Goal: Transaction & Acquisition: Purchase product/service

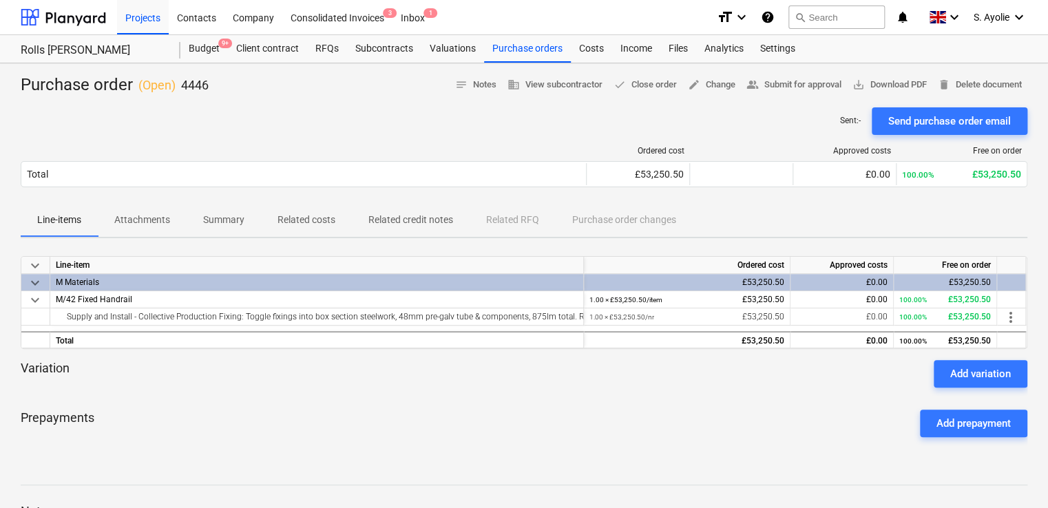
click at [428, 139] on div "Ordered cost Approved costs Free on order Total £53,250.50 £0.00 100.00% £53,25…" at bounding box center [524, 169] width 1006 height 69
click at [600, 139] on div "Ordered cost Approved costs Free on order Total £53,250.50 £0.00 100.00% £53,25…" at bounding box center [524, 169] width 1006 height 69
click at [535, 52] on div "Purchase orders" at bounding box center [527, 49] width 87 height 28
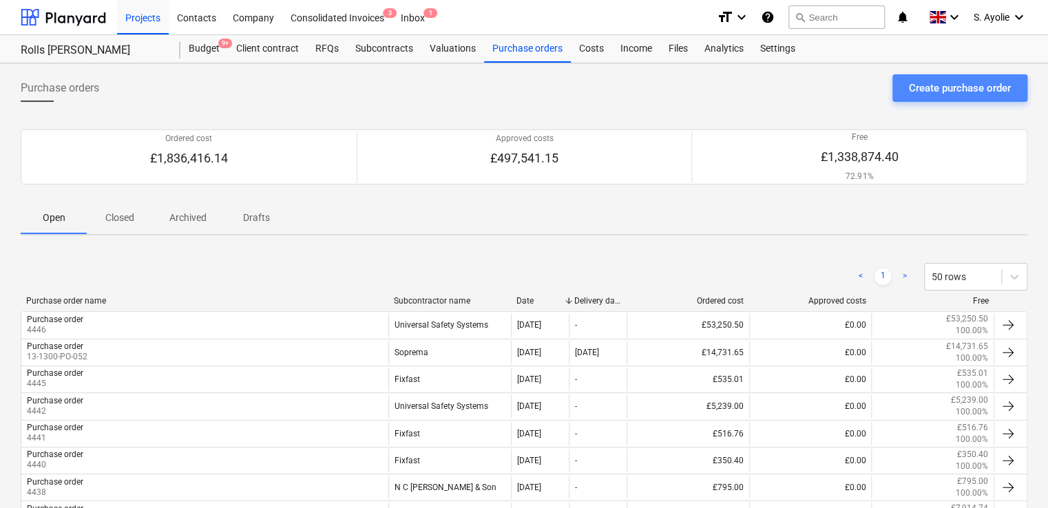
click at [942, 85] on div "Create purchase order" at bounding box center [960, 88] width 102 height 18
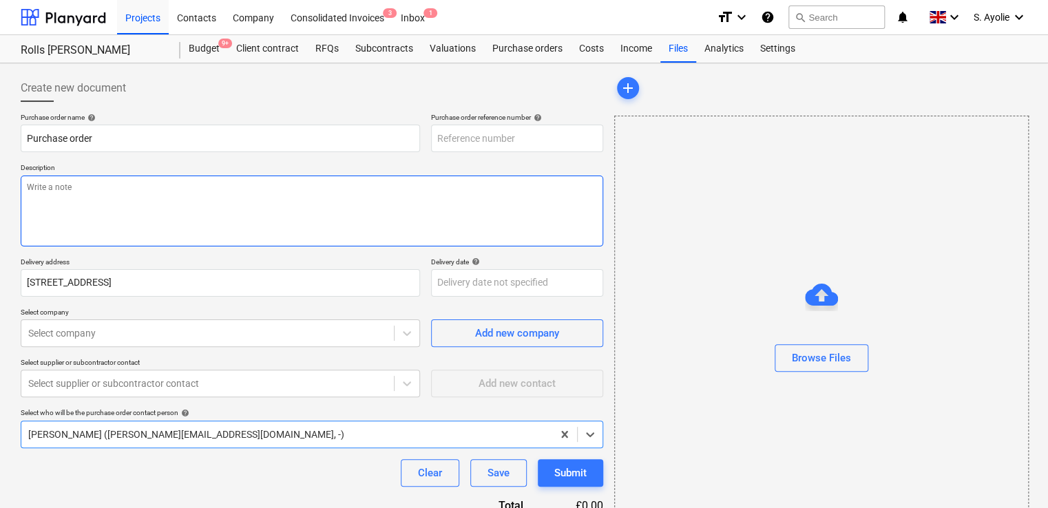
type textarea "x"
type input "13-1300-PO-053"
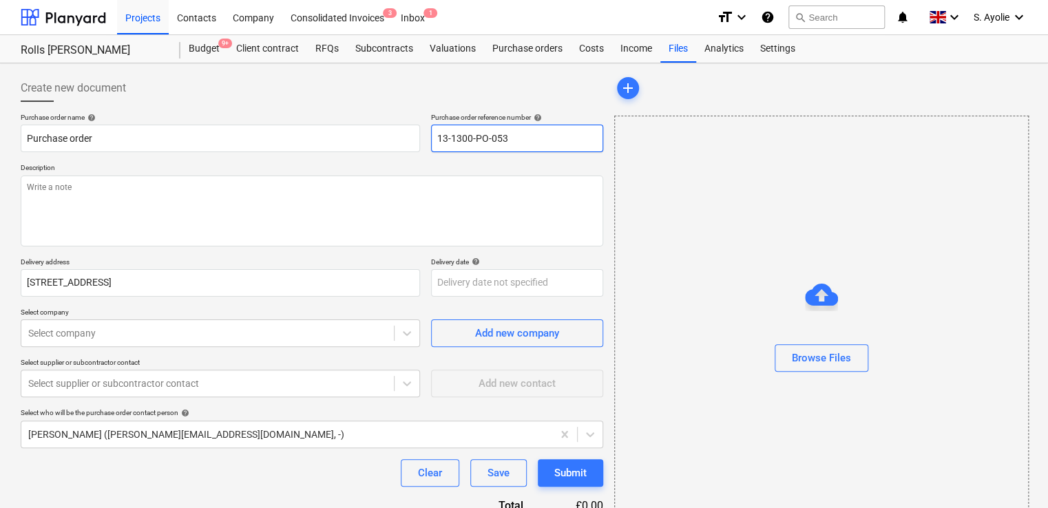
drag, startPoint x: 536, startPoint y: 140, endPoint x: 437, endPoint y: 141, distance: 98.4
click at [437, 141] on input "13-1300-PO-053" at bounding box center [517, 139] width 172 height 28
type textarea "x"
type input "4"
type textarea "x"
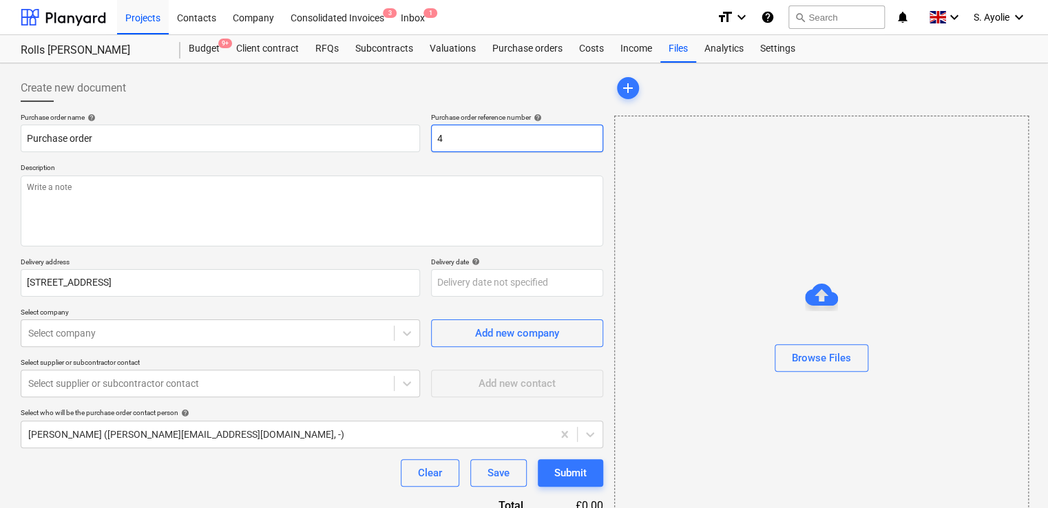
type input "44"
type textarea "x"
type input "444"
type textarea "x"
type input "4449"
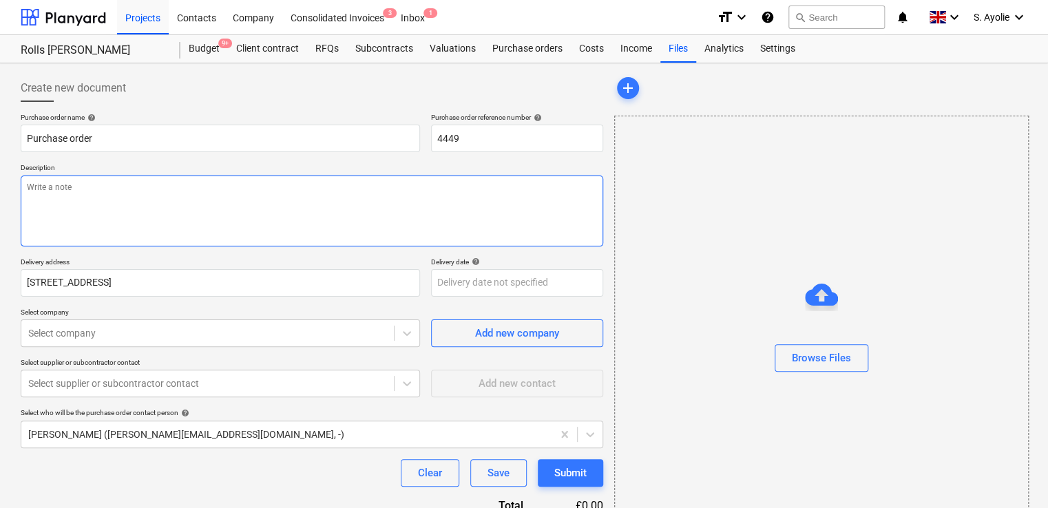
click at [144, 211] on textarea at bounding box center [312, 211] width 582 height 71
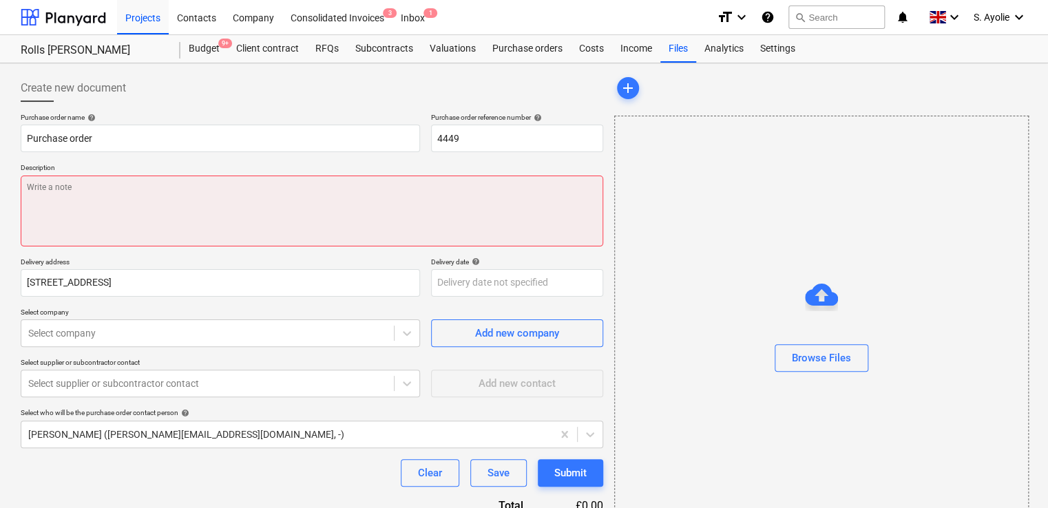
click at [134, 202] on textarea at bounding box center [312, 211] width 582 height 71
paste textarea "Site Contact [PERSON_NAME] [PHONE_NUMBER] or Skyler Office 01634791810.Driver t…"
type textarea "x"
type textarea "Site Contact [PERSON_NAME] [PHONE_NUMBER] or Skyler Office 01634791810.Driver t…"
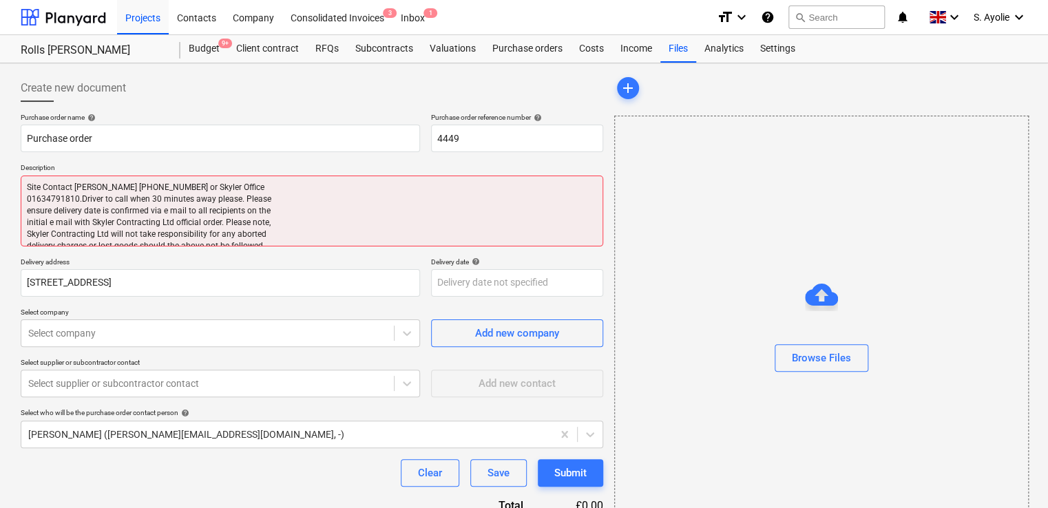
type textarea "x"
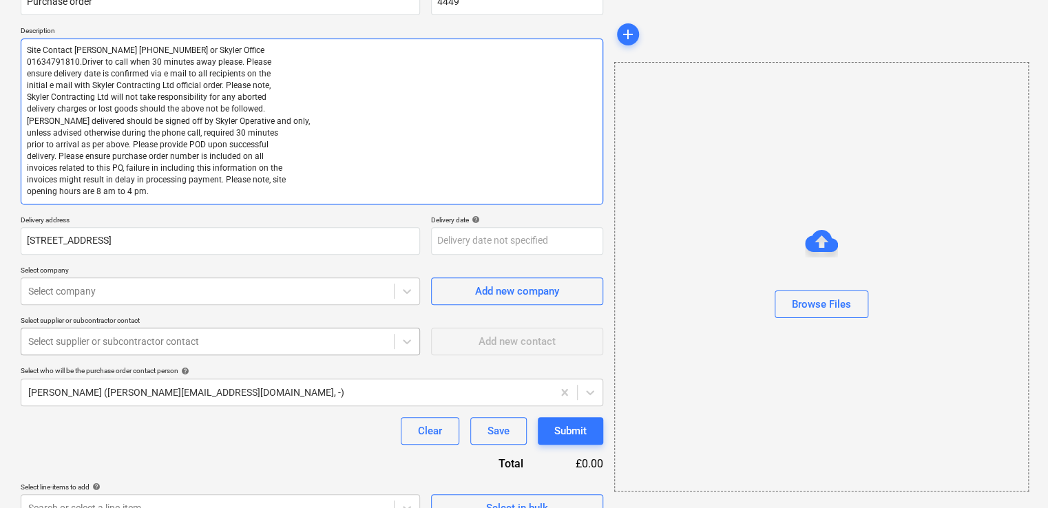
scroll to position [138, 0]
type textarea "Site Contact [PERSON_NAME] [PHONE_NUMBER] or Skyler Office 01634791810.Driver t…"
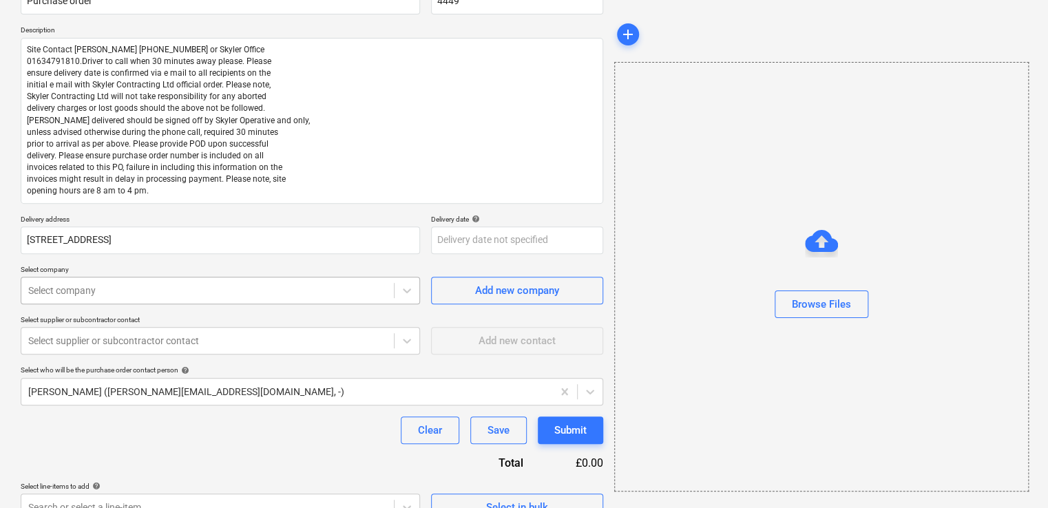
type textarea "x"
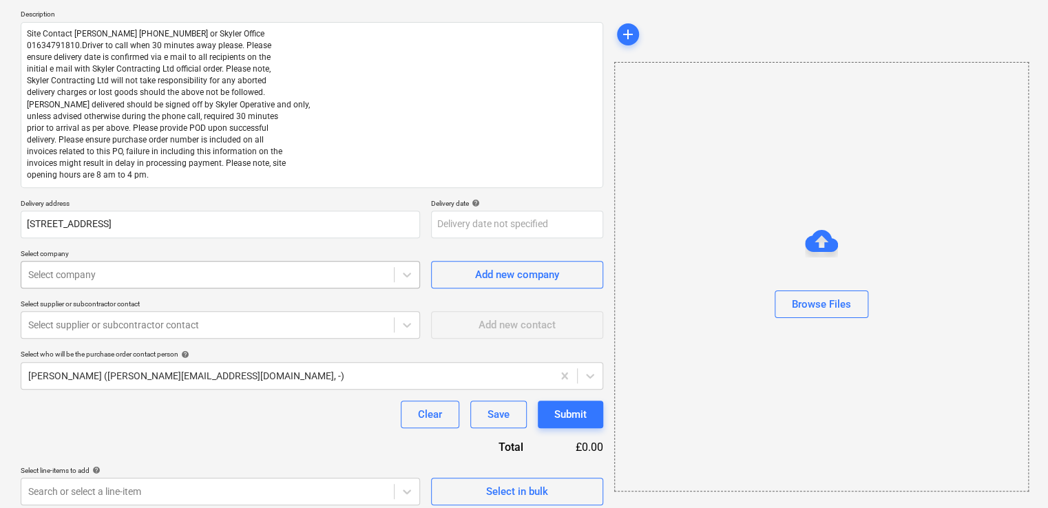
click at [168, 294] on body "Projects Contacts Company Consolidated Invoices 3 Inbox 1 format_size keyboard_…" at bounding box center [524, 100] width 1048 height 508
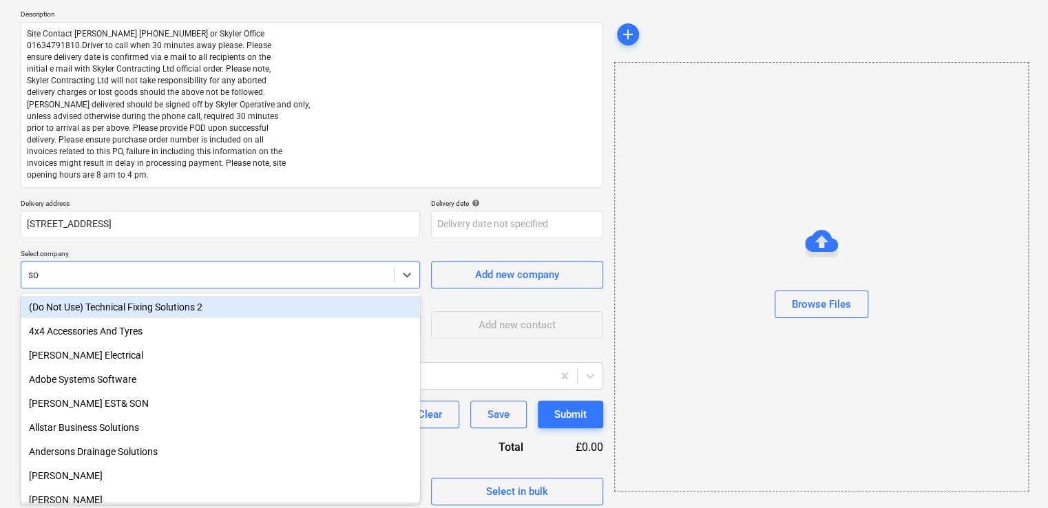
type input "sop"
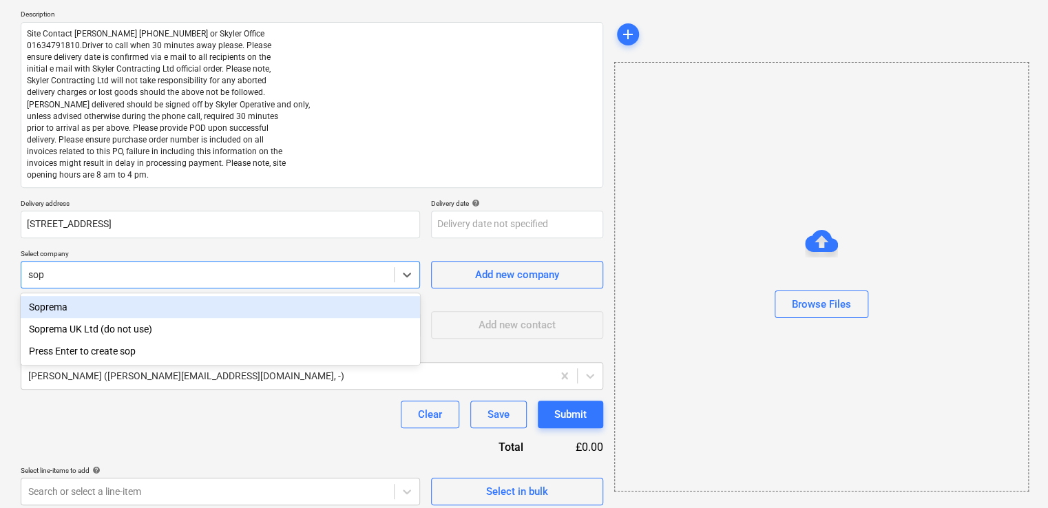
click at [98, 310] on div "Soprema" at bounding box center [220, 307] width 399 height 22
type textarea "x"
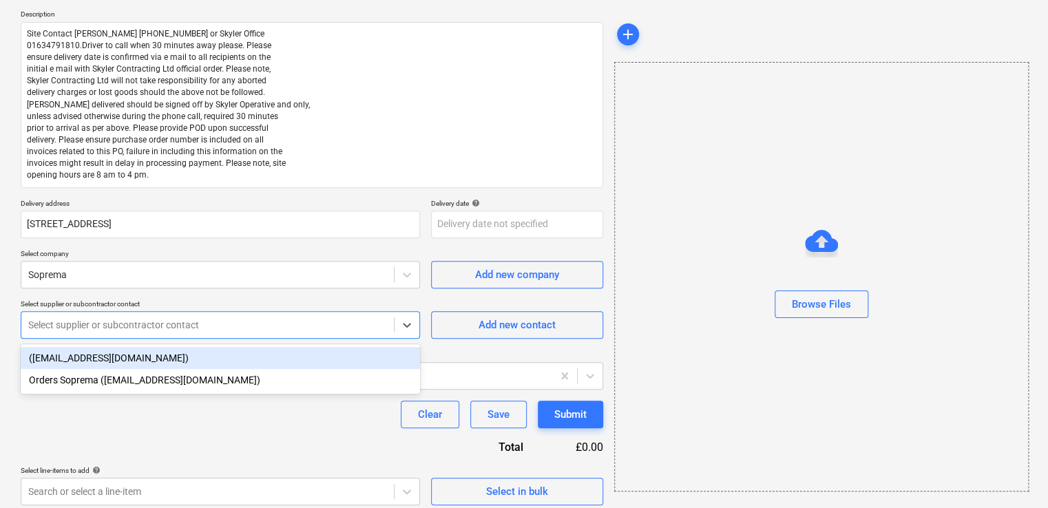
click at [120, 332] on div "Select supplier or subcontractor contact" at bounding box center [207, 324] width 372 height 19
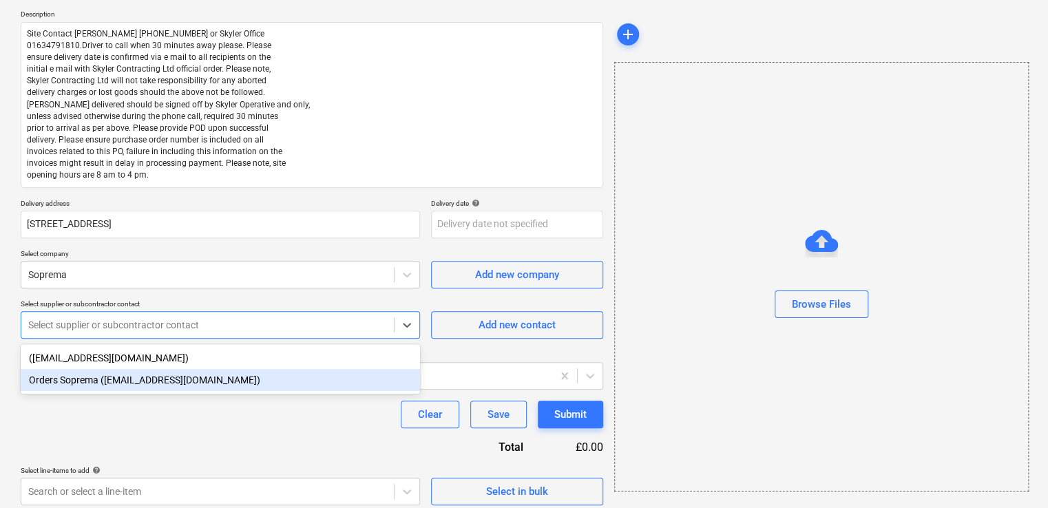
click at [133, 376] on div "Orders Soprema ([EMAIL_ADDRESS][DOMAIN_NAME])" at bounding box center [220, 380] width 399 height 22
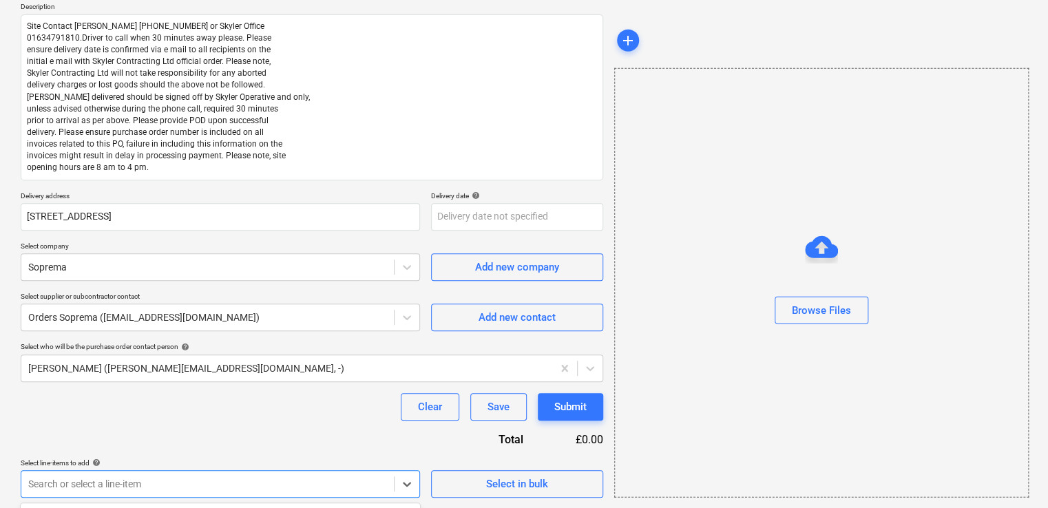
scroll to position [365, 0]
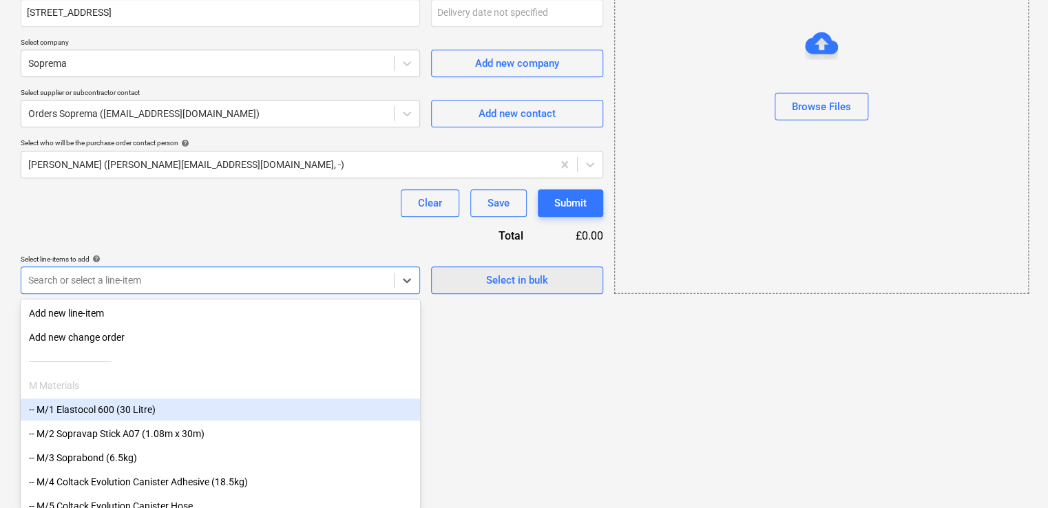
scroll to position [161, 0]
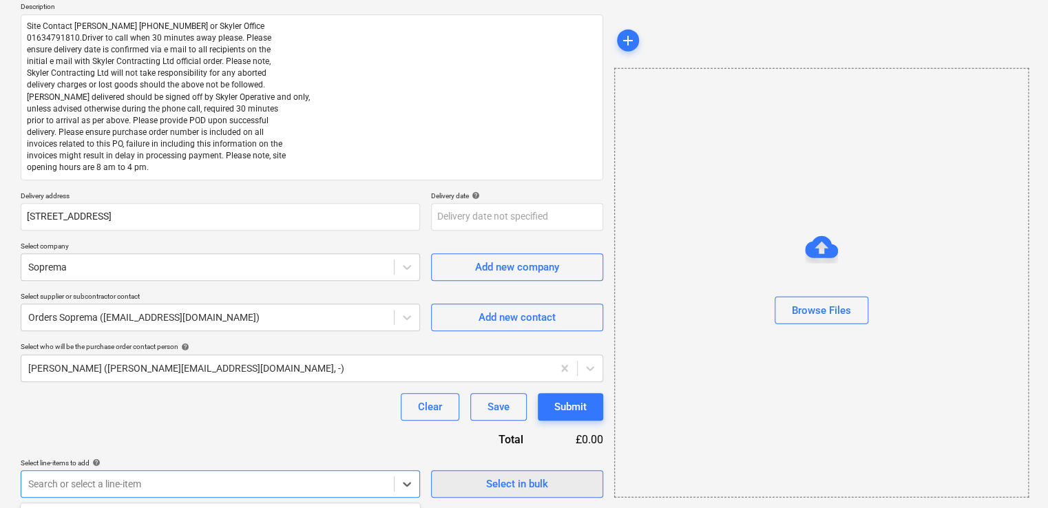
click at [496, 289] on div "Purchase order name help Purchase order Purchase order reference number help 44…" at bounding box center [312, 225] width 582 height 546
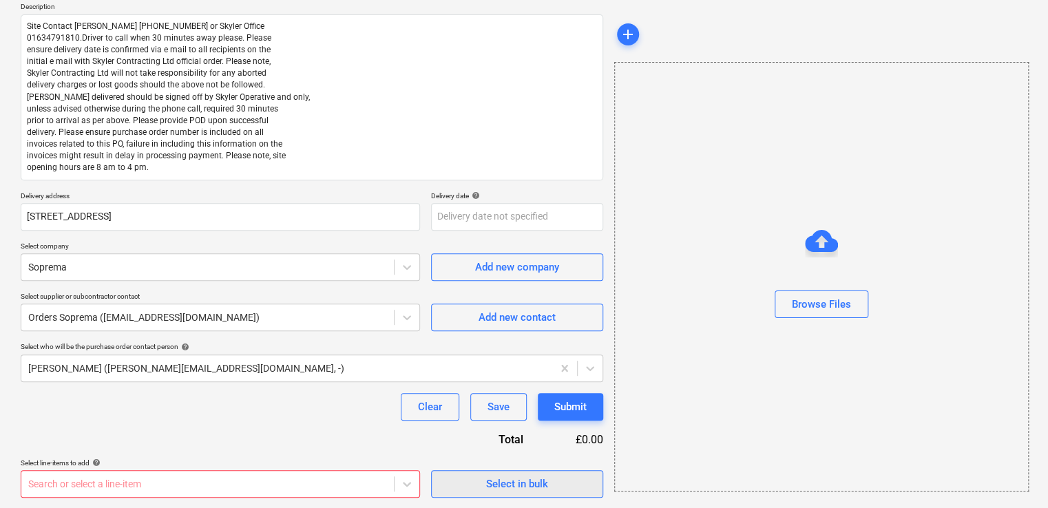
click at [480, 478] on span "Select in bulk" at bounding box center [517, 484] width 138 height 18
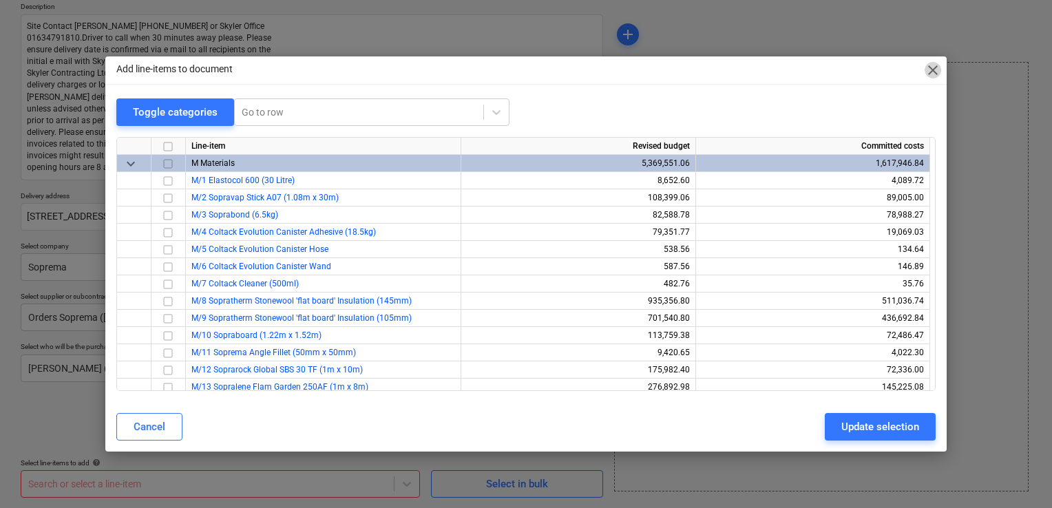
click at [933, 68] on span "close" at bounding box center [932, 70] width 17 height 17
type textarea "x"
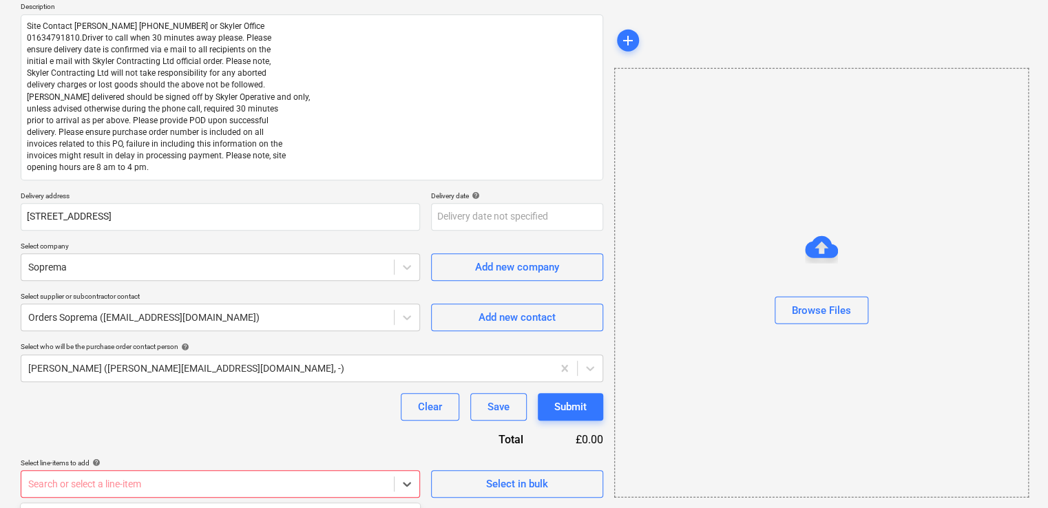
scroll to position [365, 0]
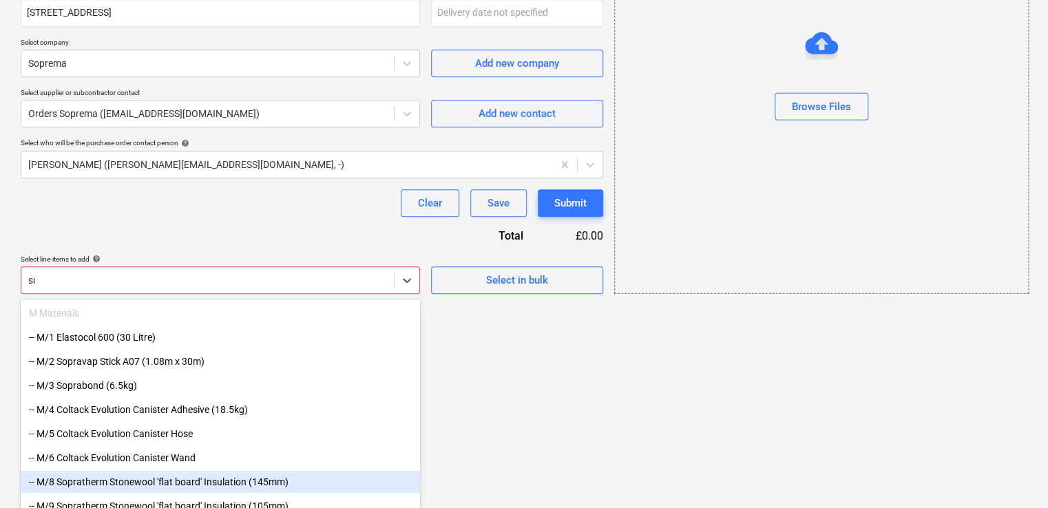
scroll to position [362, 0]
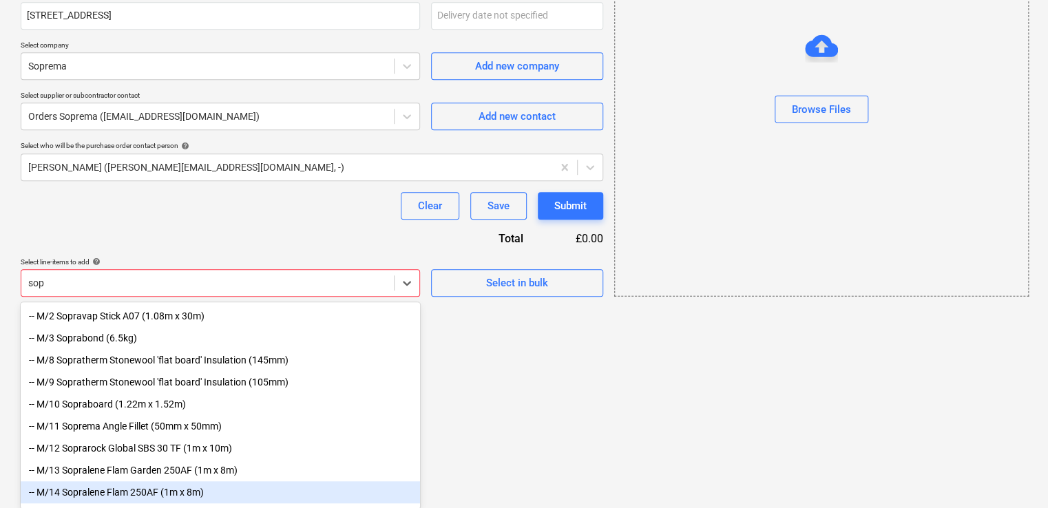
type input "sopr"
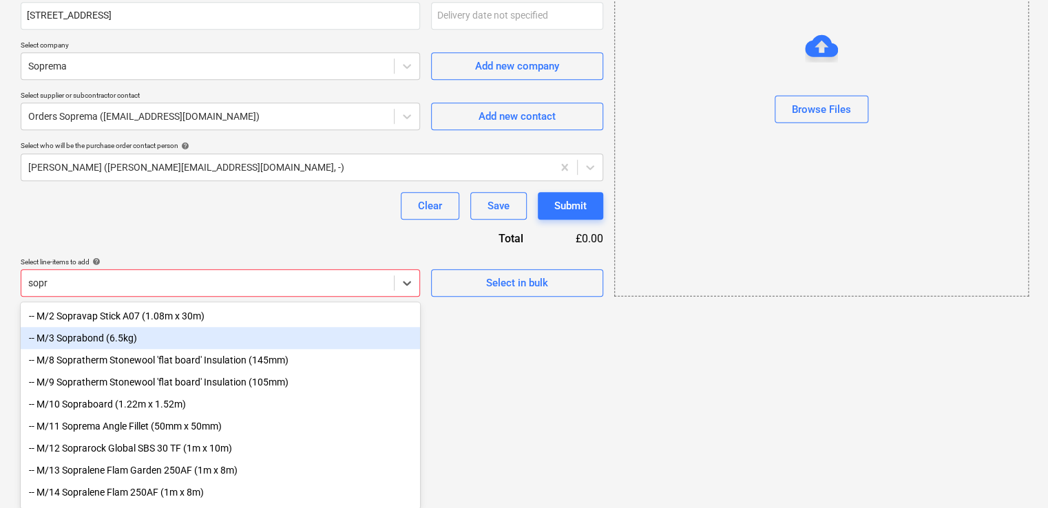
click at [112, 339] on div "-- M/3 Soprabond (6.5kg)" at bounding box center [220, 338] width 399 height 22
type textarea "x"
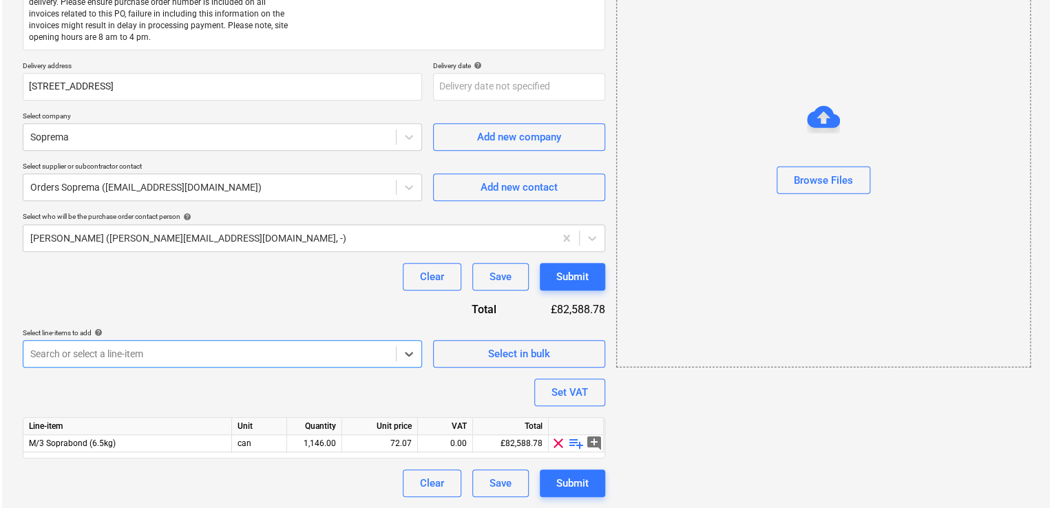
scroll to position [290, 0]
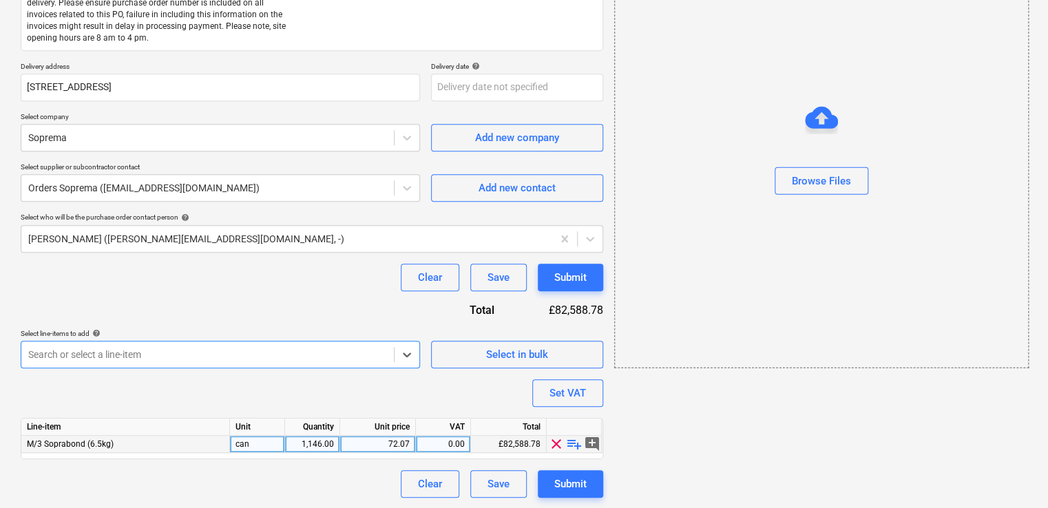
type textarea "x"
click at [324, 439] on div "1,146.00" at bounding box center [311, 444] width 43 height 17
type input "100"
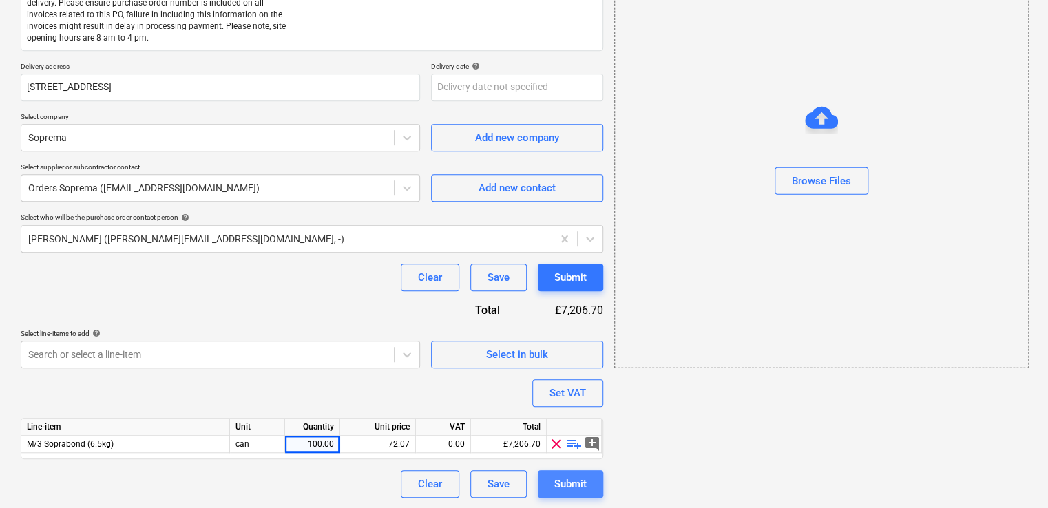
click at [552, 483] on button "Submit" at bounding box center [570, 484] width 65 height 28
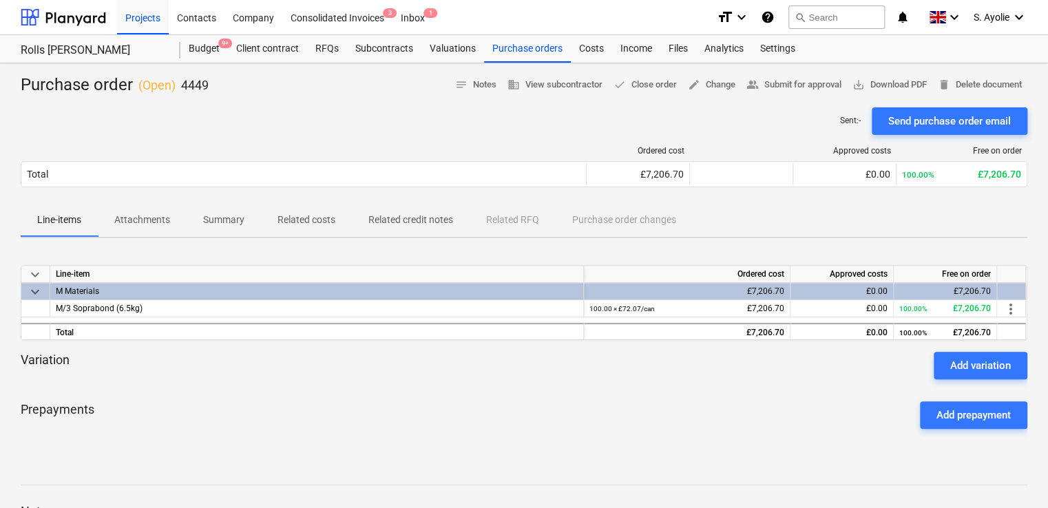
click at [515, 112] on div "Sent : - Send purchase order email" at bounding box center [524, 121] width 1006 height 28
click at [699, 91] on span "edit Change" at bounding box center [711, 85] width 47 height 16
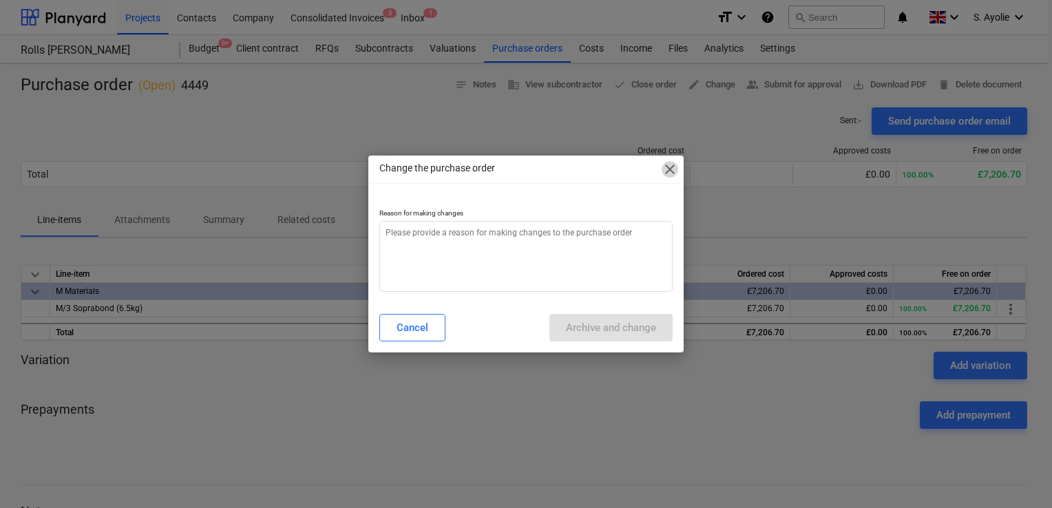
click at [666, 171] on span "close" at bounding box center [669, 169] width 17 height 17
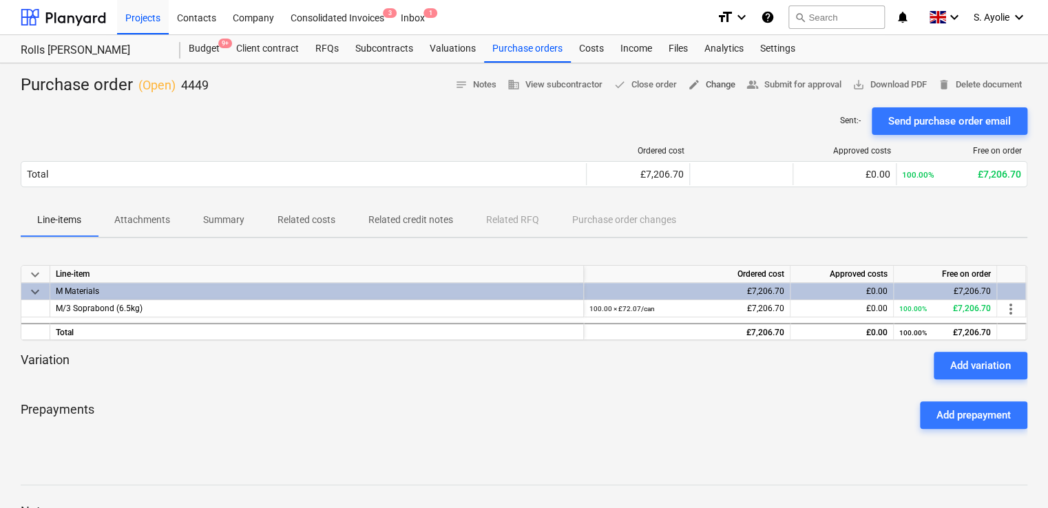
click at [715, 83] on span "edit Change" at bounding box center [711, 85] width 47 height 16
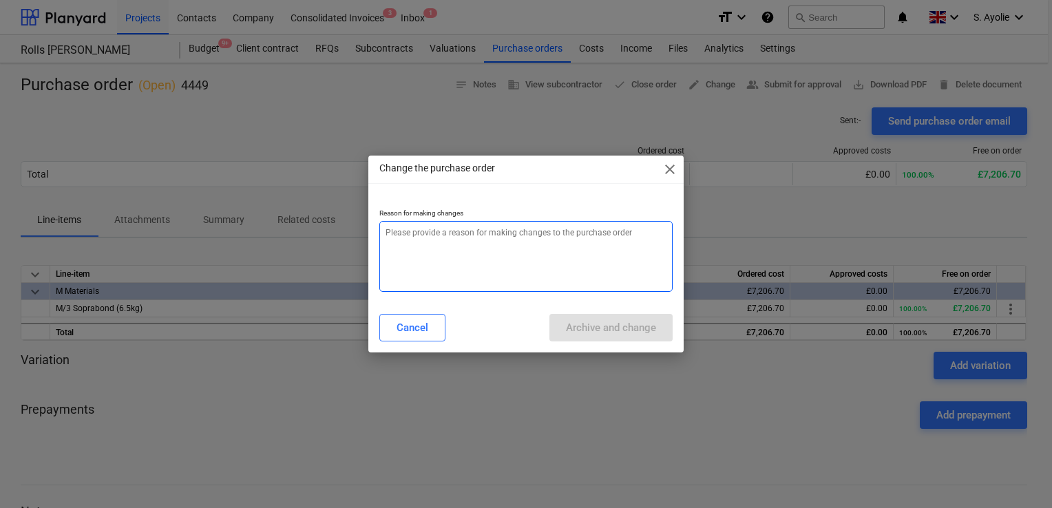
click at [571, 255] on textarea at bounding box center [525, 256] width 293 height 71
type textarea "x"
type textarea "i"
type textarea "x"
type textarea "in"
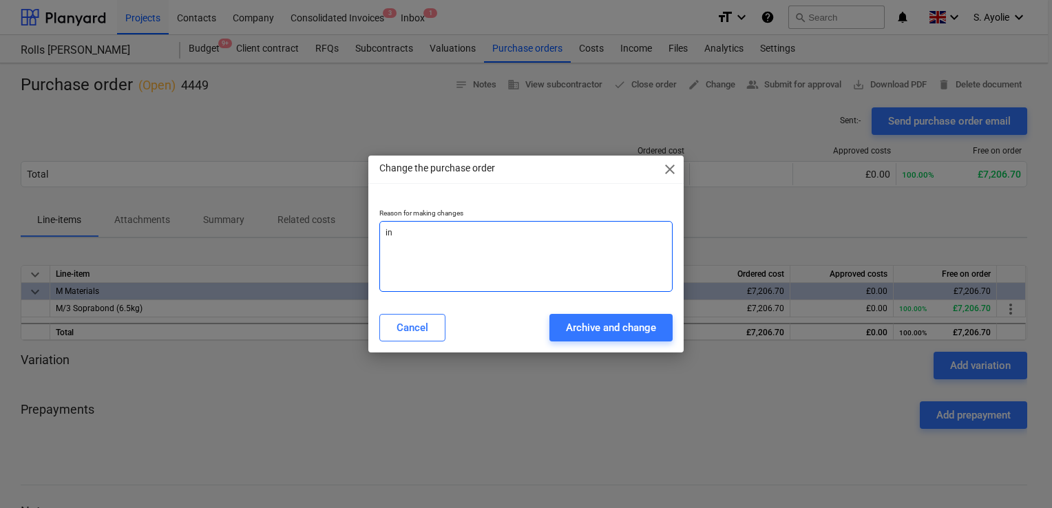
type textarea "x"
type textarea "inc"
type textarea "x"
type textarea "inco"
type textarea "x"
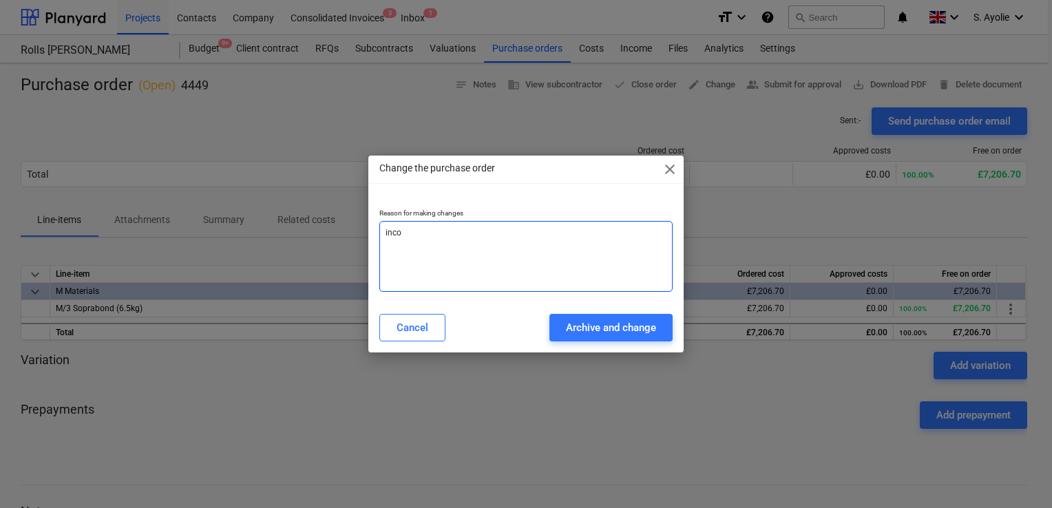
type textarea "incor"
type textarea "x"
type textarea "incorr"
type textarea "x"
type textarea "incorre"
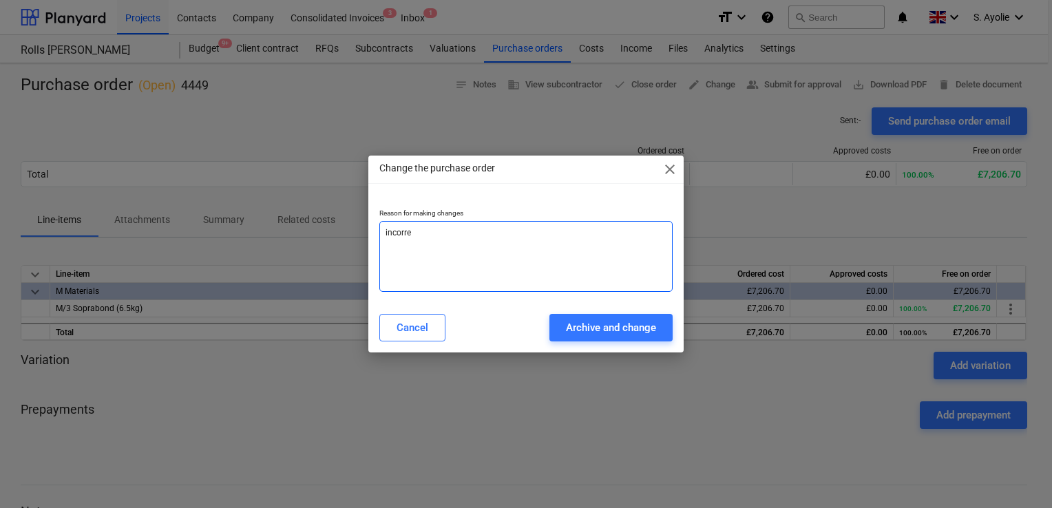
type textarea "x"
type textarea "incorrec"
type textarea "x"
type textarea "incorrect"
type textarea "x"
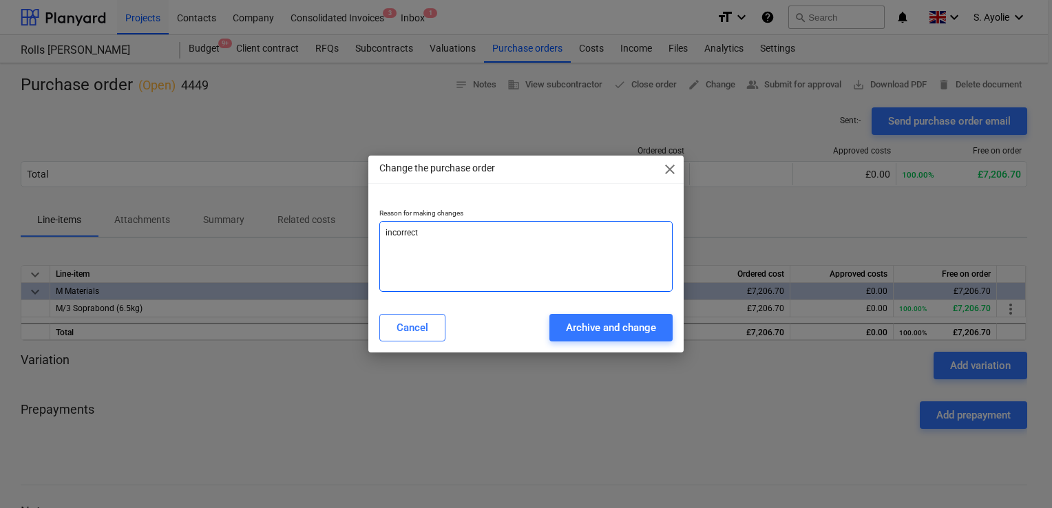
type textarea "incorrect"
type textarea "x"
type textarea "incorrect v"
type textarea "x"
type textarea "incorrect va"
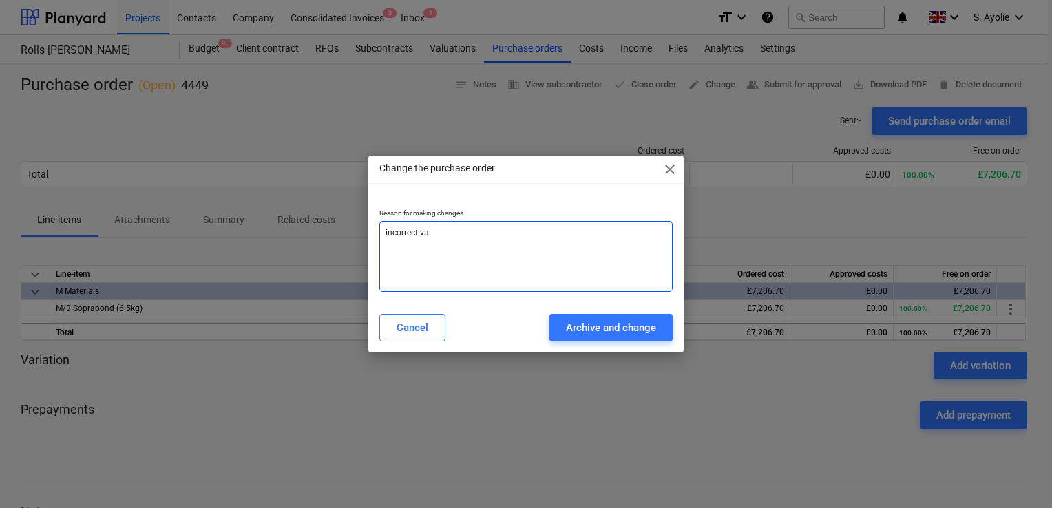
type textarea "x"
type textarea "incorrect val"
type textarea "x"
type textarea "incorrect valu"
type textarea "x"
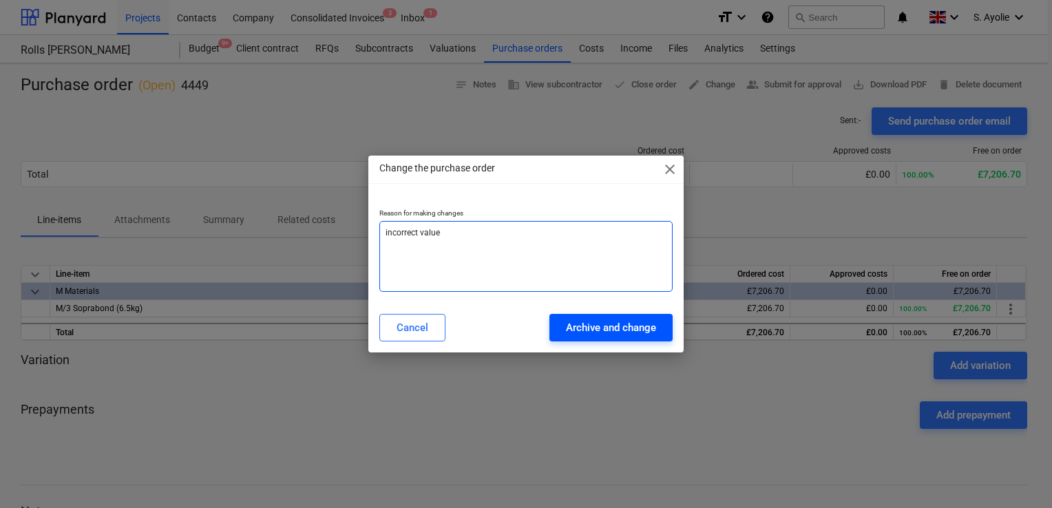
type textarea "incorrect value"
click at [629, 333] on div "Archive and change" at bounding box center [611, 328] width 90 height 18
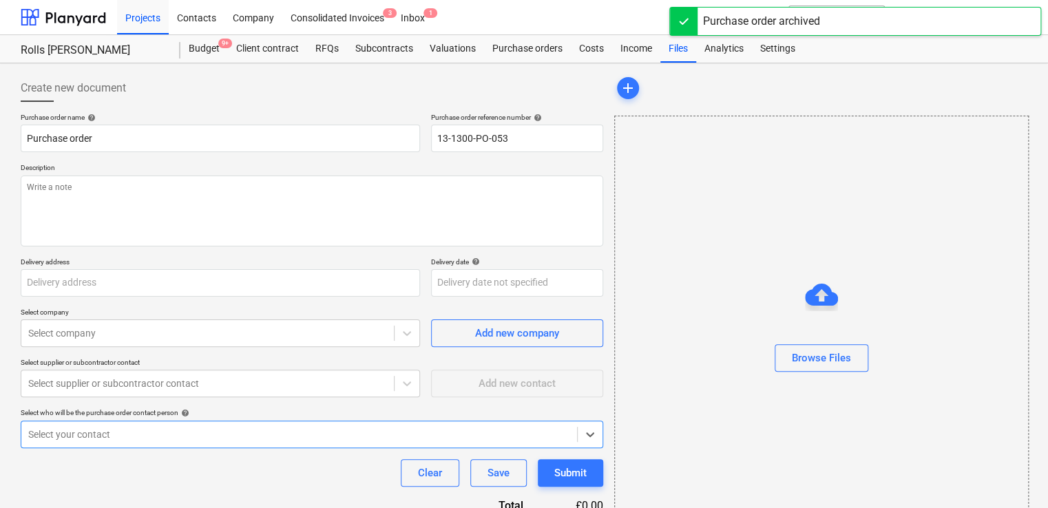
type textarea "x"
type input "4449"
type textarea "Site Contact [PERSON_NAME] [PHONE_NUMBER] or Skyler Office 01634791810.Driver t…"
type input "[STREET_ADDRESS]"
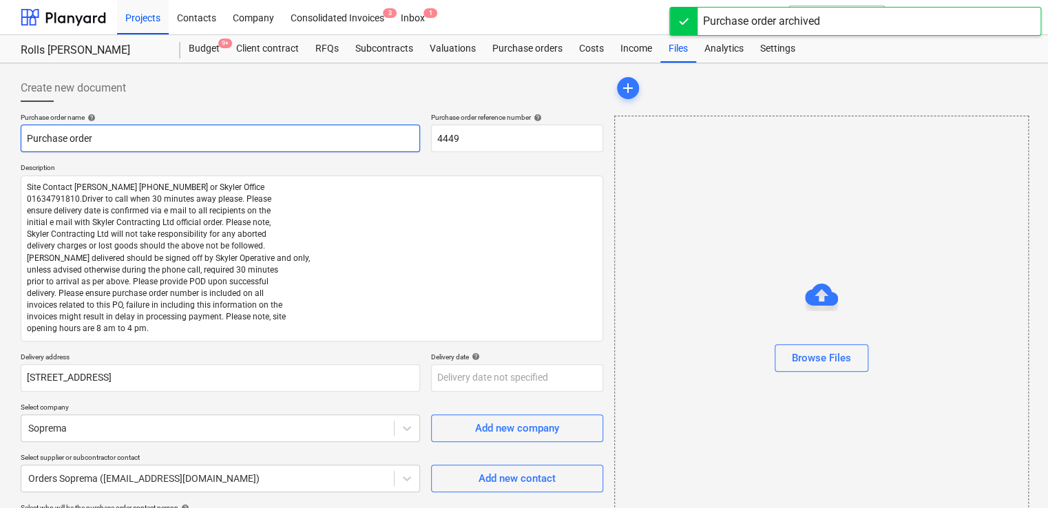
type textarea "x"
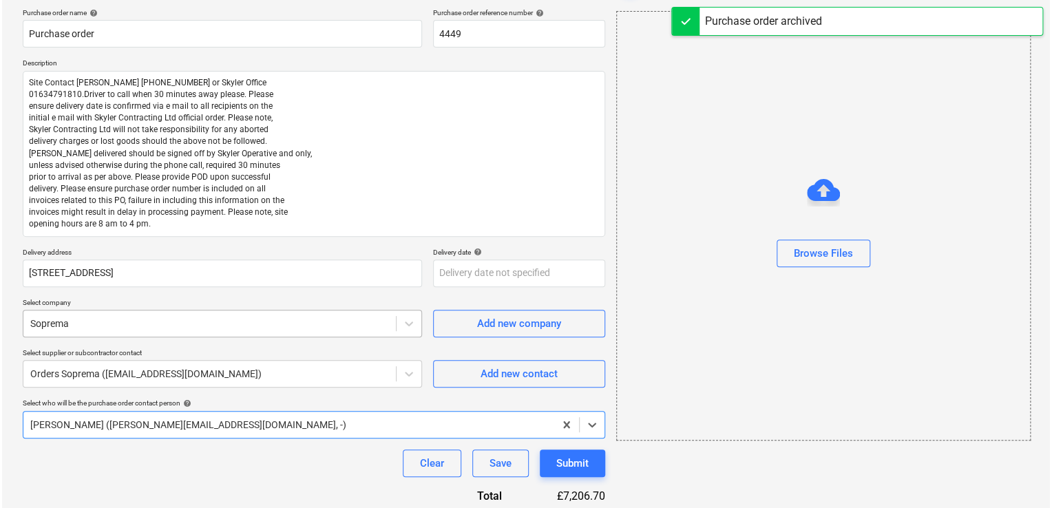
scroll to position [290, 0]
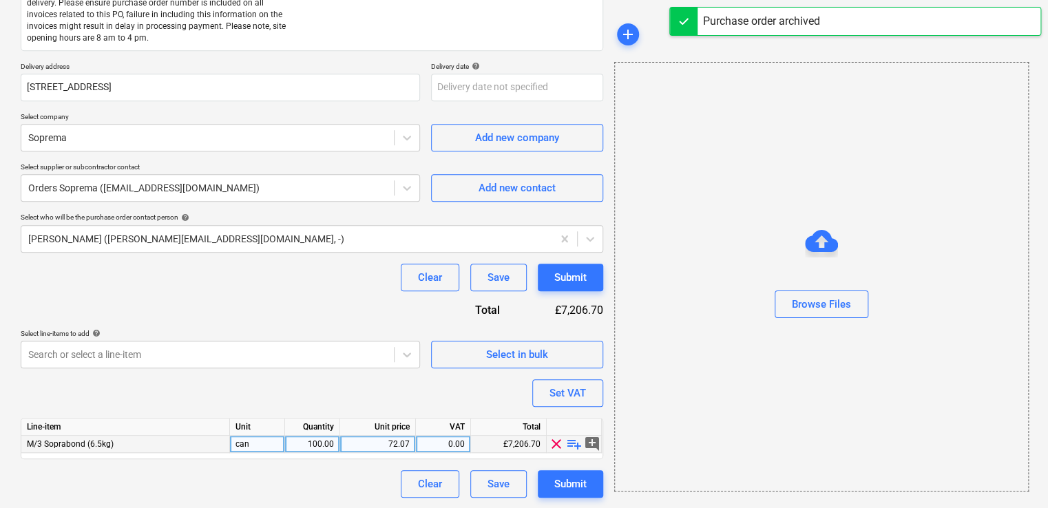
click at [390, 447] on div "72.07" at bounding box center [378, 444] width 64 height 17
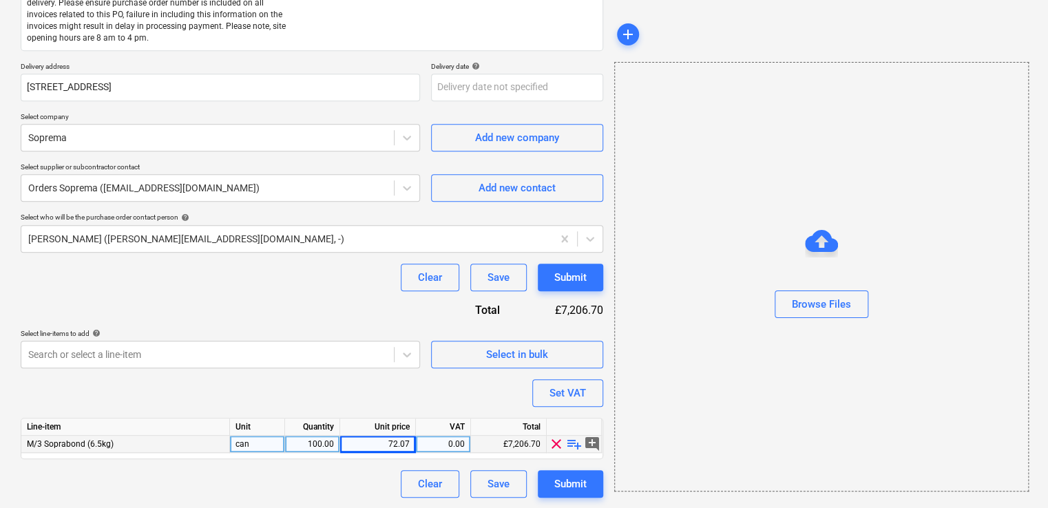
click at [204, 394] on div "Purchase order name help Purchase order Purchase order reference number help 44…" at bounding box center [312, 159] width 582 height 675
click at [355, 443] on div "72.07" at bounding box center [378, 444] width 64 height 17
type input "72.07"
click at [352, 374] on div "Purchase order name help Purchase order Purchase order reference number help 44…" at bounding box center [312, 159] width 582 height 675
click at [570, 485] on div "Submit" at bounding box center [570, 484] width 32 height 18
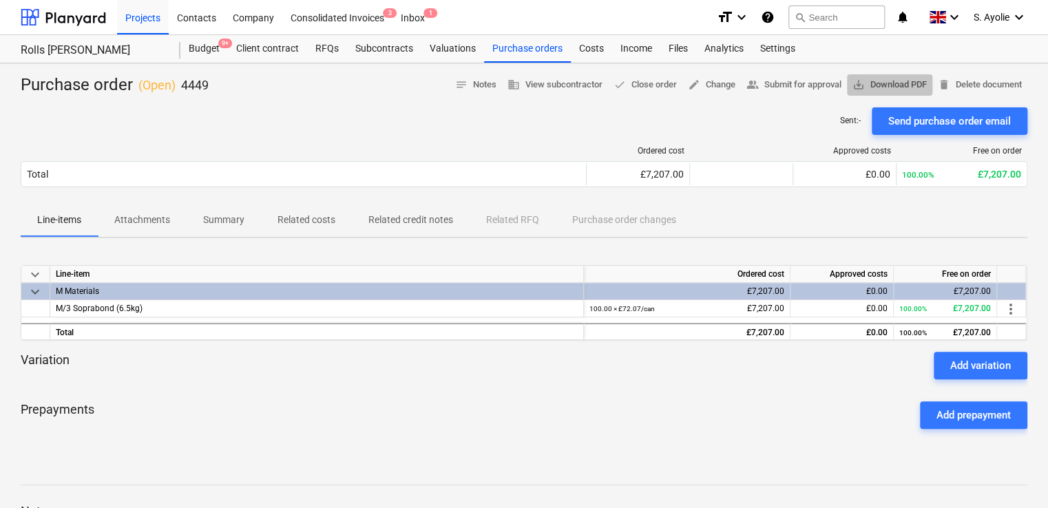
click at [903, 87] on span "save_alt Download PDF" at bounding box center [889, 85] width 74 height 16
click at [508, 54] on div "Purchase orders" at bounding box center [527, 49] width 87 height 28
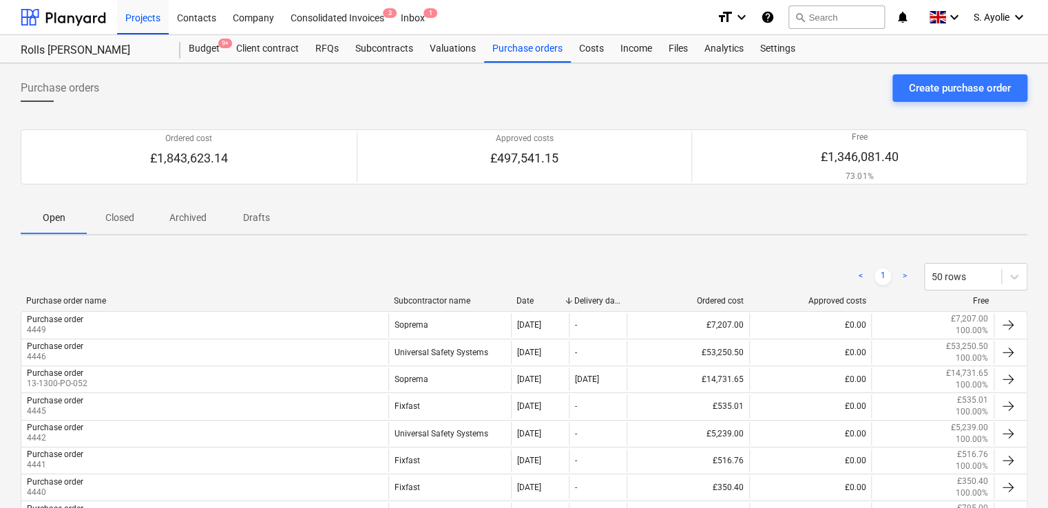
click at [964, 101] on div "Purchase orders Create purchase order" at bounding box center [524, 93] width 1006 height 39
click at [964, 96] on div "Create purchase order" at bounding box center [960, 88] width 102 height 18
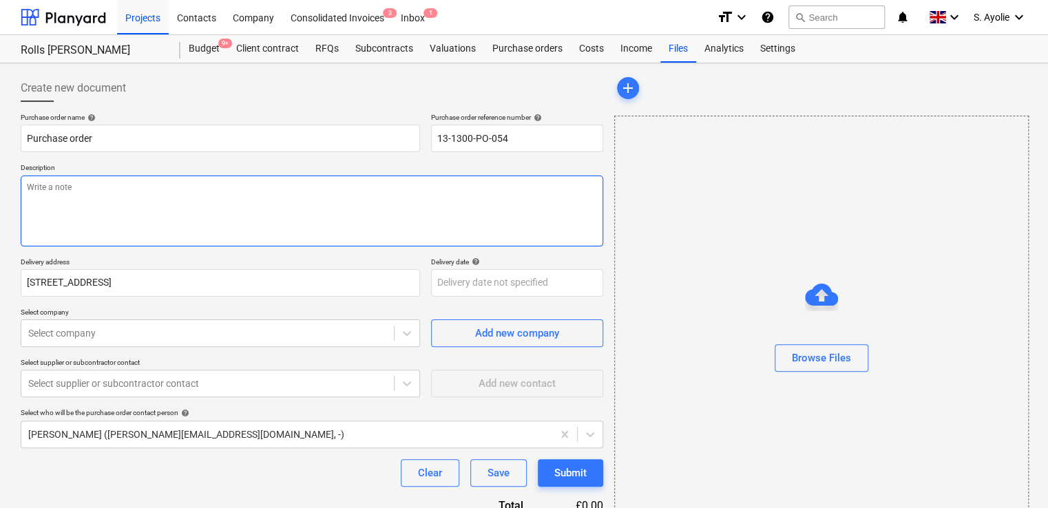
click at [198, 200] on textarea at bounding box center [312, 211] width 582 height 71
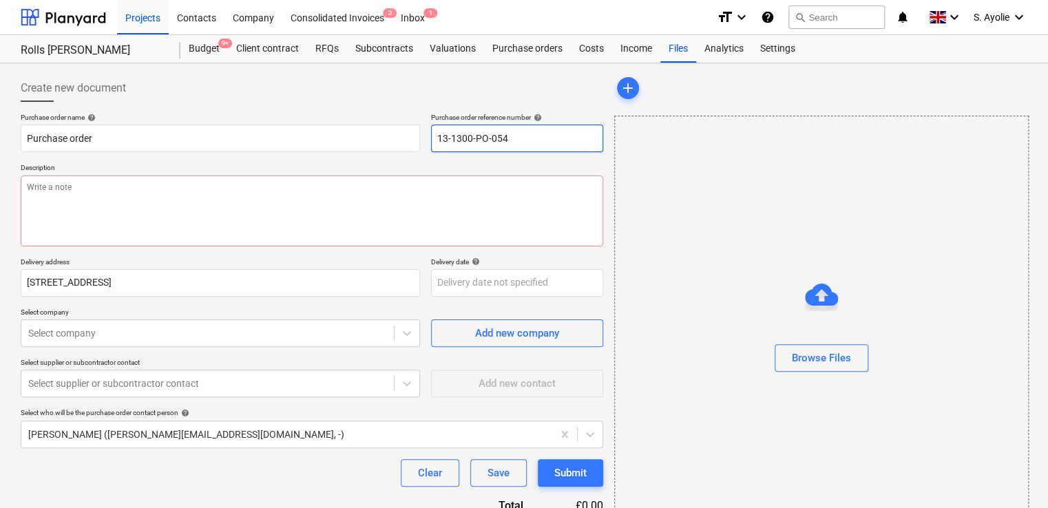
drag, startPoint x: 544, startPoint y: 141, endPoint x: 303, endPoint y: 114, distance: 243.1
click at [294, 113] on div "Purchase order name help Purchase order Purchase order reference number help 13…" at bounding box center [312, 132] width 582 height 39
click at [521, 140] on input "13-1300-PO-054" at bounding box center [517, 139] width 172 height 28
drag, startPoint x: 521, startPoint y: 140, endPoint x: 422, endPoint y: 141, distance: 99.1
click at [422, 141] on div "Purchase order name help Purchase order Purchase order reference number help 13…" at bounding box center [312, 132] width 582 height 39
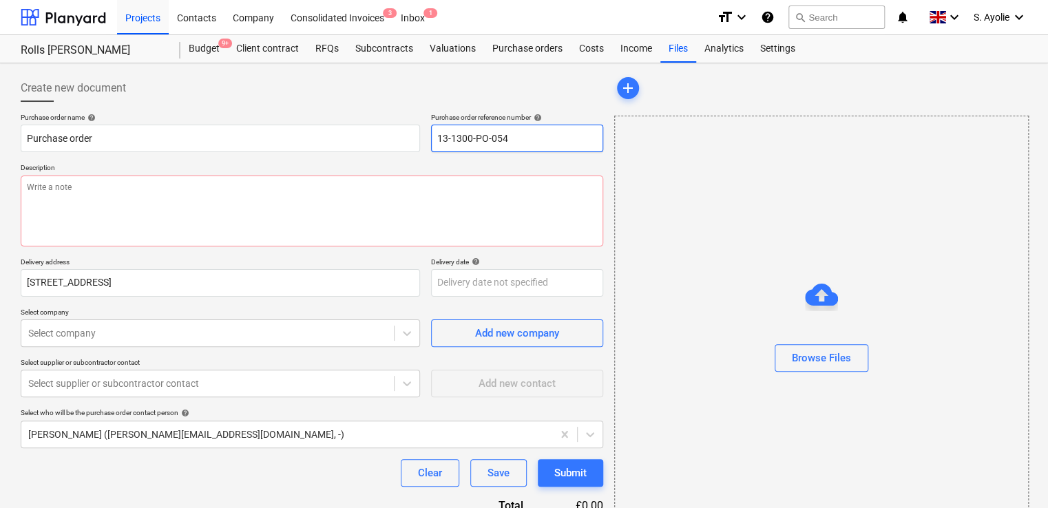
type textarea "x"
type input "4"
type textarea "x"
type input "44"
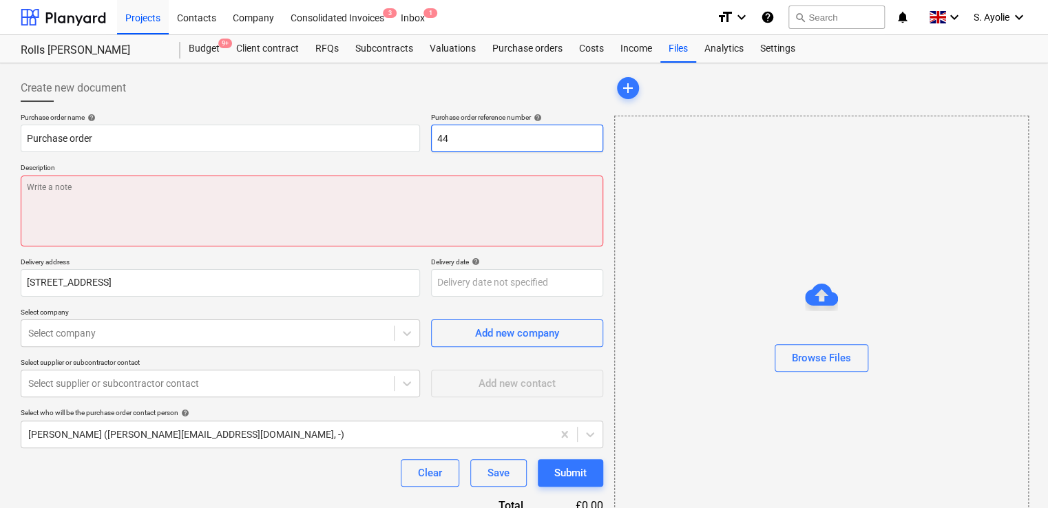
type textarea "x"
type input "445"
type textarea "x"
type input "4450"
click at [477, 198] on textarea at bounding box center [312, 211] width 582 height 71
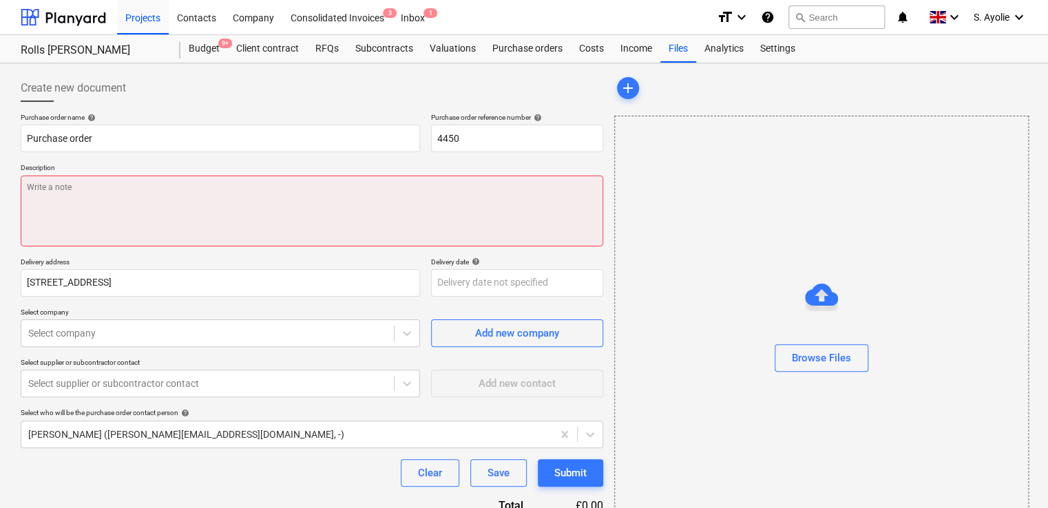
click at [321, 201] on textarea at bounding box center [312, 211] width 582 height 71
click at [342, 197] on textarea at bounding box center [312, 211] width 582 height 71
paste textarea "Site Contact [PERSON_NAME] [PHONE_NUMBER] or Skyler Office 01634791810.Driver t…"
type textarea "x"
type textarea "Site Contact [PERSON_NAME] [PHONE_NUMBER] or Skyler Office 01634791810.Driver t…"
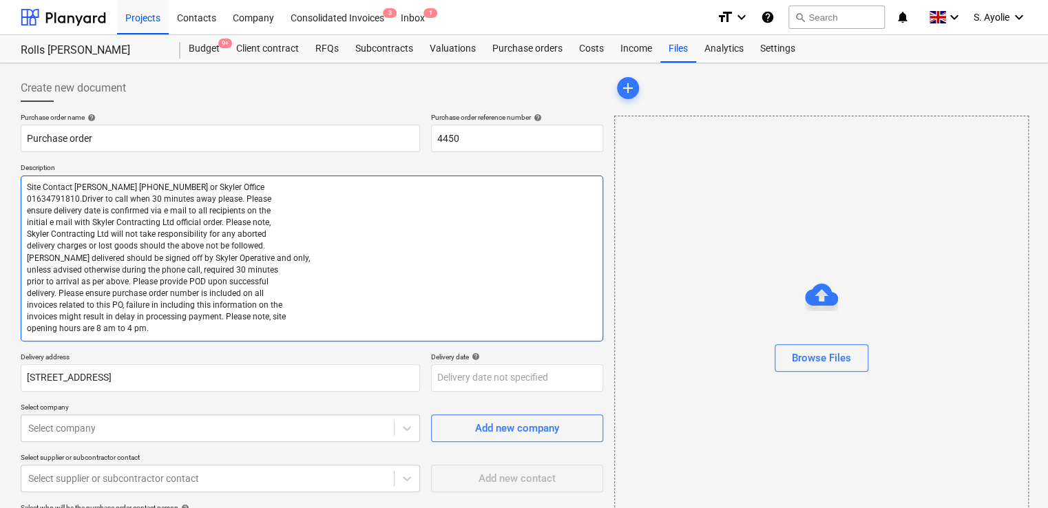
type textarea "x"
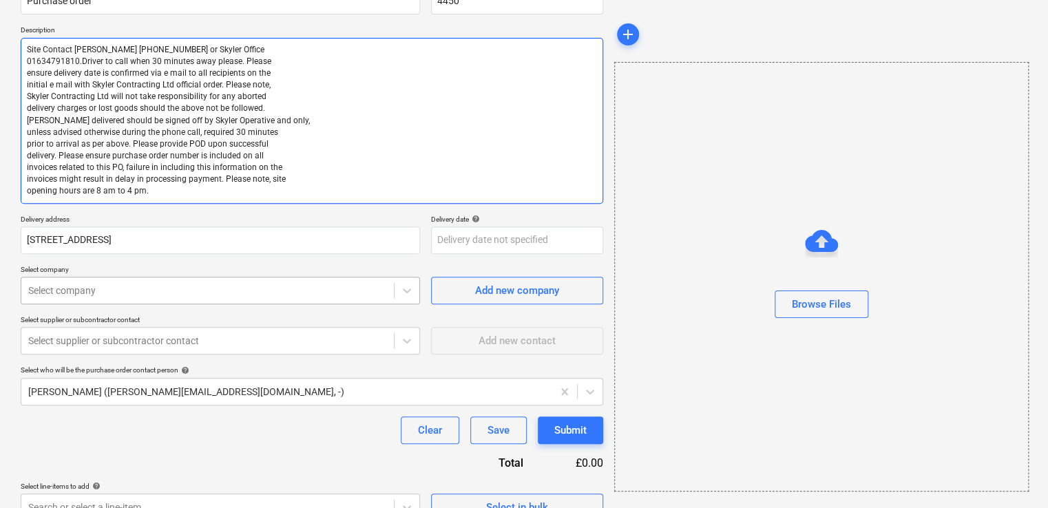
type textarea "Site Contact [PERSON_NAME] [PHONE_NUMBER] or Skyler Office 01634791810.Driver t…"
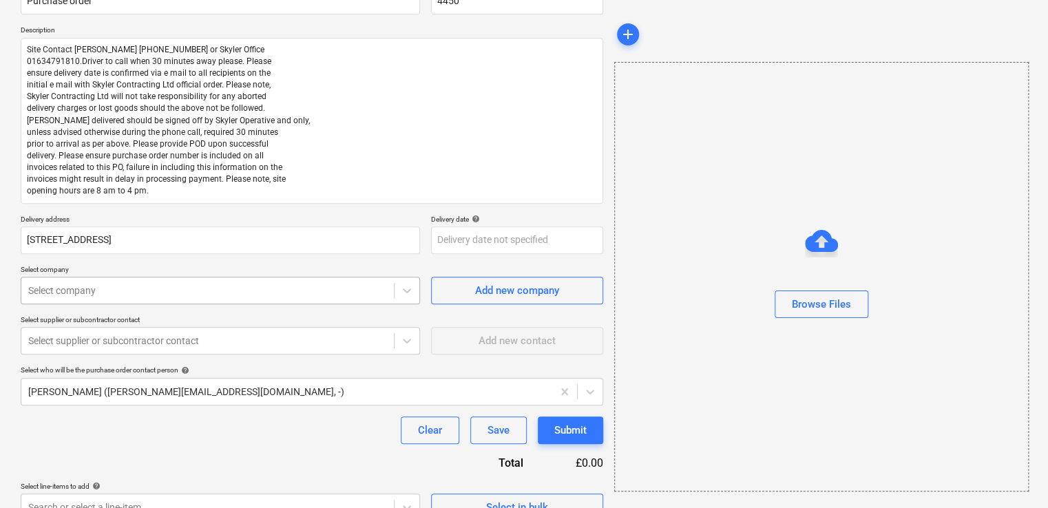
type textarea "x"
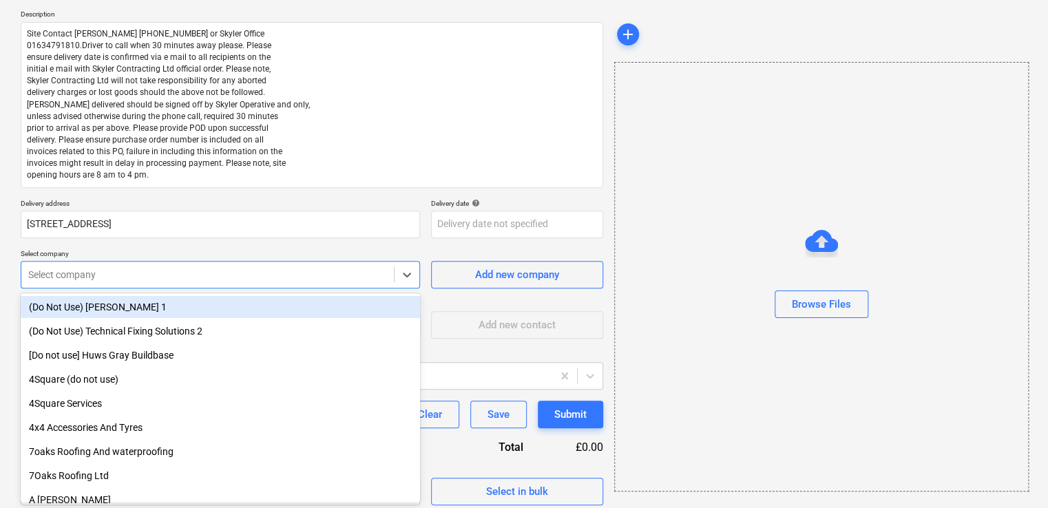
click at [231, 299] on body "Projects Contacts Company Consolidated Invoices 3 Inbox 1 format_size keyboard_…" at bounding box center [524, 100] width 1048 height 508
type input "sop"
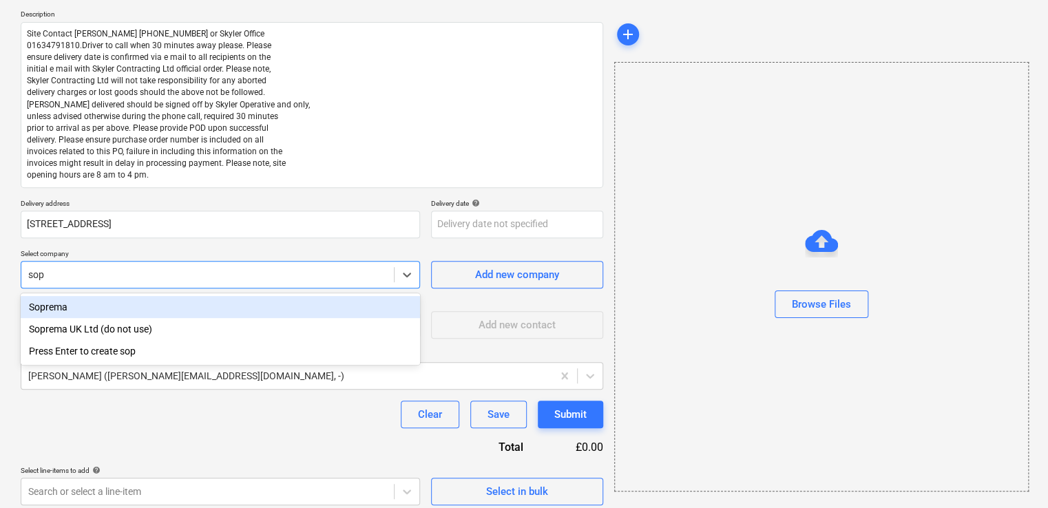
click at [116, 308] on div "Soprema" at bounding box center [220, 307] width 399 height 22
type textarea "x"
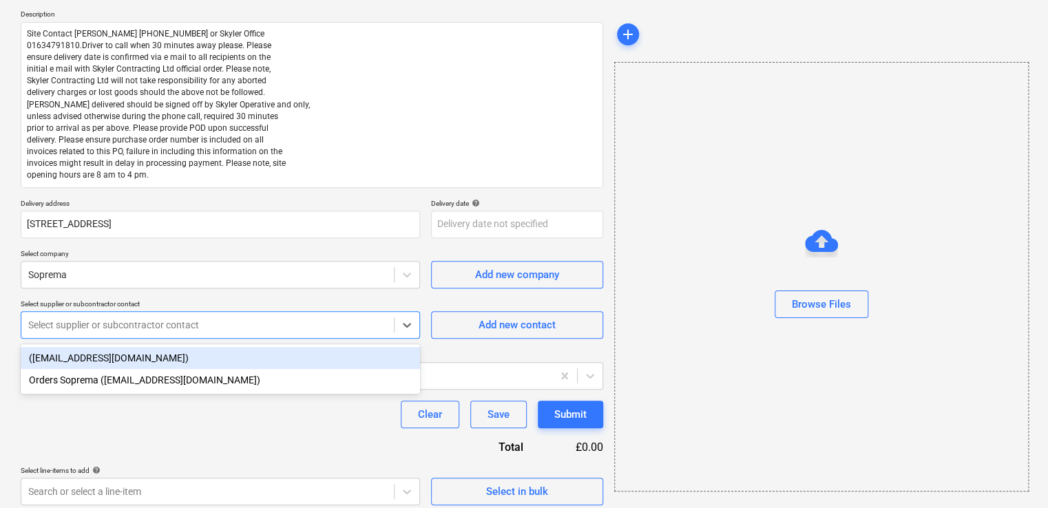
click at [152, 331] on div at bounding box center [207, 325] width 359 height 14
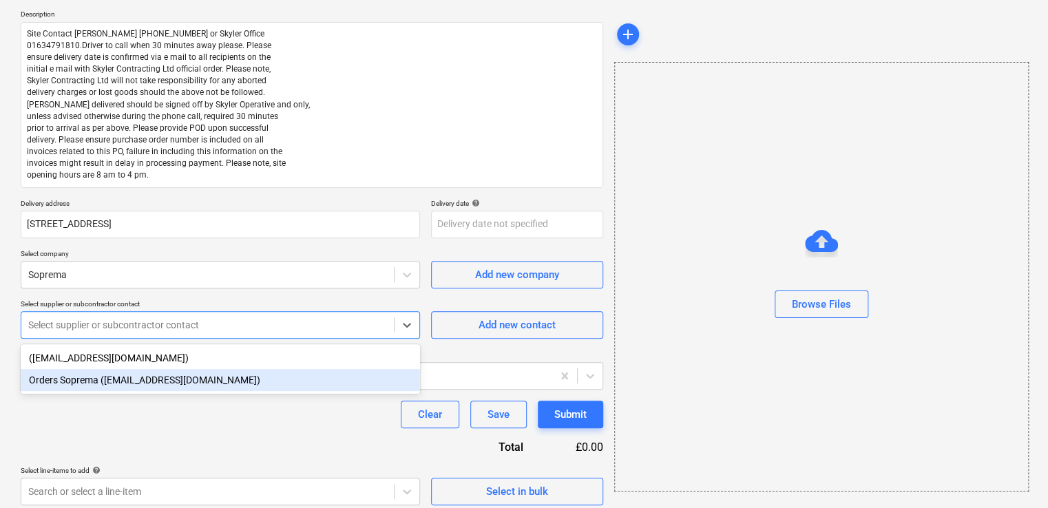
click at [154, 377] on div "Orders Soprema ([EMAIL_ADDRESS][DOMAIN_NAME])" at bounding box center [220, 380] width 399 height 22
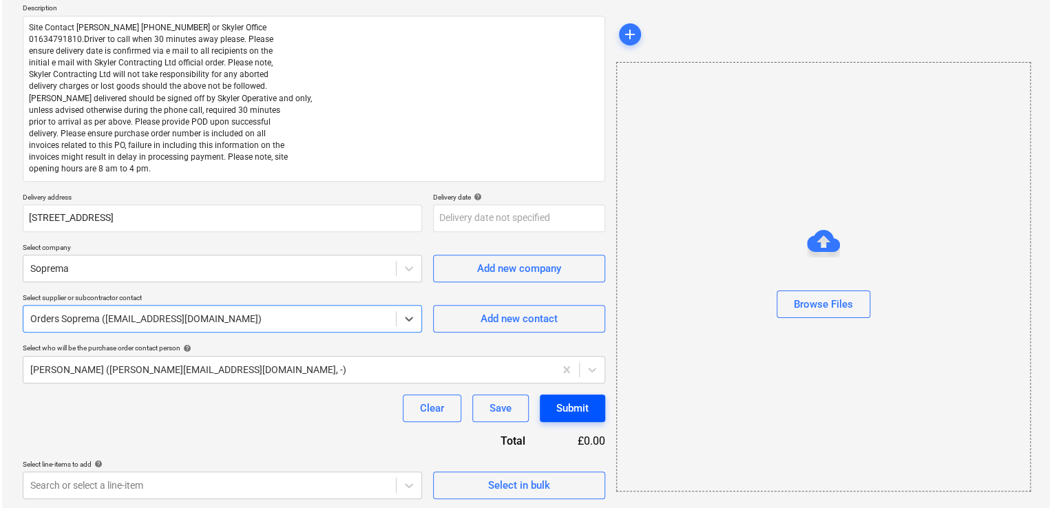
scroll to position [161, 0]
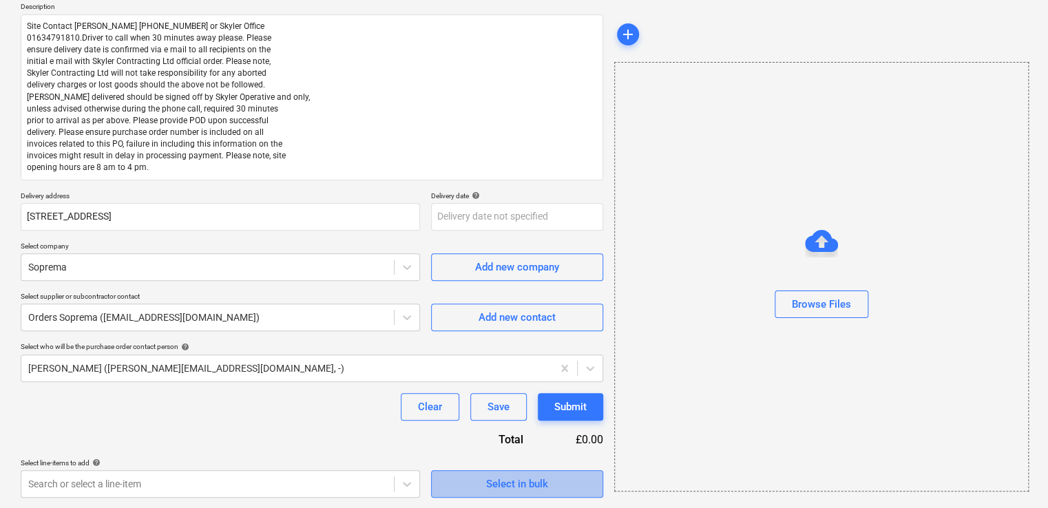
click at [454, 483] on span "Select in bulk" at bounding box center [517, 484] width 138 height 18
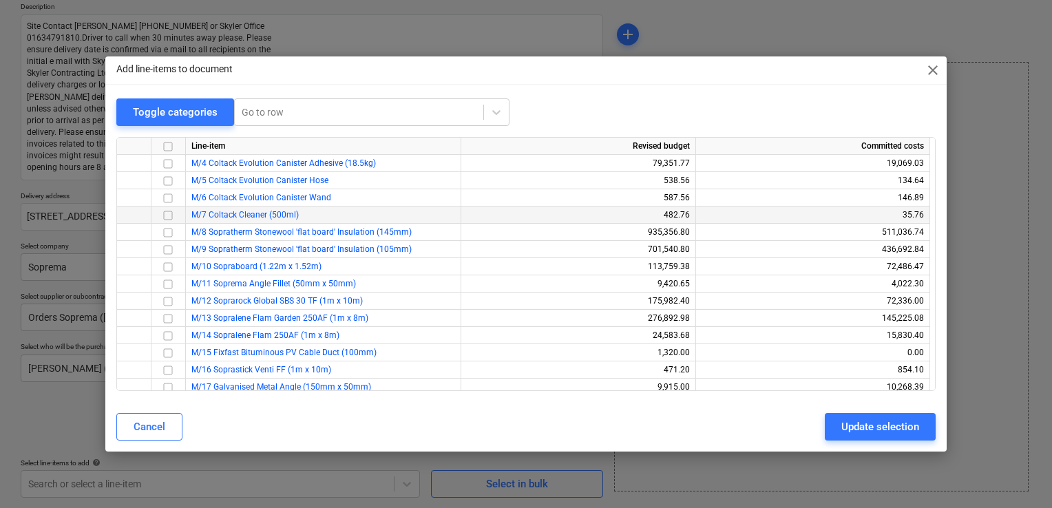
scroll to position [0, 0]
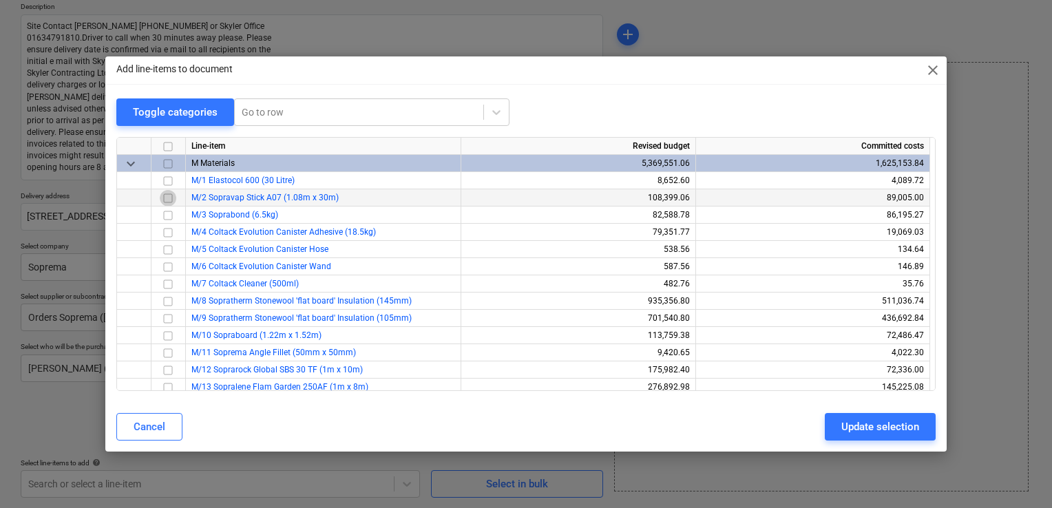
click at [169, 200] on input "checkbox" at bounding box center [168, 198] width 17 height 17
click at [173, 301] on input "checkbox" at bounding box center [168, 301] width 17 height 17
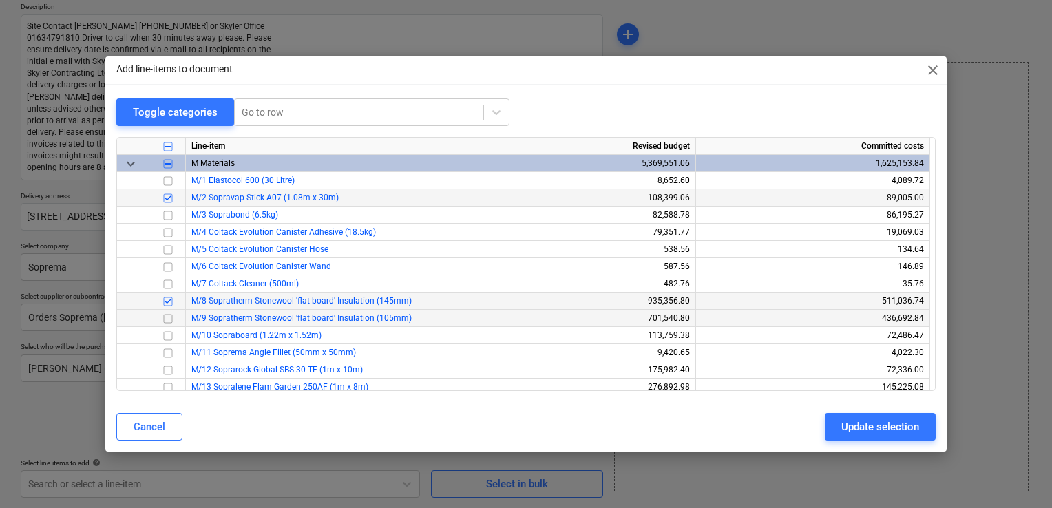
click at [170, 314] on input "checkbox" at bounding box center [168, 318] width 17 height 17
click at [173, 337] on input "checkbox" at bounding box center [168, 336] width 17 height 17
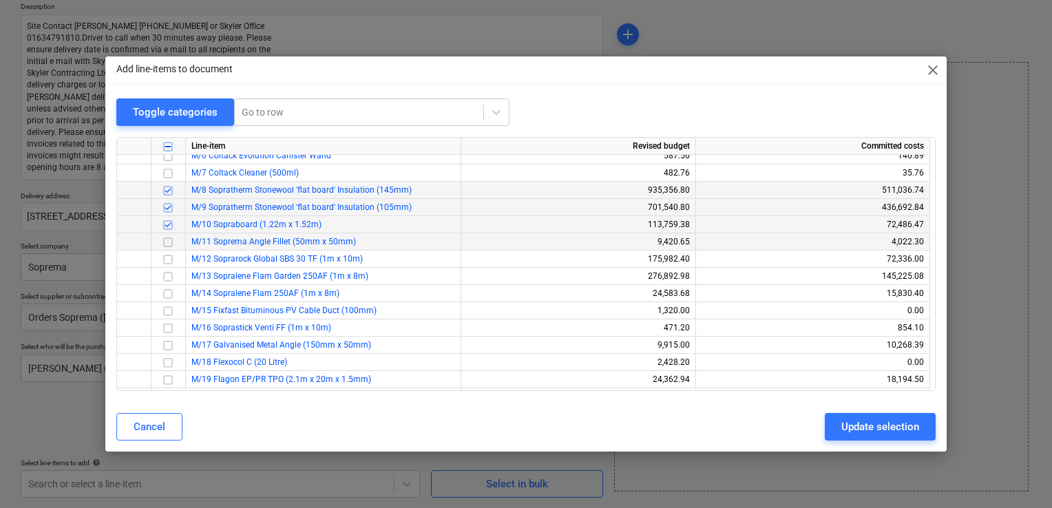
scroll to position [138, 0]
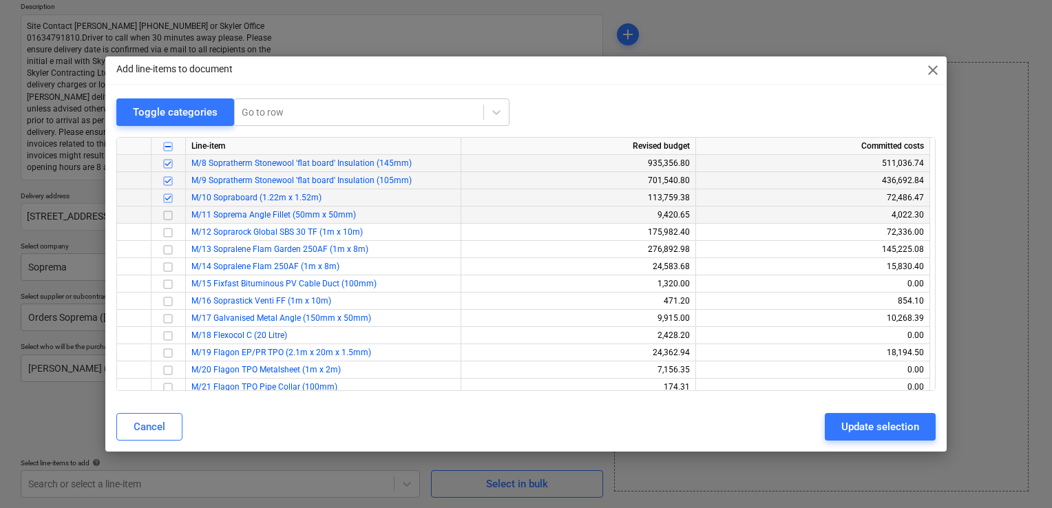
click at [170, 217] on input "checkbox" at bounding box center [168, 215] width 17 height 17
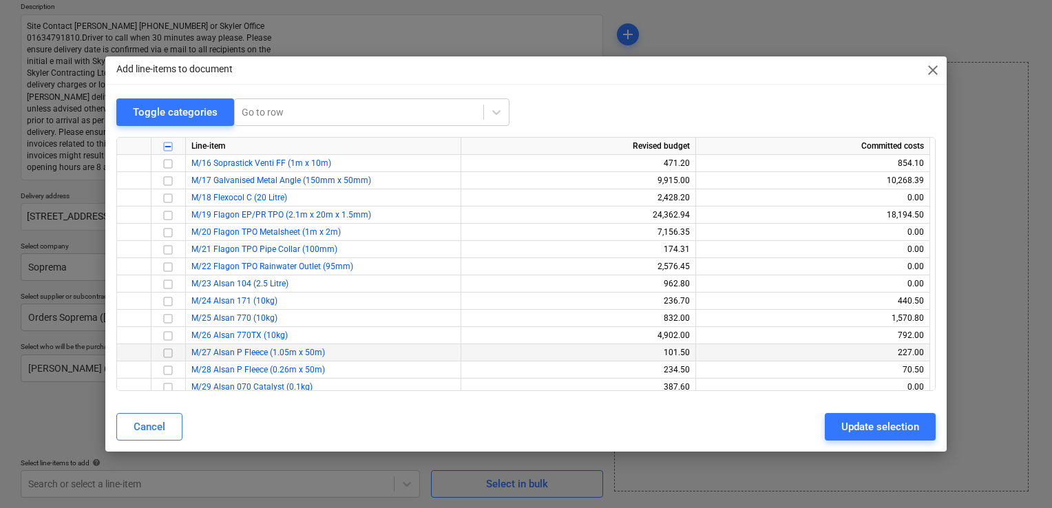
scroll to position [207, 0]
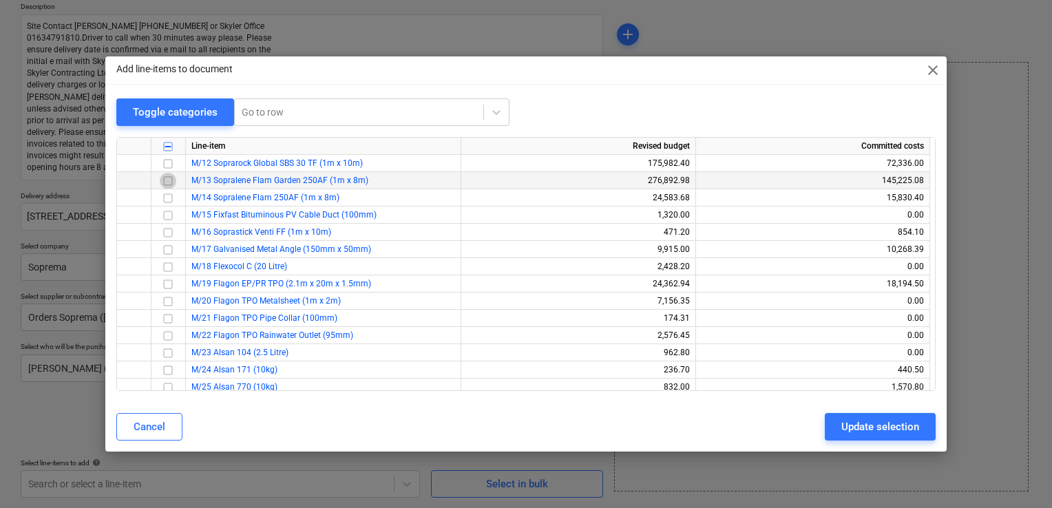
click at [171, 183] on input "checkbox" at bounding box center [168, 181] width 17 height 17
click at [171, 195] on input "checkbox" at bounding box center [168, 198] width 17 height 17
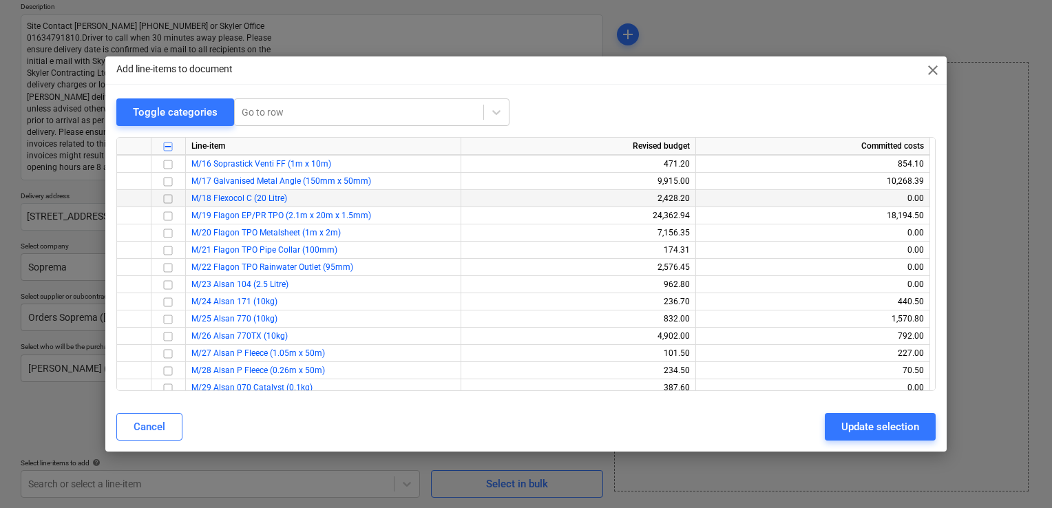
scroll to position [275, 0]
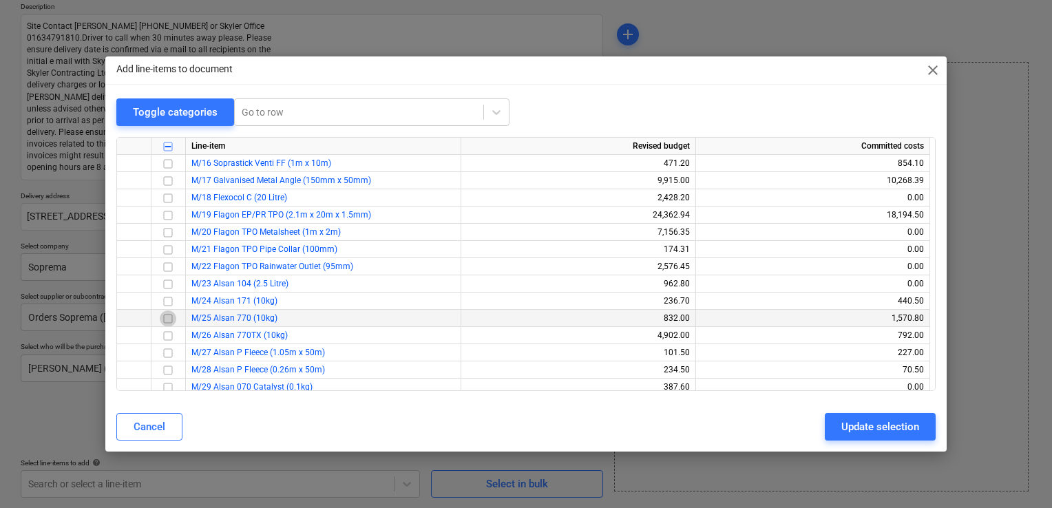
click at [167, 318] on input "checkbox" at bounding box center [168, 318] width 17 height 17
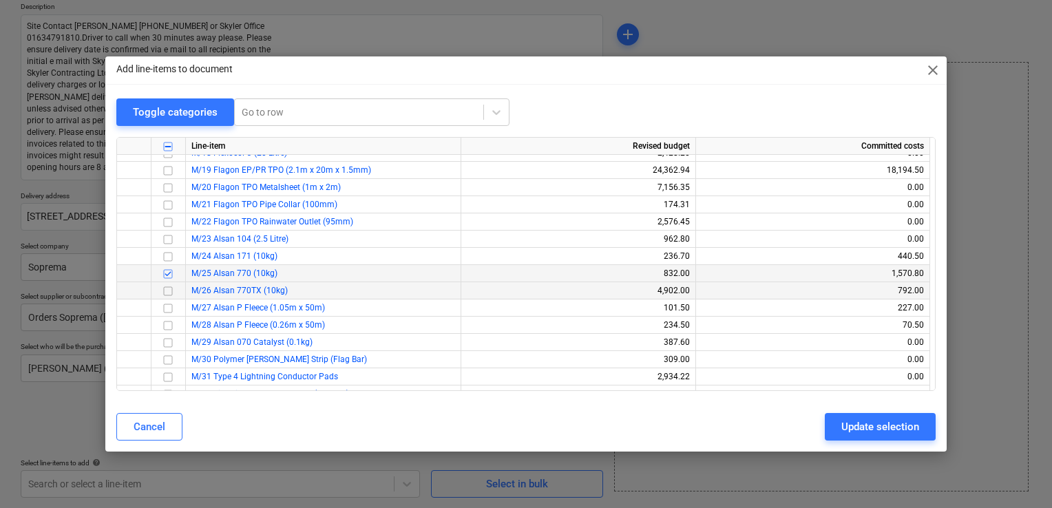
scroll to position [344, 0]
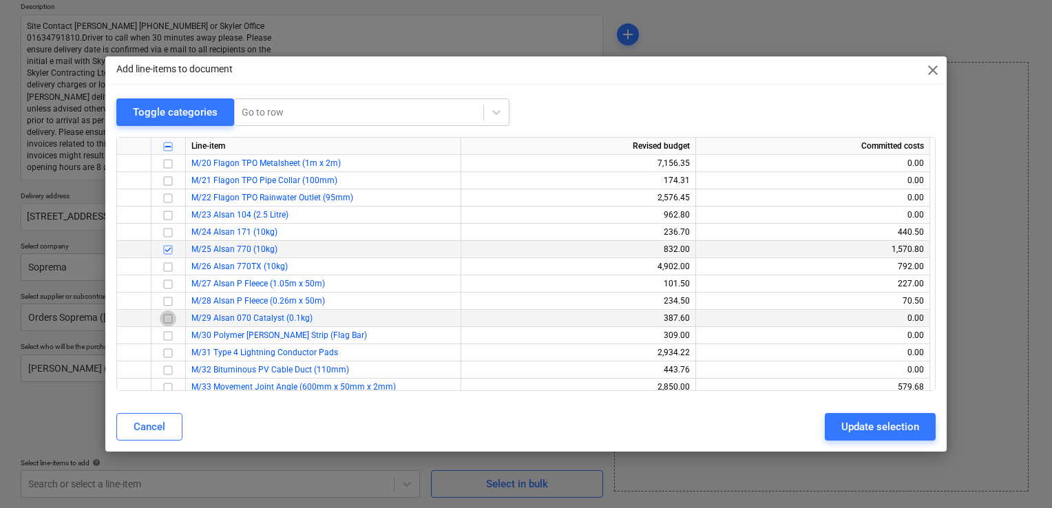
click at [171, 317] on input "checkbox" at bounding box center [168, 318] width 17 height 17
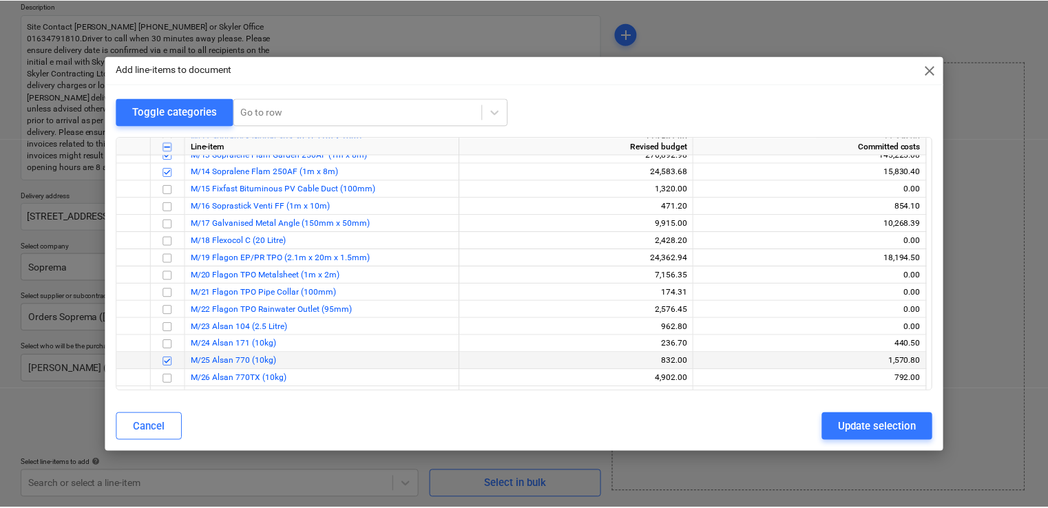
scroll to position [0, 0]
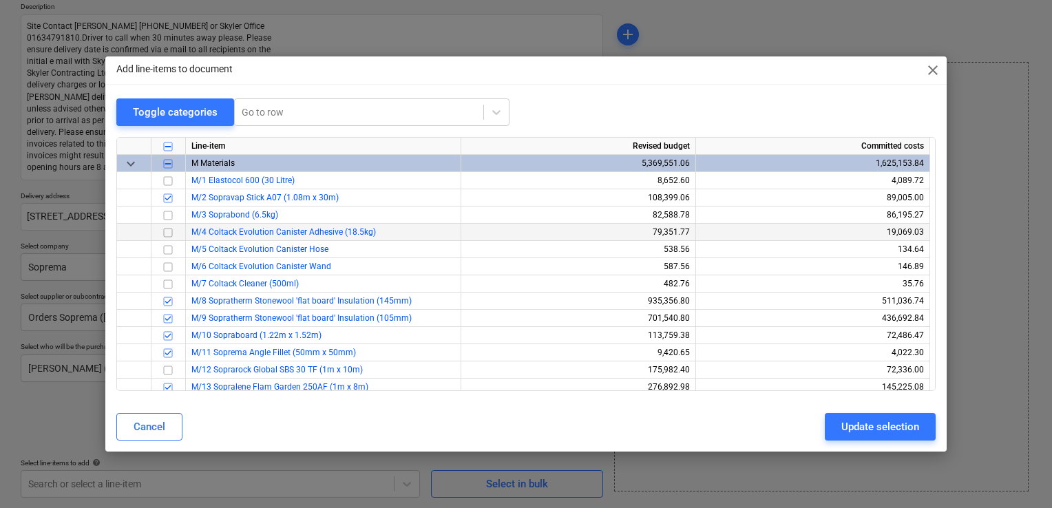
click at [165, 235] on input "checkbox" at bounding box center [168, 232] width 17 height 17
click at [171, 284] on input "checkbox" at bounding box center [168, 284] width 17 height 17
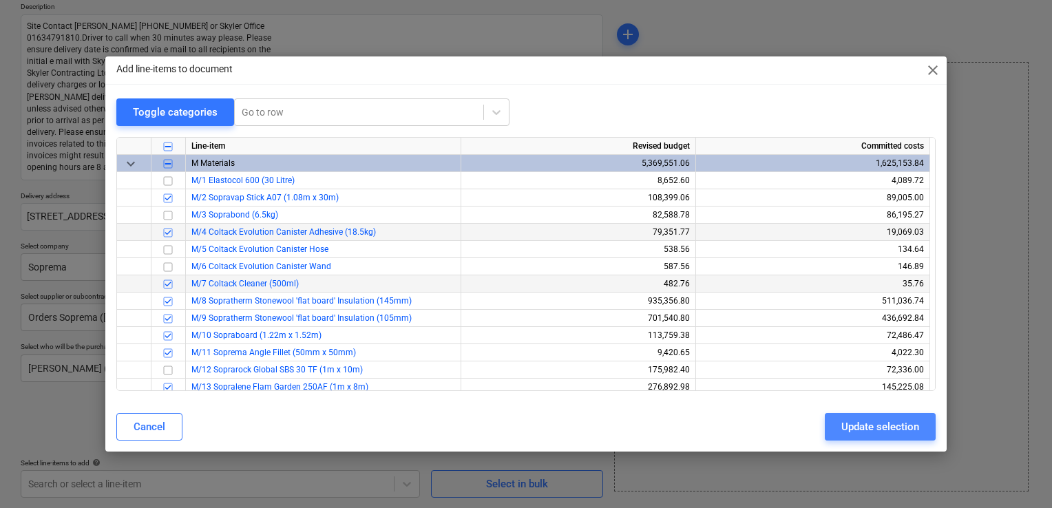
click at [881, 425] on div "Update selection" at bounding box center [880, 427] width 78 height 18
type textarea "x"
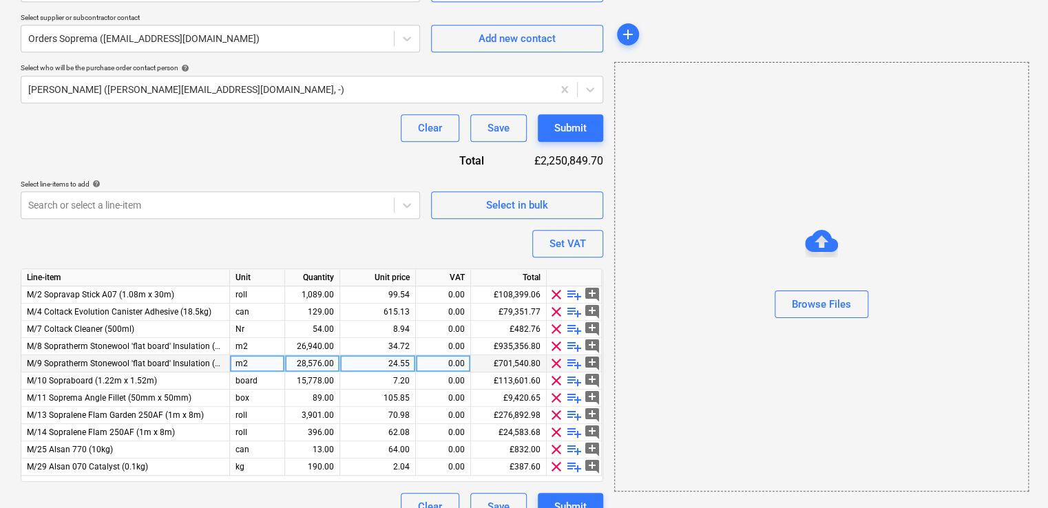
scroll to position [463, 0]
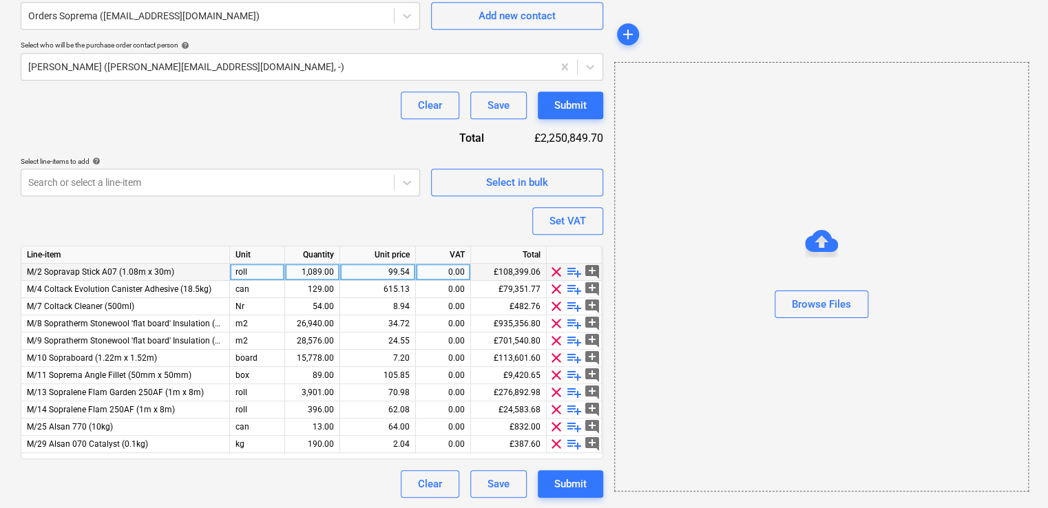
click at [328, 271] on div "1,089.00" at bounding box center [311, 272] width 43 height 17
type input "226"
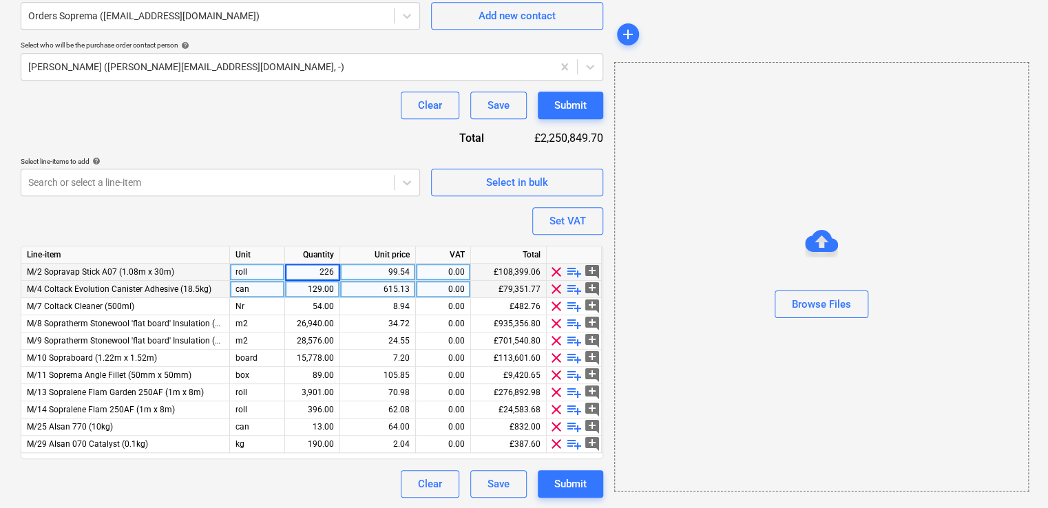
type textarea "x"
click at [328, 293] on div "129.00" at bounding box center [311, 289] width 43 height 17
type input "35"
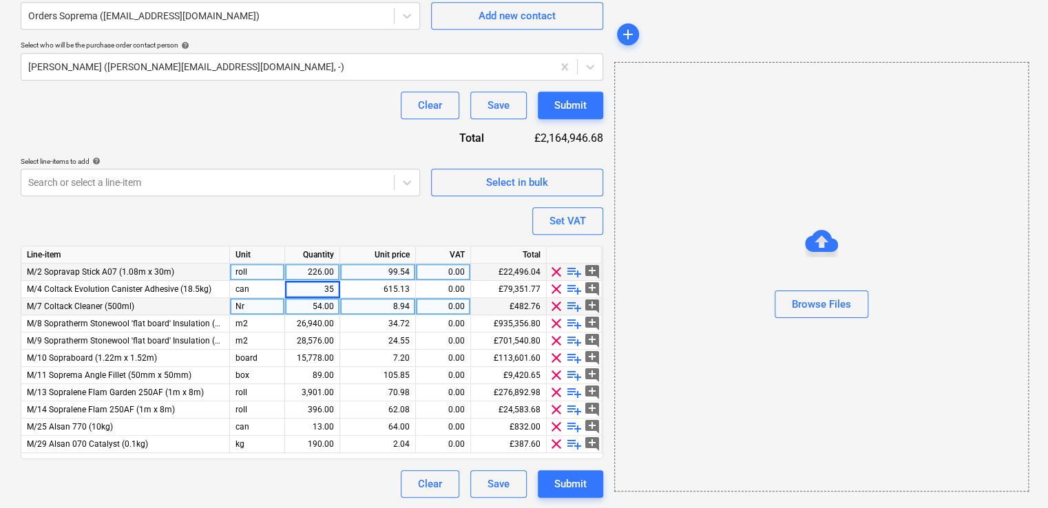
type textarea "x"
click at [322, 308] on div "54.00" at bounding box center [311, 306] width 43 height 17
type input "19"
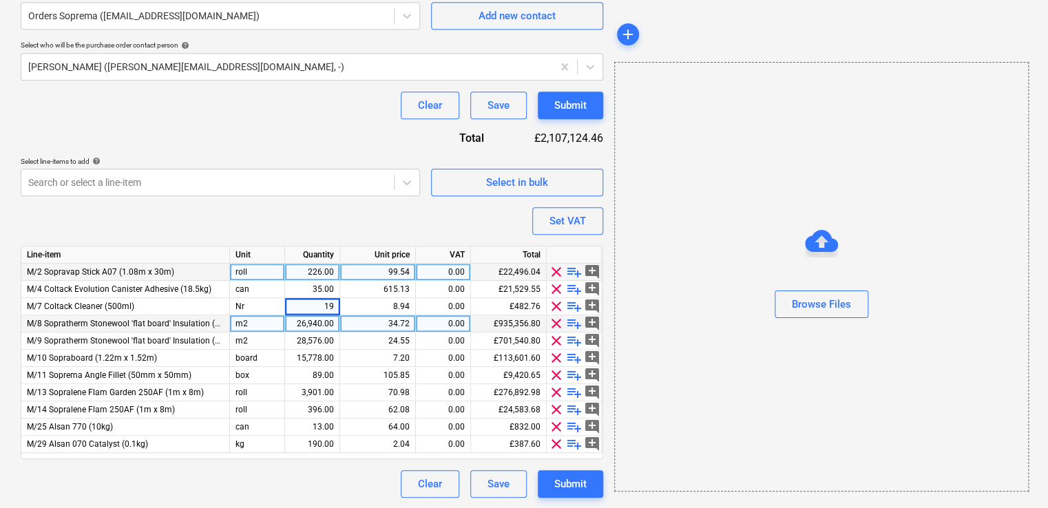
type textarea "x"
click at [325, 323] on div "26,940.00" at bounding box center [311, 323] width 43 height 17
type input "5632"
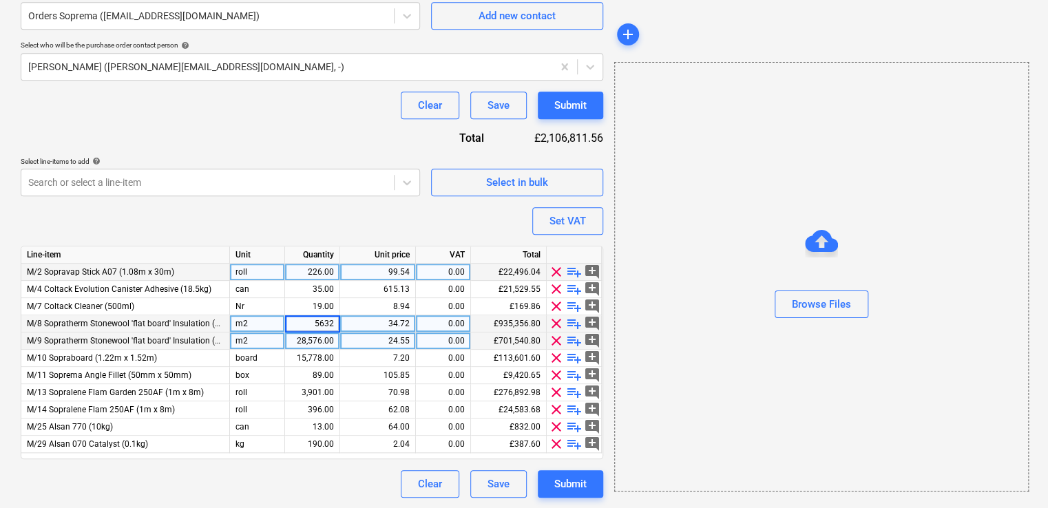
type textarea "x"
click at [322, 341] on div "28,576.00" at bounding box center [311, 340] width 43 height 17
type input "5879"
type textarea "x"
click at [320, 355] on div "15,778.00" at bounding box center [311, 358] width 43 height 17
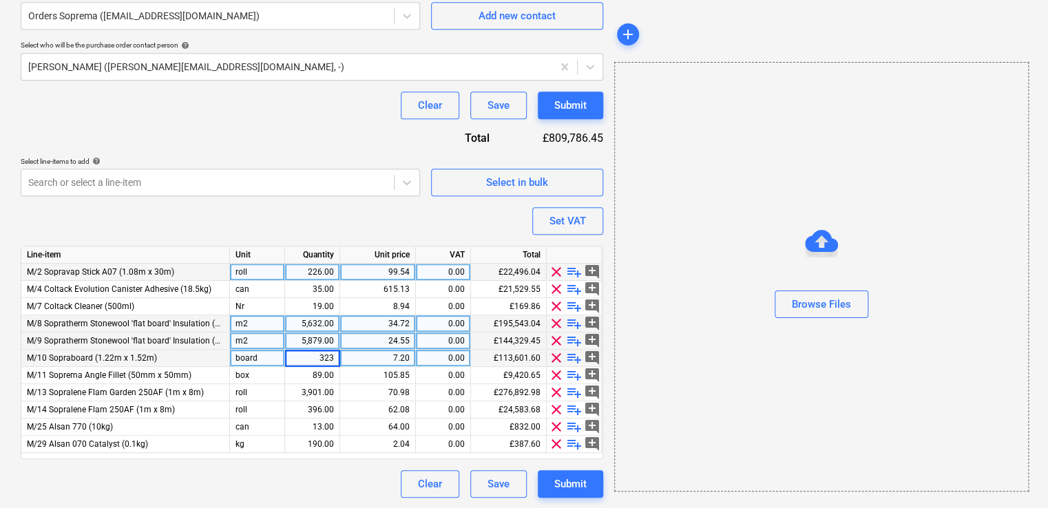
type input "3239"
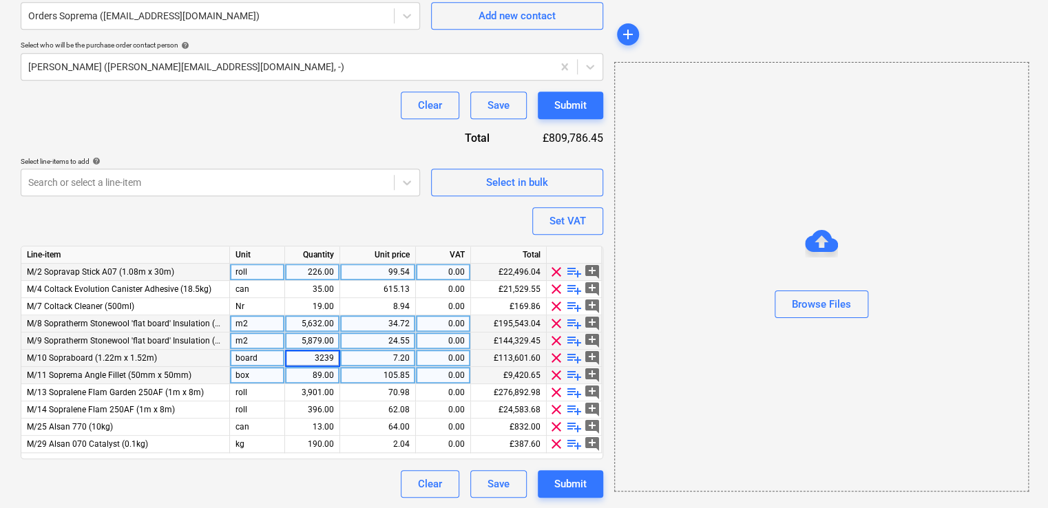
type textarea "x"
click at [308, 372] on div "89.00" at bounding box center [311, 375] width 43 height 17
type input "20"
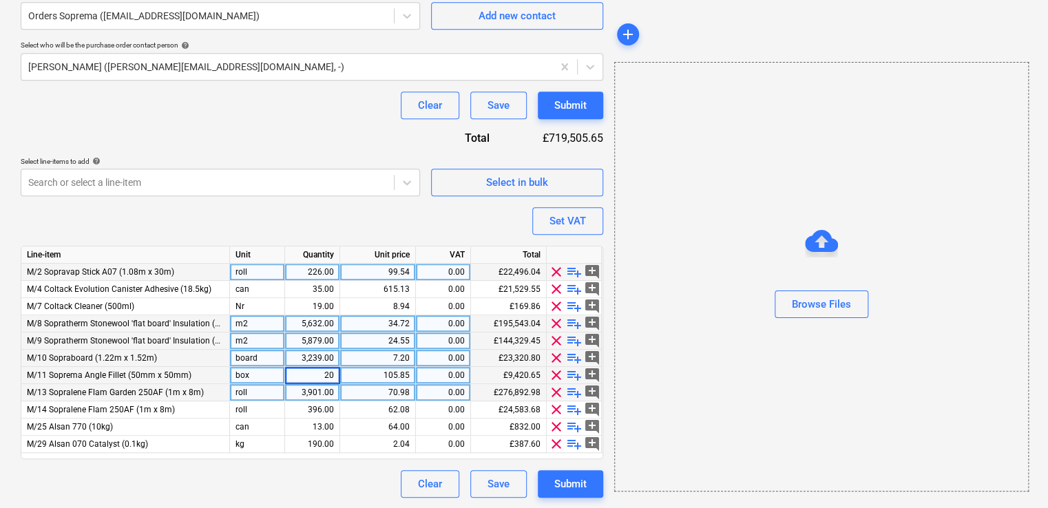
type textarea "x"
click at [319, 396] on div "3,901.00" at bounding box center [311, 392] width 43 height 17
type input "861"
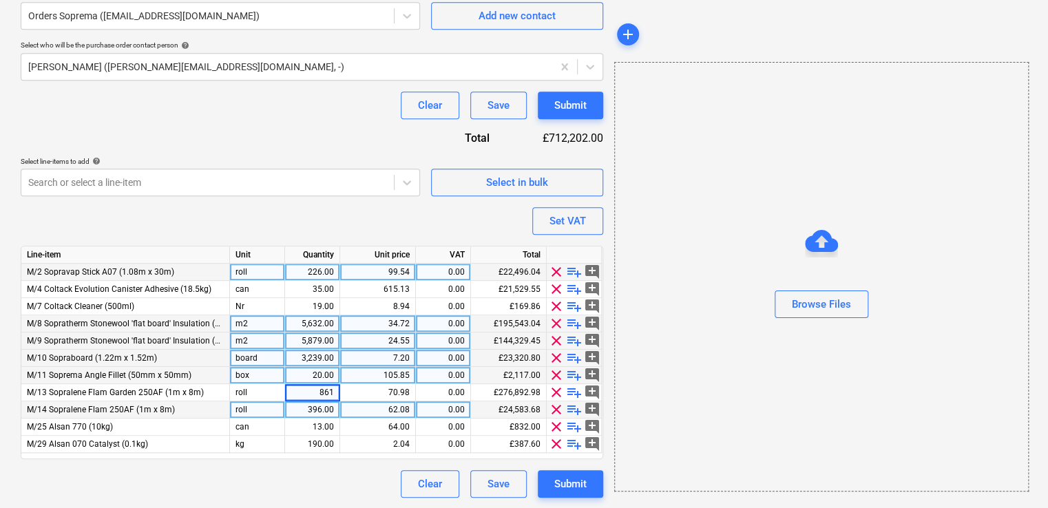
type textarea "x"
click at [321, 406] on div "396.00" at bounding box center [311, 409] width 43 height 17
type input "87"
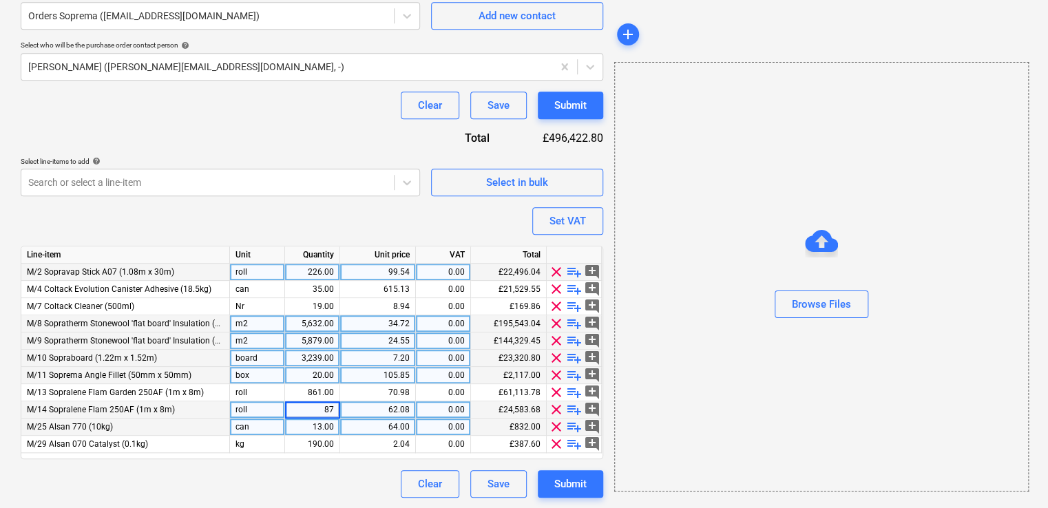
type textarea "x"
click at [315, 428] on div "13.00" at bounding box center [311, 427] width 43 height 17
type input "1"
type textarea "x"
click at [334, 445] on div "190.00" at bounding box center [312, 444] width 55 height 17
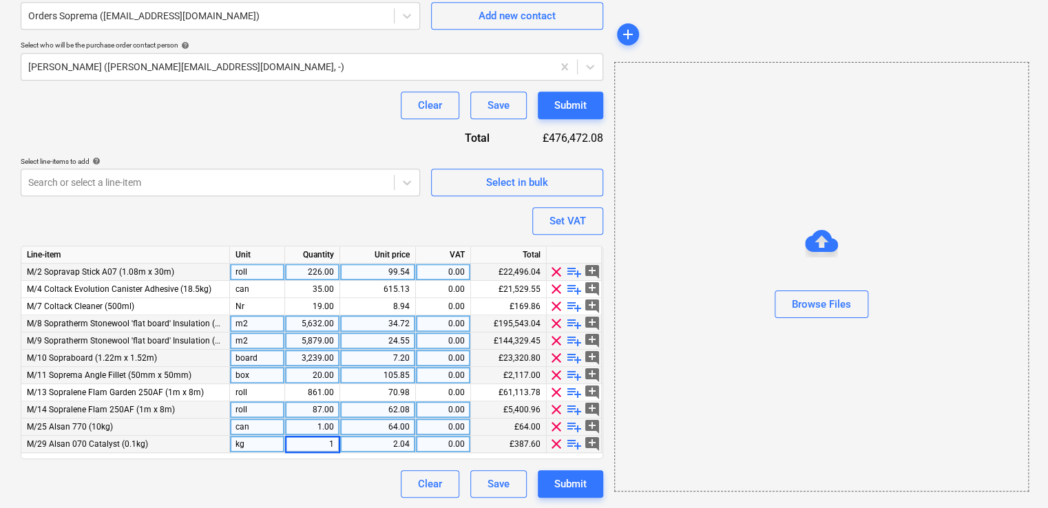
type input "10"
type textarea "x"
click at [410, 328] on div "34.72" at bounding box center [378, 323] width 76 height 17
click at [409, 326] on input "34.72" at bounding box center [377, 323] width 75 height 17
click at [408, 343] on div "24.55" at bounding box center [378, 340] width 64 height 17
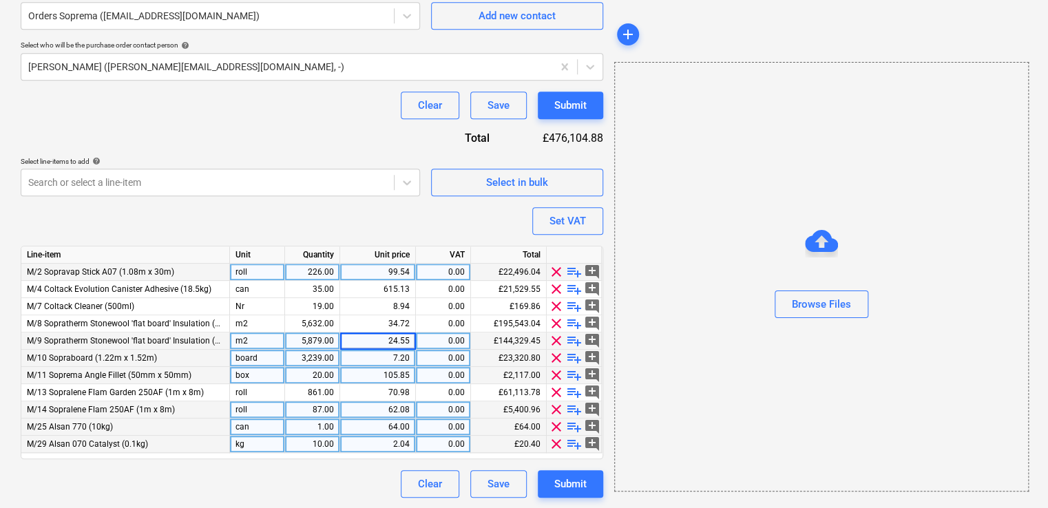
click at [412, 343] on input "24.55" at bounding box center [377, 340] width 75 height 17
click at [409, 357] on div "7.20" at bounding box center [378, 358] width 64 height 17
click at [406, 346] on div "24.55" at bounding box center [378, 340] width 64 height 17
click at [407, 340] on input "24.55" at bounding box center [377, 340] width 75 height 17
type input "24.45"
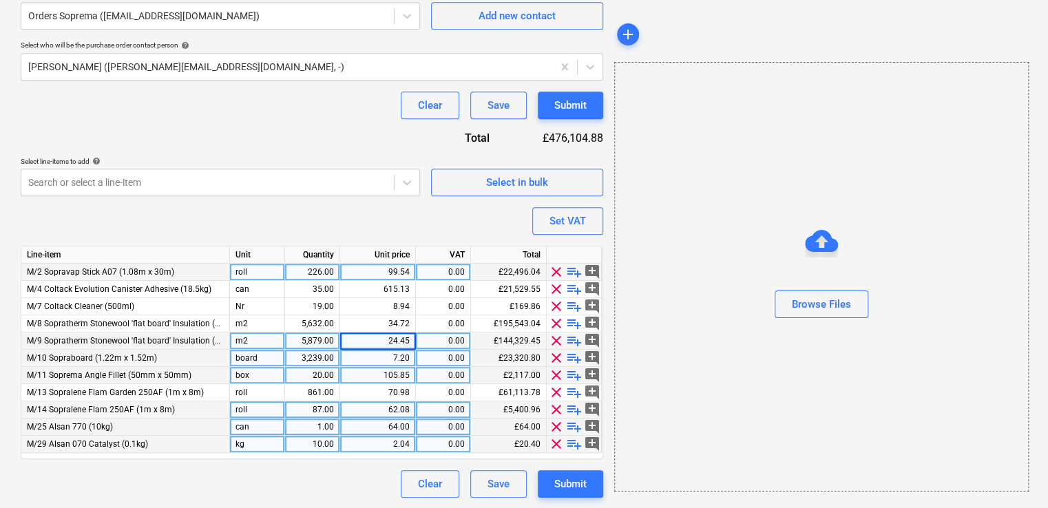
type textarea "x"
click at [410, 363] on div "7.20" at bounding box center [378, 358] width 64 height 17
click at [412, 358] on input "7.2" at bounding box center [377, 358] width 75 height 17
type input "7.2136154"
type textarea "x"
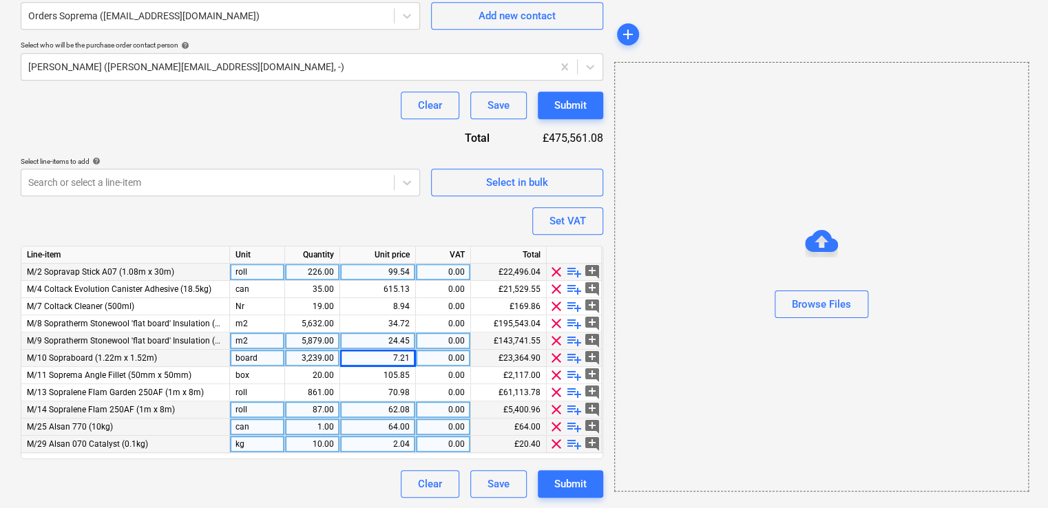
click at [407, 359] on div "7.21" at bounding box center [378, 358] width 64 height 17
click at [411, 360] on input "7.2136" at bounding box center [377, 358] width 75 height 17
type input "7.2136153"
type textarea "x"
click at [409, 359] on div "7.21" at bounding box center [378, 358] width 64 height 17
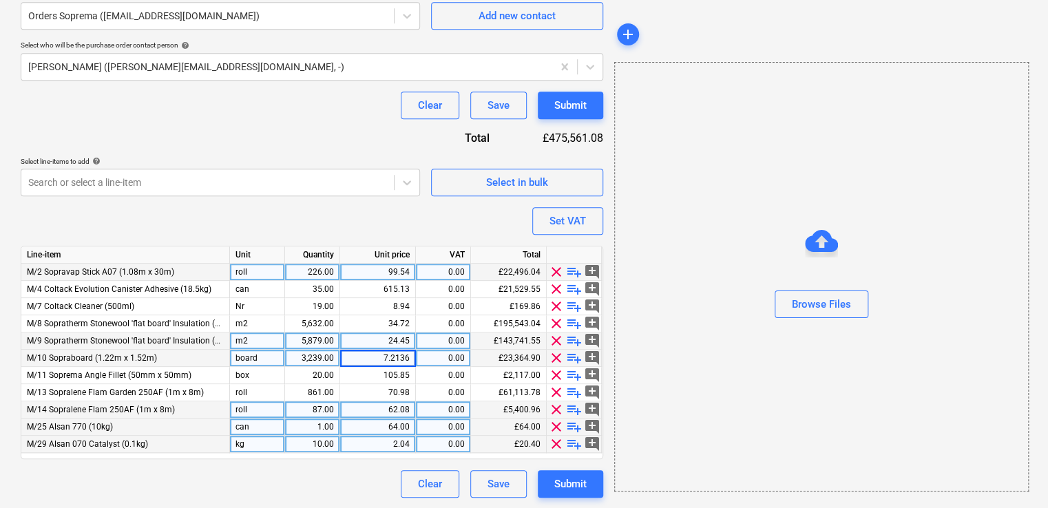
click at [412, 358] on input "7.2136" at bounding box center [377, 358] width 75 height 17
type input "7.2136153"
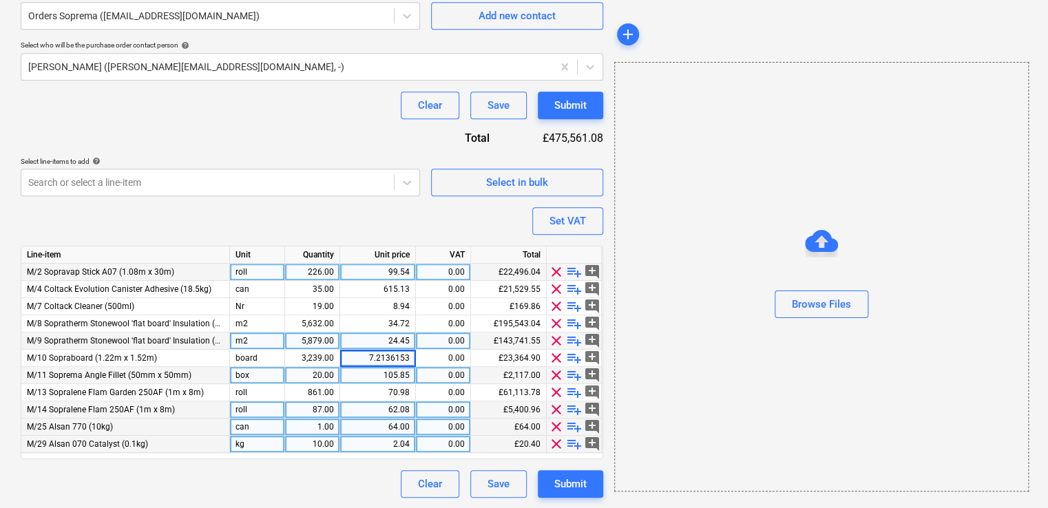
type textarea "x"
click at [403, 373] on div "105.85" at bounding box center [378, 375] width 64 height 17
click at [410, 379] on input "105.85" at bounding box center [377, 375] width 75 height 17
click at [407, 448] on div "2.04" at bounding box center [378, 444] width 64 height 17
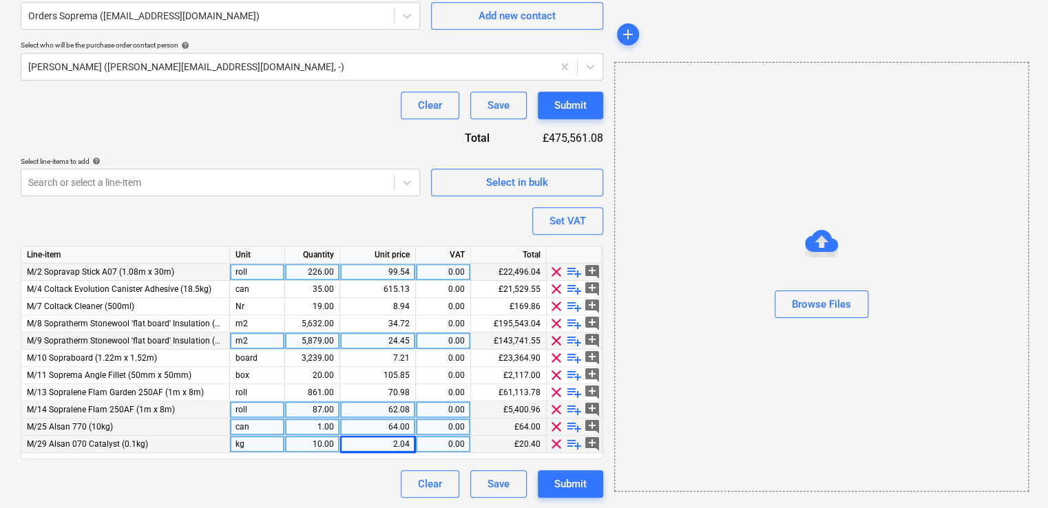
click at [410, 431] on div "64.00" at bounding box center [378, 427] width 64 height 17
type input "72"
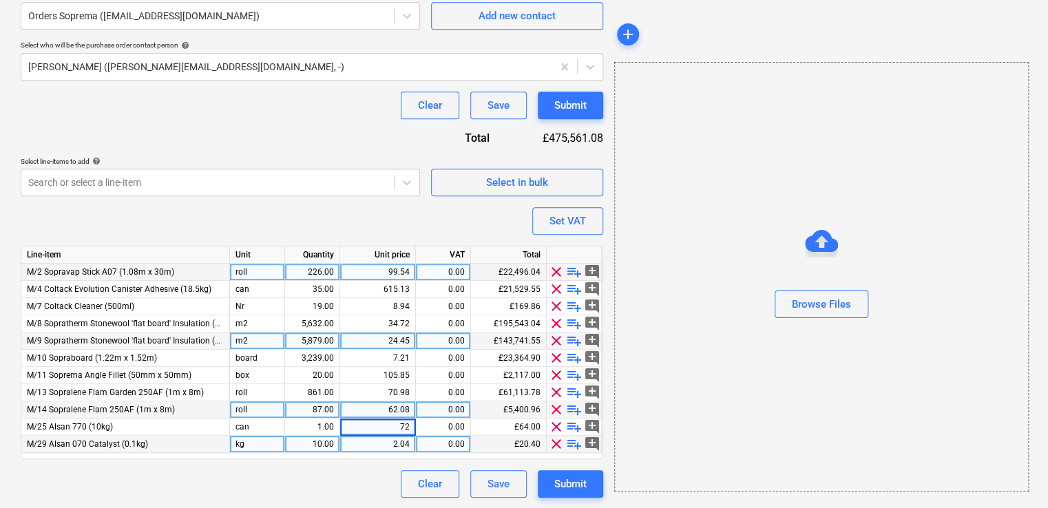
type textarea "x"
click at [405, 445] on div "2.04" at bounding box center [378, 444] width 64 height 17
type input "2.277"
click at [589, 477] on button "Submit" at bounding box center [570, 484] width 65 height 28
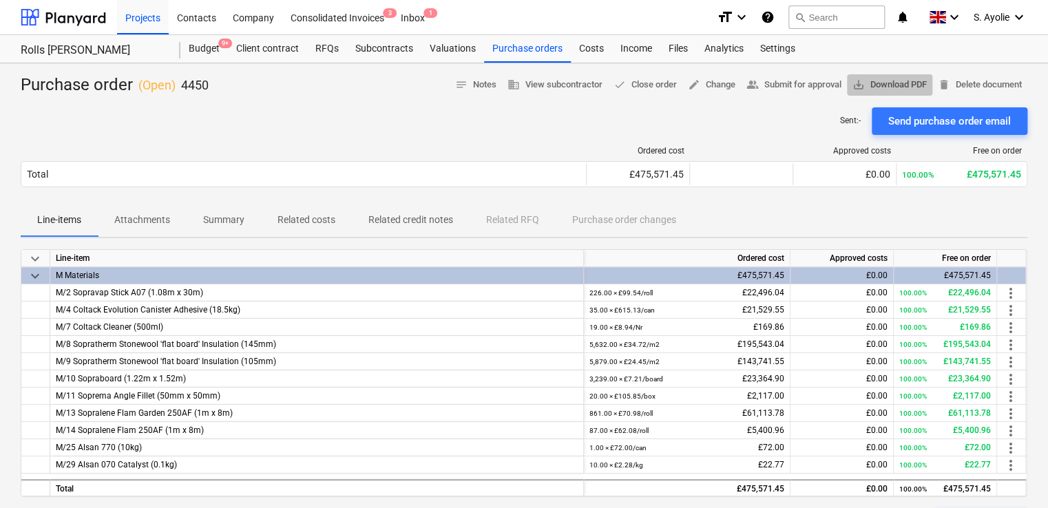
click at [869, 83] on span "save_alt Download PDF" at bounding box center [889, 85] width 74 height 16
click at [306, 140] on div "Ordered cost Approved costs Free on order Total £475,571.45 £0.00 100.00% £475,…" at bounding box center [524, 169] width 1006 height 69
click at [551, 54] on div "Purchase orders" at bounding box center [527, 49] width 87 height 28
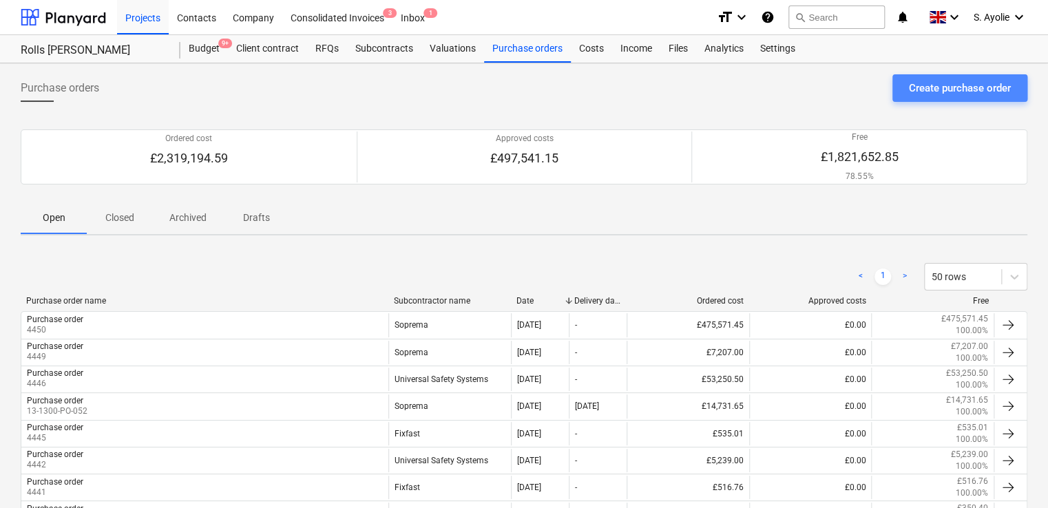
click at [955, 87] on div "Create purchase order" at bounding box center [960, 88] width 102 height 18
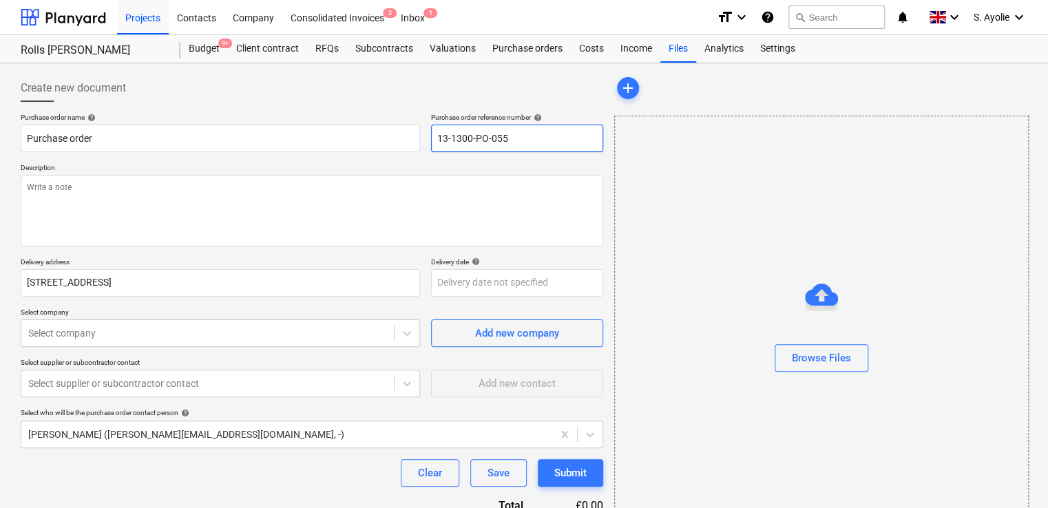
click at [482, 140] on input "13-1300-PO-055" at bounding box center [517, 139] width 172 height 28
drag, startPoint x: 514, startPoint y: 131, endPoint x: 395, endPoint y: 134, distance: 118.4
click at [395, 134] on div "Purchase order name help Purchase order Purchase order reference number help 13…" at bounding box center [312, 132] width 582 height 39
type textarea "x"
type input "4"
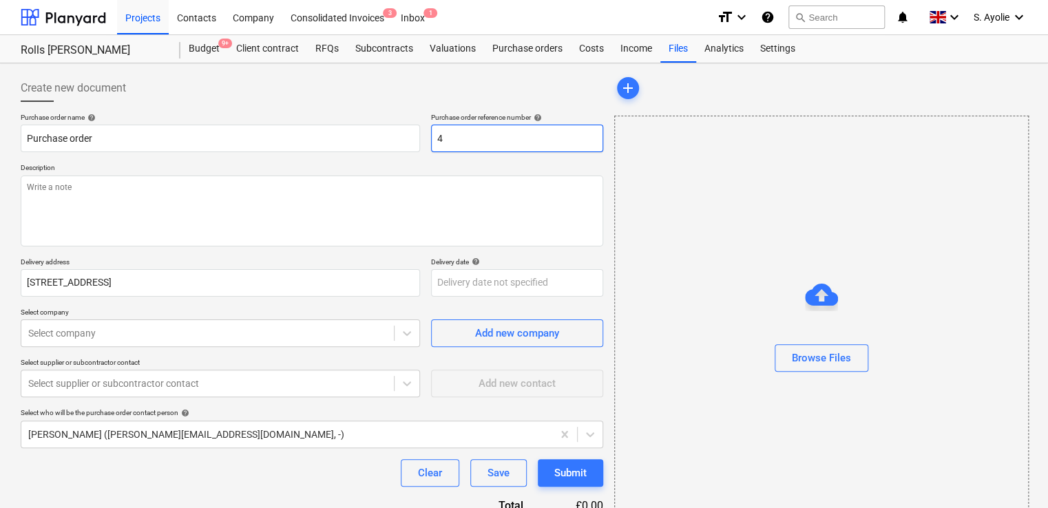
type textarea "x"
type input "44"
type textarea "x"
type input "445"
type textarea "x"
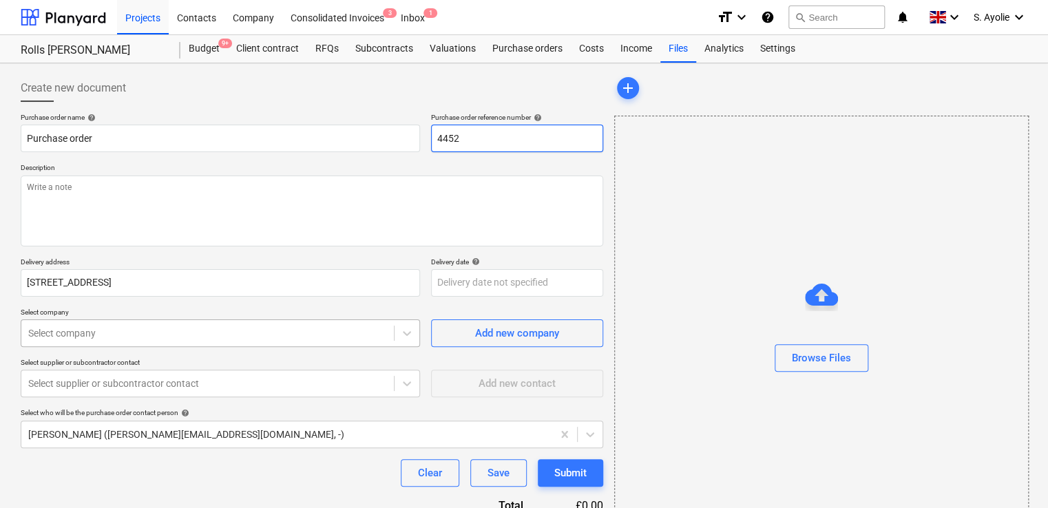
type input "4452"
type textarea "x"
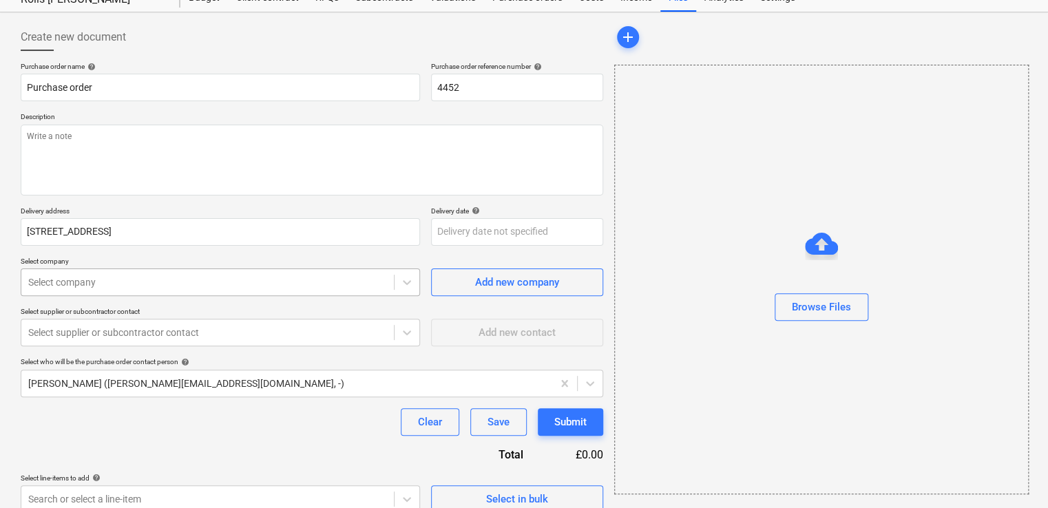
click at [182, 332] on body "Projects Contacts Company Consolidated Invoices 3 Inbox 1 format_size keyboard_…" at bounding box center [524, 203] width 1048 height 508
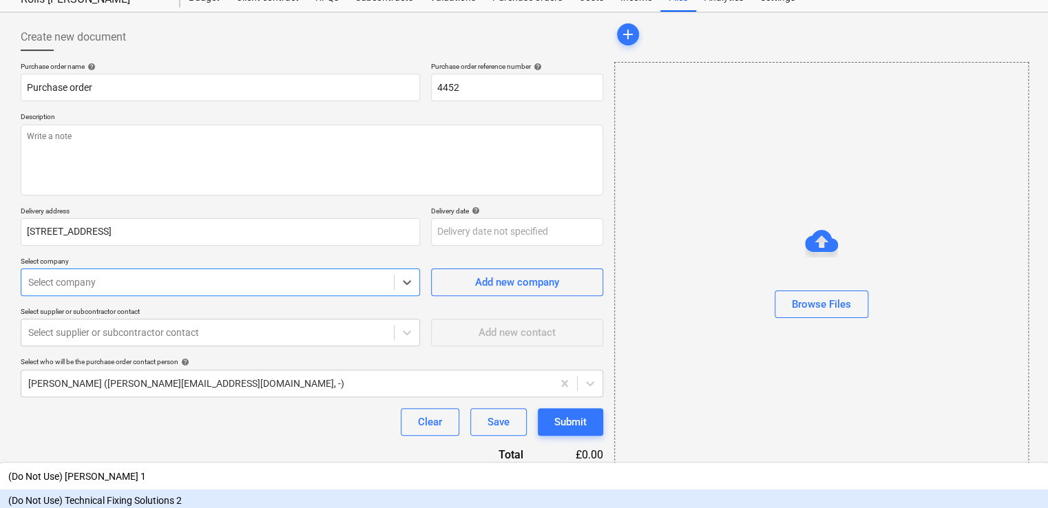
scroll to position [59, 0]
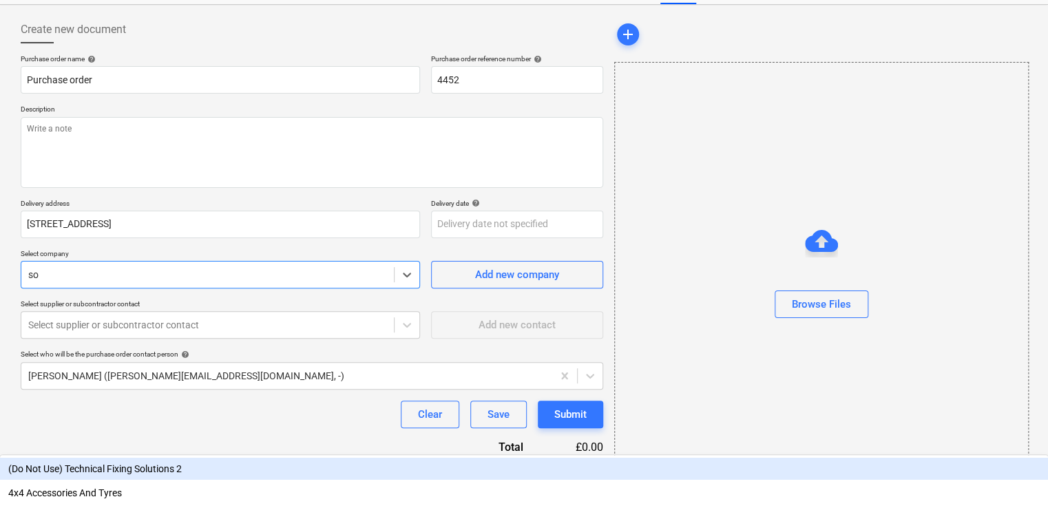
type input "sop"
click at [120, 455] on div "Soprema" at bounding box center [524, 466] width 1048 height 22
type textarea "x"
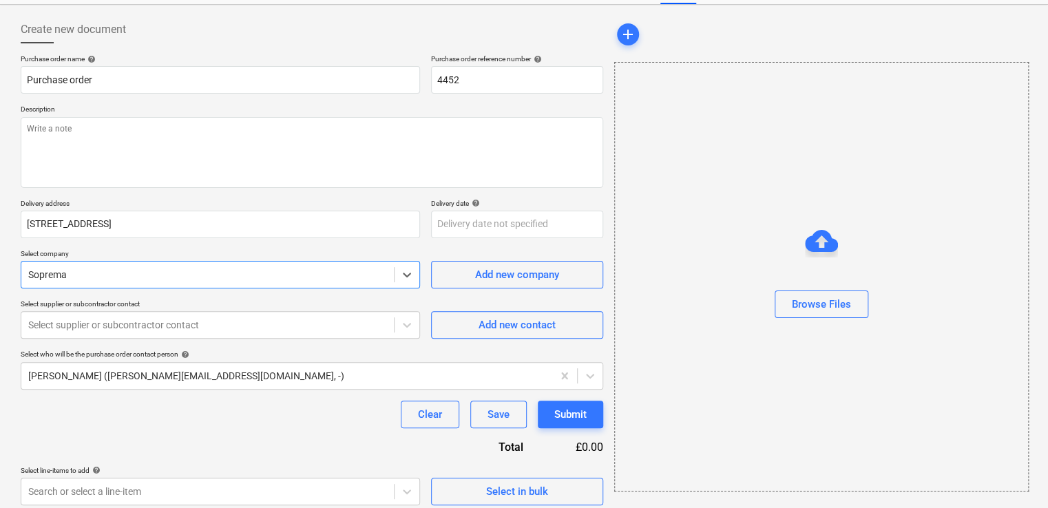
click at [160, 340] on div "Purchase order name help Purchase order Purchase order reference number help 44…" at bounding box center [312, 279] width 582 height 451
click at [160, 332] on div "Select supplier or subcontractor contact" at bounding box center [207, 324] width 372 height 19
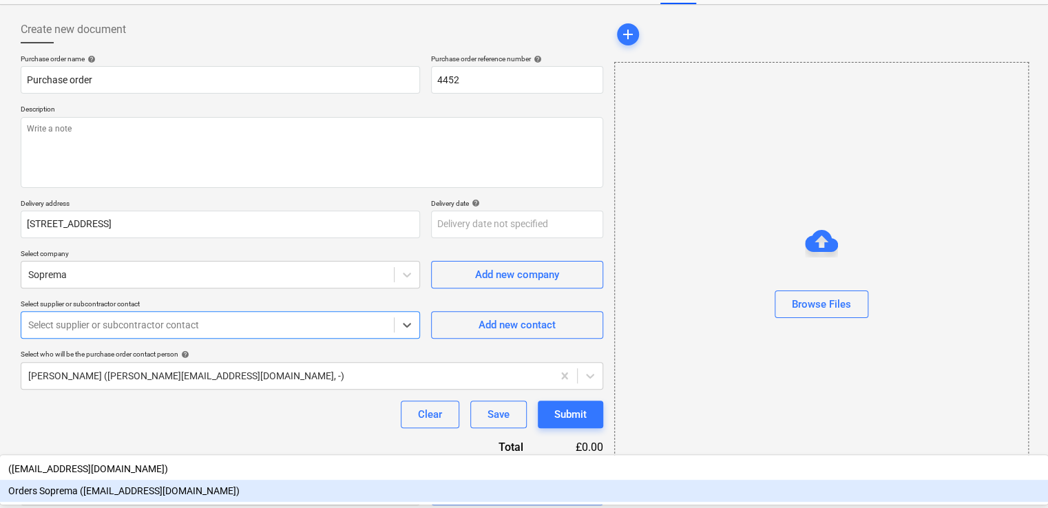
click at [156, 480] on div "Orders Soprema ([EMAIL_ADDRESS][DOMAIN_NAME])" at bounding box center [524, 491] width 1048 height 22
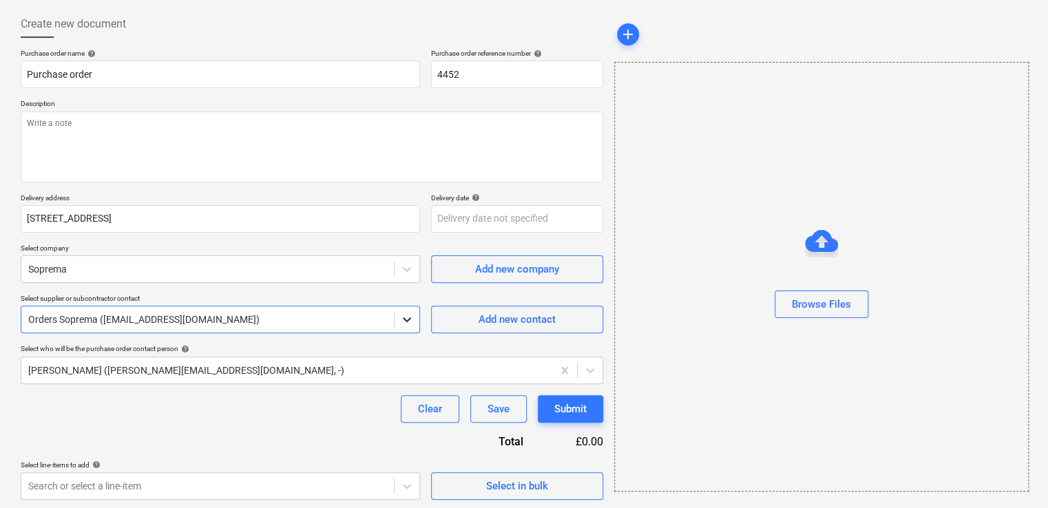
scroll to position [66, 0]
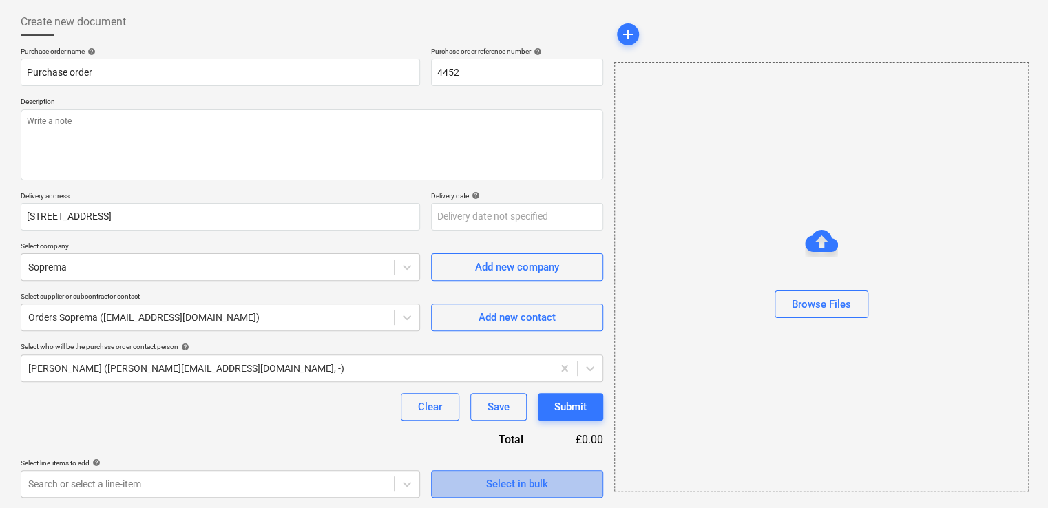
click at [518, 480] on div "Select in bulk" at bounding box center [517, 484] width 62 height 18
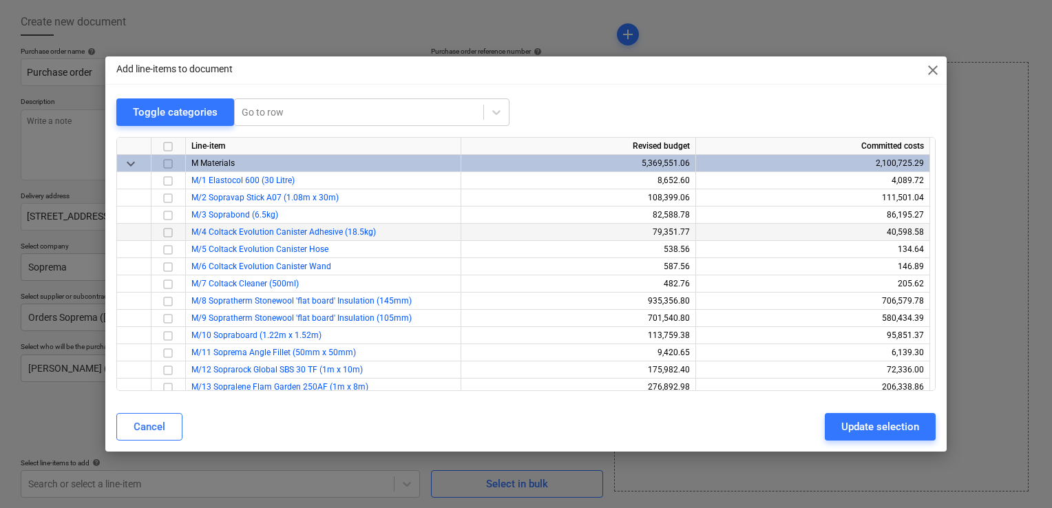
click at [169, 233] on input "checkbox" at bounding box center [168, 232] width 17 height 17
click at [161, 255] on input "checkbox" at bounding box center [168, 250] width 17 height 17
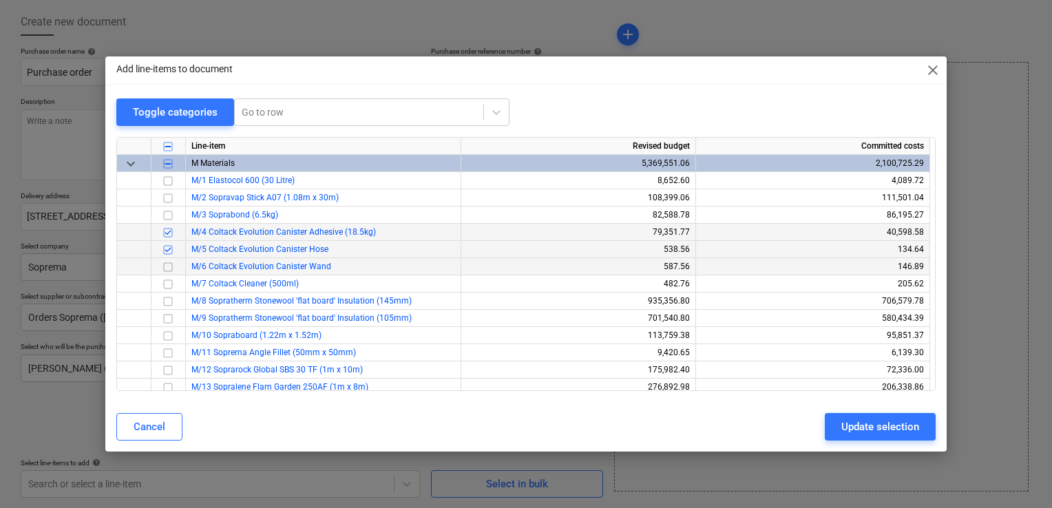
click at [167, 270] on input "checkbox" at bounding box center [168, 267] width 17 height 17
click at [171, 283] on input "checkbox" at bounding box center [168, 284] width 17 height 17
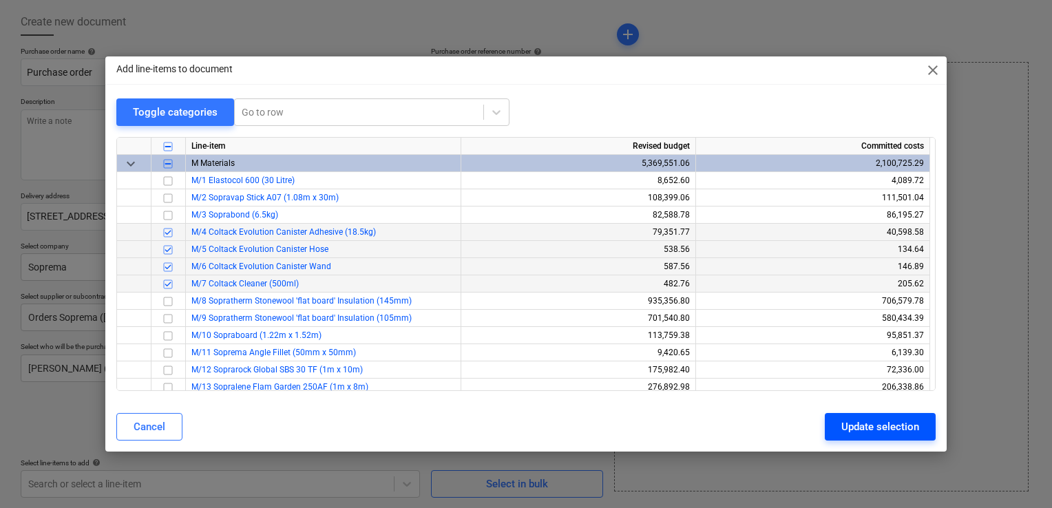
click at [835, 425] on button "Update selection" at bounding box center [880, 427] width 111 height 28
type textarea "x"
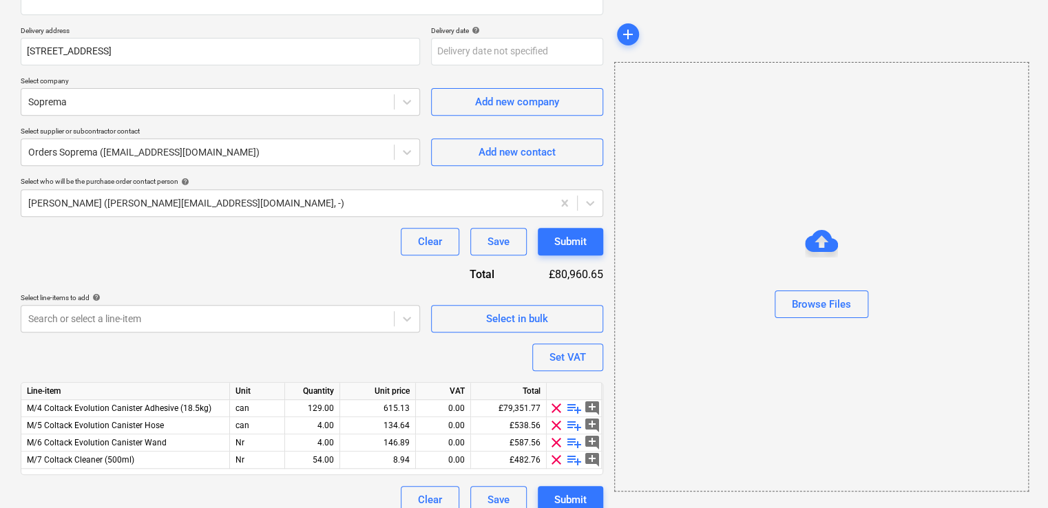
scroll to position [247, 0]
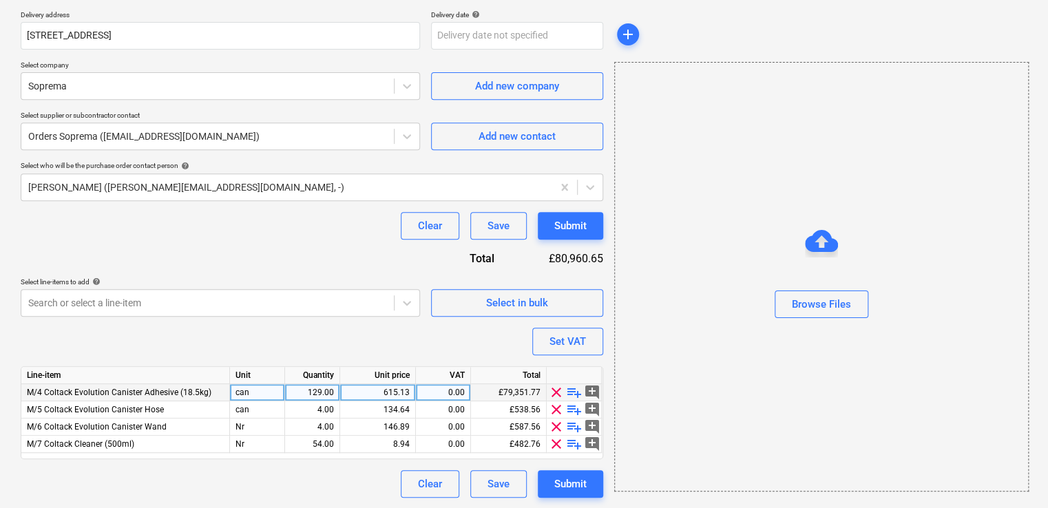
click at [323, 392] on div "129.00" at bounding box center [311, 392] width 43 height 17
type input "20"
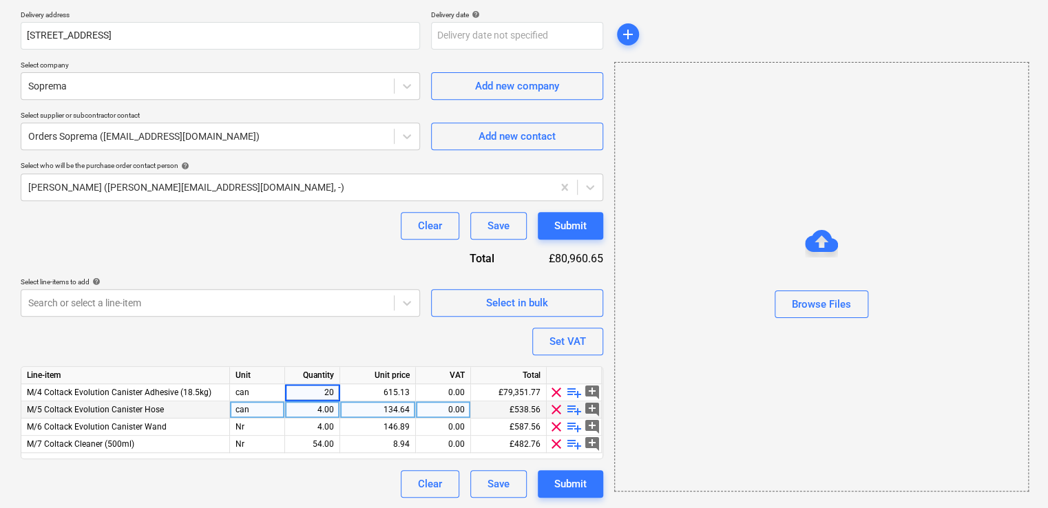
type textarea "x"
click at [311, 414] on div "4.00" at bounding box center [311, 409] width 43 height 17
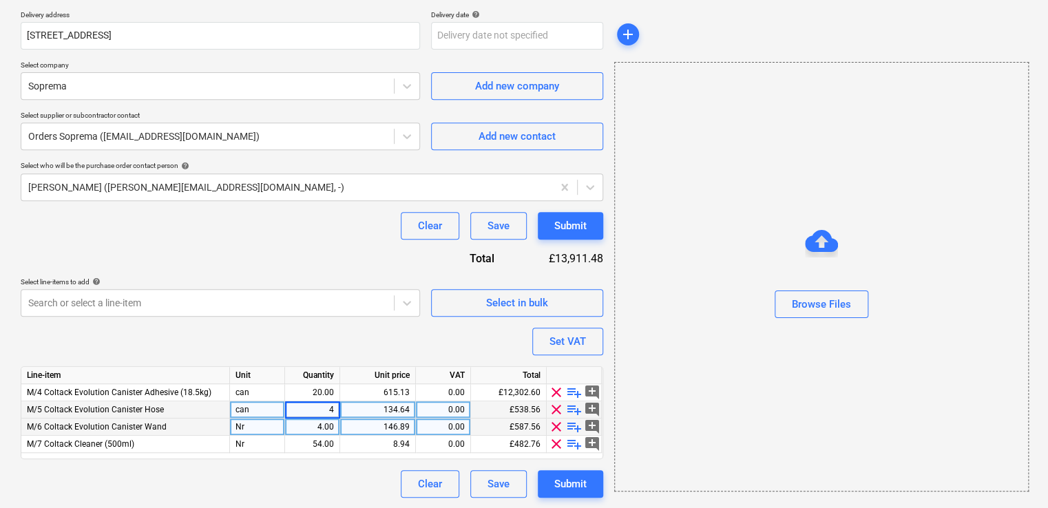
type input "2"
type textarea "x"
click at [313, 426] on div "4.00" at bounding box center [311, 427] width 43 height 17
type input "2"
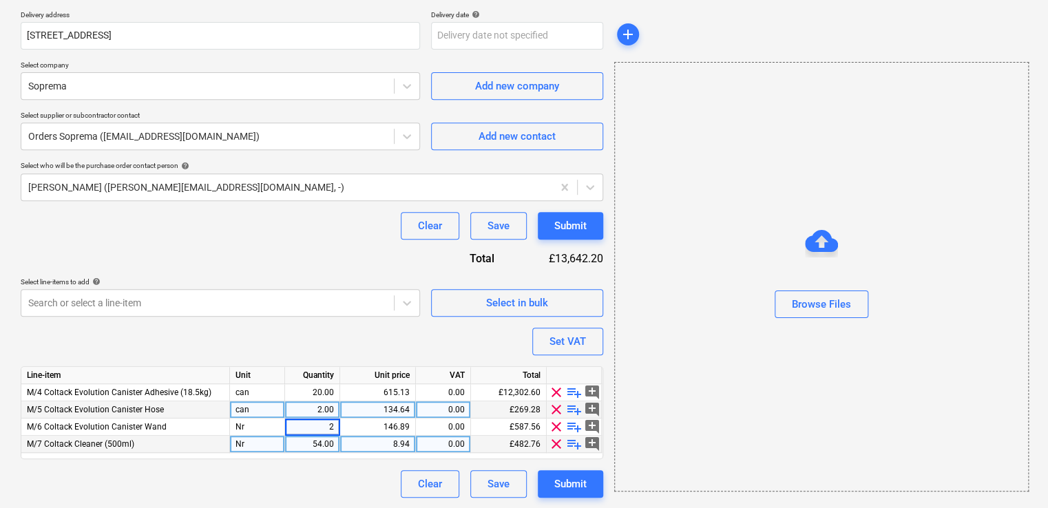
type textarea "x"
click at [323, 448] on div "54.00" at bounding box center [311, 444] width 43 height 17
type input "2"
type textarea "x"
click at [407, 443] on div "8.94" at bounding box center [378, 444] width 64 height 17
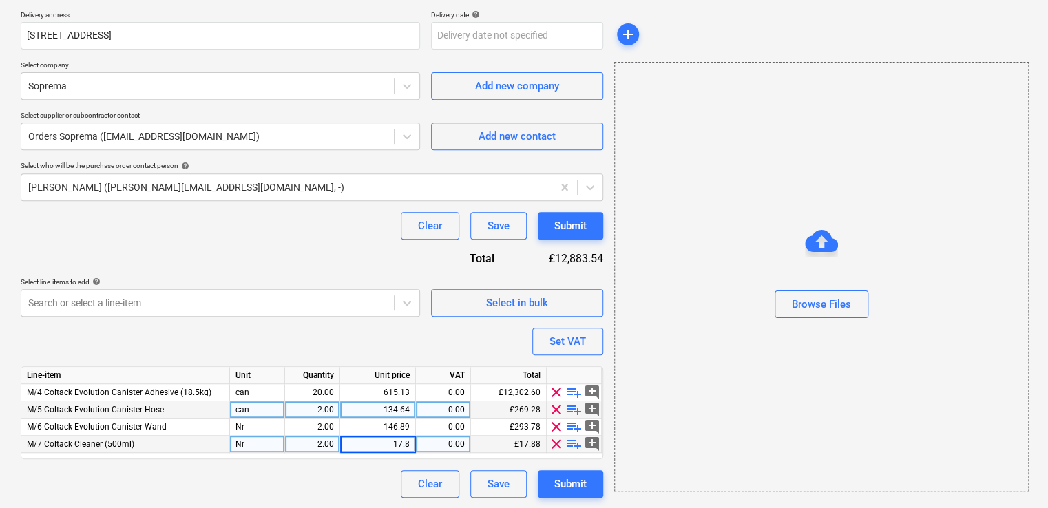
type input "17.88"
click at [374, 472] on div "Clear Save Submit" at bounding box center [312, 484] width 582 height 28
click at [592, 487] on button "Submit" at bounding box center [570, 484] width 65 height 28
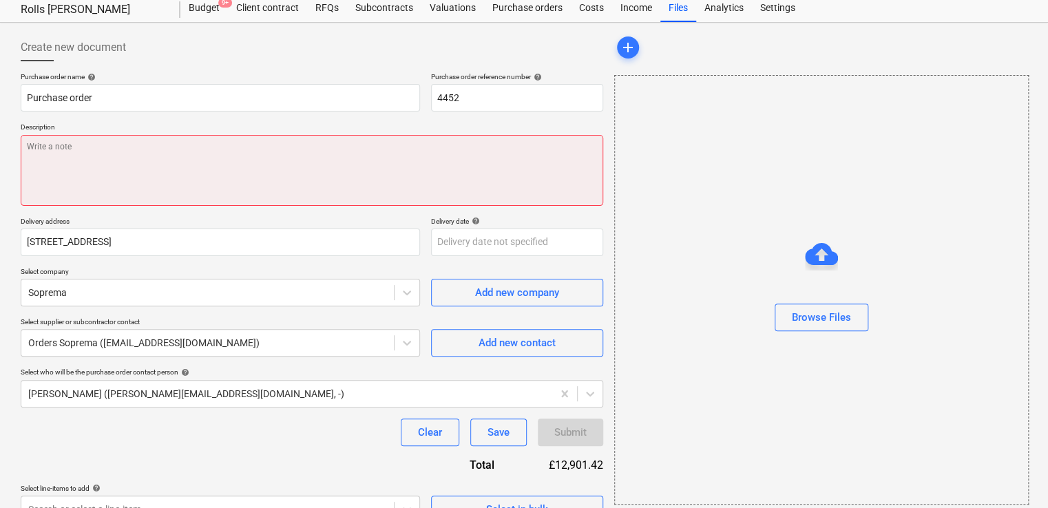
click at [424, 187] on textarea at bounding box center [312, 170] width 582 height 71
click at [82, 170] on textarea at bounding box center [312, 170] width 582 height 71
paste textarea "Site Contact [PERSON_NAME] [PHONE_NUMBER] or Skyler Office 01634791810.Driver t…"
type textarea "x"
type textarea "Site Contact [PERSON_NAME] [PHONE_NUMBER] or Skyler Office 01634791810.Driver t…"
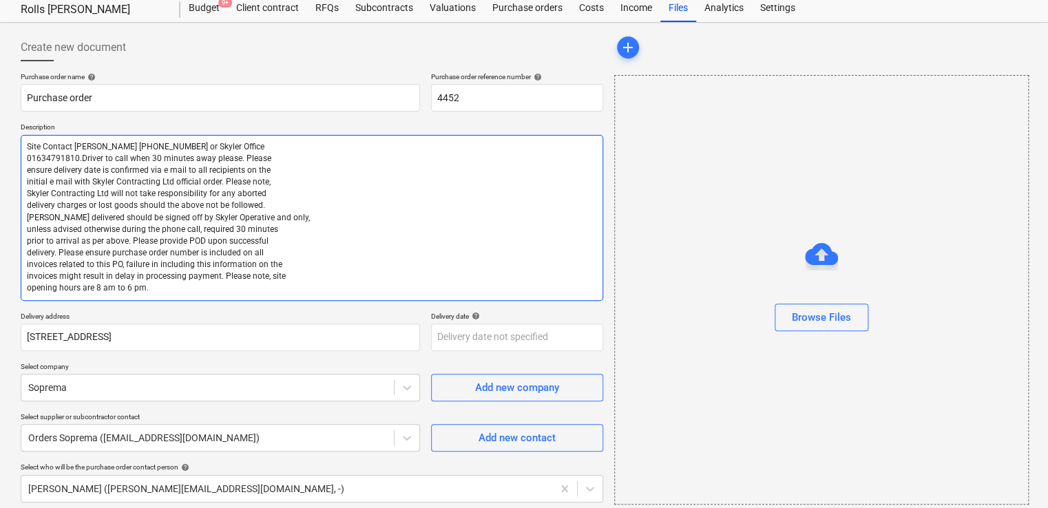
type textarea "x"
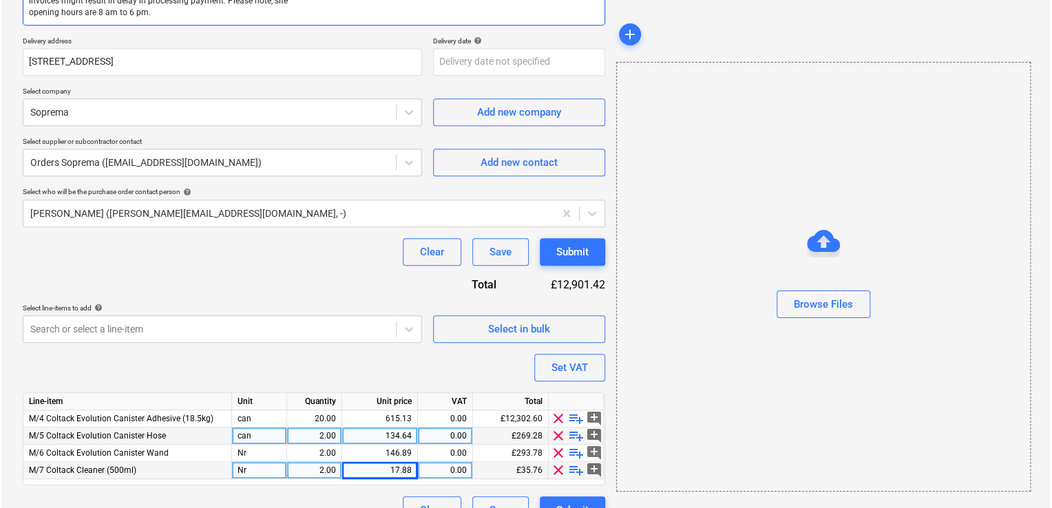
scroll to position [341, 0]
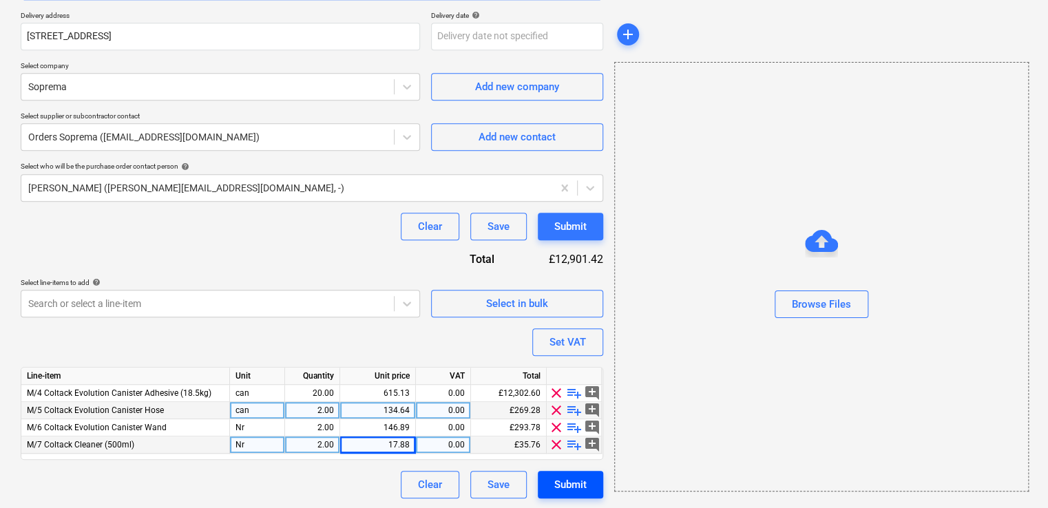
type textarea "Site Contact [PERSON_NAME] [PHONE_NUMBER] or Skyler Office 01634791810.Driver t…"
click at [582, 481] on div "Submit" at bounding box center [570, 485] width 32 height 18
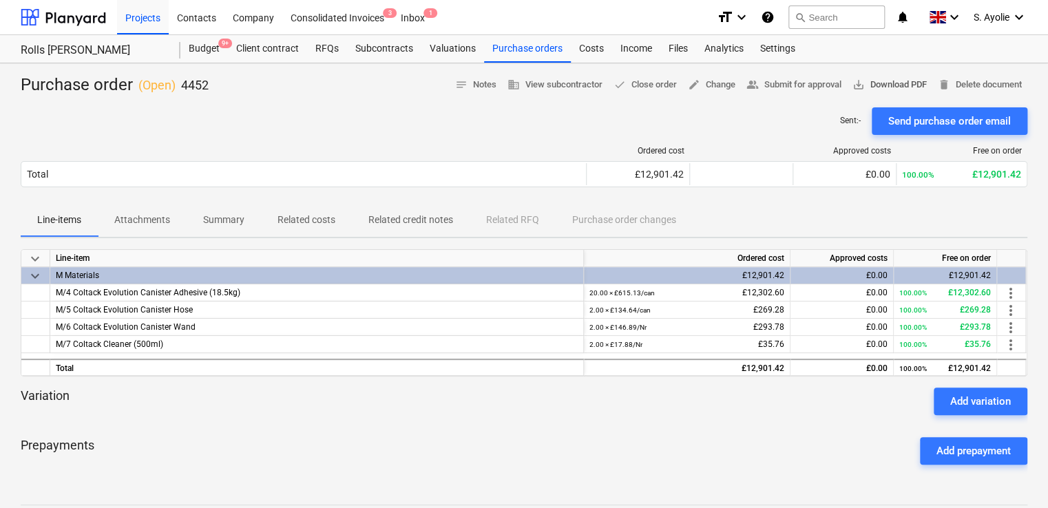
click at [860, 92] on button "save_alt Download PDF" at bounding box center [889, 84] width 85 height 21
click at [330, 148] on div at bounding box center [304, 151] width 566 height 10
click at [510, 56] on div "Purchase orders" at bounding box center [527, 49] width 87 height 28
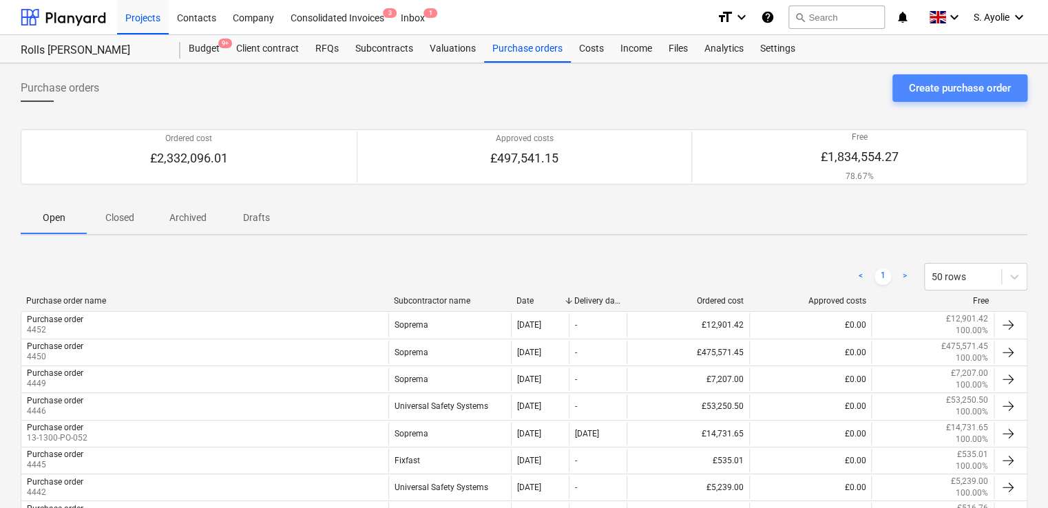
click at [949, 93] on div "Create purchase order" at bounding box center [960, 88] width 102 height 18
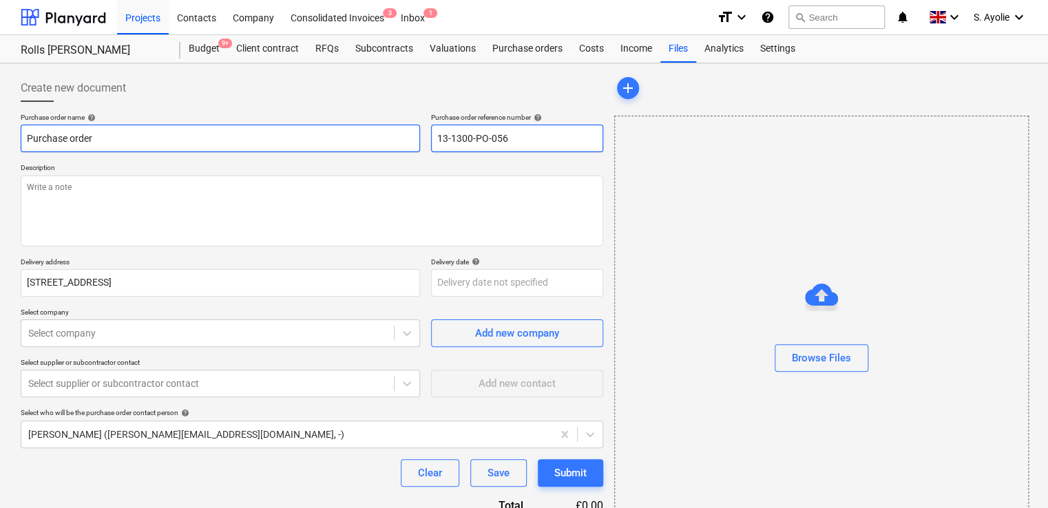
drag, startPoint x: 551, startPoint y: 144, endPoint x: 407, endPoint y: 134, distance: 144.2
click at [407, 134] on div "Purchase order name help Purchase order Purchase order reference number help 13…" at bounding box center [312, 132] width 582 height 39
type textarea "x"
type input "4"
type textarea "x"
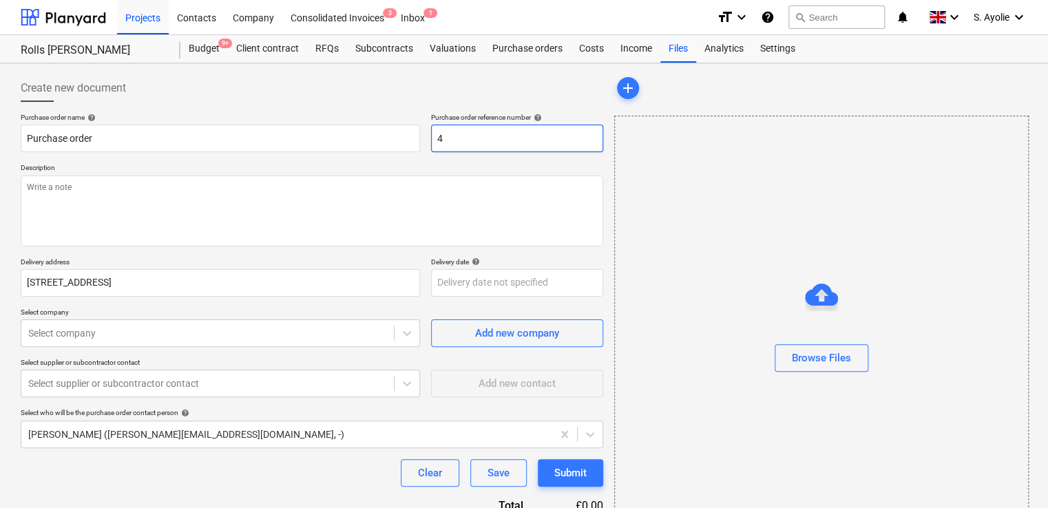
type input "44"
type textarea "x"
type input "445"
type textarea "x"
type input "4453"
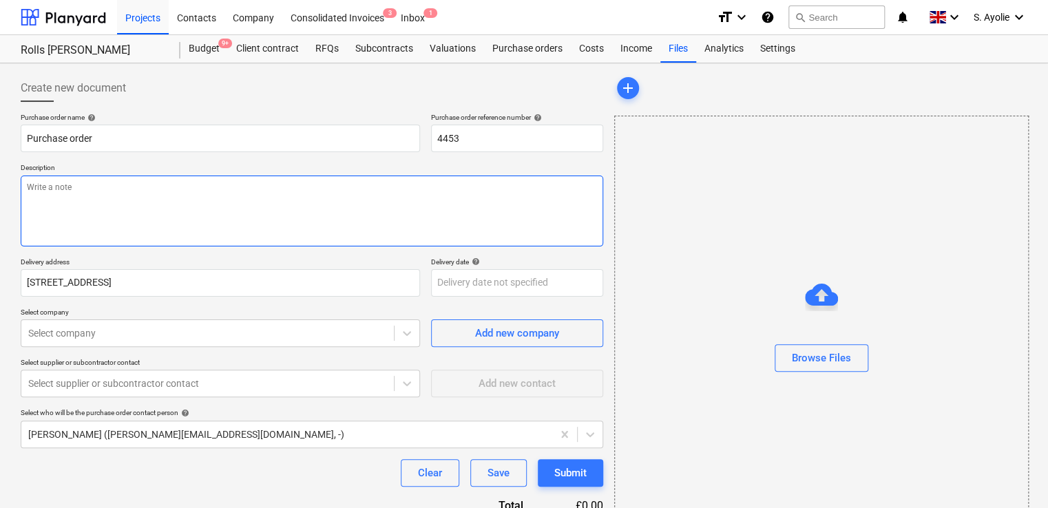
click at [135, 202] on textarea at bounding box center [312, 211] width 582 height 71
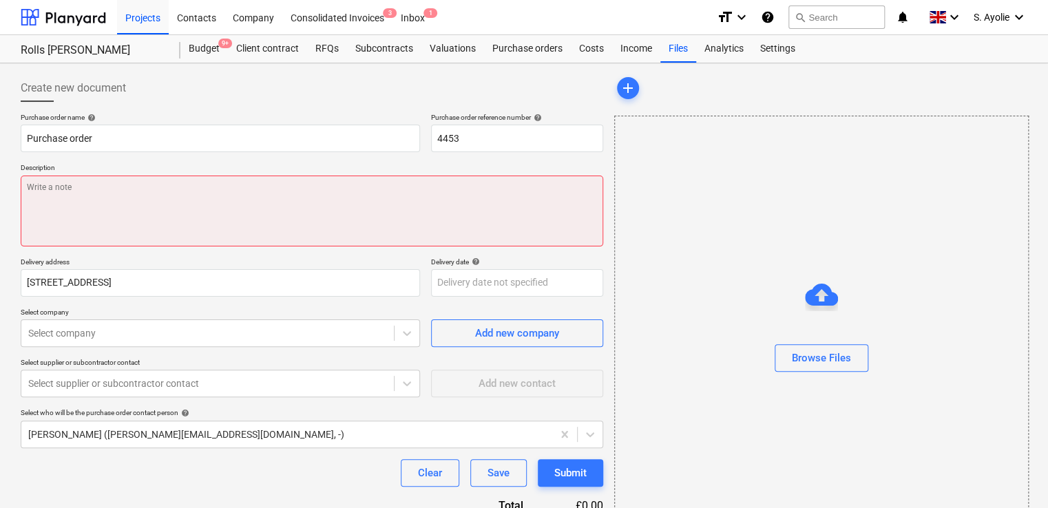
click at [99, 202] on textarea at bounding box center [312, 211] width 582 height 71
paste textarea "Site Contact [PERSON_NAME] [PHONE_NUMBER] or Skyler Office 01634791810.Driver t…"
type textarea "x"
type textarea "Site Contact [PERSON_NAME] [PHONE_NUMBER] or Skyler Office 01634791810.Driver t…"
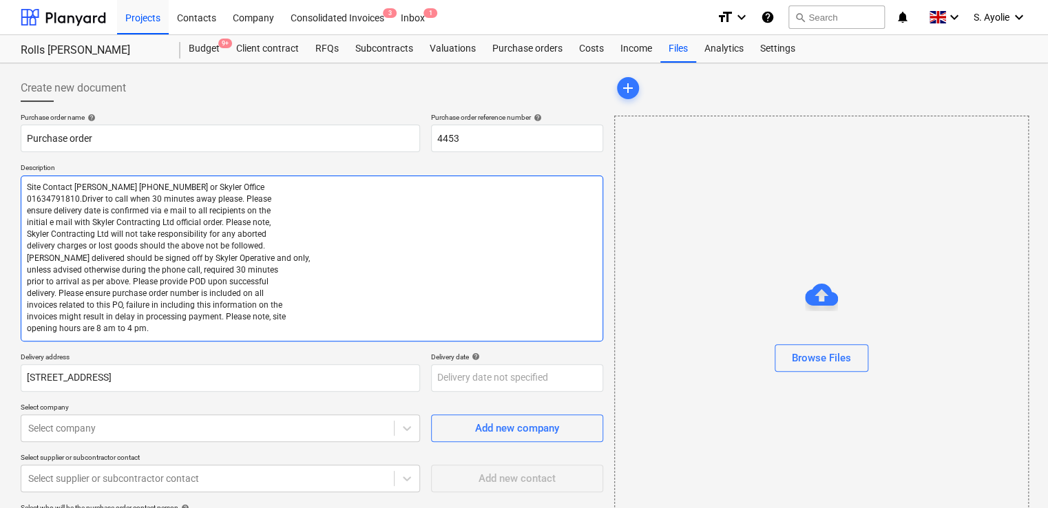
type textarea "x"
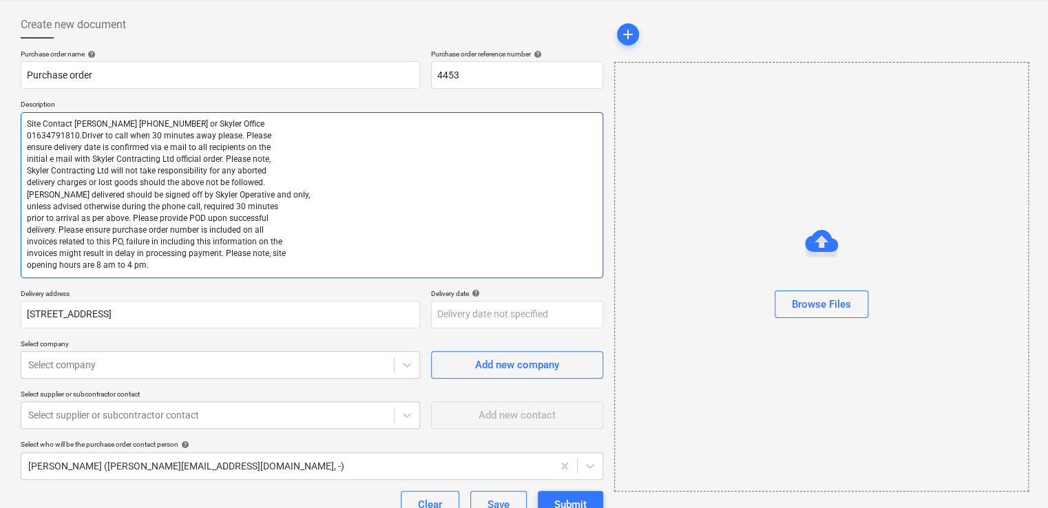
scroll to position [161, 0]
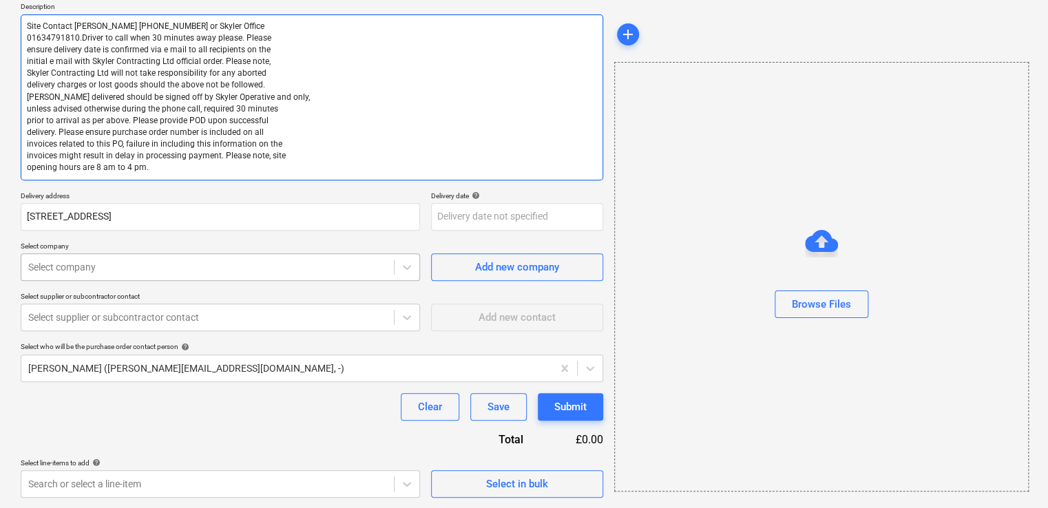
type textarea "Site Contact [PERSON_NAME] [PHONE_NUMBER] or Skyler Office 01634791810.Driver t…"
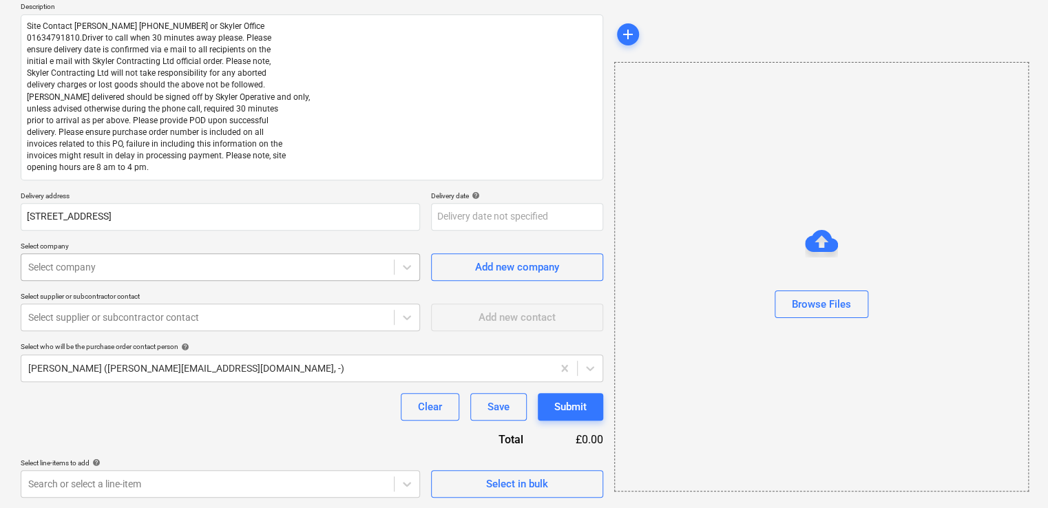
type textarea "x"
click at [176, 275] on div "Select company" at bounding box center [207, 266] width 372 height 19
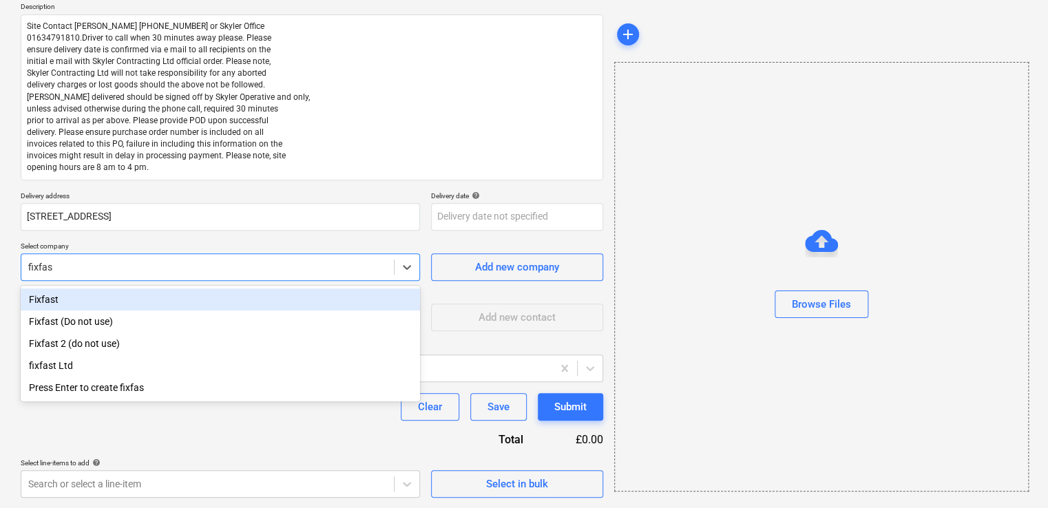
type input "fixfast"
click at [88, 306] on div "Fixfast" at bounding box center [220, 299] width 399 height 22
type textarea "x"
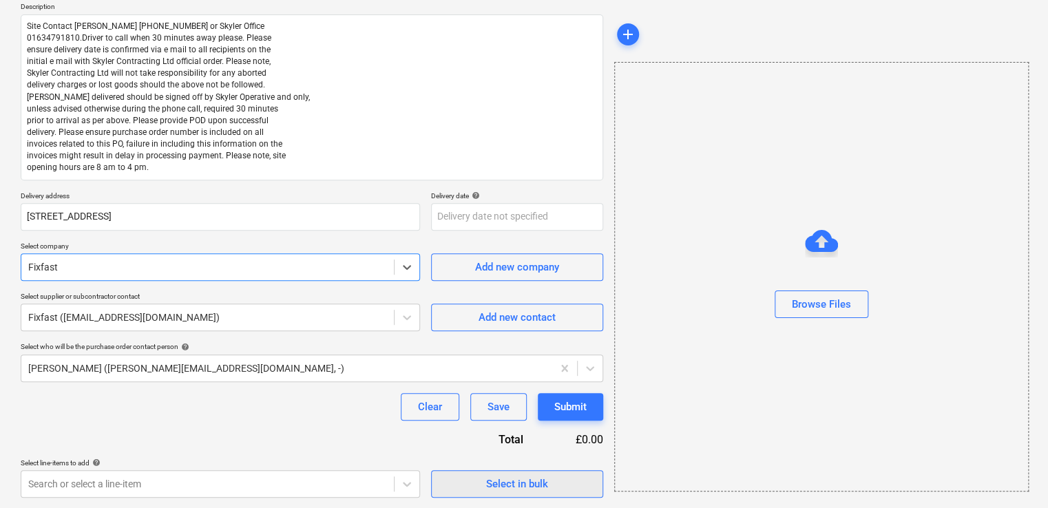
click at [487, 490] on div "Select in bulk" at bounding box center [517, 484] width 62 height 18
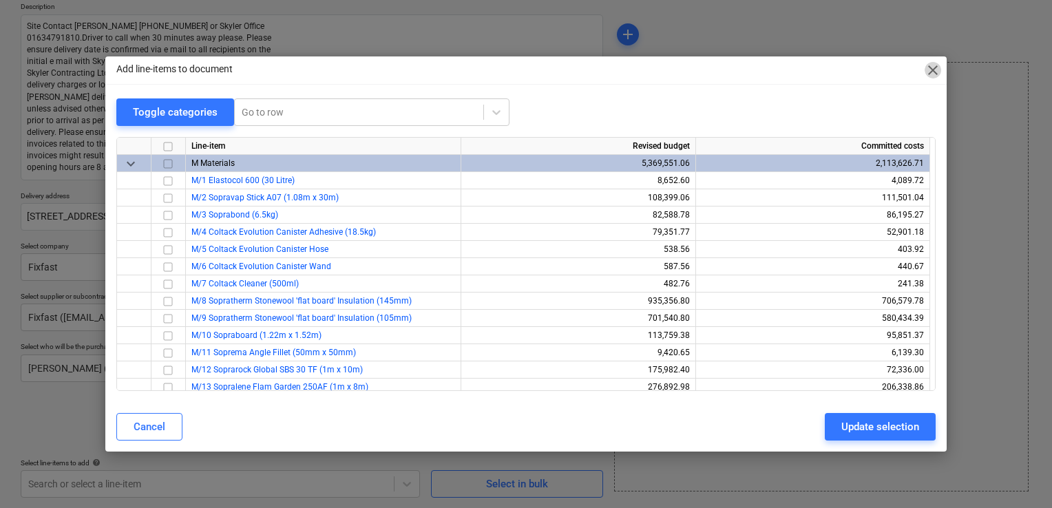
click at [929, 73] on span "close" at bounding box center [932, 70] width 17 height 17
type textarea "x"
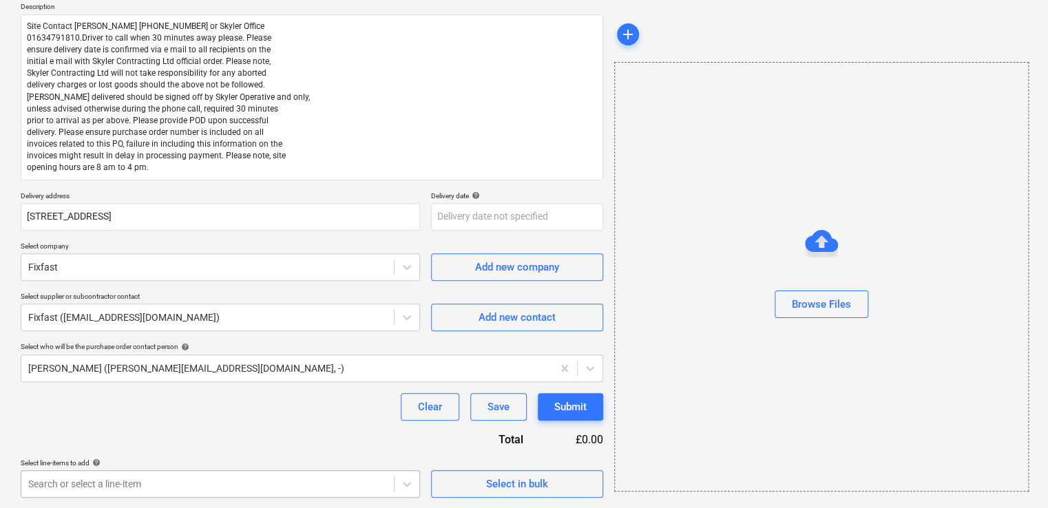
click at [116, 496] on div "Create new document Purchase order name help Purchase order Purchase order refe…" at bounding box center [311, 205] width 593 height 595
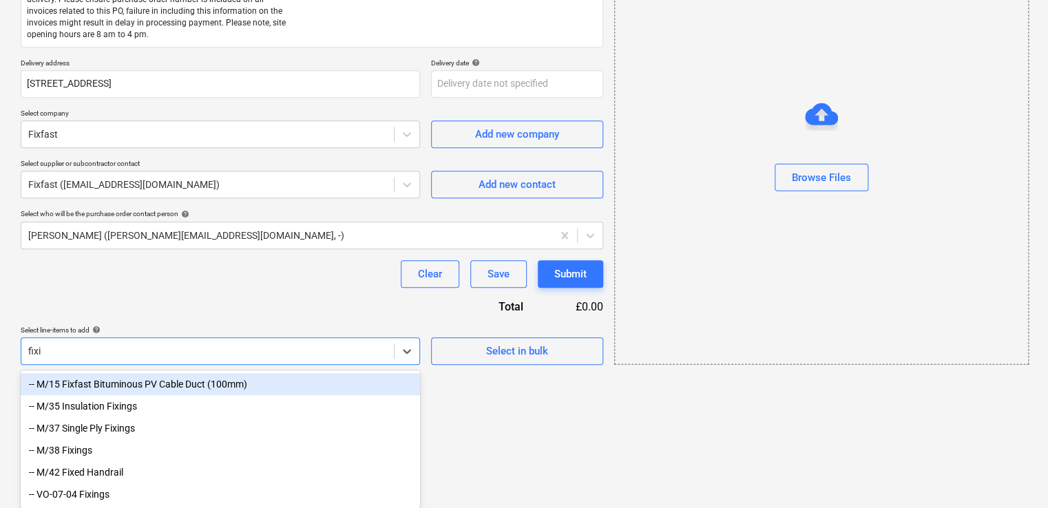
scroll to position [251, 0]
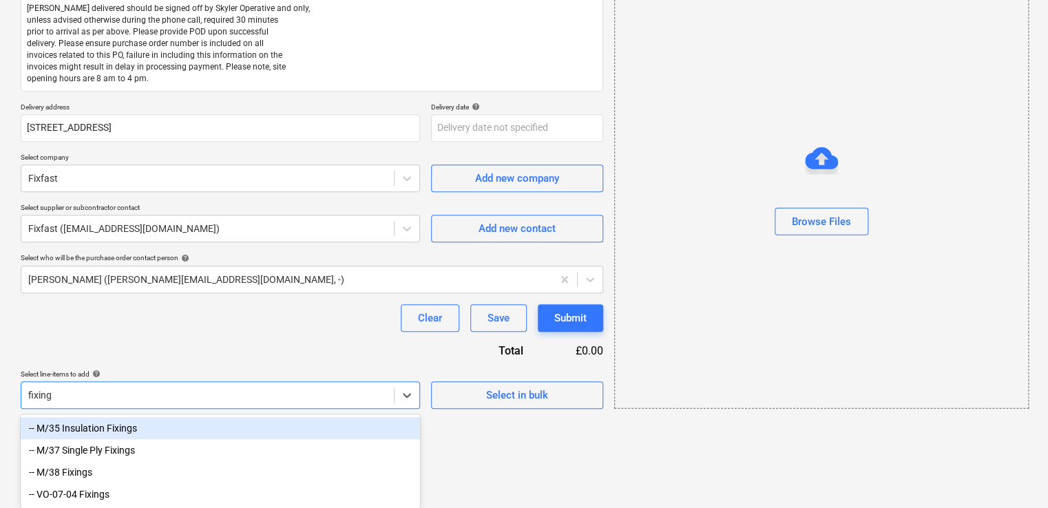
type input "fixings"
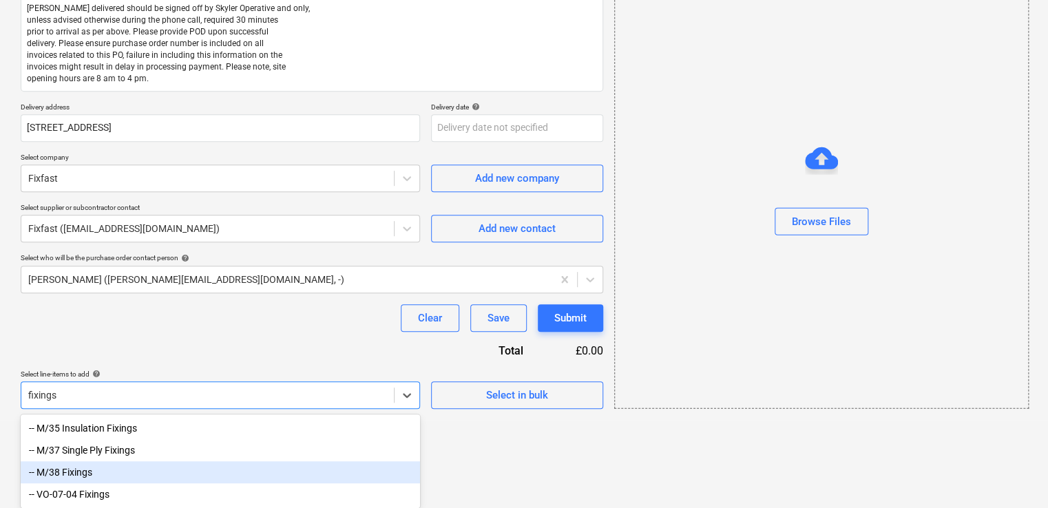
click at [98, 472] on div "-- M/38 Fixings" at bounding box center [220, 472] width 399 height 22
type textarea "x"
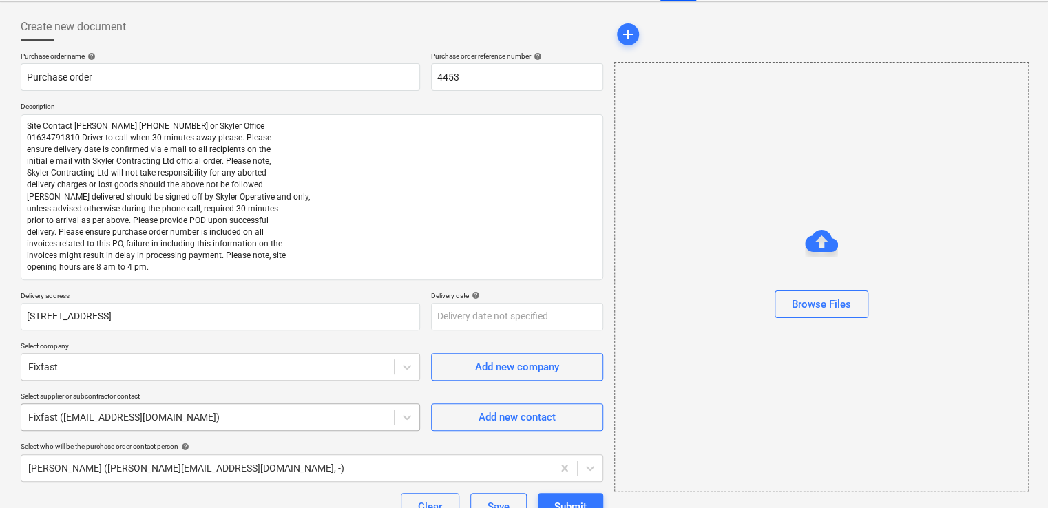
scroll to position [290, 0]
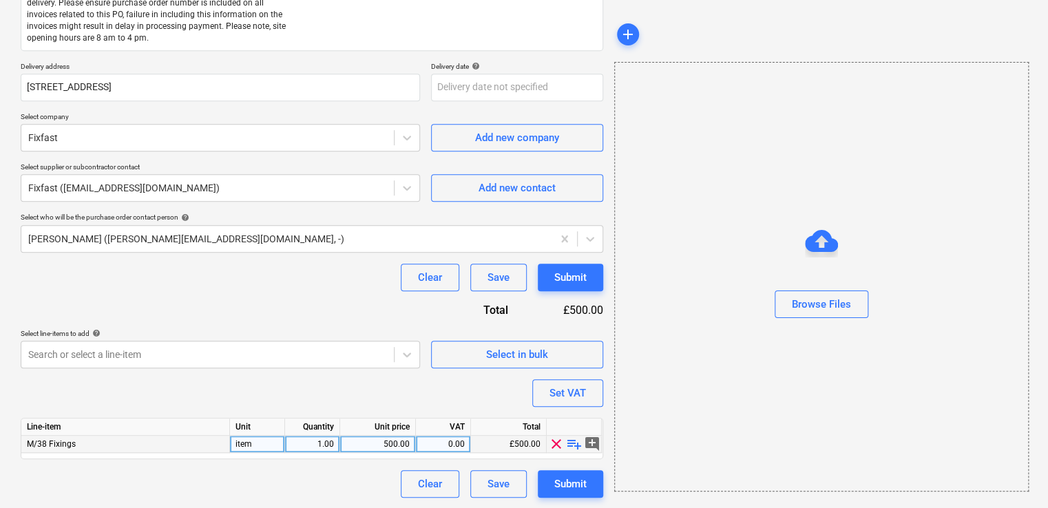
click at [573, 444] on span "playlist_add" at bounding box center [574, 444] width 17 height 17
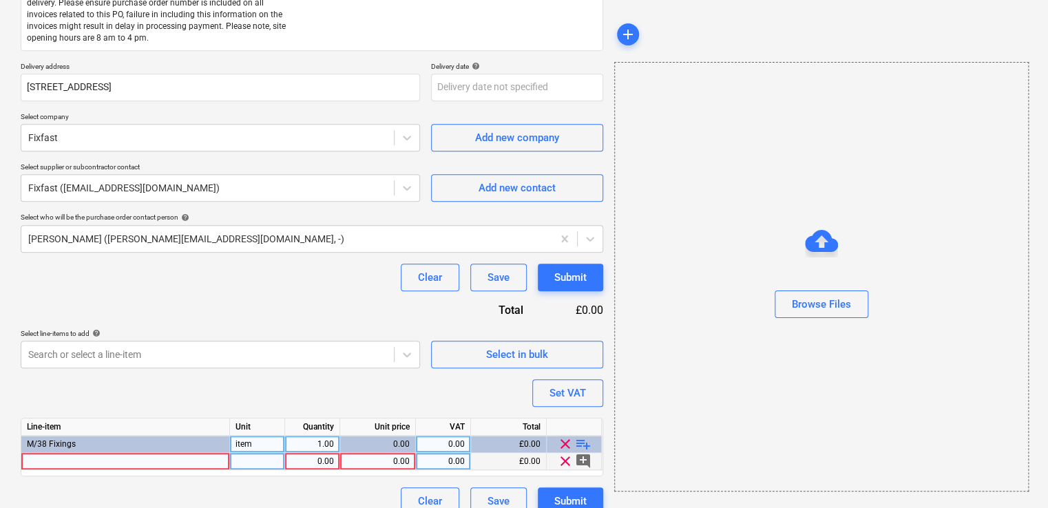
click at [61, 465] on div at bounding box center [125, 461] width 209 height 17
click at [107, 462] on div at bounding box center [125, 461] width 209 height 17
type textarea "x"
type input "DF12-SSA4-5.5 X 40"
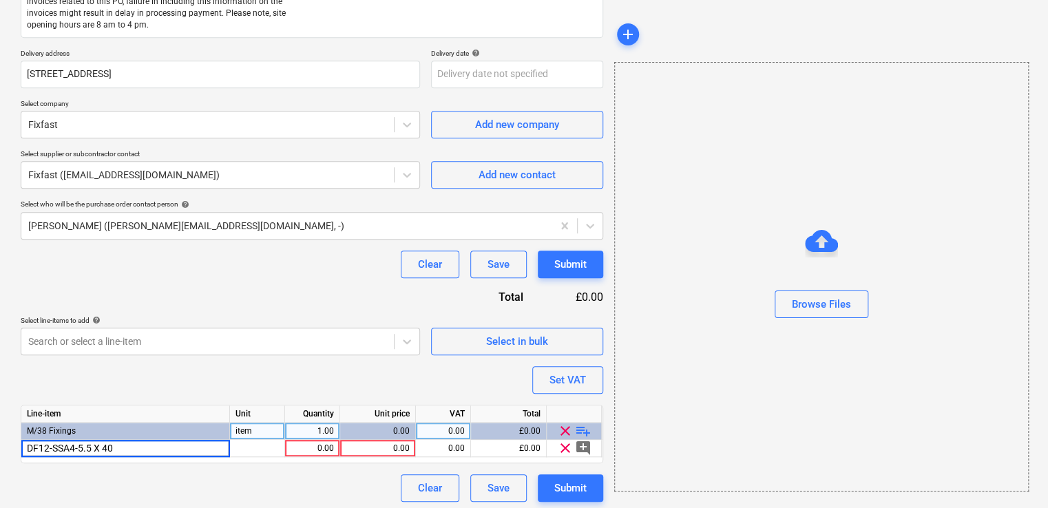
scroll to position [308, 0]
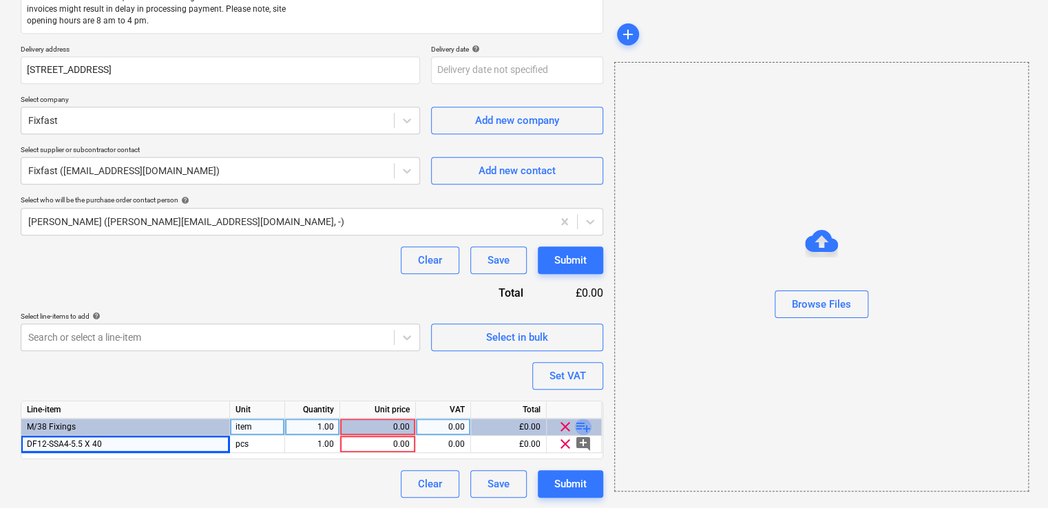
click at [584, 428] on span "playlist_add" at bounding box center [583, 427] width 17 height 17
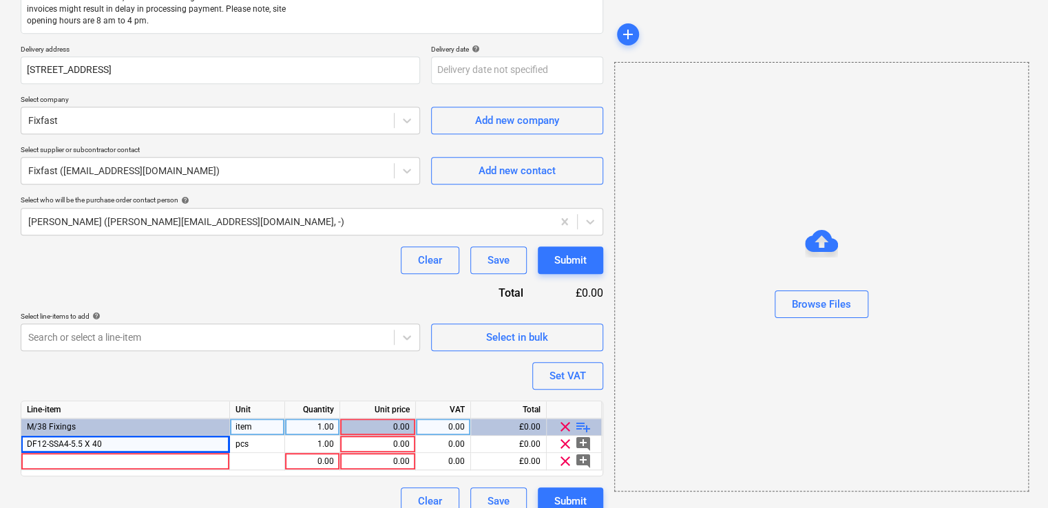
click at [584, 428] on span "playlist_add" at bounding box center [583, 427] width 17 height 17
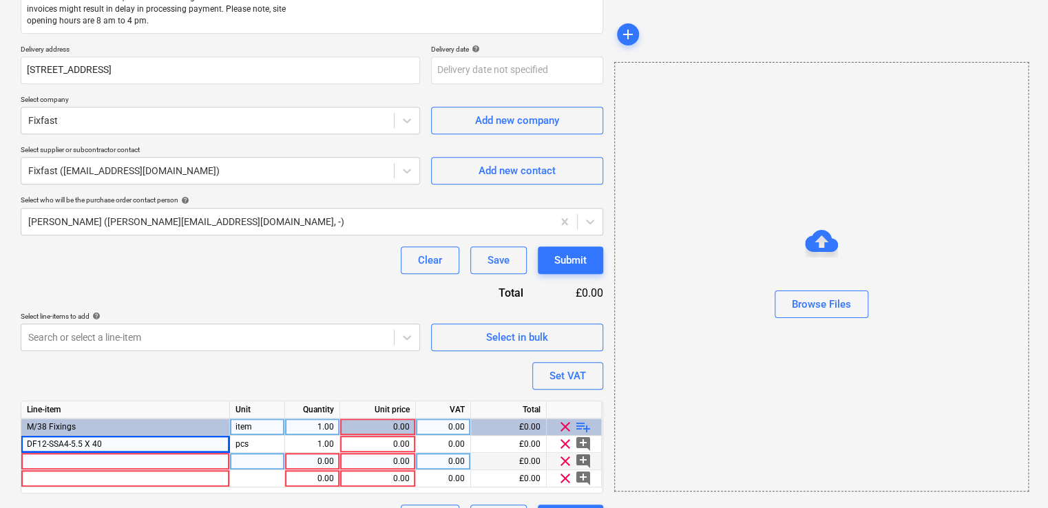
type textarea "x"
click at [66, 467] on div at bounding box center [125, 461] width 209 height 17
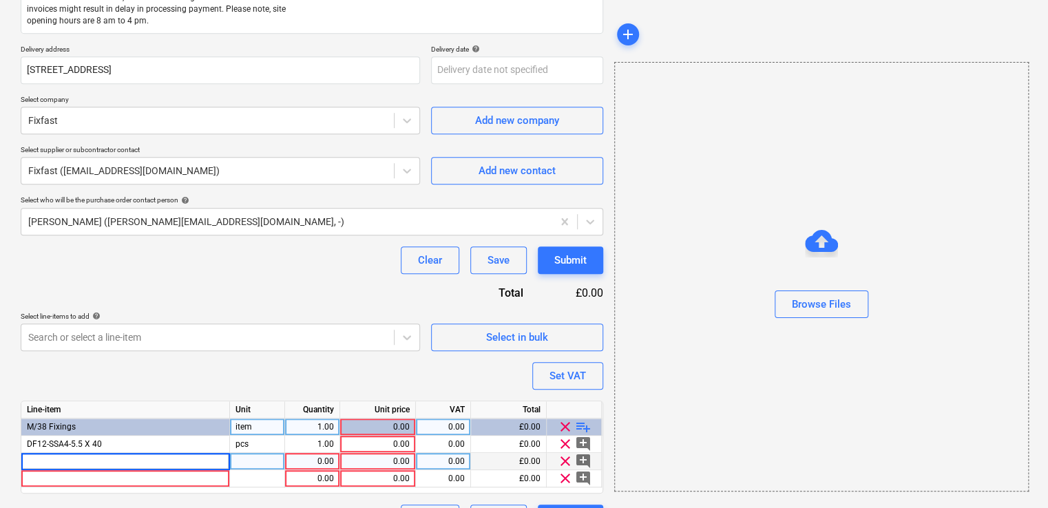
type input "DF25-SSA4-6.3 x 75"
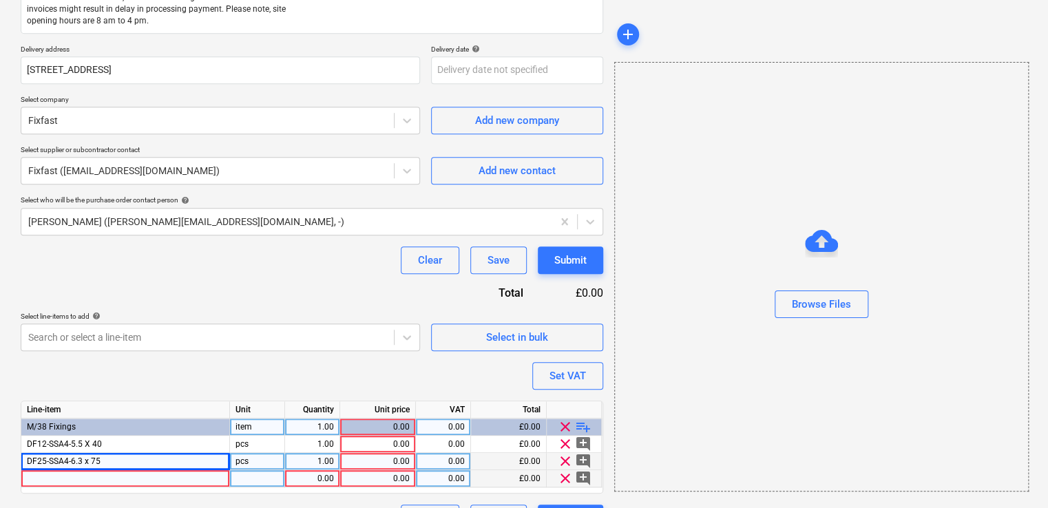
click at [169, 475] on div at bounding box center [125, 478] width 209 height 17
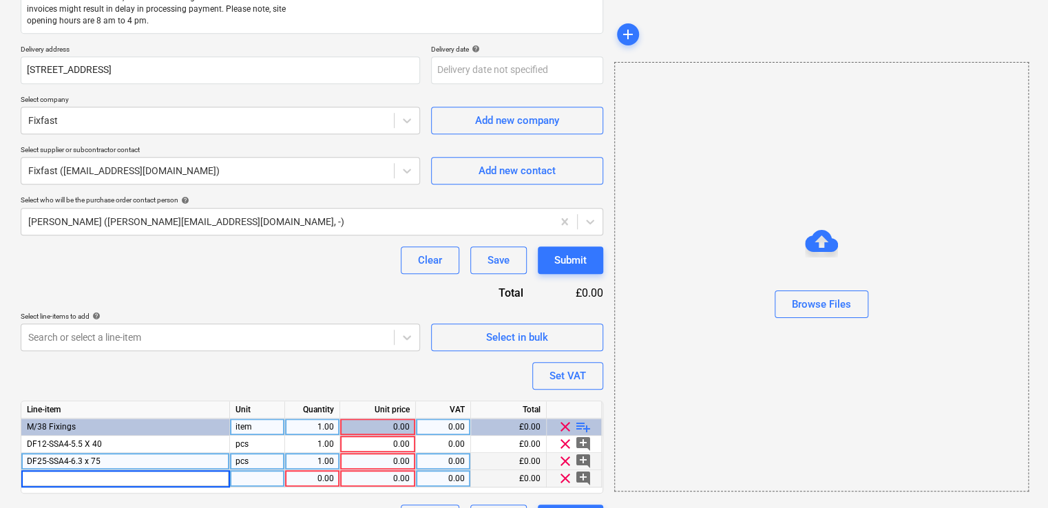
type textarea "x"
type input "SF-RS-5.8 X 300"
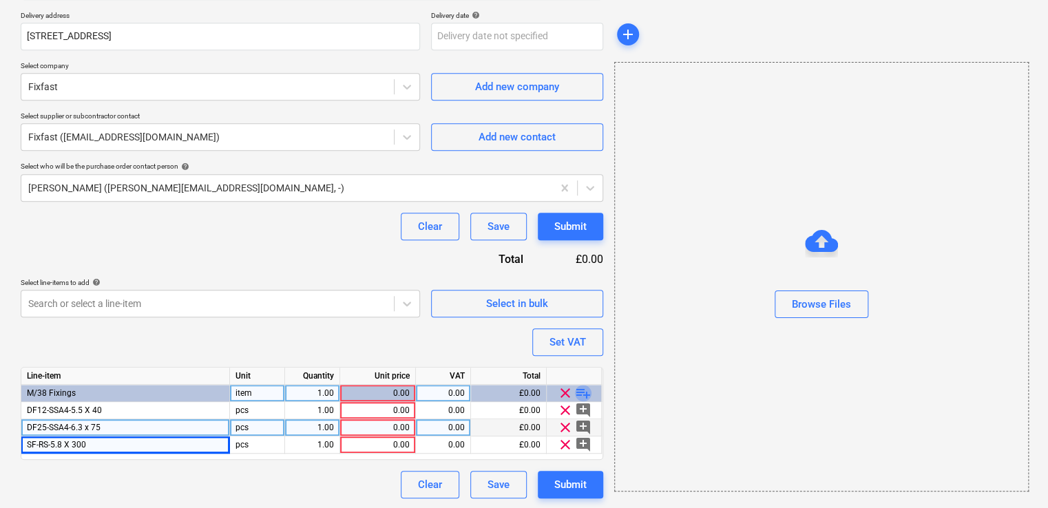
click at [589, 392] on span "playlist_add" at bounding box center [583, 393] width 17 height 17
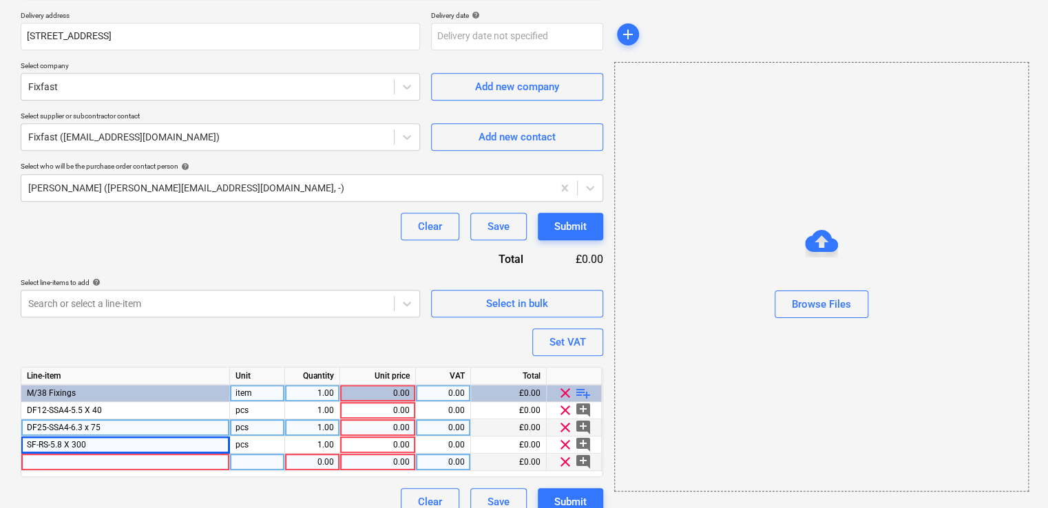
click at [135, 461] on div at bounding box center [125, 462] width 209 height 17
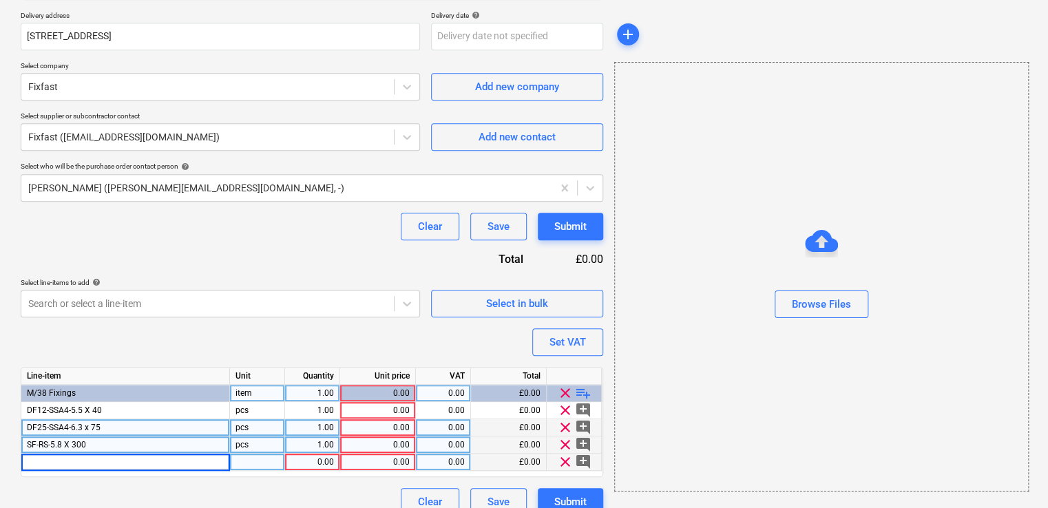
type textarea "x"
type input "SF-BSC-2100"
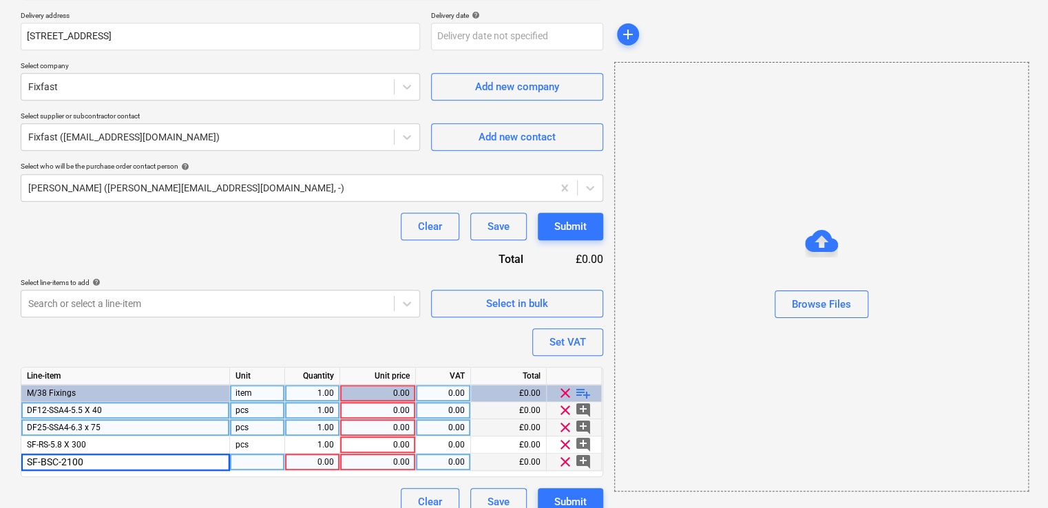
type textarea "x"
click at [264, 410] on div "pcs" at bounding box center [257, 410] width 55 height 17
type input "Box"
type textarea "x"
click at [259, 428] on div "pcs" at bounding box center [257, 427] width 55 height 17
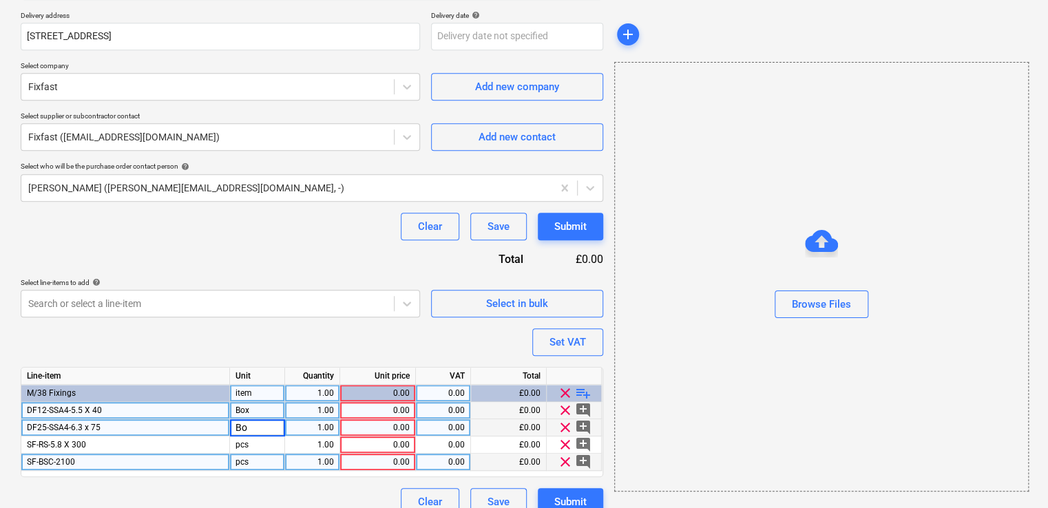
type input "Box"
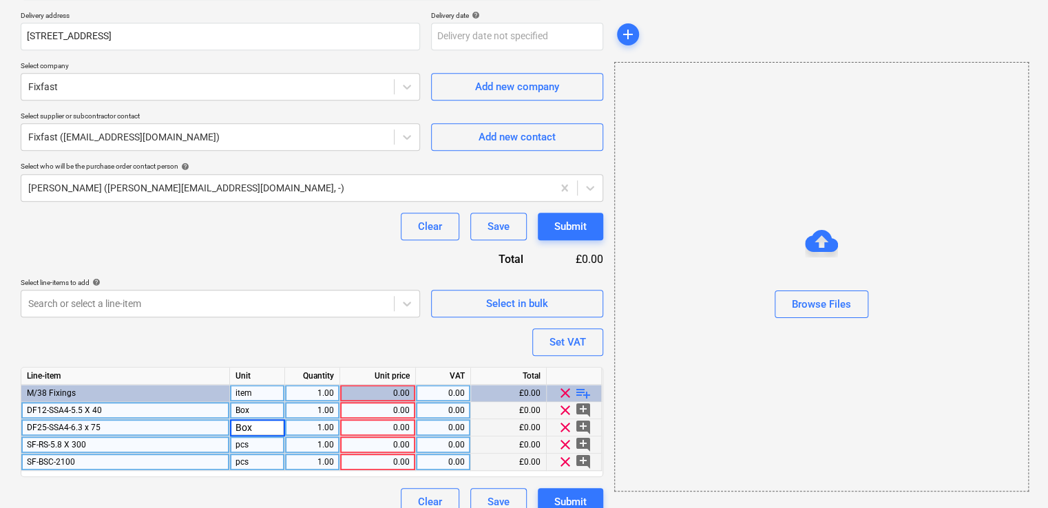
type textarea "x"
click at [251, 447] on div "pcs" at bounding box center [257, 444] width 55 height 17
type input "Box"
type textarea "x"
click at [252, 461] on div "pcs" at bounding box center [257, 462] width 55 height 17
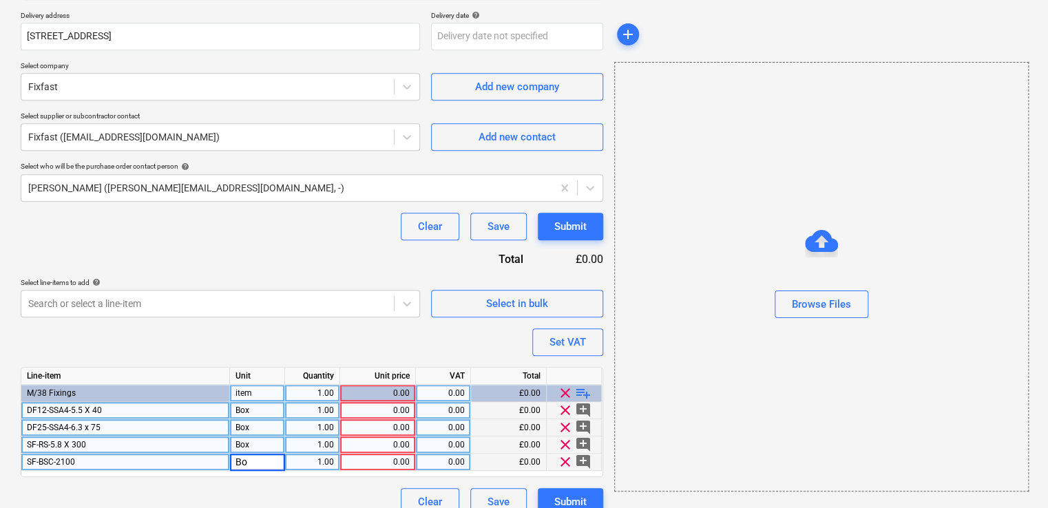
type input "Box"
type textarea "x"
click at [331, 394] on div "1.00" at bounding box center [311, 393] width 43 height 17
type input "1"
type textarea "x"
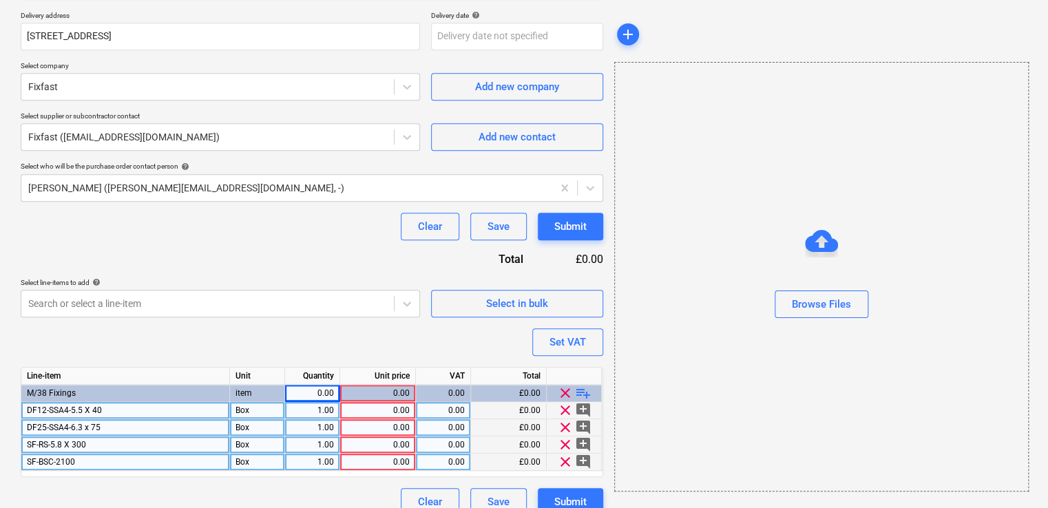
click at [363, 411] on div "0.00" at bounding box center [378, 410] width 64 height 17
type input "10"
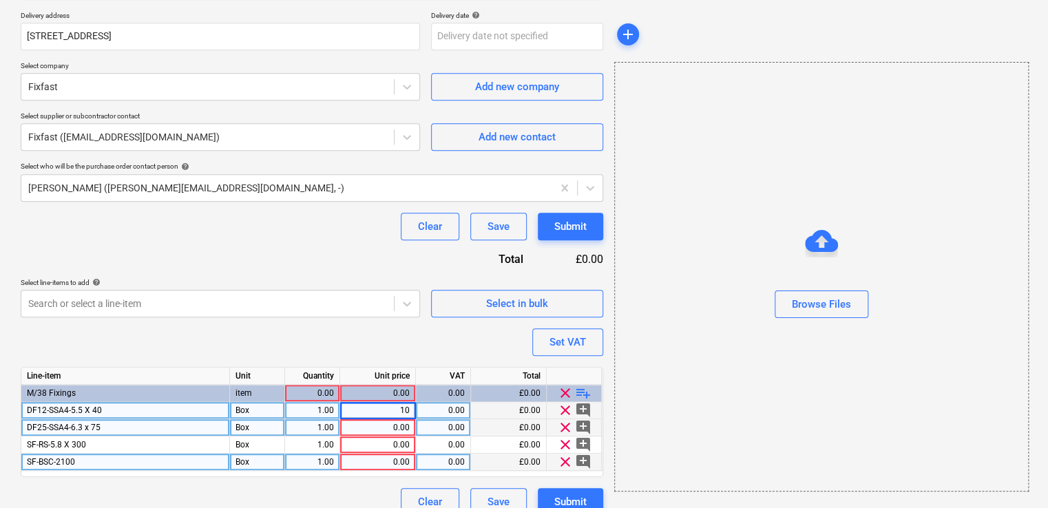
type textarea "x"
click at [394, 428] on div "0.00" at bounding box center [378, 427] width 64 height 17
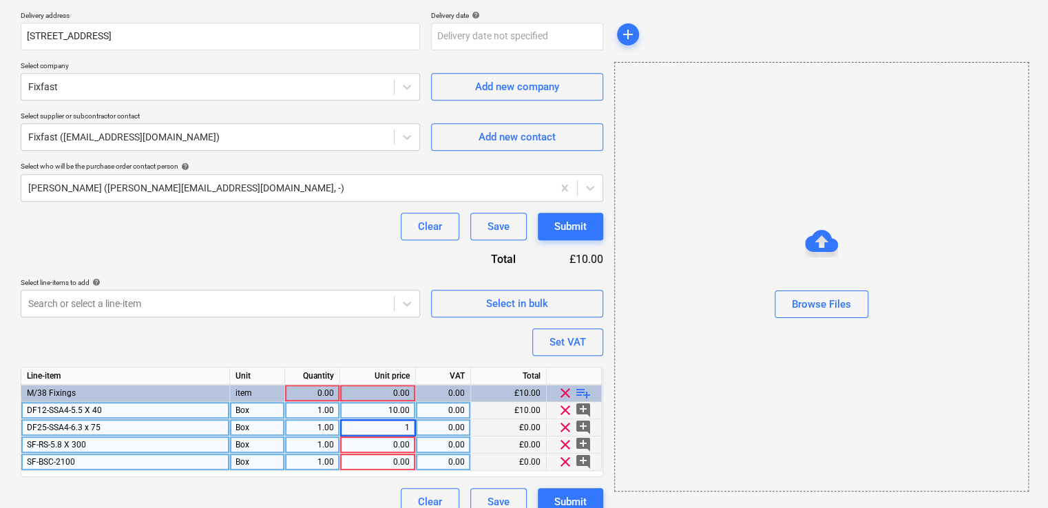
type input "10"
type textarea "x"
click at [394, 447] on div "0.00" at bounding box center [378, 444] width 64 height 17
type input "3"
type textarea "x"
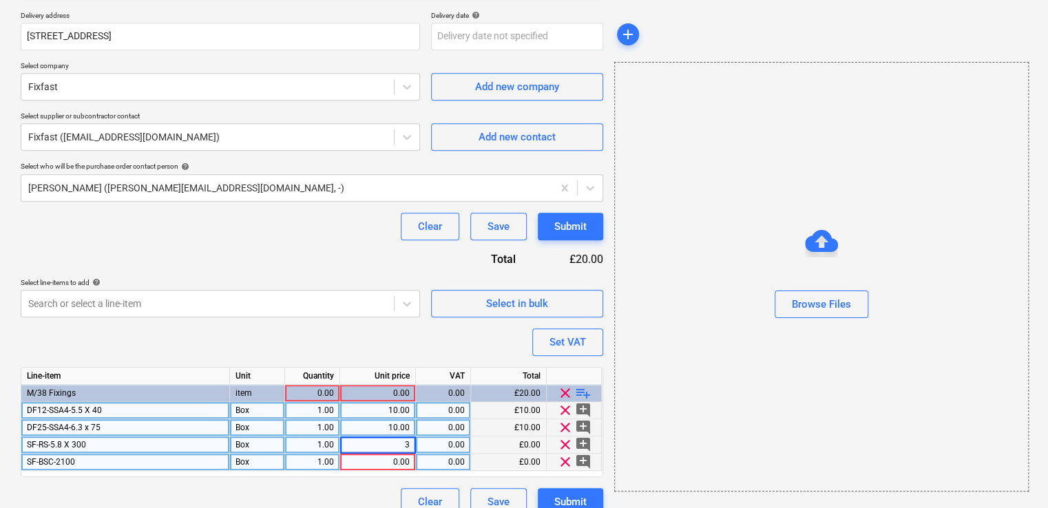
click at [390, 461] on div "0.00" at bounding box center [378, 462] width 64 height 17
type input "3"
type textarea "x"
click at [396, 436] on div "3.00" at bounding box center [378, 444] width 64 height 17
click at [401, 427] on div "10.00" at bounding box center [378, 427] width 64 height 17
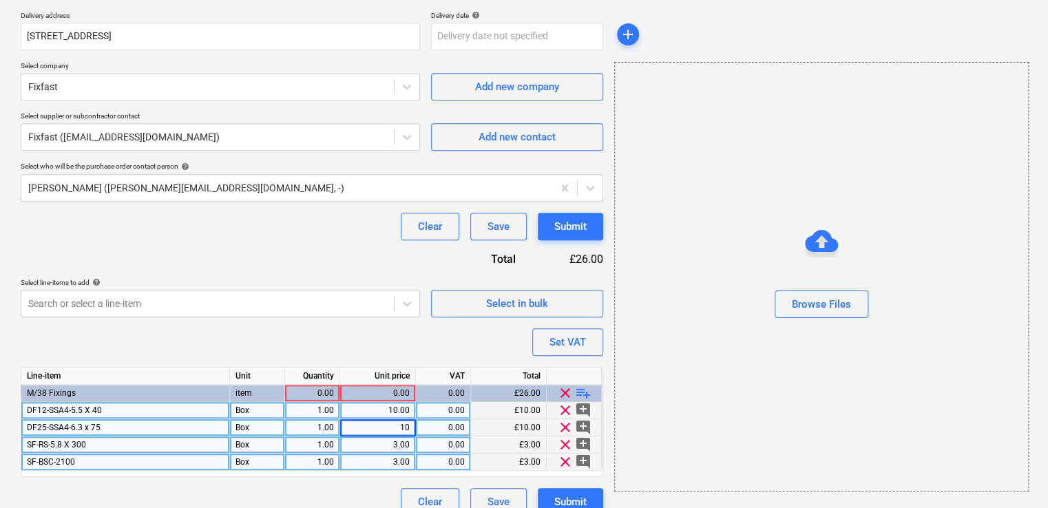
click at [401, 427] on input "10" at bounding box center [377, 427] width 75 height 17
click at [328, 412] on div "1.00" at bounding box center [311, 410] width 43 height 17
type input "10"
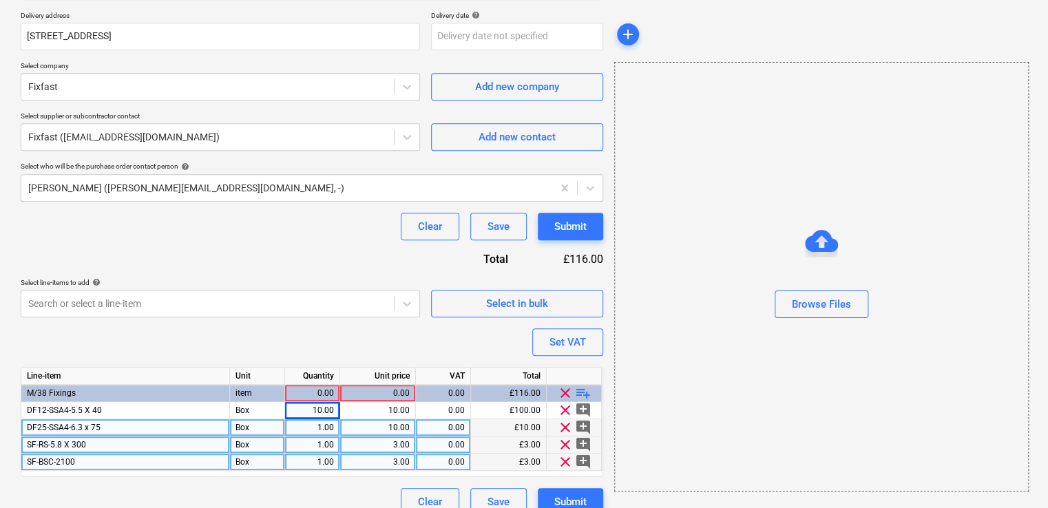
click at [1039, 107] on div "Create new document Purchase order name help Purchase order Purchase order refe…" at bounding box center [524, 124] width 1048 height 805
type textarea "x"
click at [328, 431] on div "1.00" at bounding box center [311, 427] width 43 height 17
type input "10"
type textarea "x"
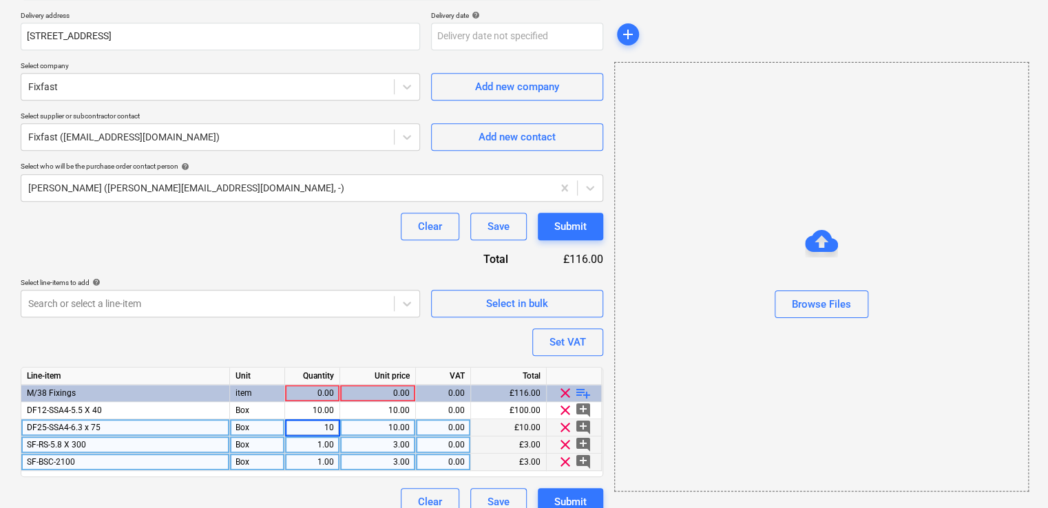
click at [319, 442] on div "1.00" at bounding box center [311, 444] width 43 height 17
type input "3"
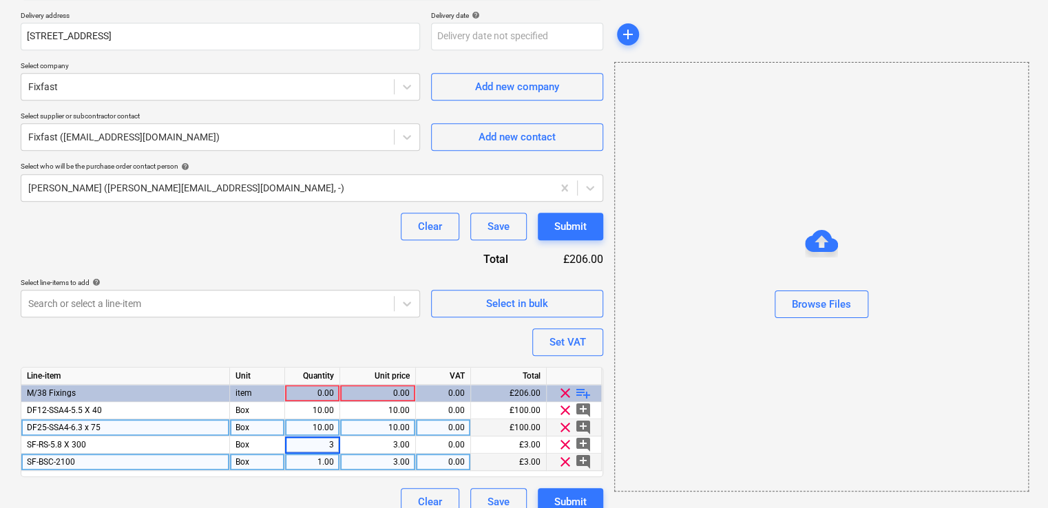
type textarea "x"
click at [318, 460] on div "1.00" at bounding box center [311, 462] width 43 height 17
type input "35"
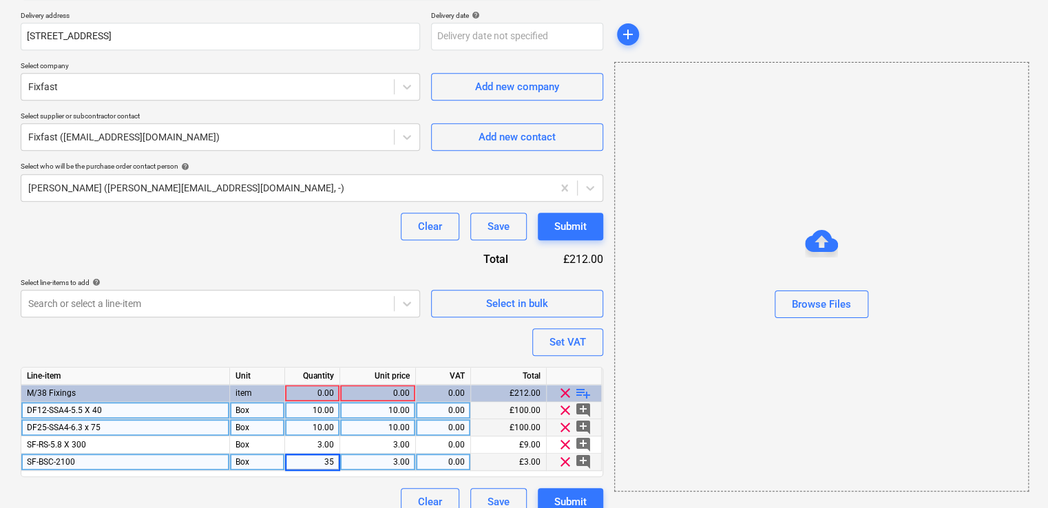
type textarea "x"
click at [401, 412] on div "10.00" at bounding box center [378, 410] width 64 height 17
type input "29.20"
type textarea "x"
click at [407, 425] on div "10.00" at bounding box center [378, 427] width 64 height 17
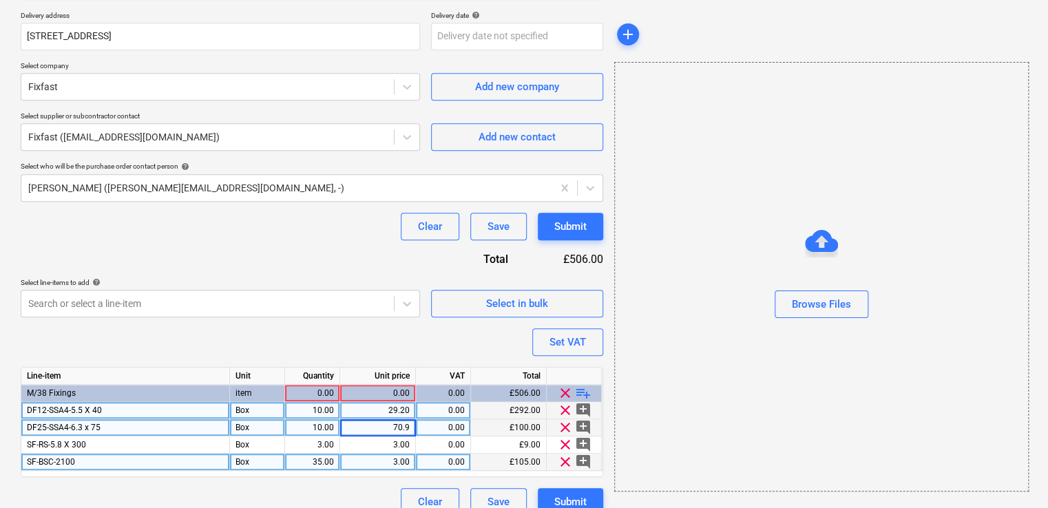
type input "70.99"
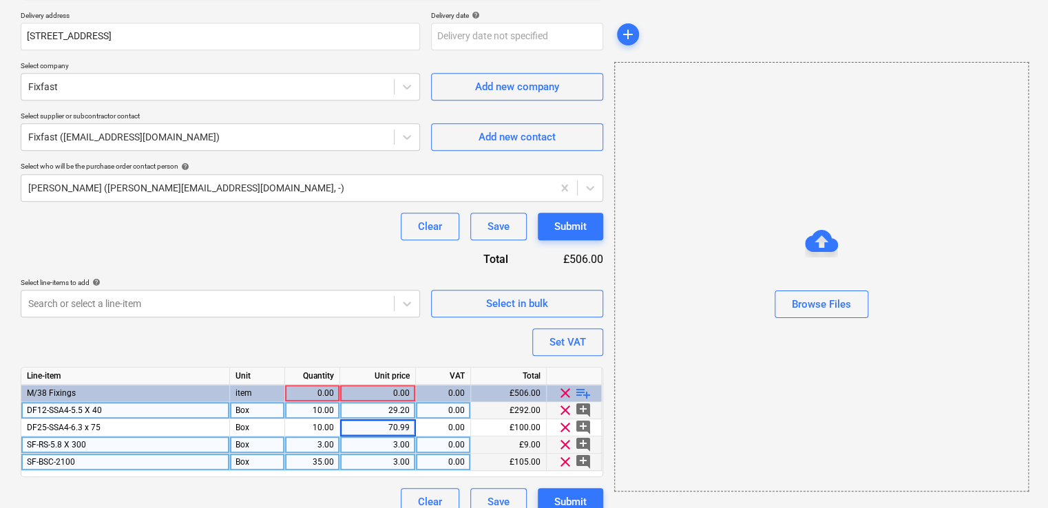
type textarea "x"
click at [377, 447] on div "3.00" at bounding box center [378, 444] width 64 height 17
type input "110.50"
type textarea "x"
click at [317, 461] on div "35.00" at bounding box center [311, 462] width 43 height 17
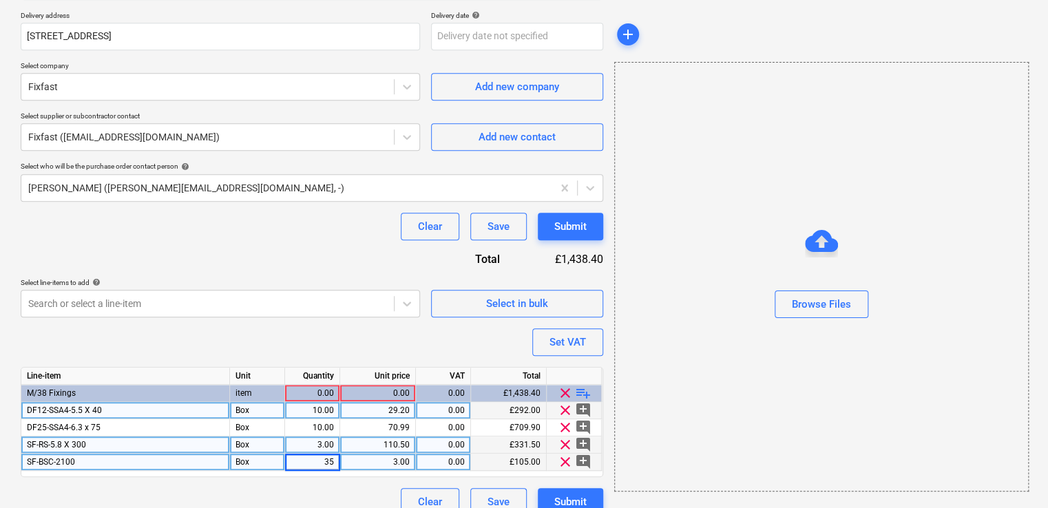
click at [380, 469] on div "3.00" at bounding box center [378, 462] width 64 height 17
type input "7.59"
type textarea "x"
click at [328, 389] on div "0.00" at bounding box center [311, 393] width 43 height 17
click at [405, 502] on div "Purchase order name help Purchase order Purchase order reference number help 44…" at bounding box center [312, 143] width 582 height 744
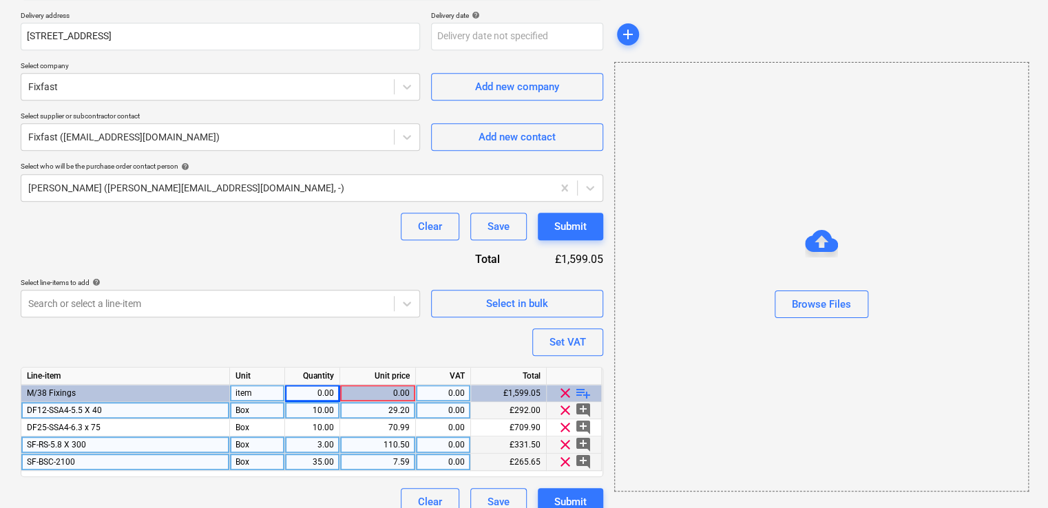
click at [308, 390] on div "0.00" at bounding box center [311, 393] width 43 height 17
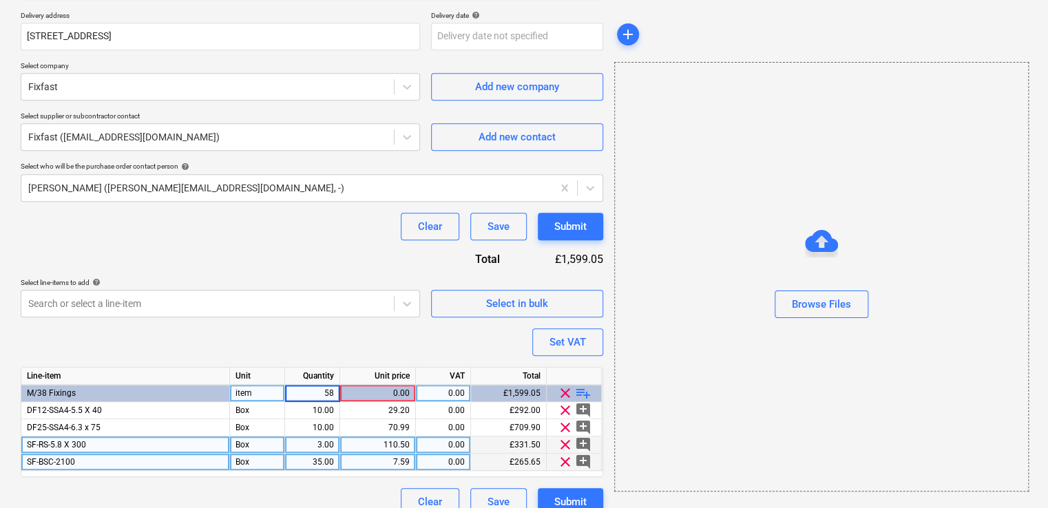
click at [368, 321] on div "Purchase order name help Purchase order Purchase order reference number help 44…" at bounding box center [312, 143] width 582 height 744
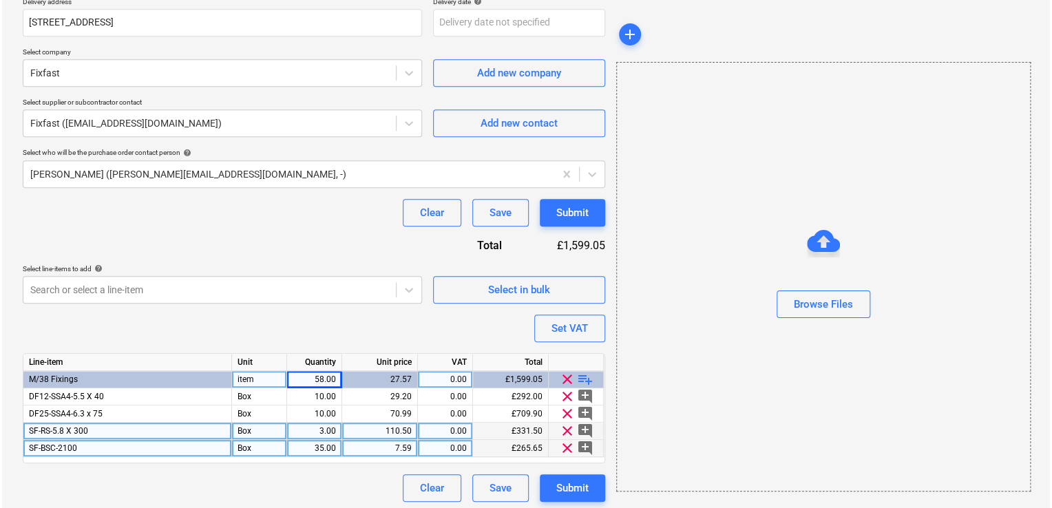
scroll to position [359, 0]
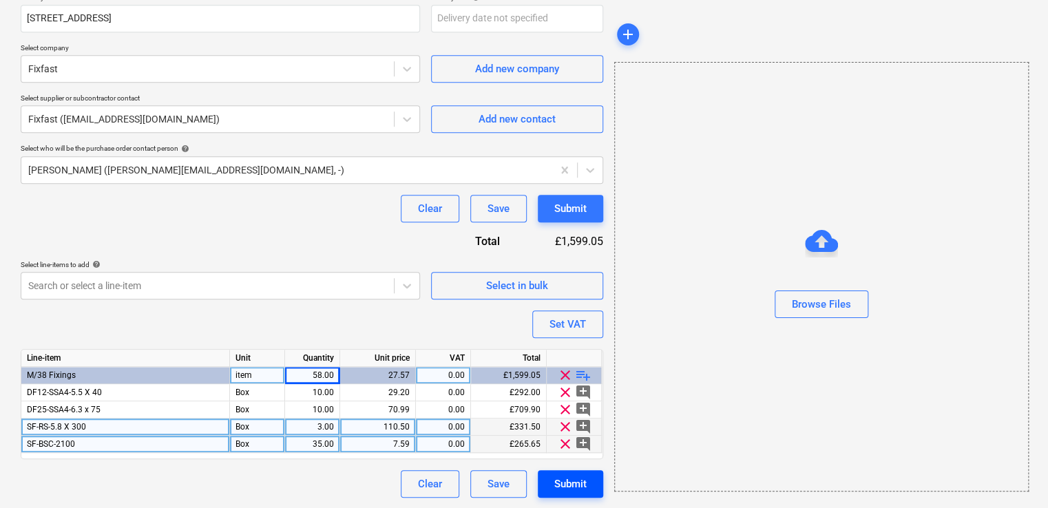
click at [577, 485] on div "Submit" at bounding box center [570, 484] width 32 height 18
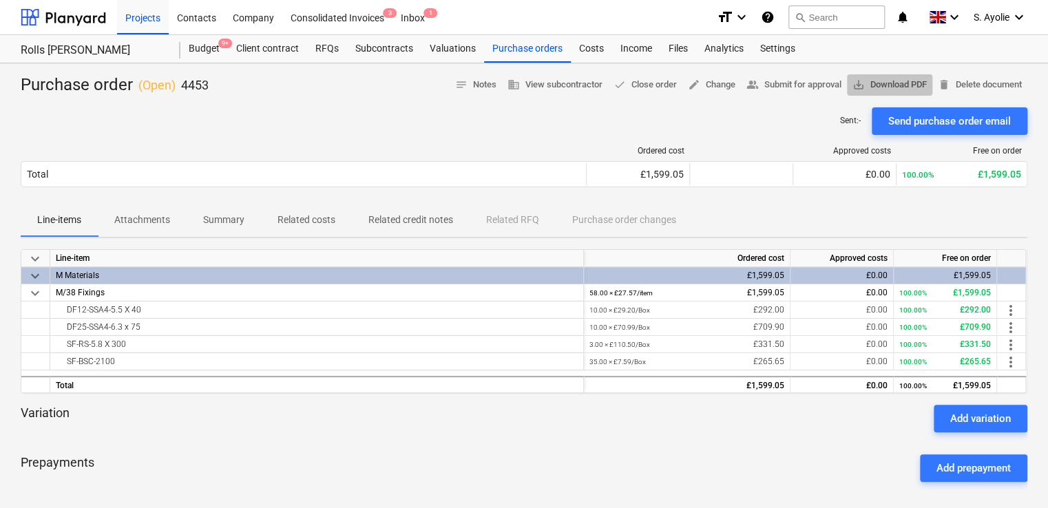
click at [880, 81] on span "save_alt Download PDF" at bounding box center [889, 85] width 74 height 16
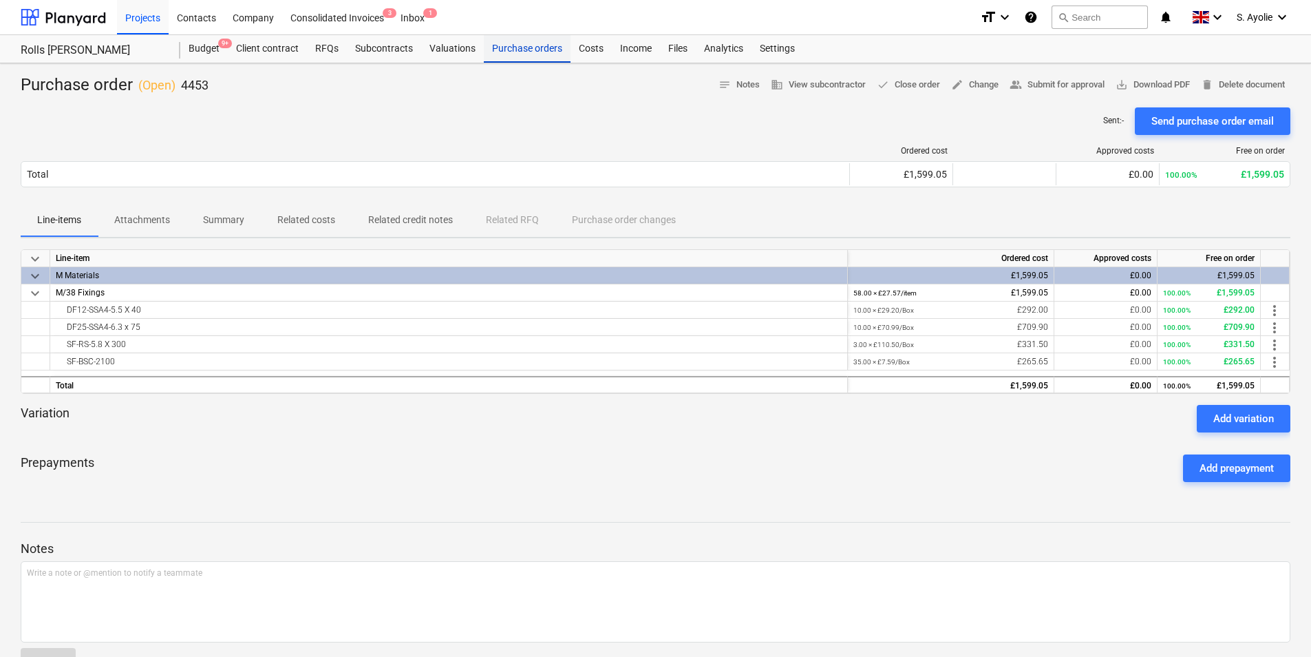
click at [519, 50] on div "Purchase orders" at bounding box center [527, 49] width 87 height 28
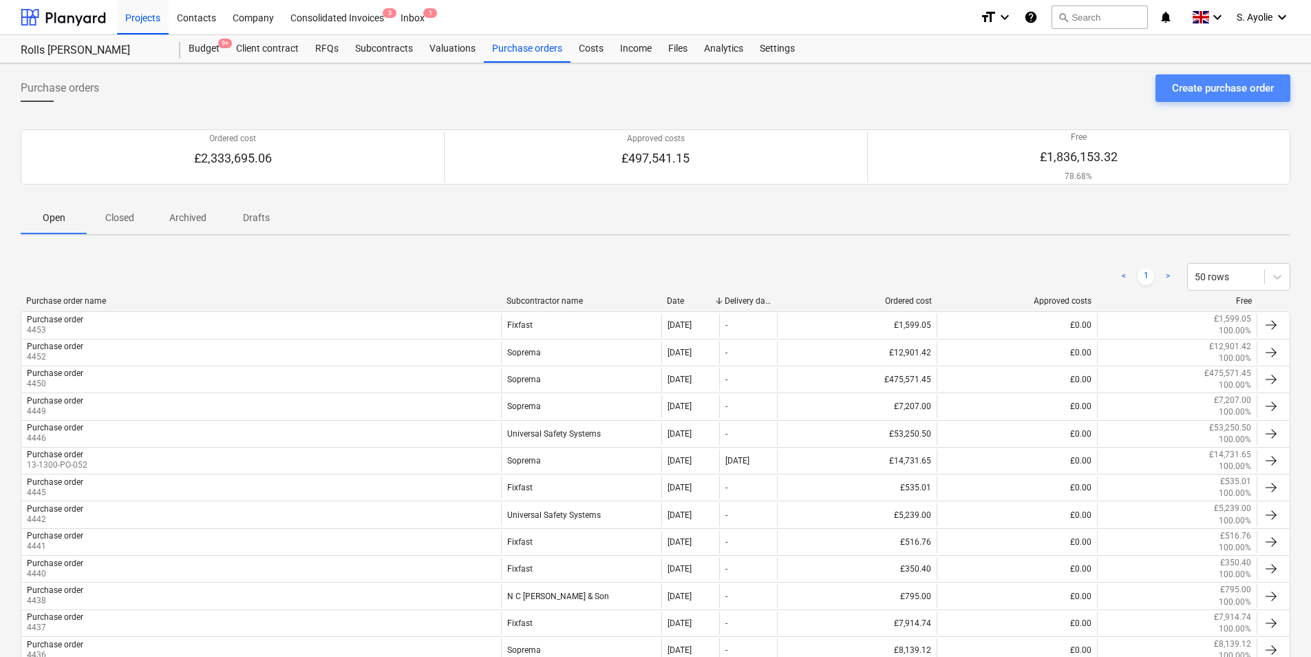
click at [1047, 94] on div "Create purchase order" at bounding box center [1223, 88] width 102 height 18
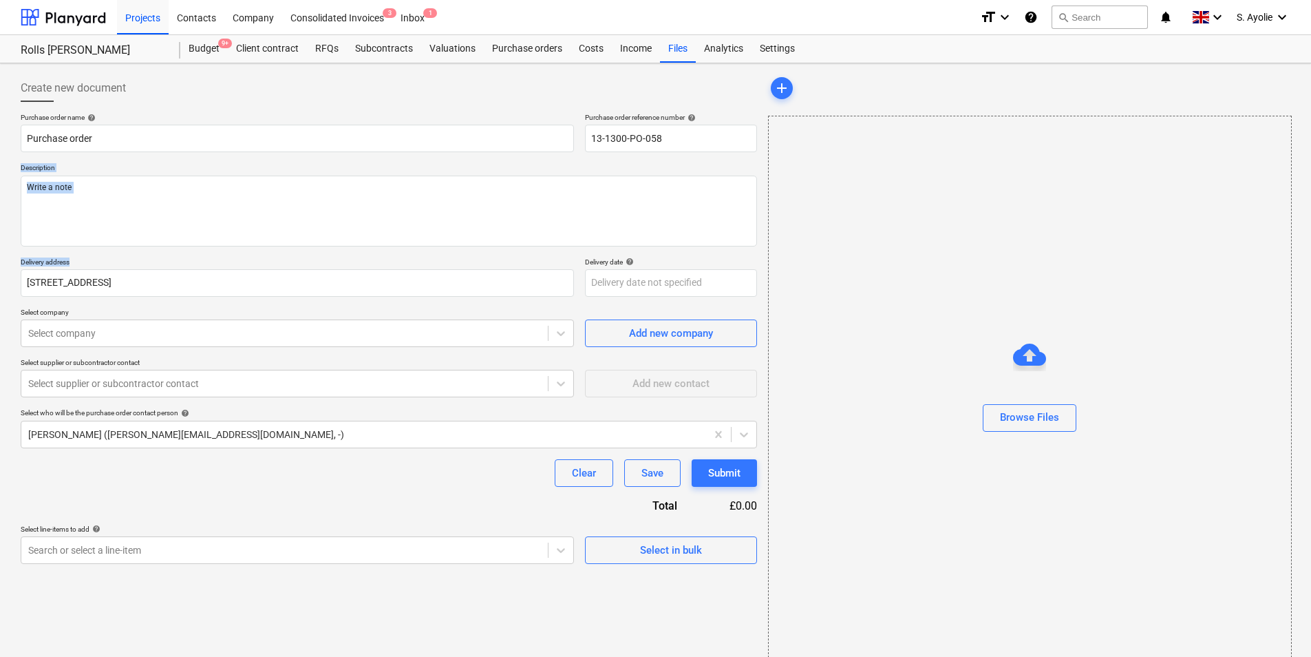
drag, startPoint x: 337, startPoint y: 278, endPoint x: 286, endPoint y: 303, distance: 57.3
click at [293, 301] on div "Purchase order name help Purchase order Purchase order reference number help 13…" at bounding box center [389, 338] width 737 height 451
click at [180, 218] on textarea at bounding box center [389, 211] width 737 height 71
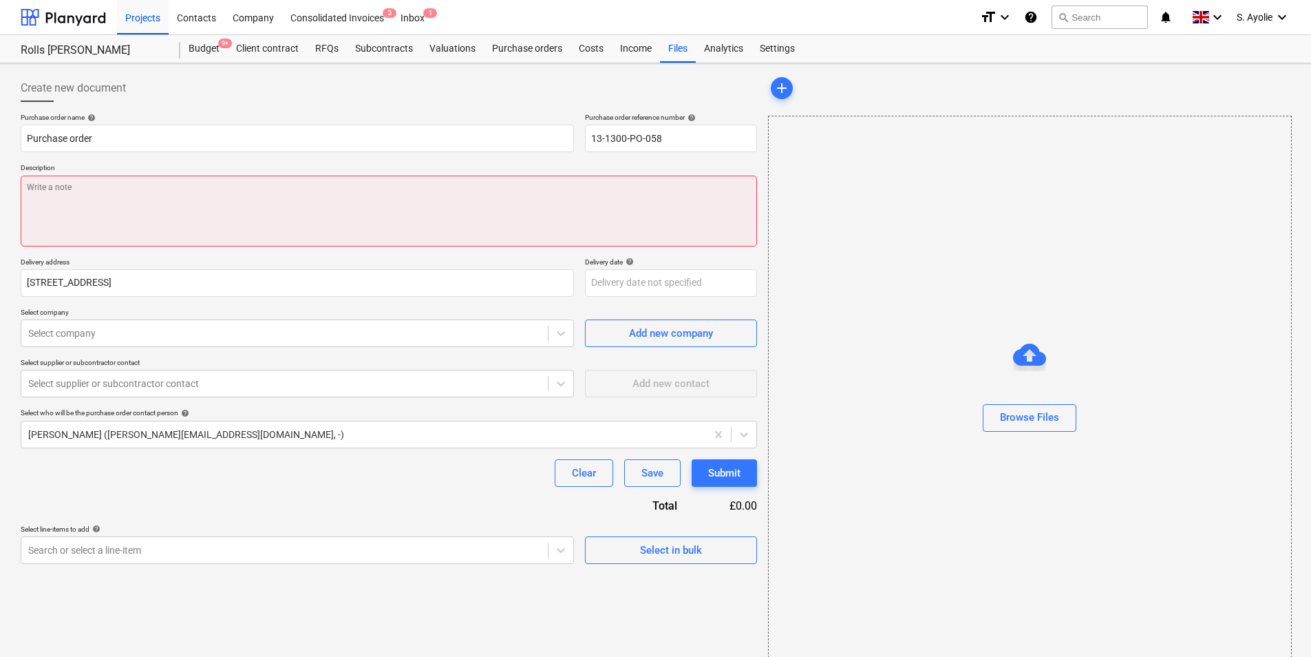
click at [70, 182] on textarea at bounding box center [389, 211] width 737 height 71
paste textarea "Site Contact [PERSON_NAME] [PHONE_NUMBER] or Skyler Office 01634791810.Driver t…"
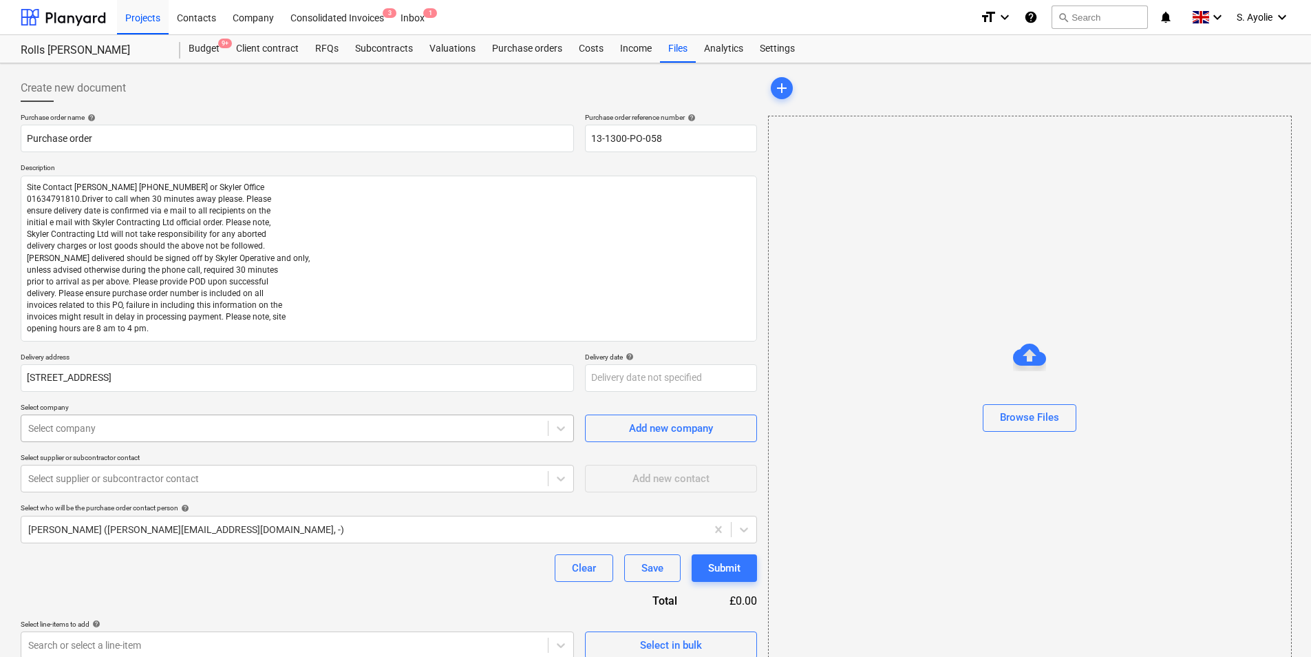
scroll to position [6, 0]
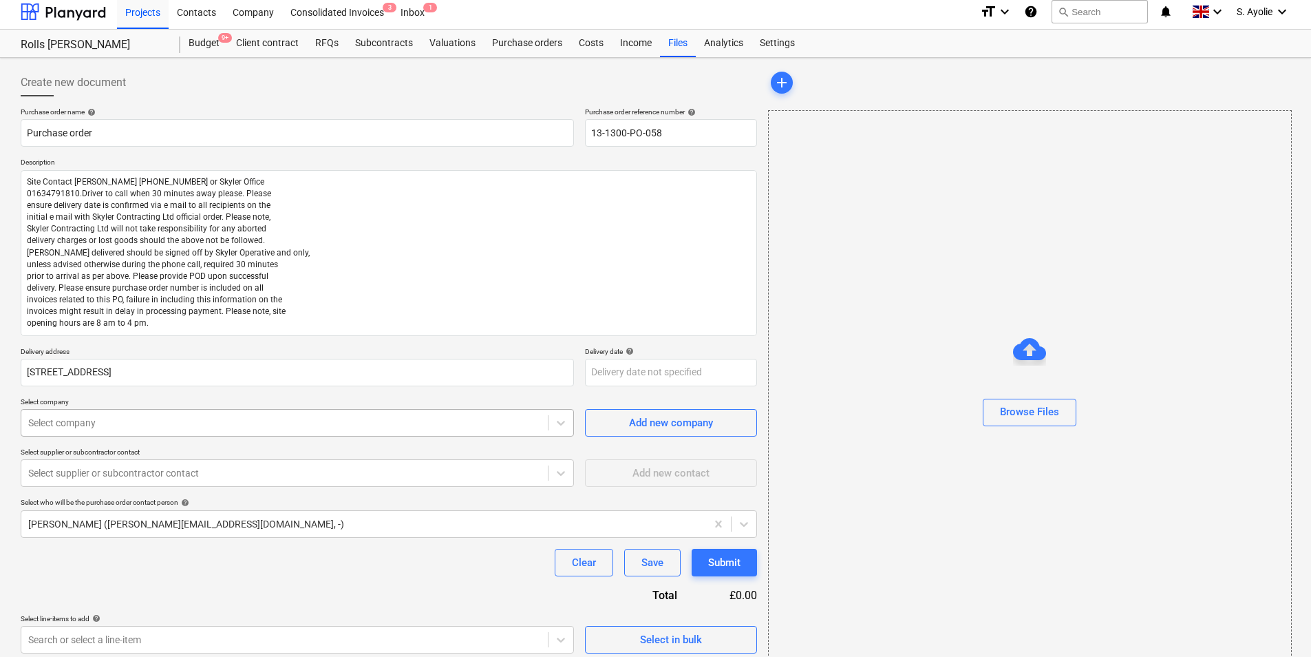
click at [169, 438] on div "Purchase order name help Purchase order Purchase order reference number help 13…" at bounding box center [389, 380] width 737 height 546
click at [87, 507] on div "N C [PERSON_NAME] & Son" at bounding box center [655, 668] width 1311 height 22
click at [374, 478] on div at bounding box center [284, 473] width 513 height 14
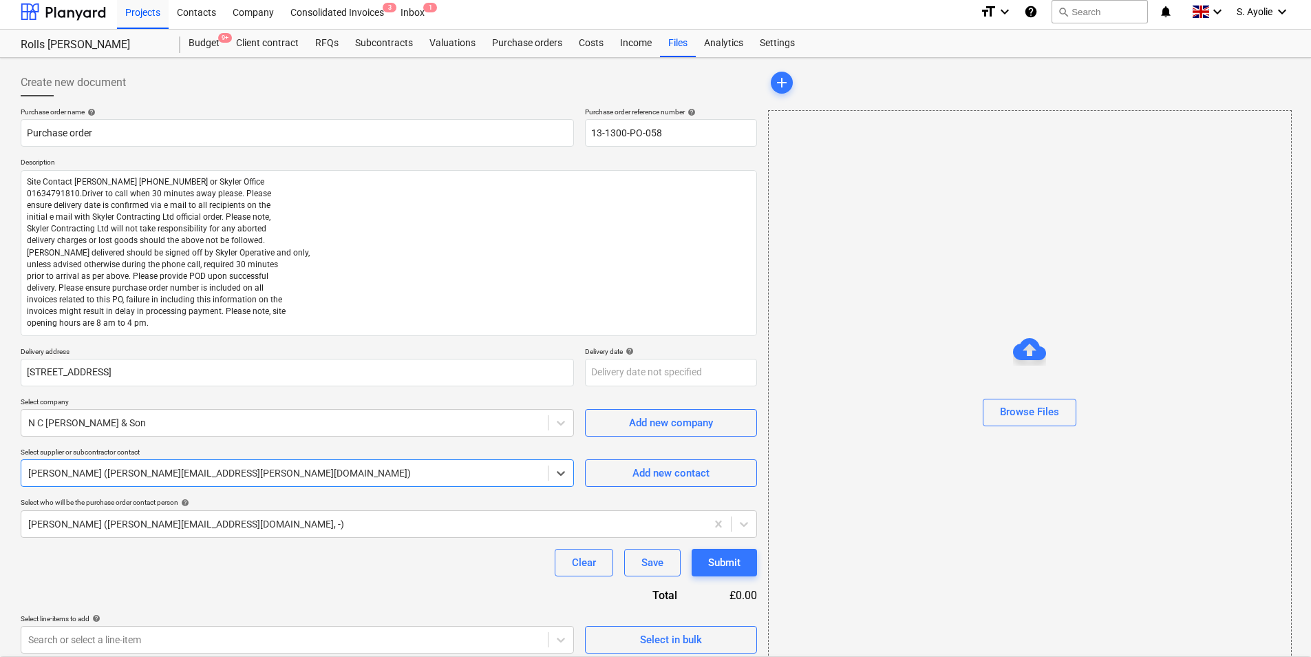
click at [374, 478] on div at bounding box center [284, 473] width 513 height 14
drag, startPoint x: 683, startPoint y: 134, endPoint x: 377, endPoint y: 112, distance: 307.2
click at [377, 112] on div "Purchase order name help Purchase order Purchase order reference number help 13…" at bounding box center [389, 126] width 737 height 39
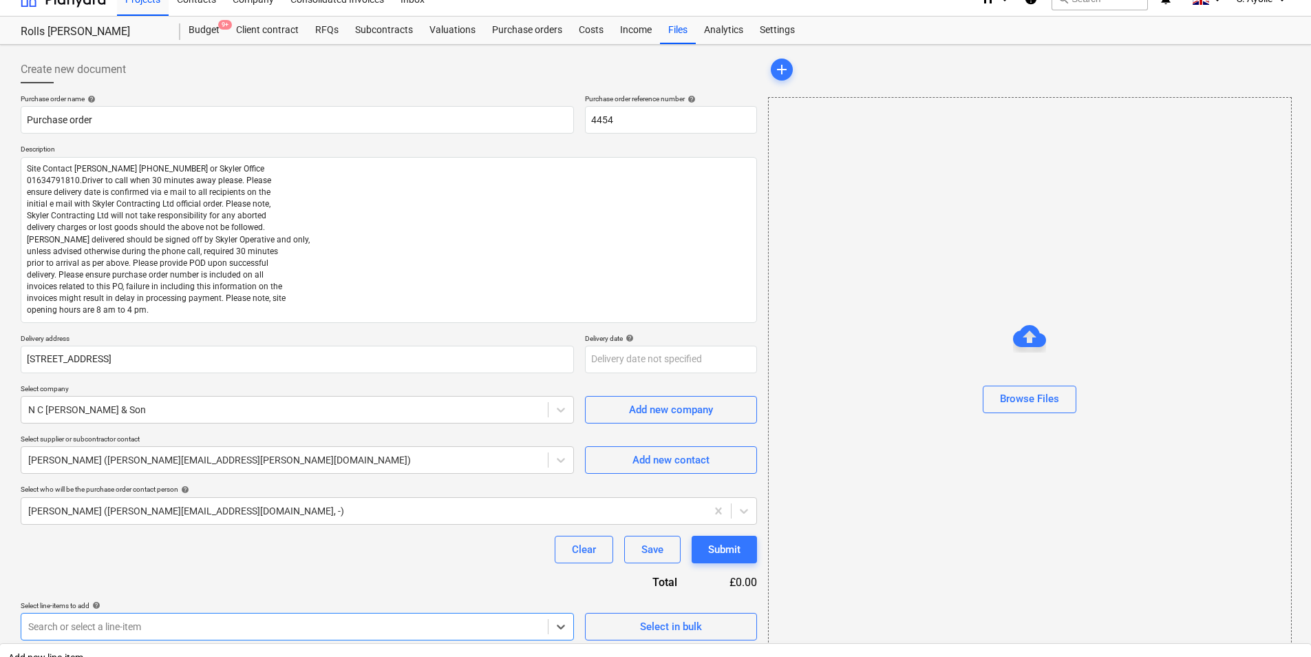
scroll to position [217, 0]
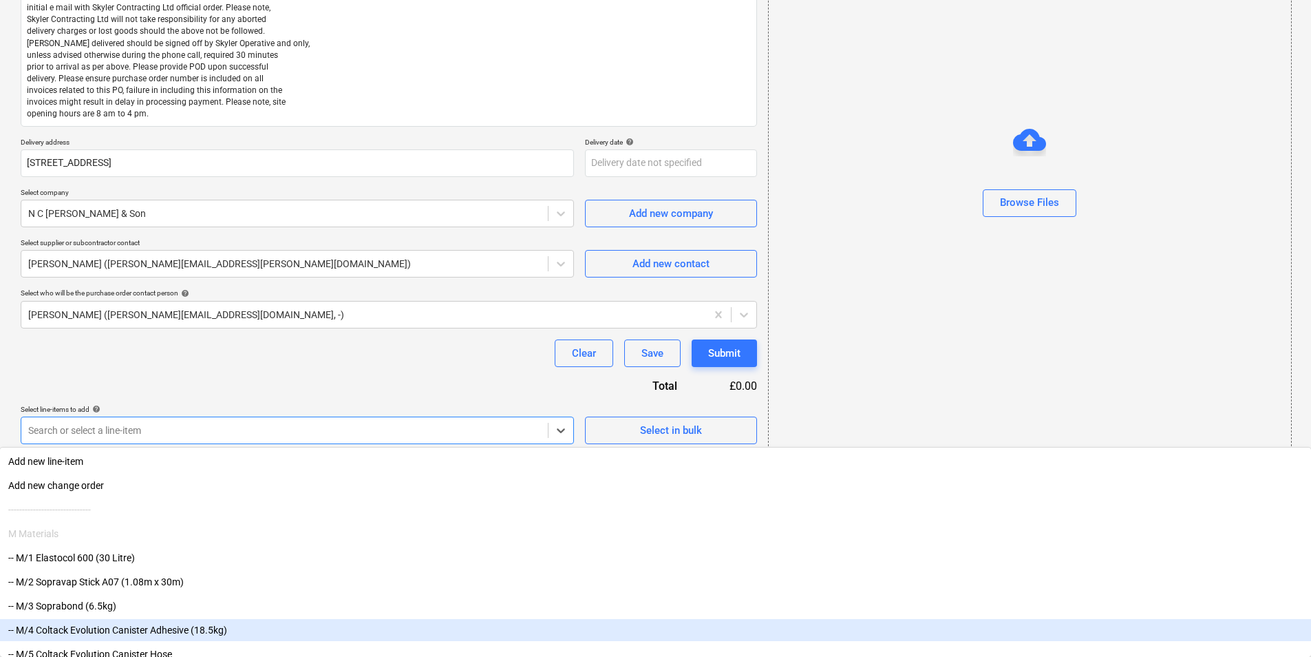
click at [180, 442] on body "Projects Contacts Company Consolidated Invoices 3 Inbox 1 format_size keyboard_…" at bounding box center [655, 113] width 1311 height 657
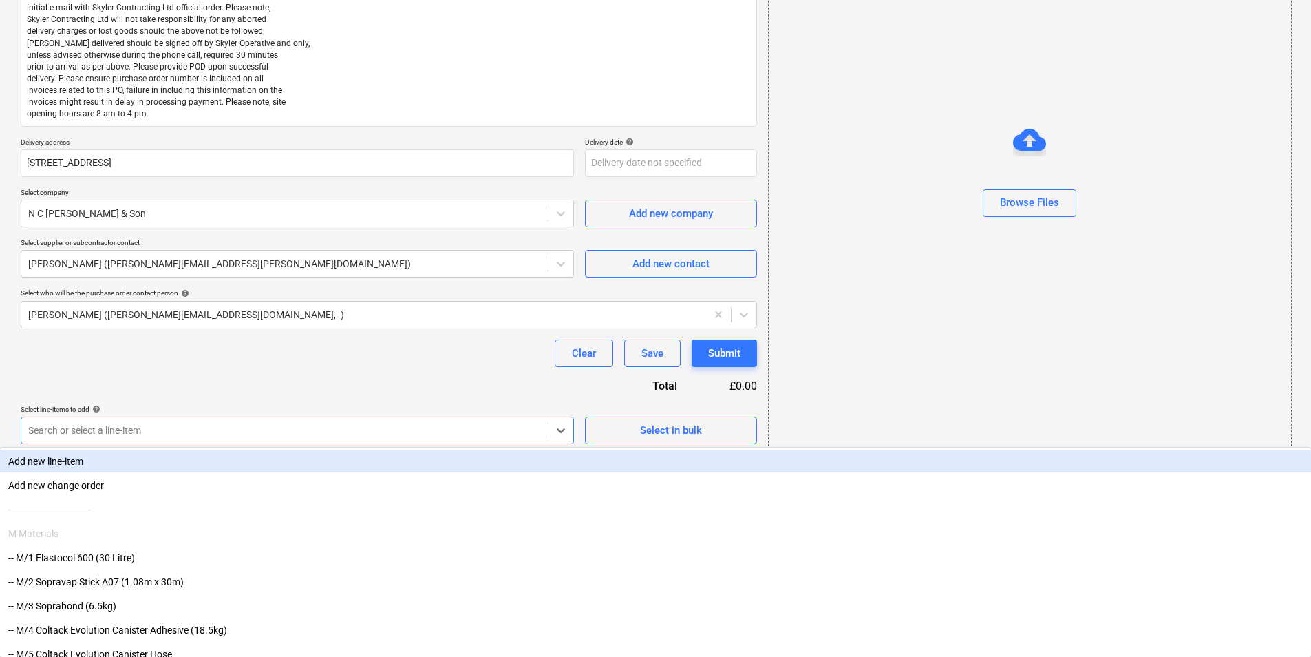
scroll to position [19, 0]
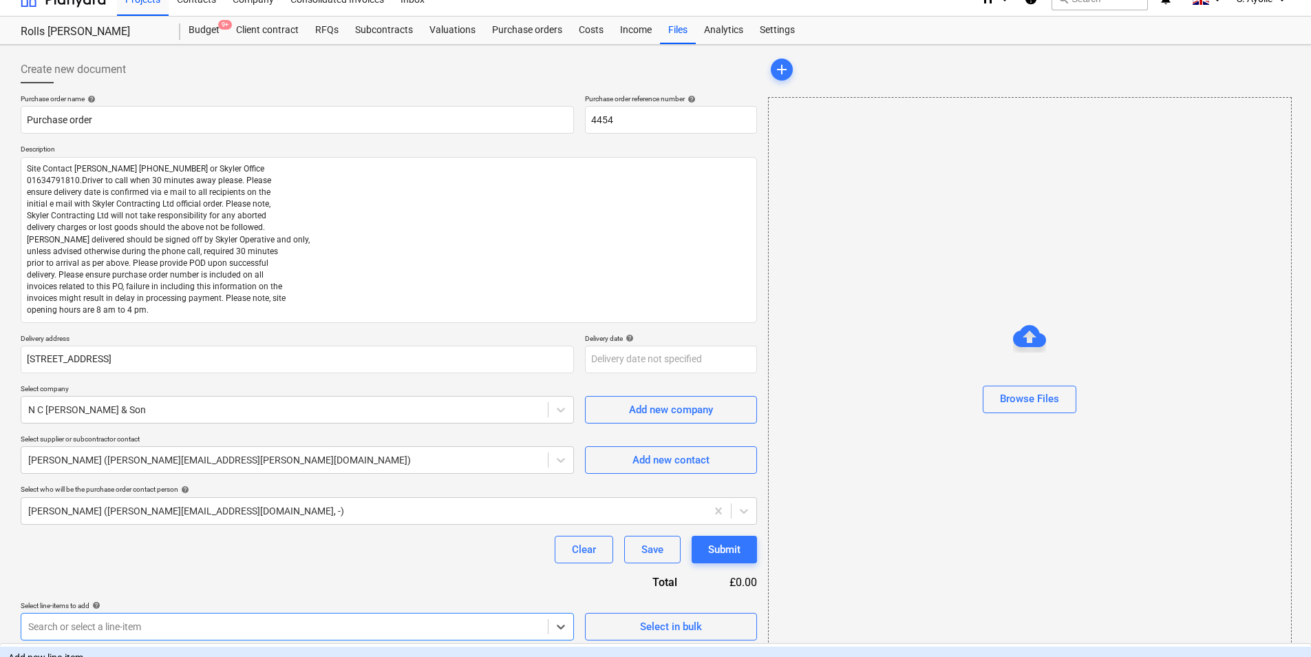
click at [187, 425] on div "Purchase order name help Purchase order Purchase order reference number help 44…" at bounding box center [389, 367] width 737 height 546
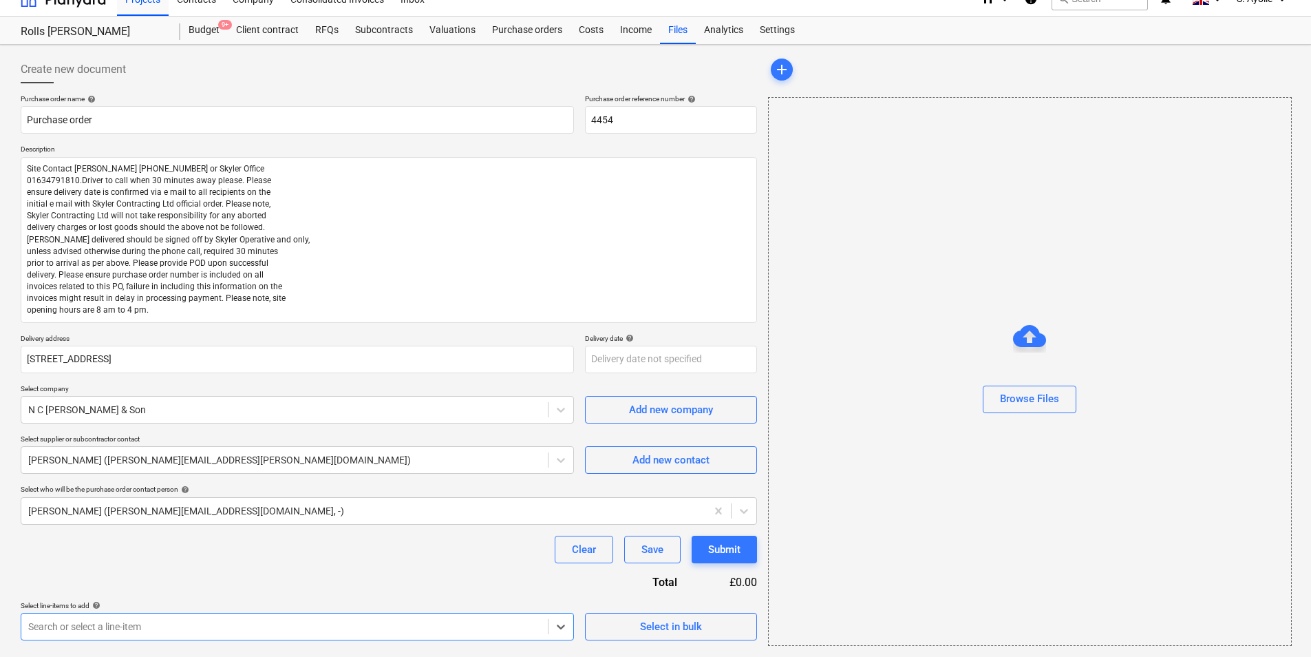
scroll to position [217, 0]
click at [492, 507] on body "Projects Contacts Company Consolidated Invoices 3 Inbox 1 format_size keyboard_…" at bounding box center [655, 309] width 1311 height 657
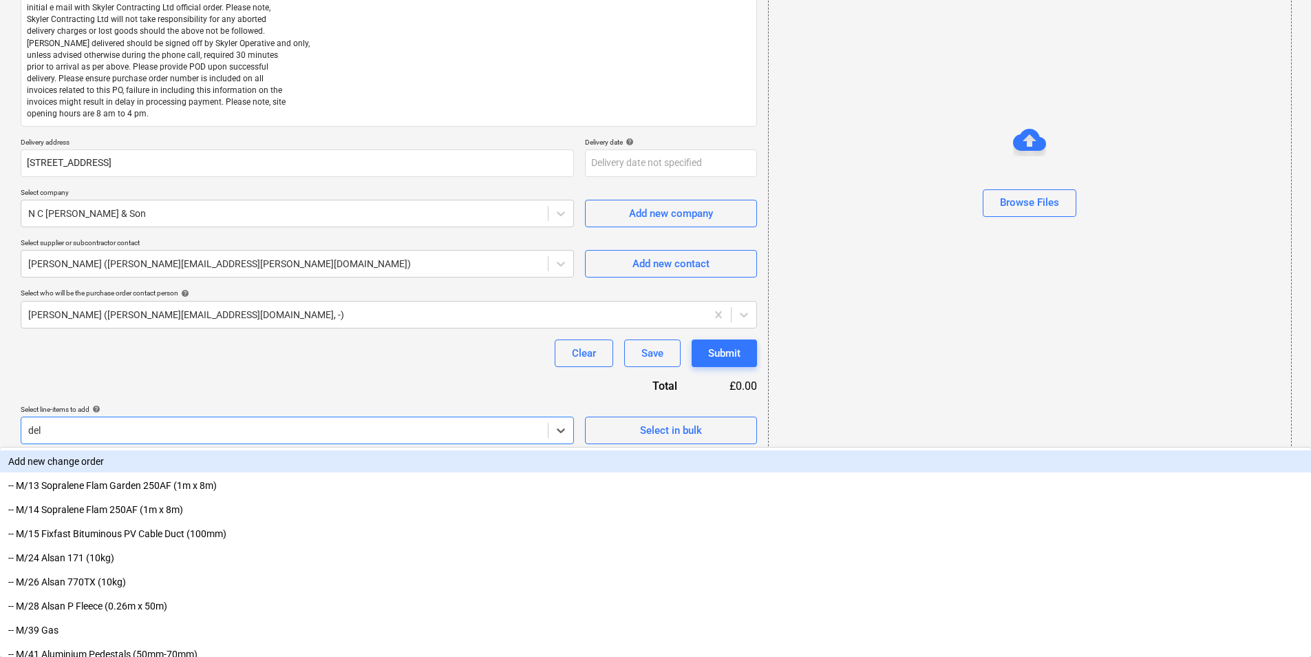
scroll to position [104, 0]
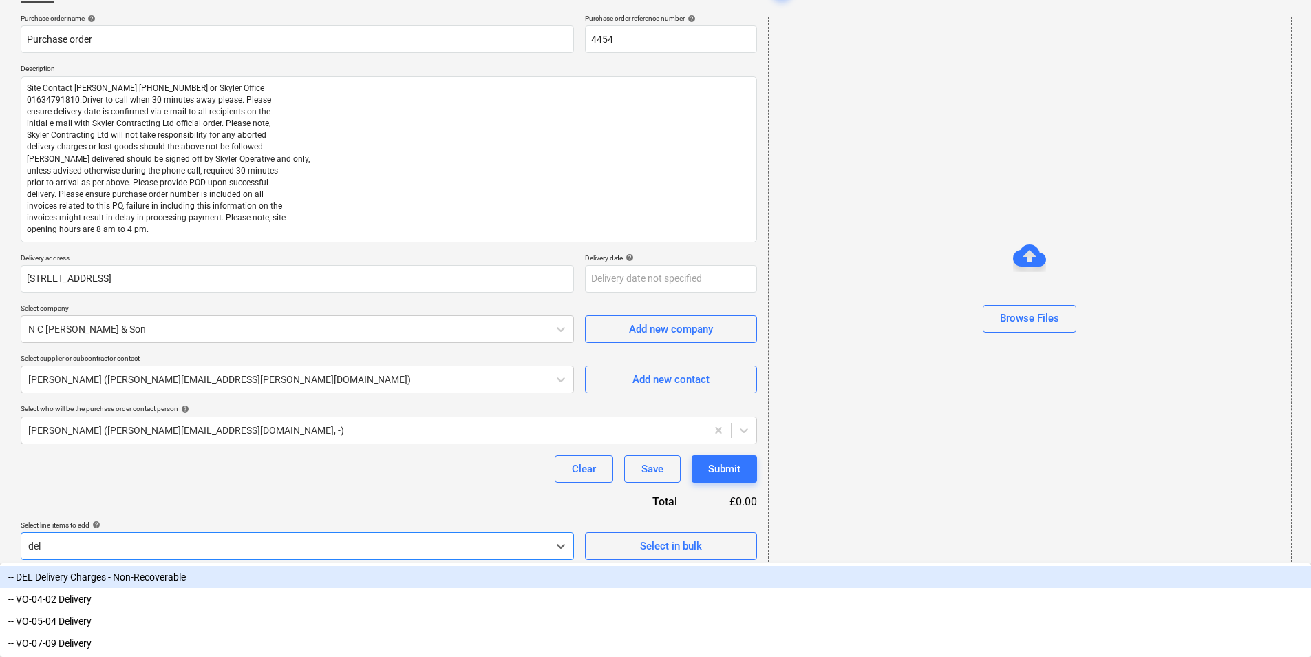
click at [127, 507] on div "-- DEL Delivery Charges - Non-Recoverable" at bounding box center [655, 577] width 1311 height 22
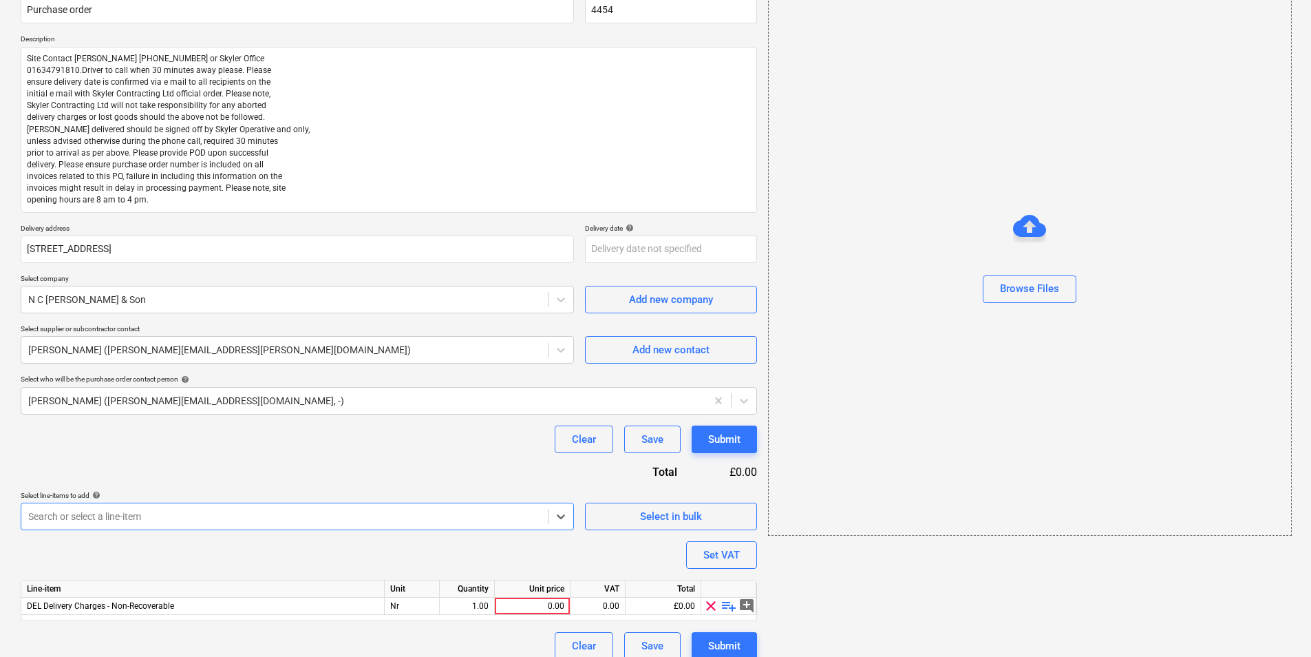
scroll to position [142, 0]
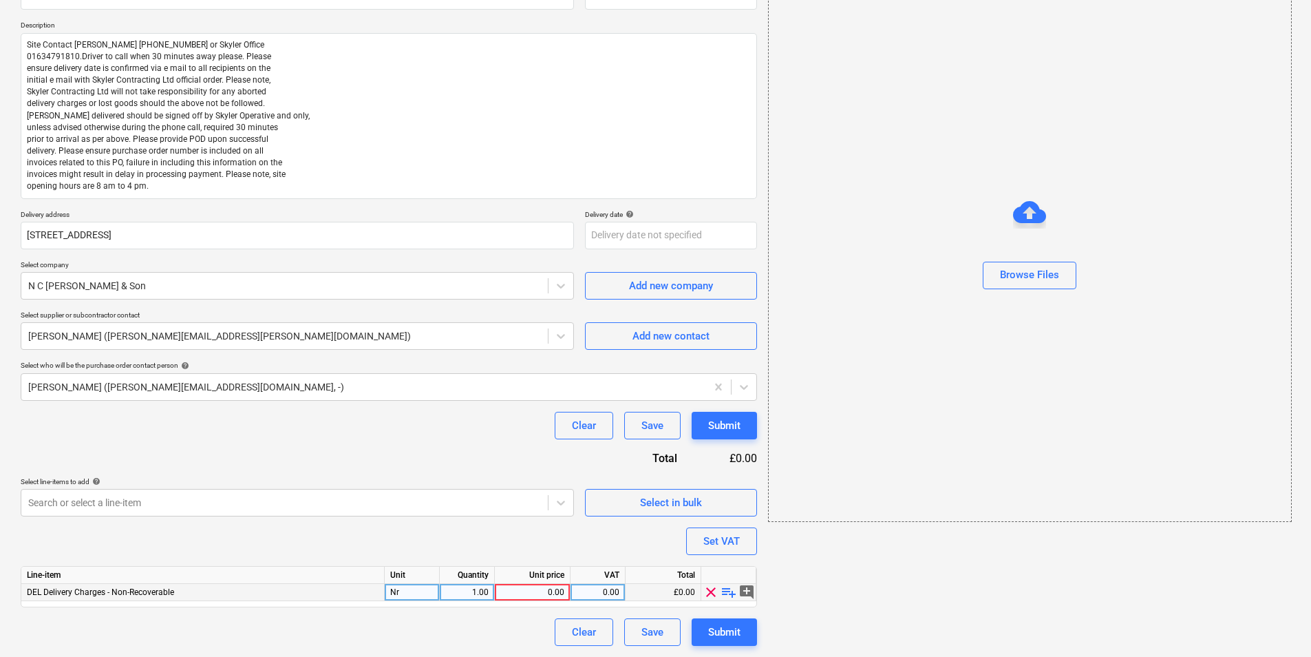
click at [557, 507] on div "0.00" at bounding box center [532, 592] width 64 height 17
click at [719, 507] on span "clear" at bounding box center [711, 592] width 17 height 17
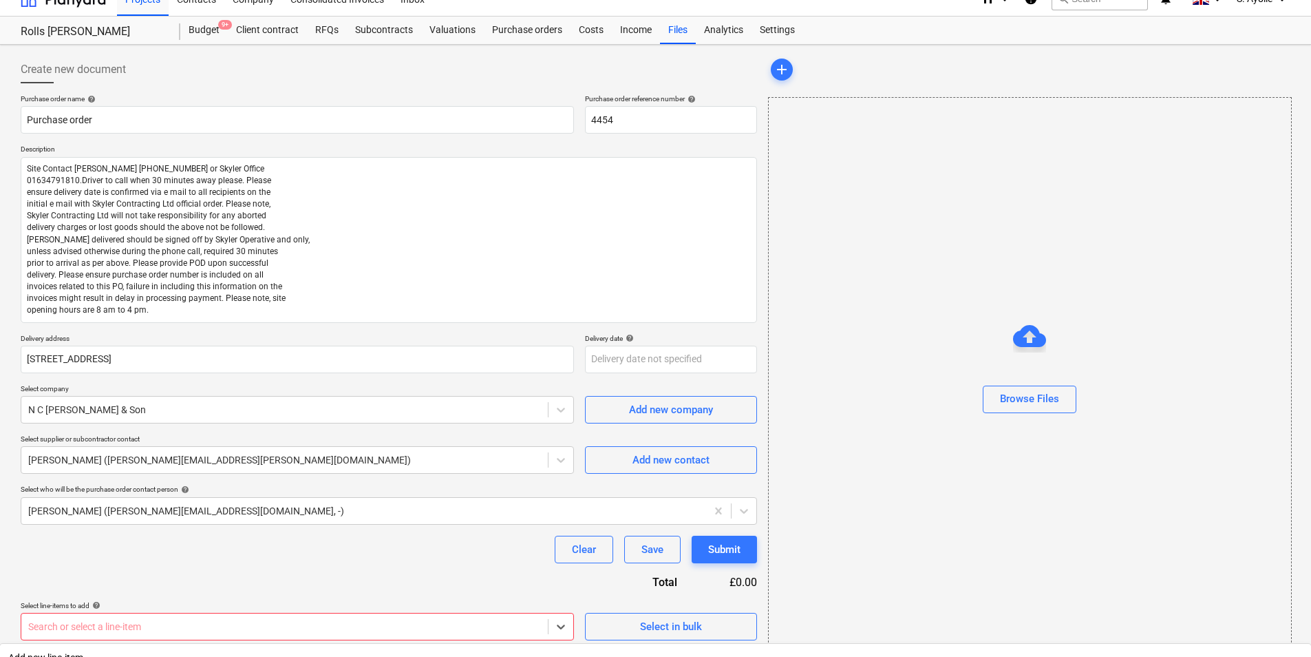
scroll to position [217, 0]
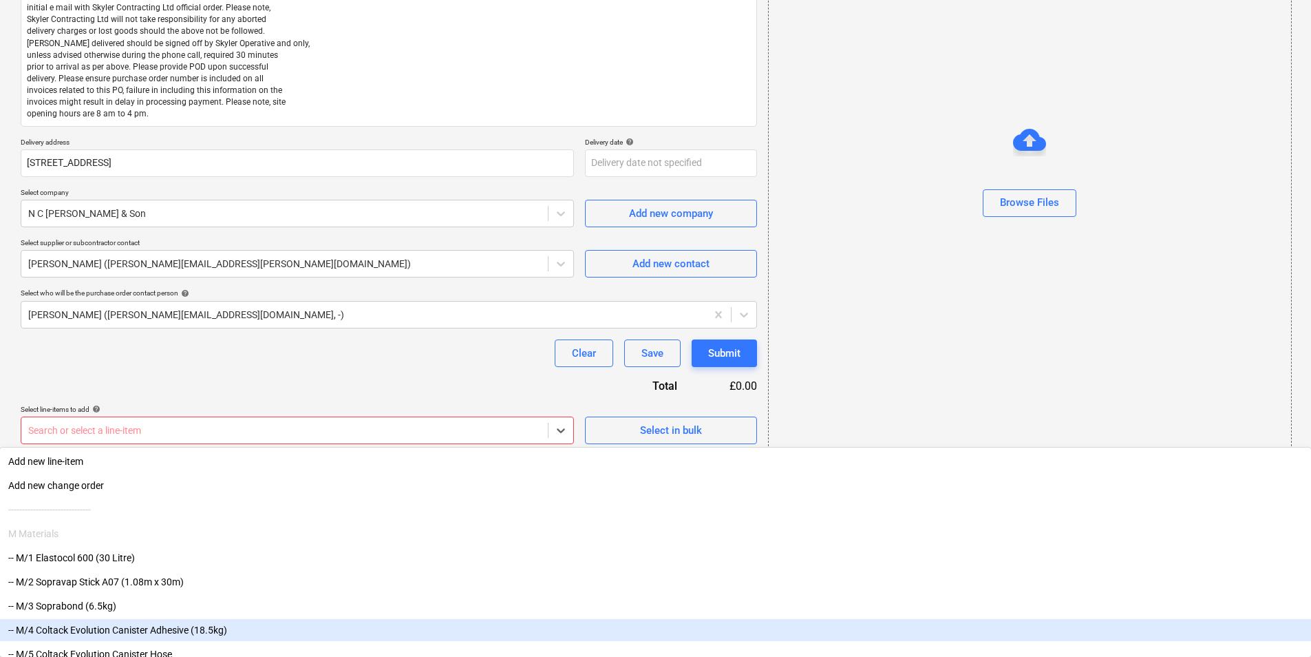
click at [508, 442] on body "Projects Contacts Company Consolidated Invoices 3 Inbox 1 format_size keyboard_…" at bounding box center [655, 113] width 1311 height 657
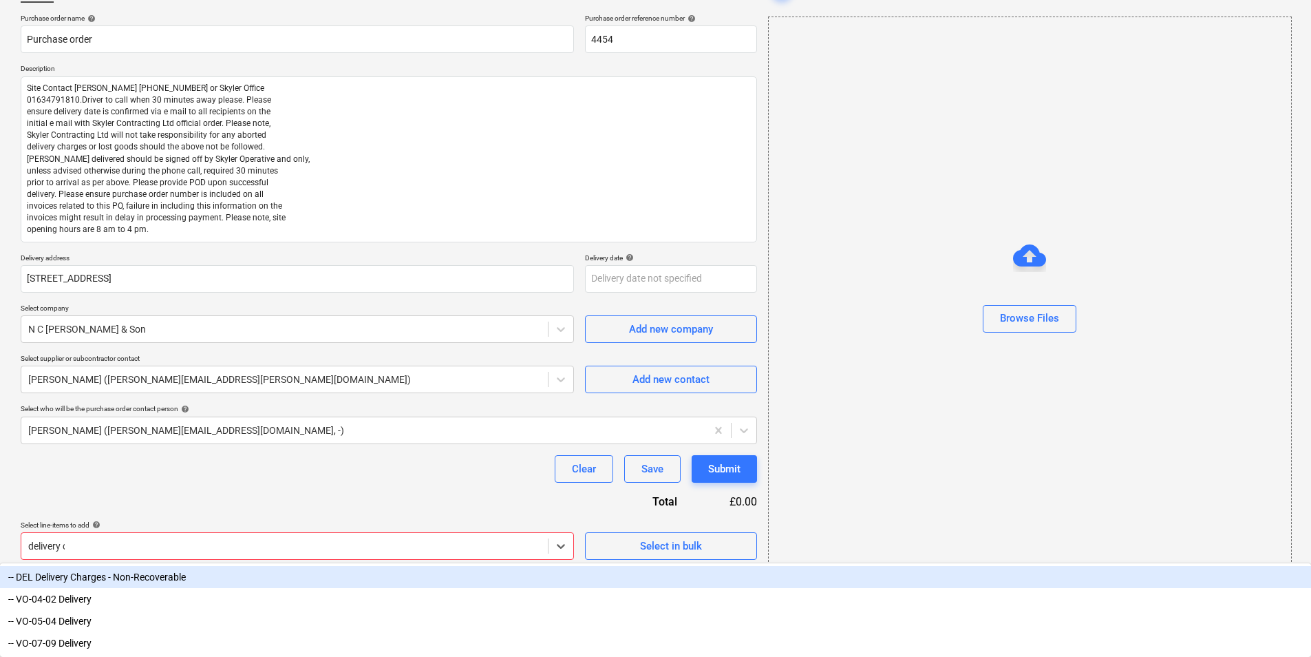
scroll to position [36, 0]
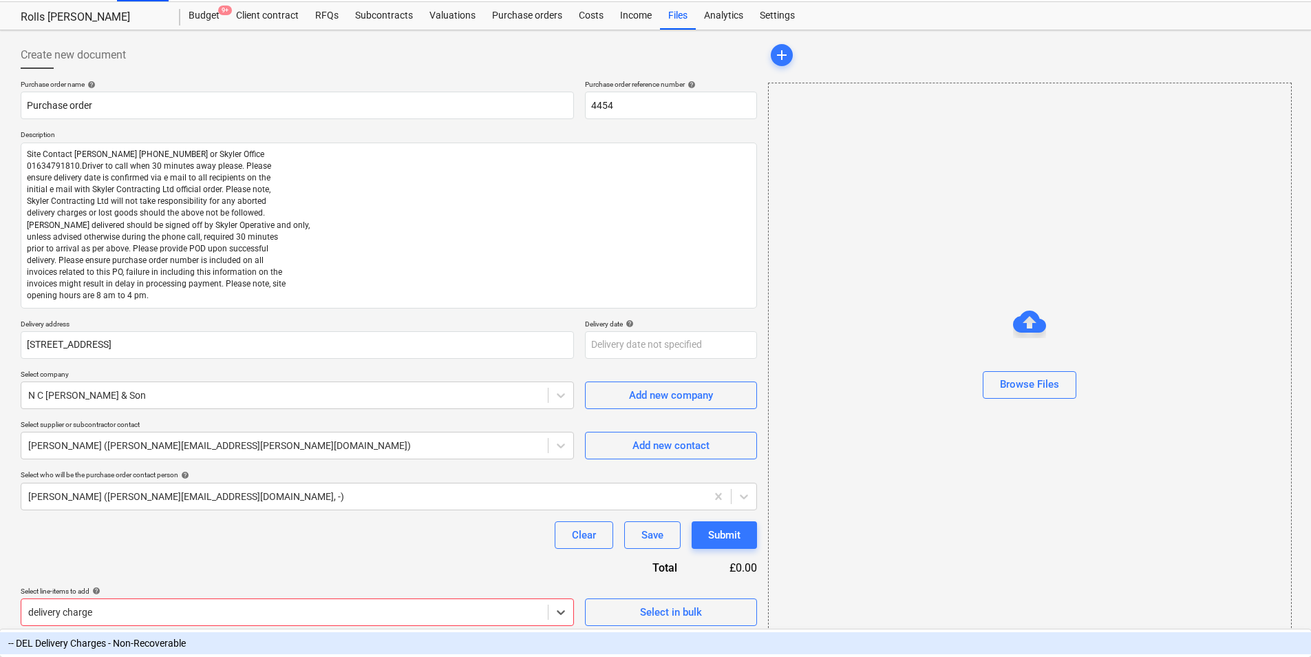
click at [149, 507] on div "-- DEL Delivery Charges - Non-Recoverable" at bounding box center [655, 643] width 1311 height 22
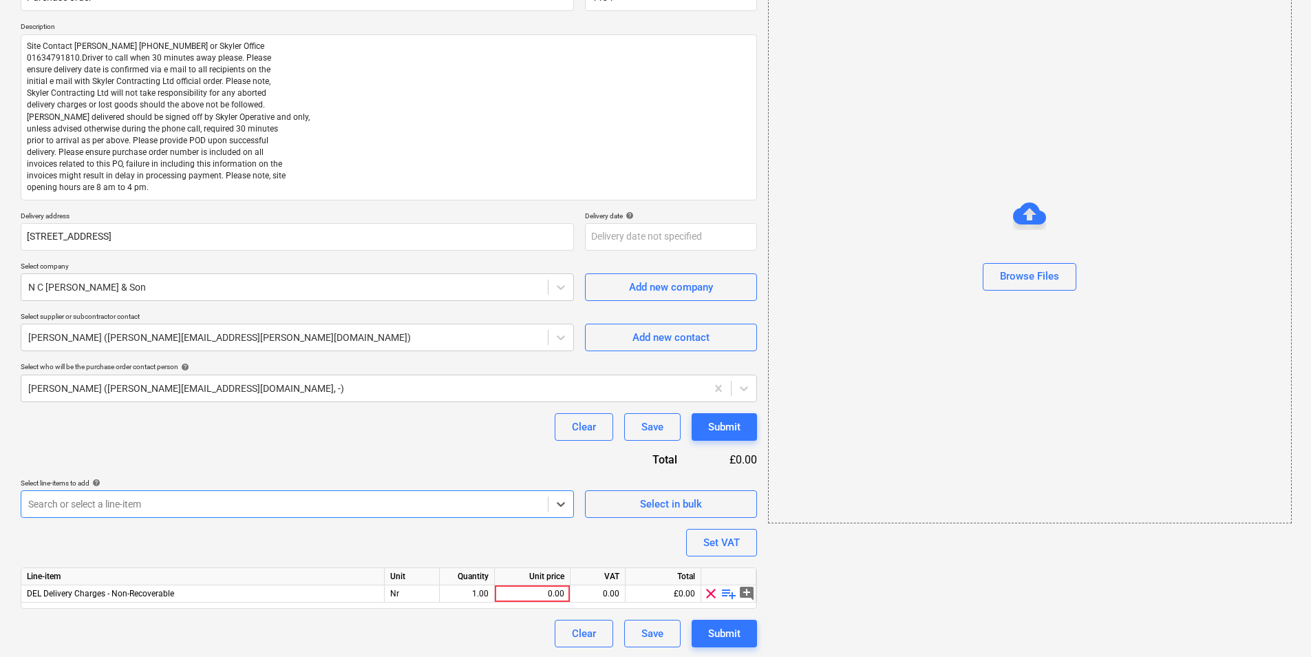
scroll to position [142, 0]
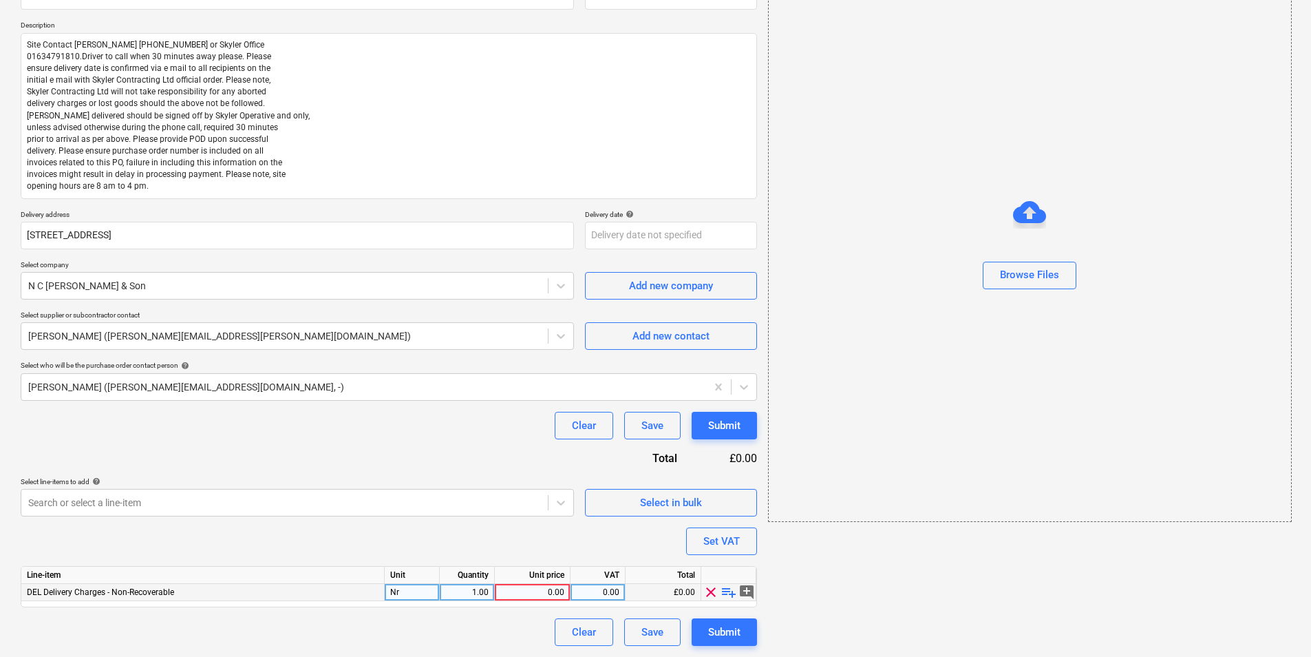
click at [732, 507] on span "playlist_add" at bounding box center [729, 592] width 17 height 17
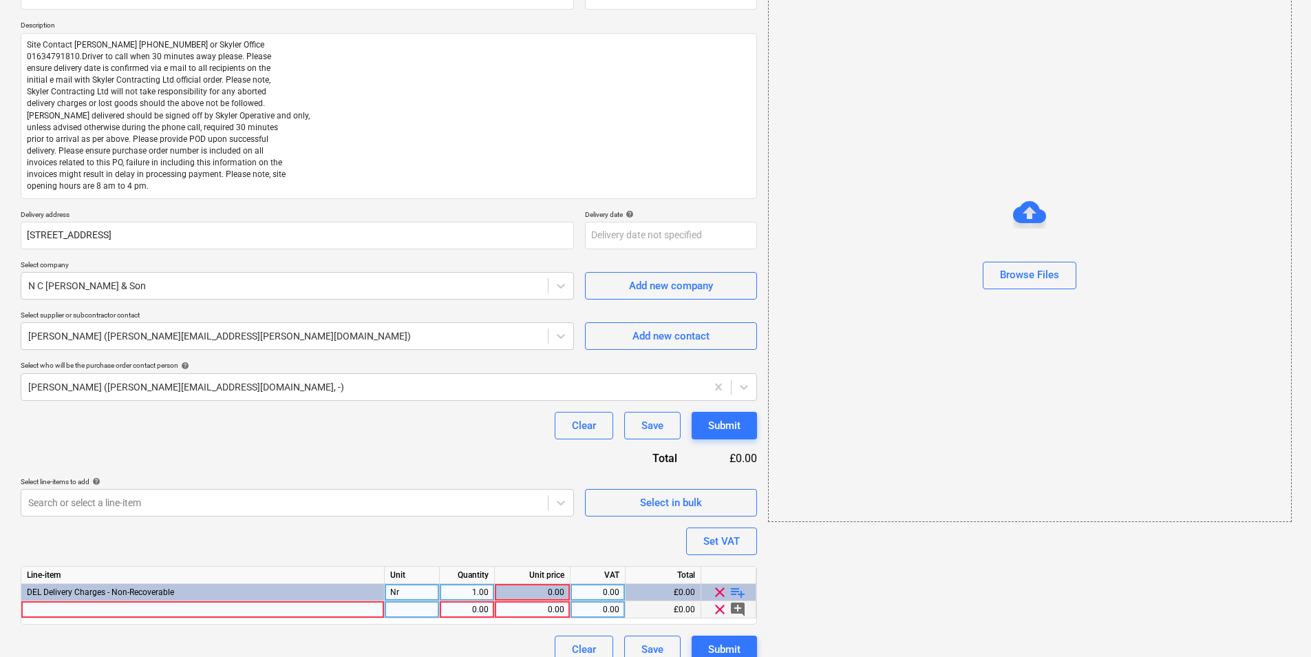
click at [281, 507] on div at bounding box center [202, 609] width 363 height 17
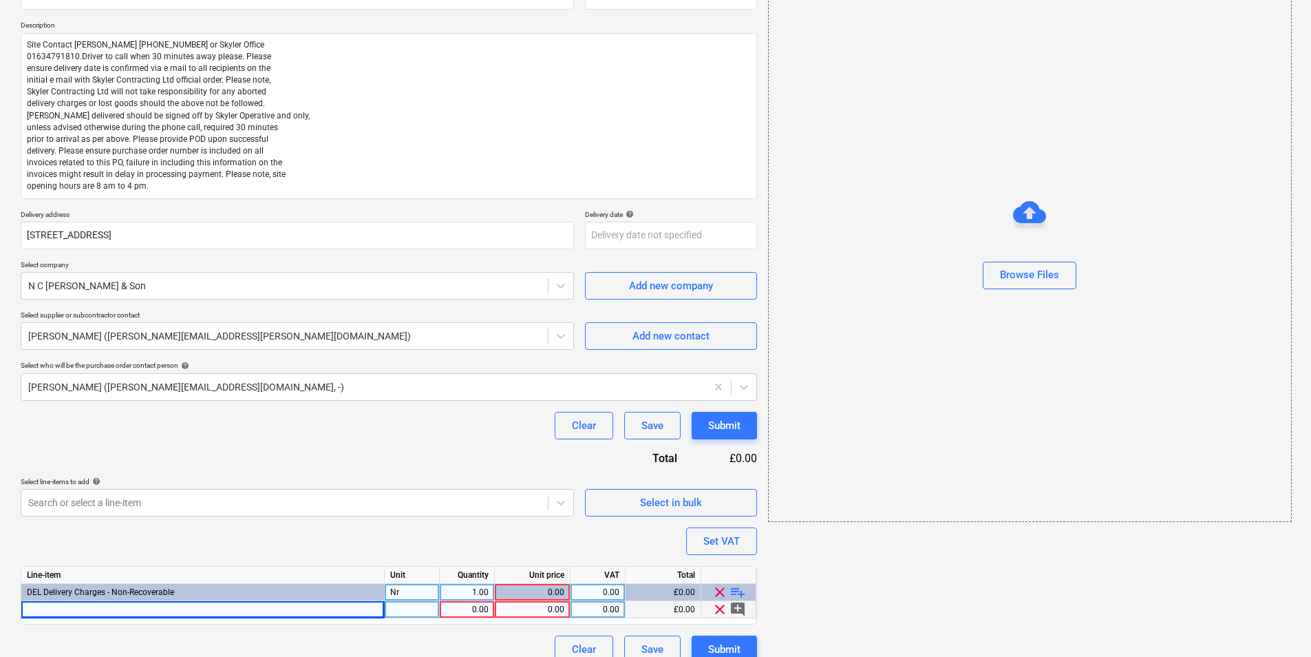
click at [99, 507] on div at bounding box center [202, 609] width 363 height 17
click at [414, 507] on div "pcs" at bounding box center [412, 609] width 55 height 17
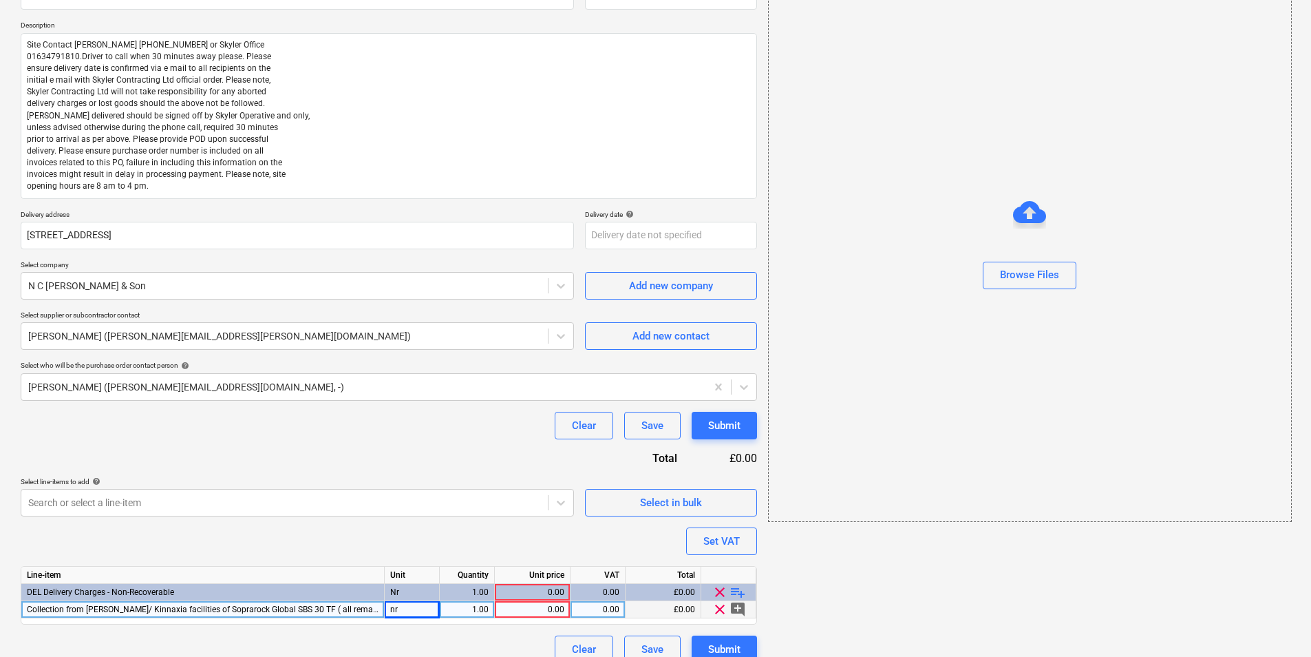
click at [531, 507] on div "0.00" at bounding box center [532, 609] width 64 height 17
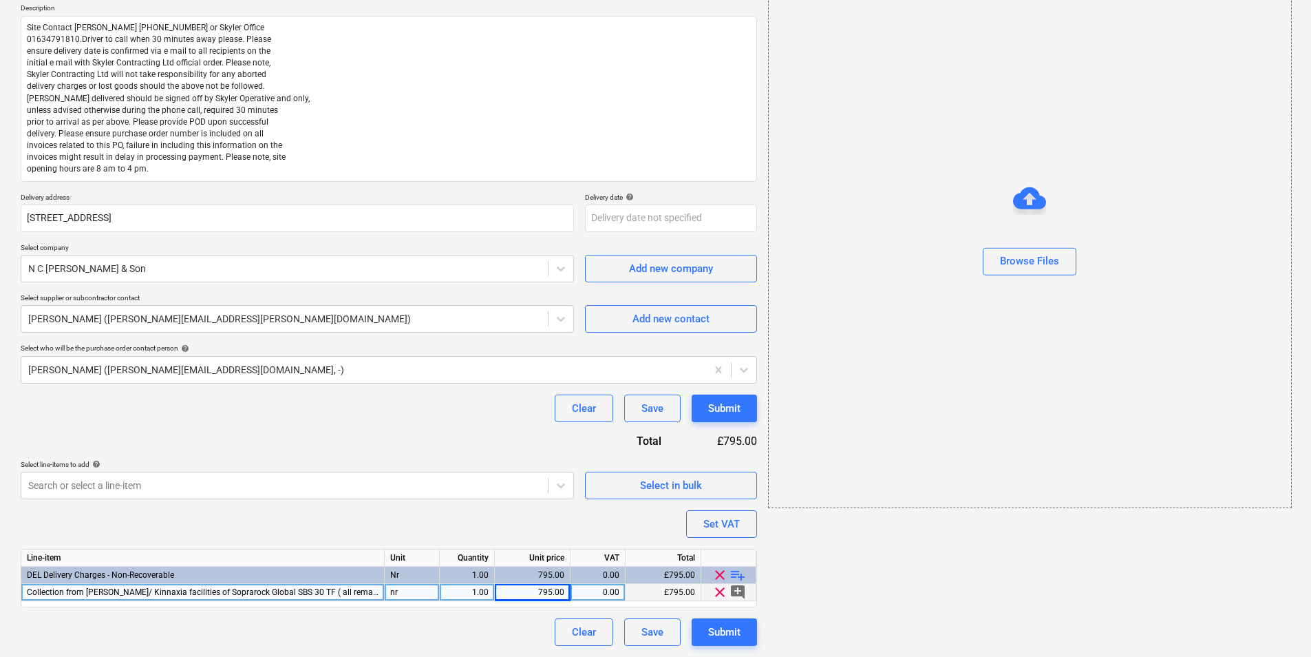
click at [514, 507] on div "Purchase order name help Purchase order Purchase order reference number help 44…" at bounding box center [389, 299] width 737 height 692
click at [458, 507] on div "Clear Save Submit" at bounding box center [389, 632] width 737 height 28
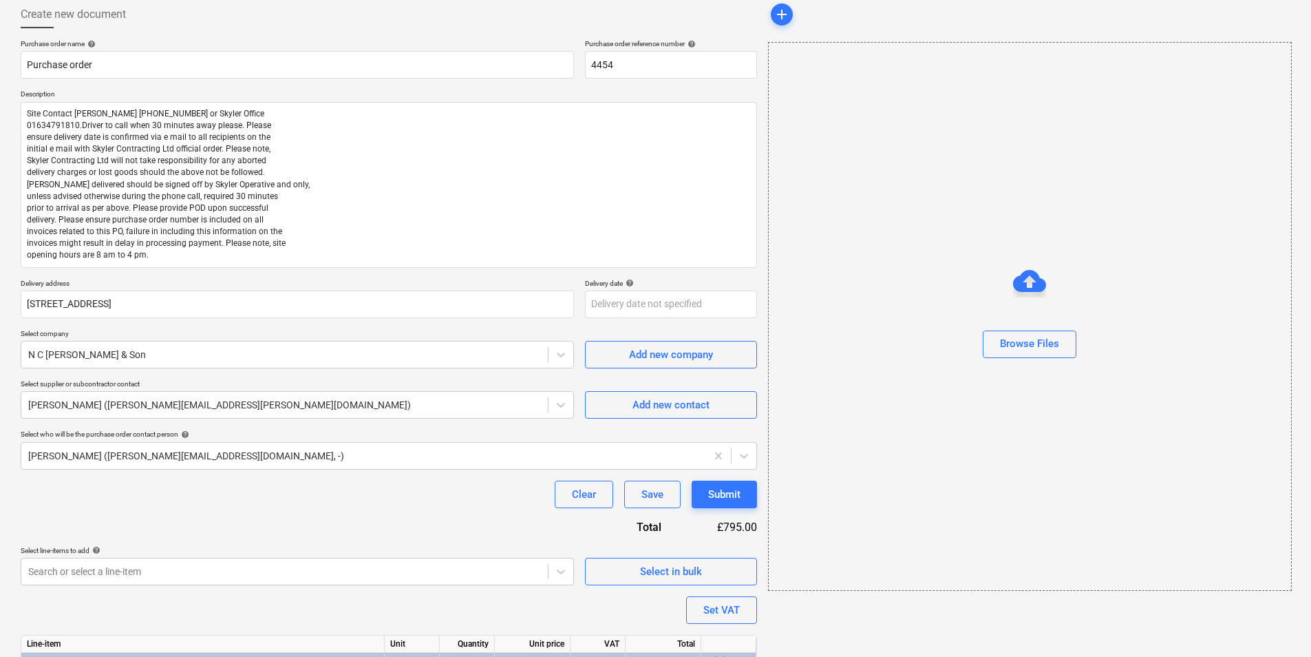
scroll to position [0, 0]
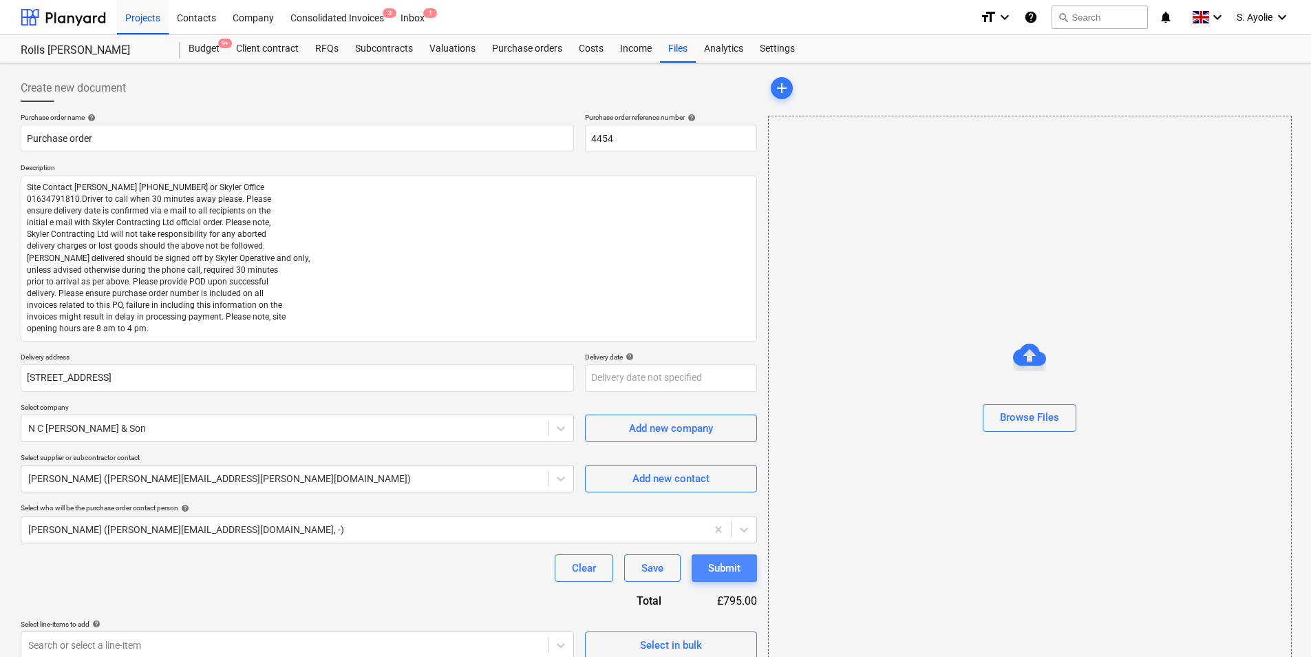
click at [715, 507] on div "Submit" at bounding box center [724, 568] width 32 height 18
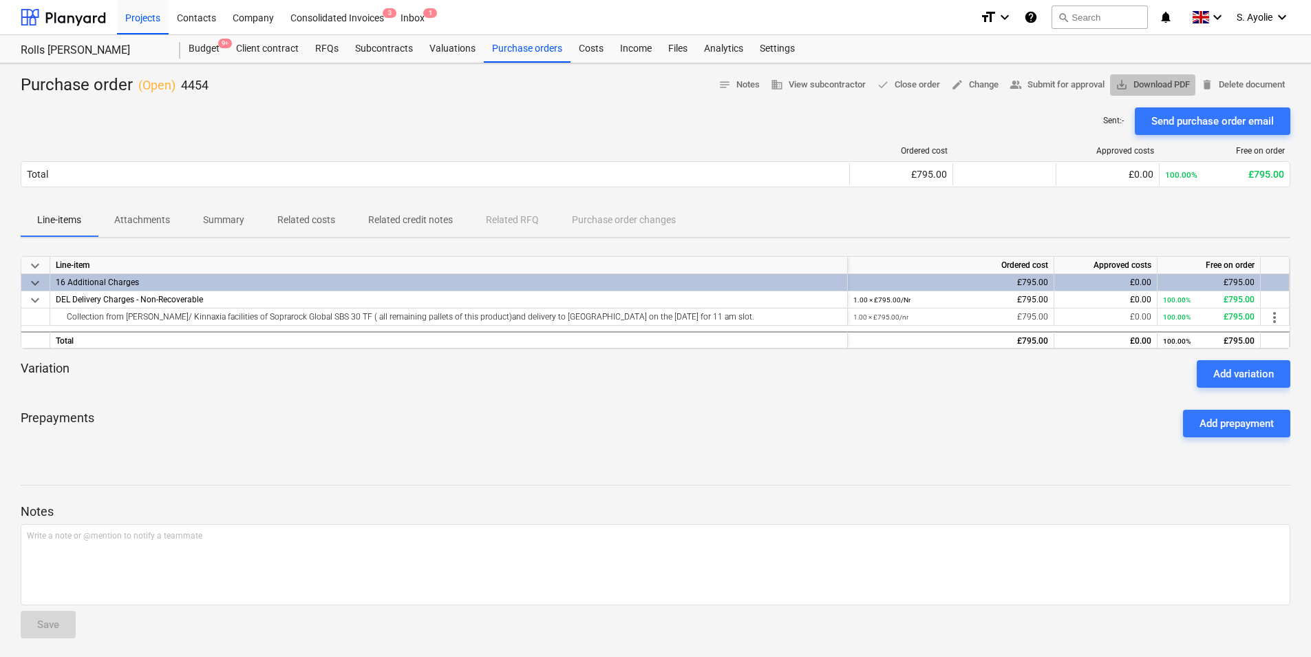
click at [1047, 80] on span "save_alt Download PDF" at bounding box center [1153, 85] width 74 height 16
click at [712, 134] on div "Purchase order ( Open ) 4454 notes Notes business View subcontractor done Close…" at bounding box center [655, 361] width 1311 height 597
drag, startPoint x: 712, startPoint y: 134, endPoint x: 642, endPoint y: 127, distance: 69.9
click at [642, 127] on div "Sent : - Send purchase order email" at bounding box center [656, 121] width 1270 height 28
click at [838, 207] on div "Line-items Attachments Summary Related costs Related credit notes Related RFQ P…" at bounding box center [656, 220] width 1270 height 33
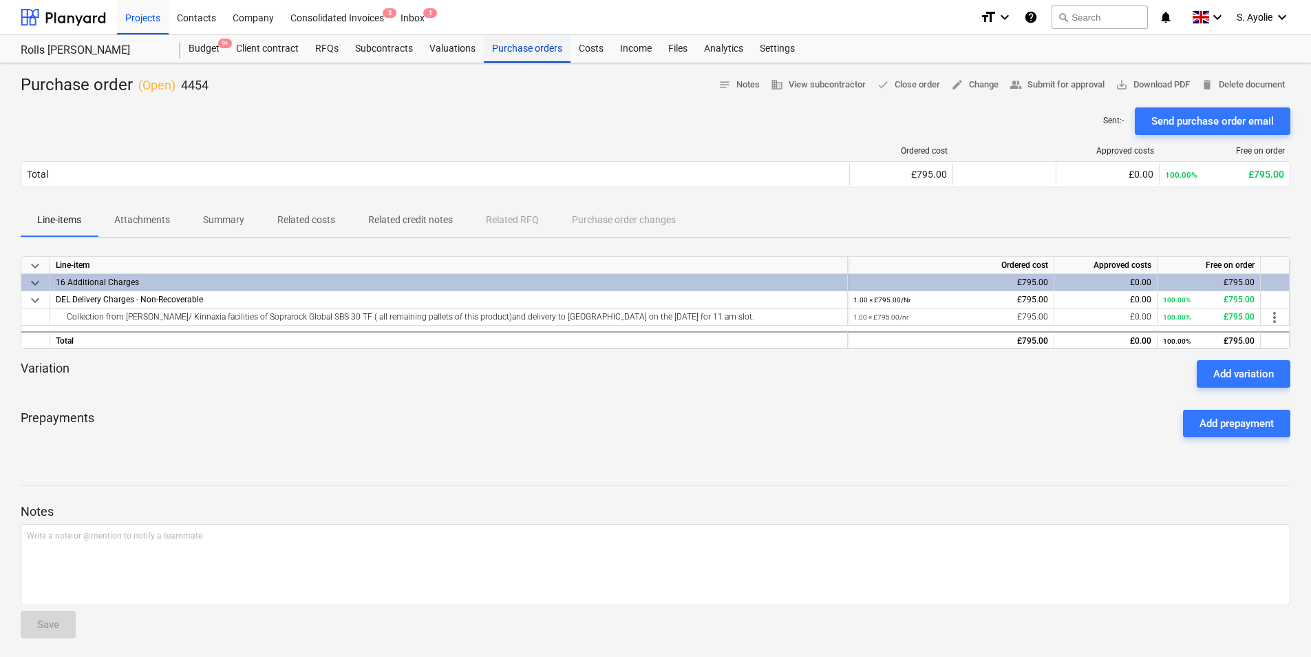
click at [515, 51] on div "Purchase orders" at bounding box center [527, 49] width 87 height 28
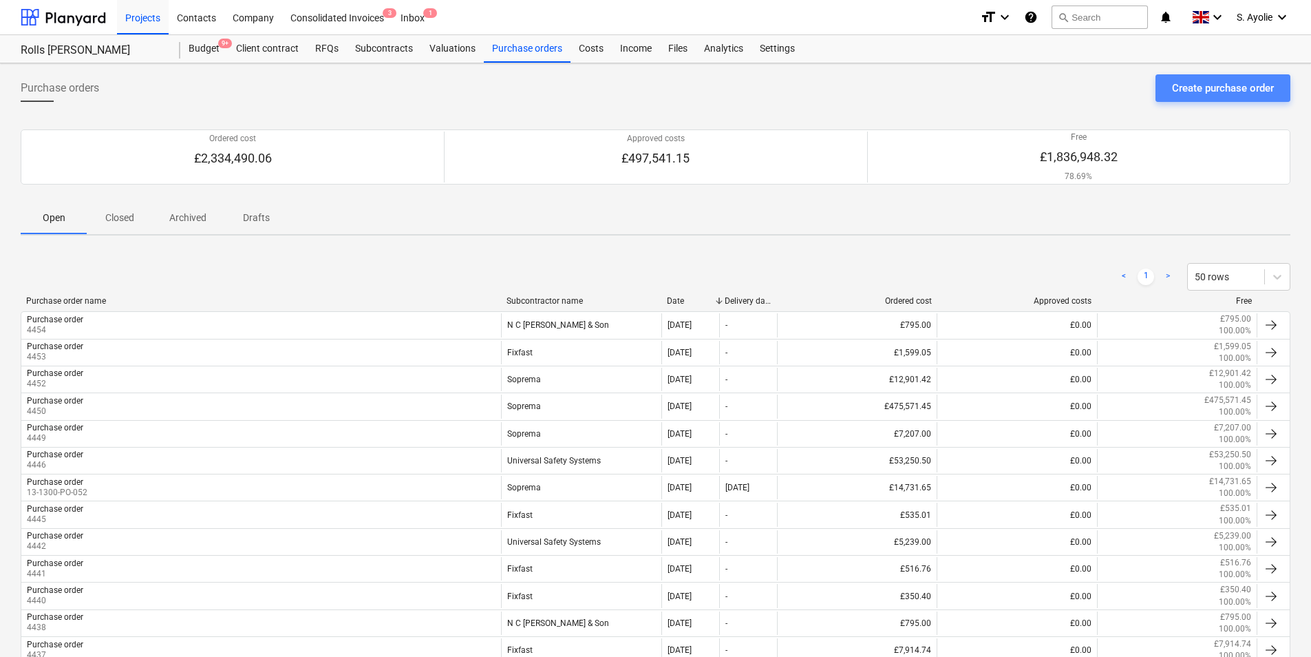
click at [1047, 93] on div "Create purchase order" at bounding box center [1223, 88] width 102 height 18
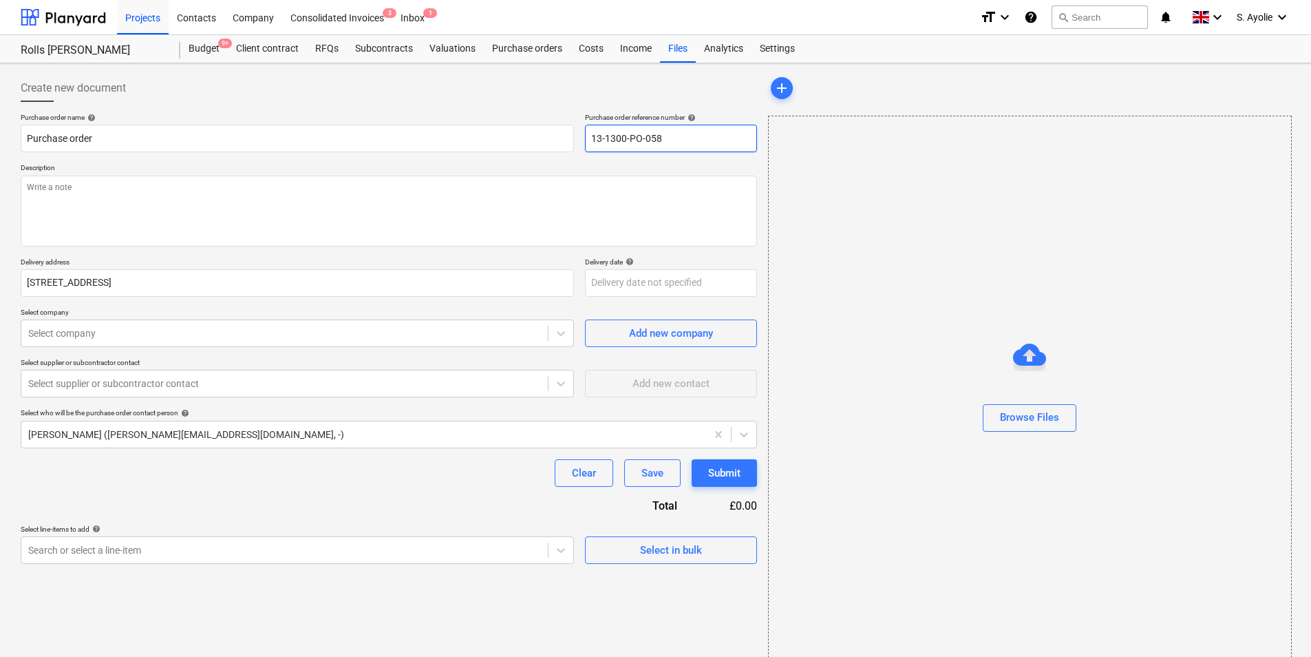
click at [661, 143] on input "13-1300-PO-058" at bounding box center [671, 139] width 172 height 28
drag, startPoint x: 700, startPoint y: 147, endPoint x: 500, endPoint y: 125, distance: 200.8
click at [500, 125] on div "Purchase order name help Purchase order Purchase order reference number help 13…" at bounding box center [389, 132] width 737 height 39
click at [435, 192] on textarea at bounding box center [389, 211] width 737 height 71
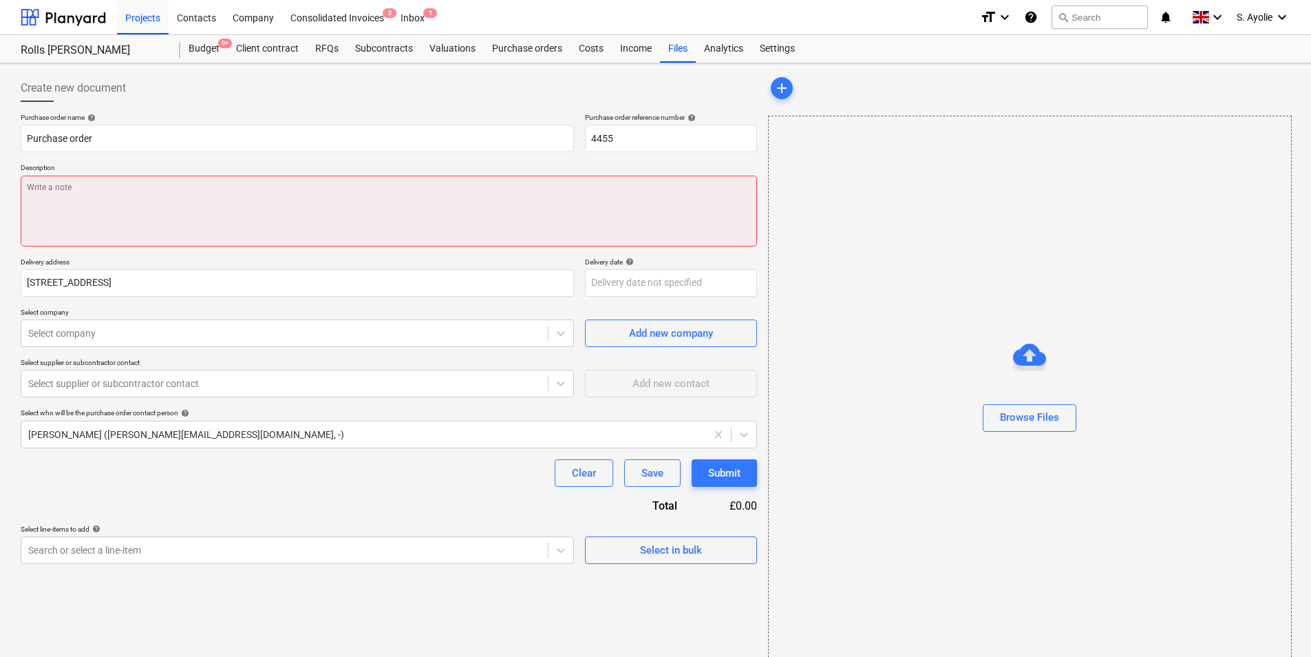
click at [269, 198] on textarea at bounding box center [389, 211] width 737 height 71
paste textarea "Site Contact [PERSON_NAME] [PHONE_NUMBER] or Skyler Office 01634791810.Driver t…"
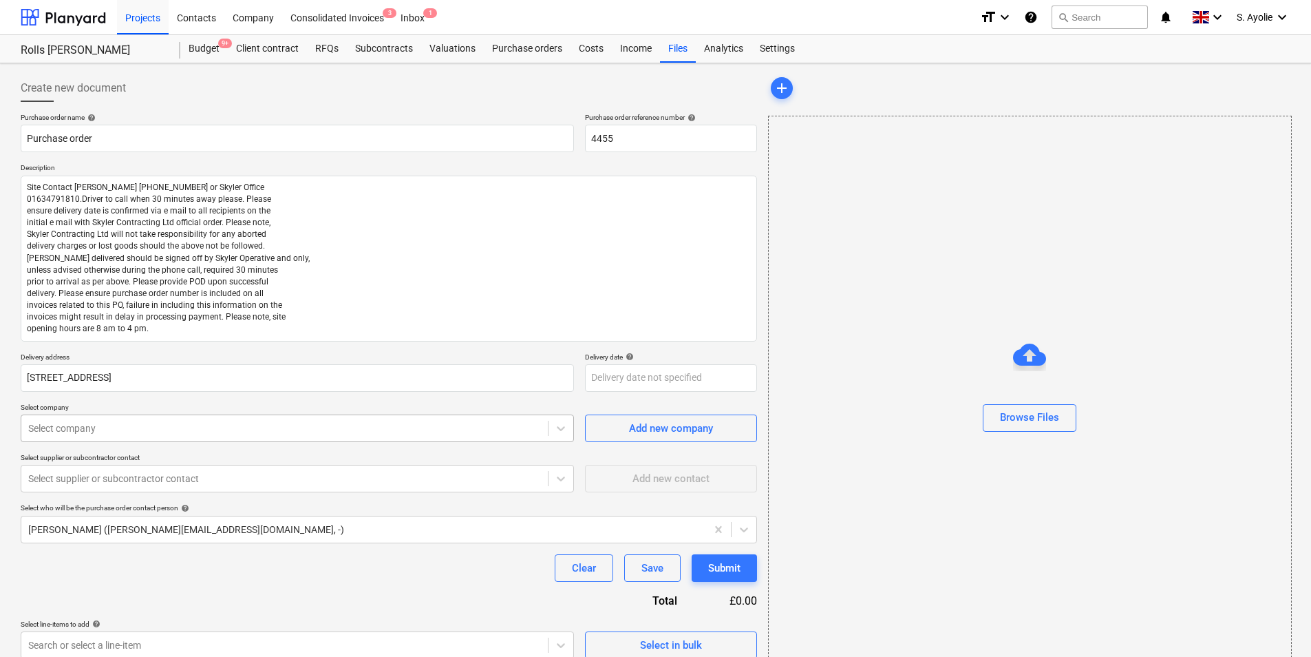
scroll to position [6, 0]
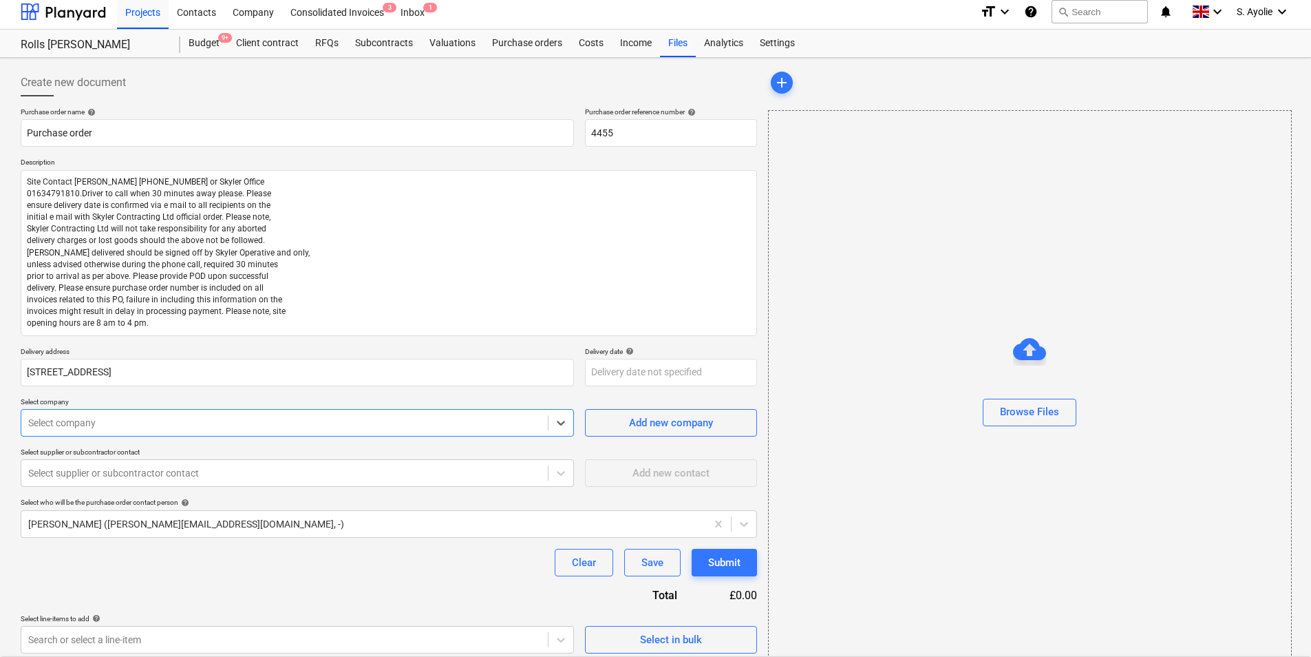
click at [173, 430] on div "Select company" at bounding box center [284, 422] width 527 height 19
click at [130, 507] on div "Green Roofers Ltd" at bounding box center [655, 668] width 1311 height 22
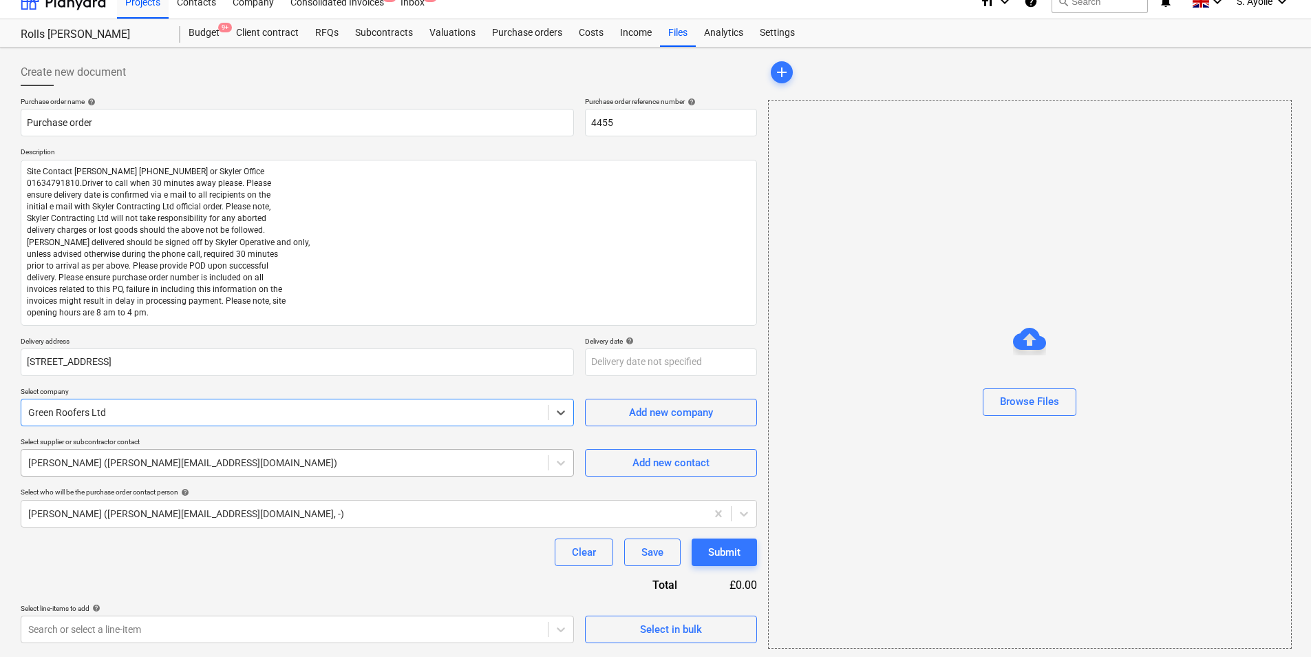
scroll to position [19, 0]
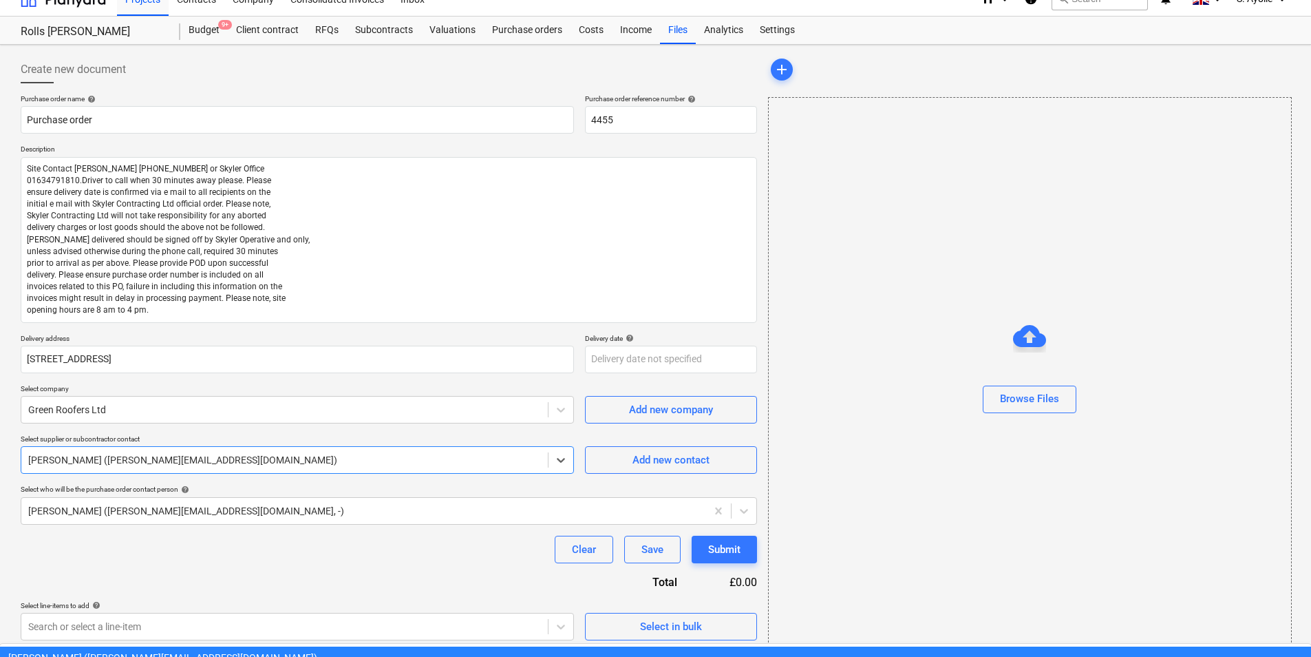
click at [191, 461] on div at bounding box center [284, 460] width 513 height 14
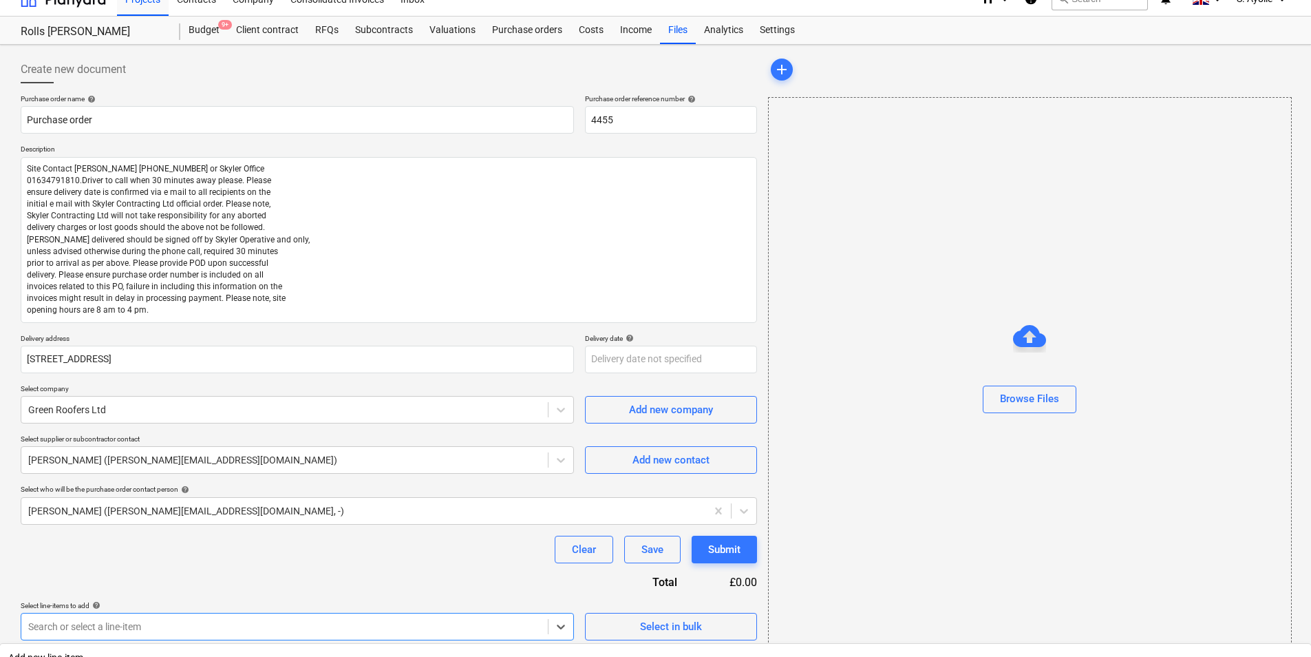
scroll to position [217, 0]
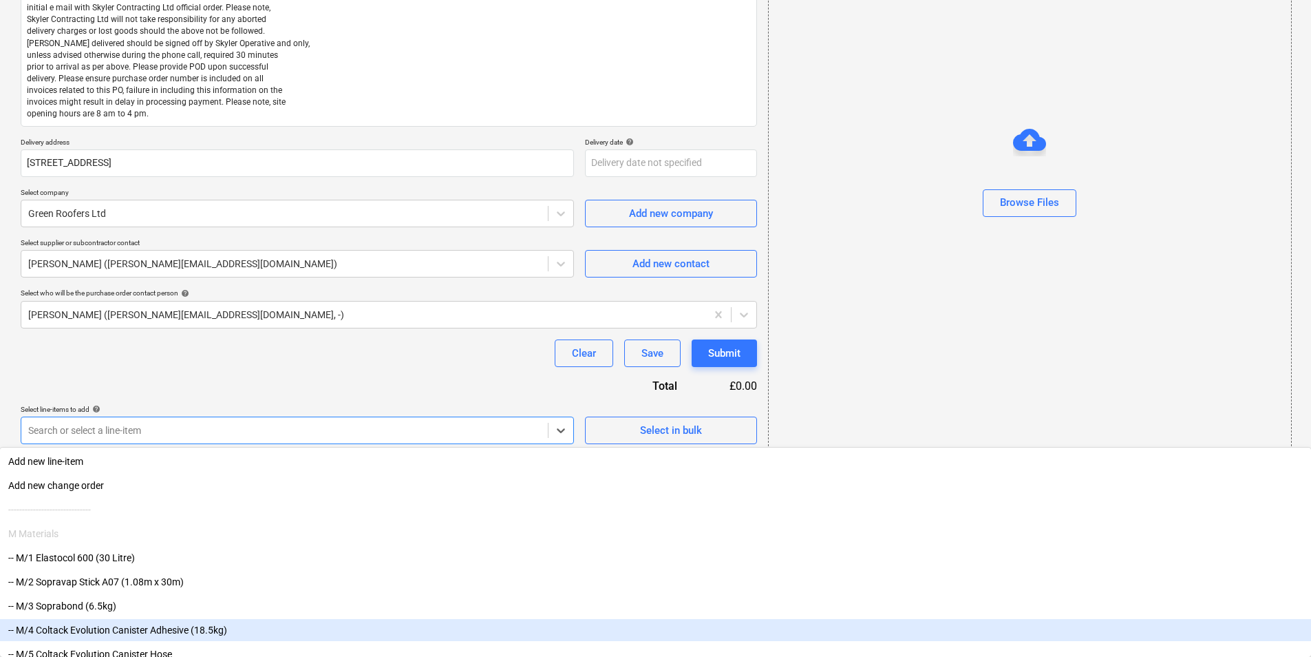
click at [509, 442] on body "Projects Contacts Company Consolidated Invoices 3 Inbox 1 format_size keyboard_…" at bounding box center [655, 113] width 1311 height 657
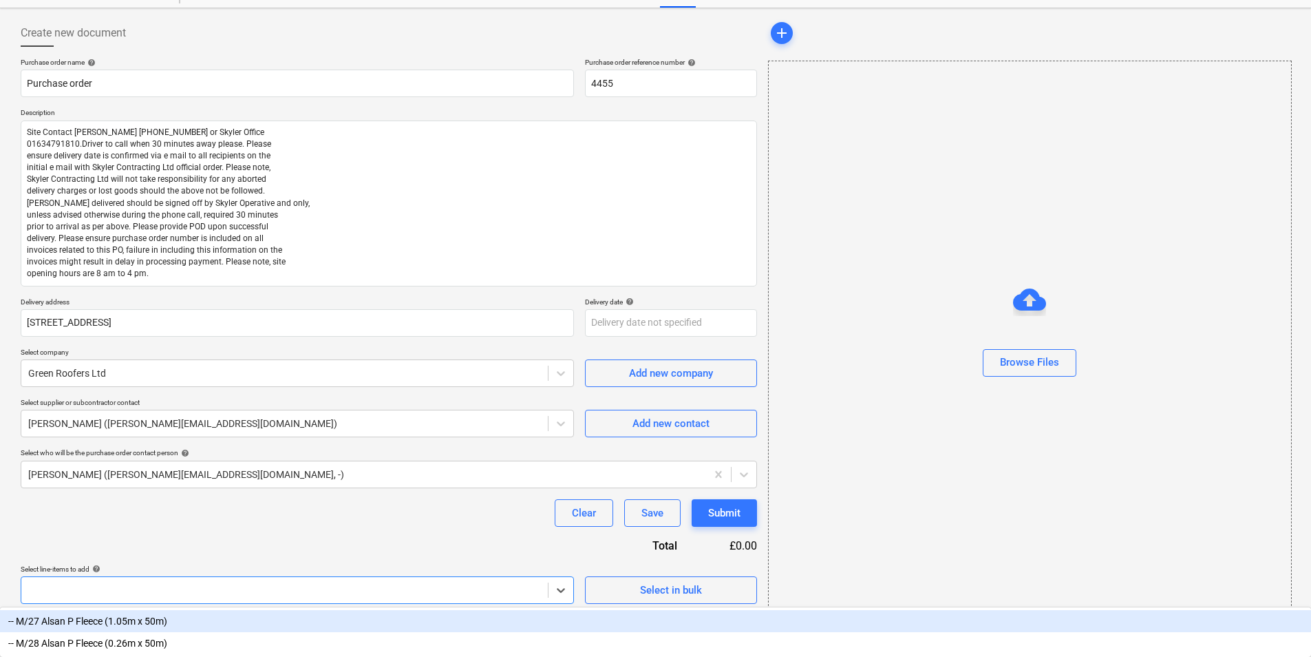
scroll to position [19, 0]
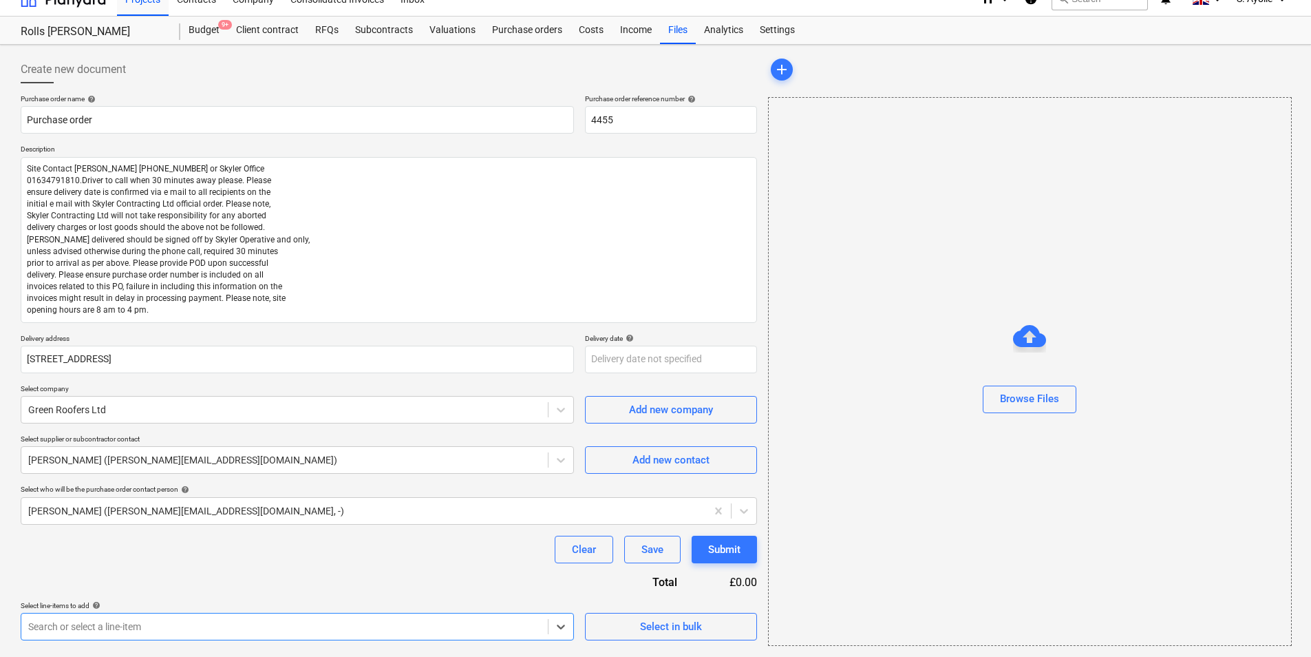
drag, startPoint x: 65, startPoint y: 584, endPoint x: 30, endPoint y: 580, distance: 35.3
click at [30, 507] on div "Purchase order name help Purchase order Purchase order reference number help 44…" at bounding box center [389, 367] width 737 height 546
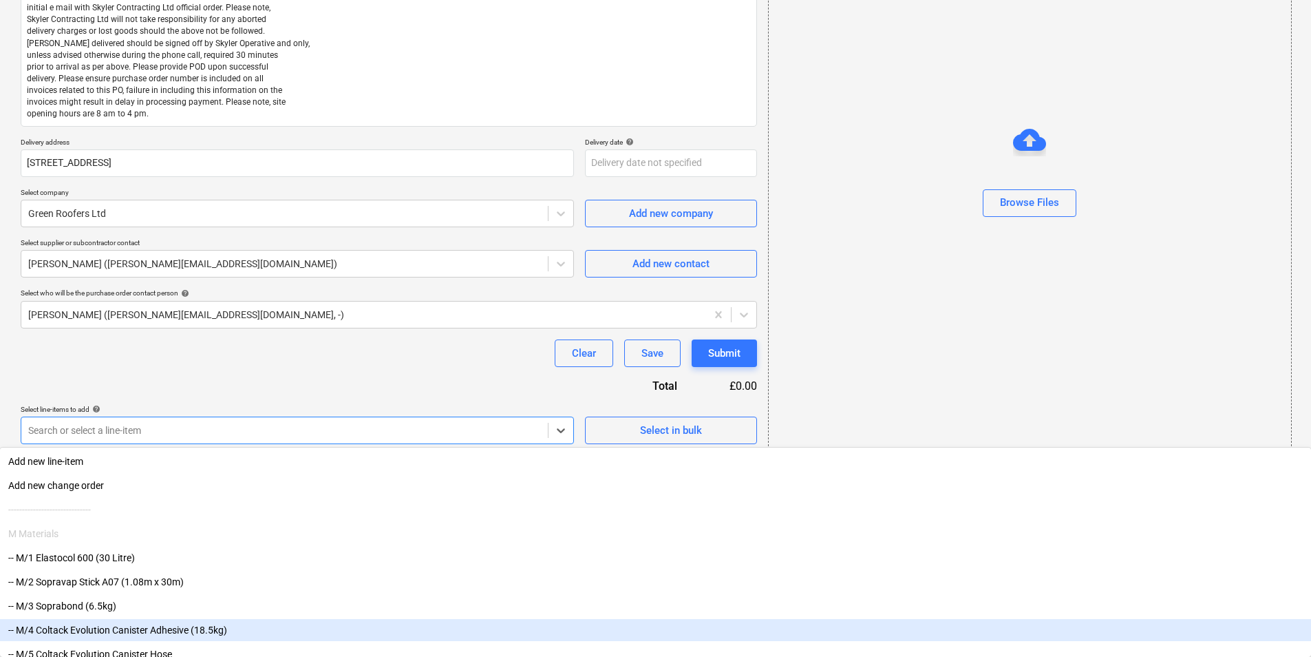
click at [72, 442] on body "Projects Contacts Company Consolidated Invoices 3 Inbox 1 format_size keyboard_…" at bounding box center [655, 113] width 1311 height 657
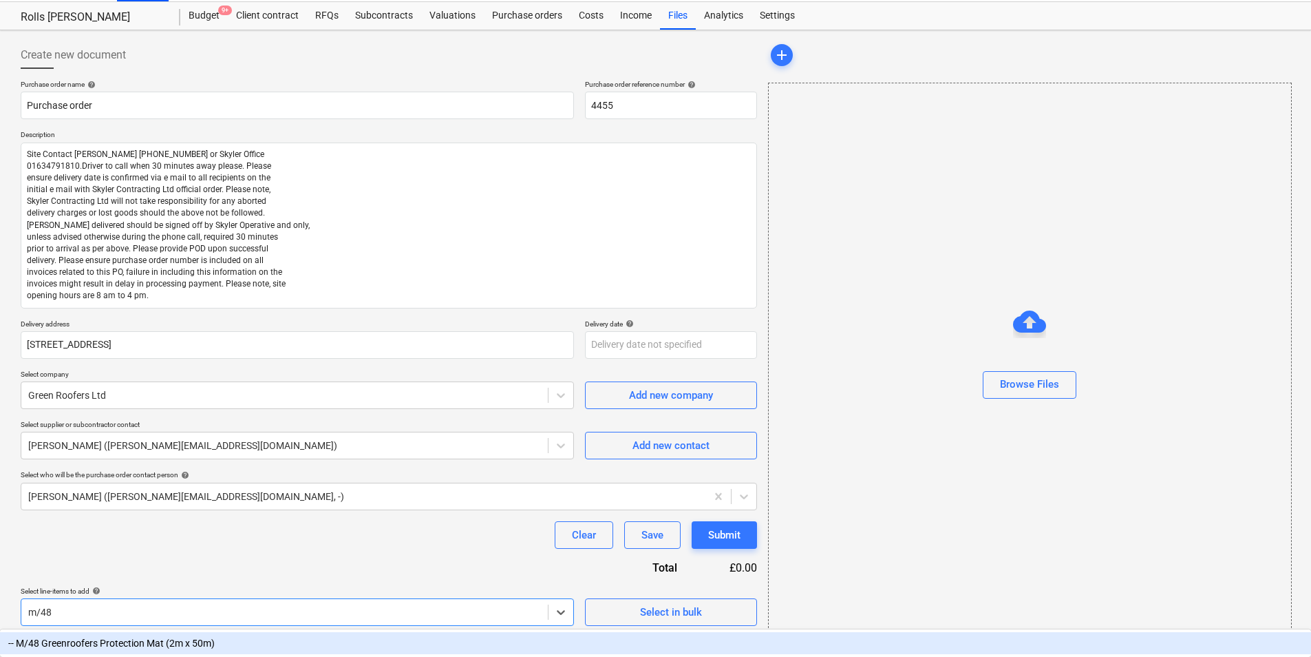
scroll to position [36, 0]
click at [157, 507] on div "-- M/48 Greenroofers Protection Mat (2m x 50m)" at bounding box center [655, 643] width 1311 height 22
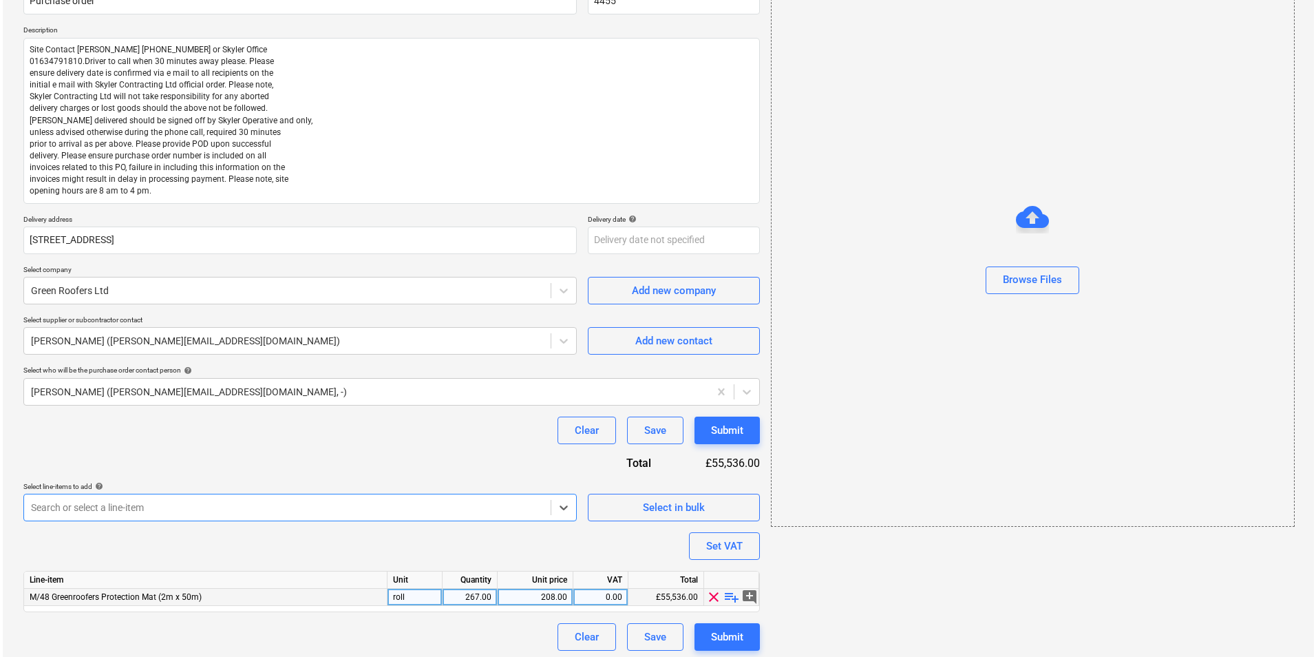
scroll to position [138, 0]
click at [447, 507] on div "267.00" at bounding box center [466, 596] width 43 height 17
click at [447, 507] on input "267" at bounding box center [467, 596] width 54 height 17
click at [555, 507] on div "208.00" at bounding box center [532, 596] width 64 height 17
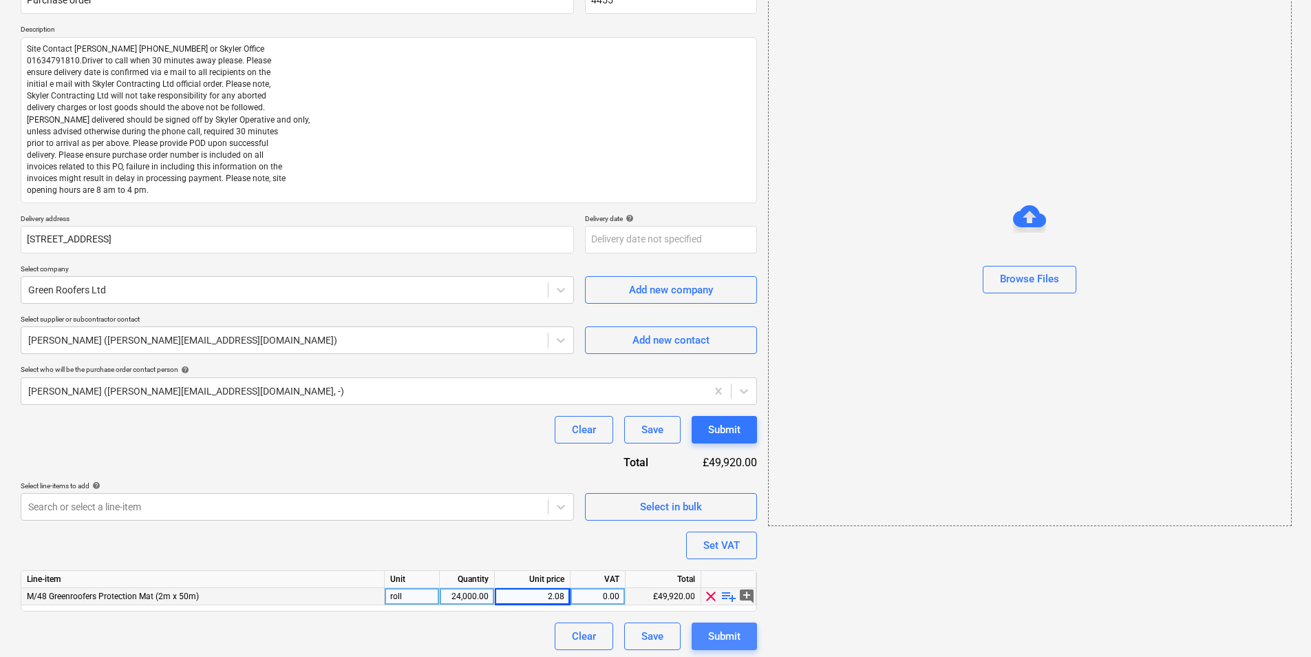
click at [723, 507] on div "Submit" at bounding box center [724, 636] width 32 height 18
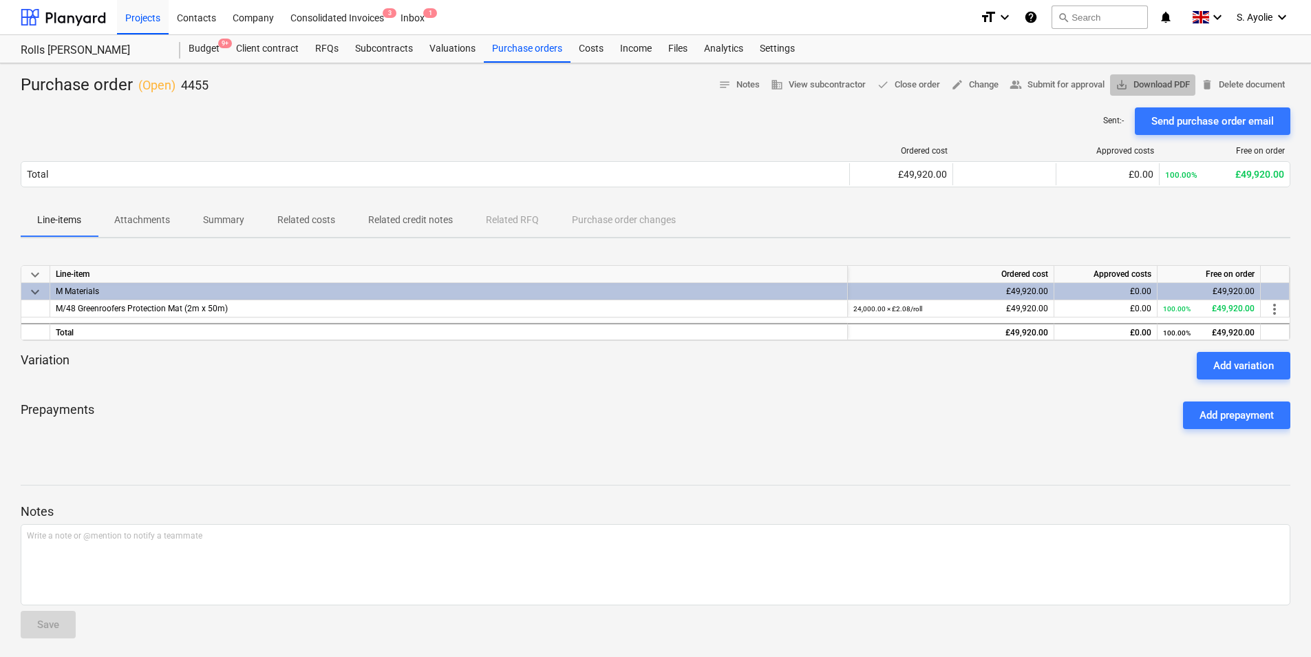
click at [1047, 85] on span "save_alt Download PDF" at bounding box center [1153, 85] width 74 height 16
click at [487, 48] on div "Purchase orders" at bounding box center [527, 49] width 87 height 28
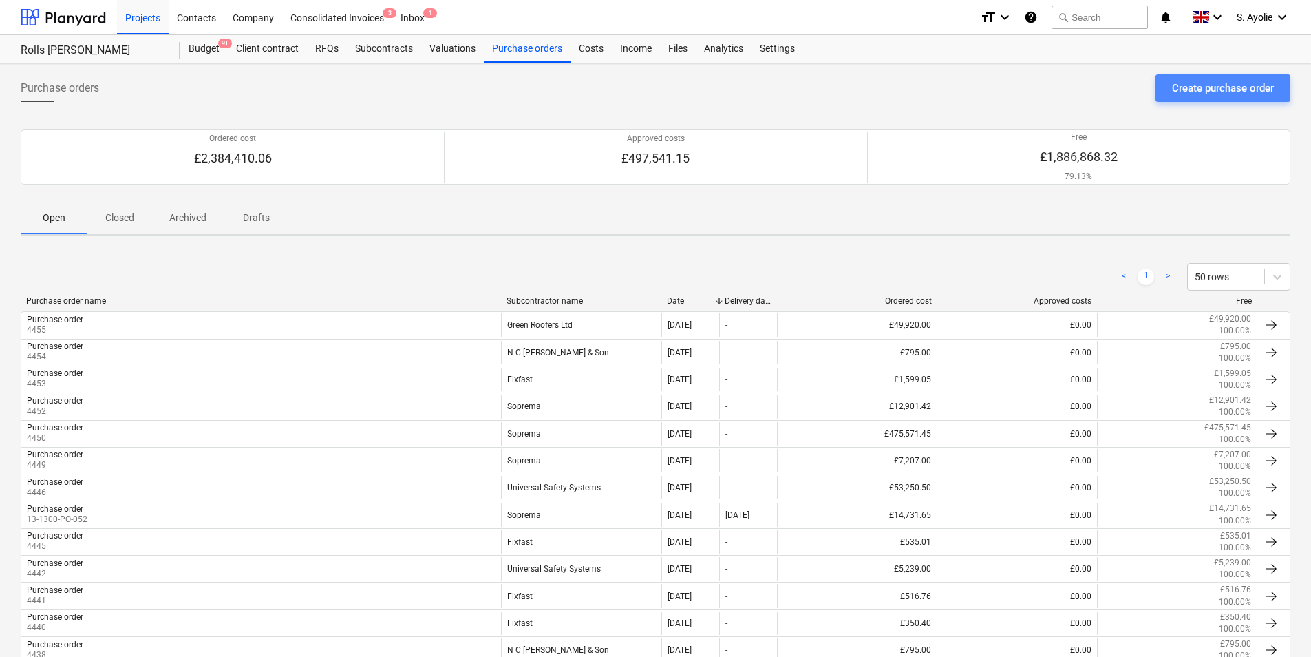
click at [1047, 88] on div "Create purchase order" at bounding box center [1223, 88] width 102 height 18
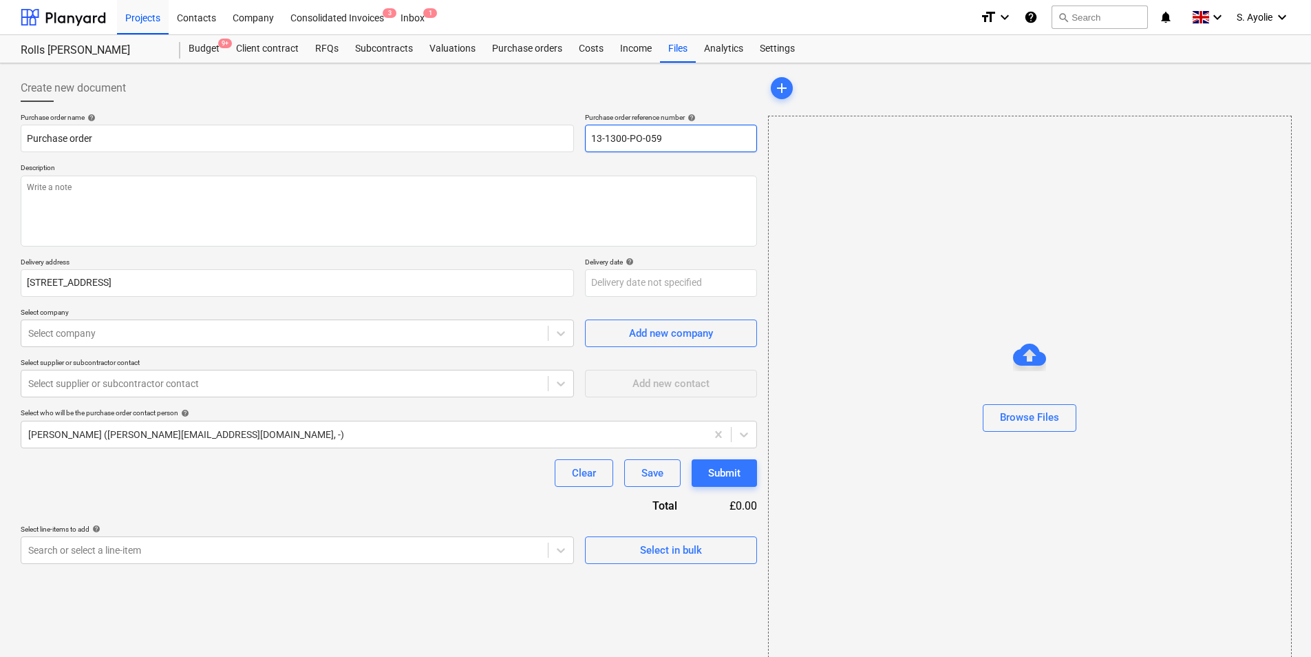
drag, startPoint x: 675, startPoint y: 134, endPoint x: 465, endPoint y: 96, distance: 213.5
click at [465, 96] on div "Create new document Purchase order name help Purchase order Purchase order refe…" at bounding box center [389, 318] width 737 height 489
click at [388, 207] on textarea at bounding box center [389, 211] width 737 height 71
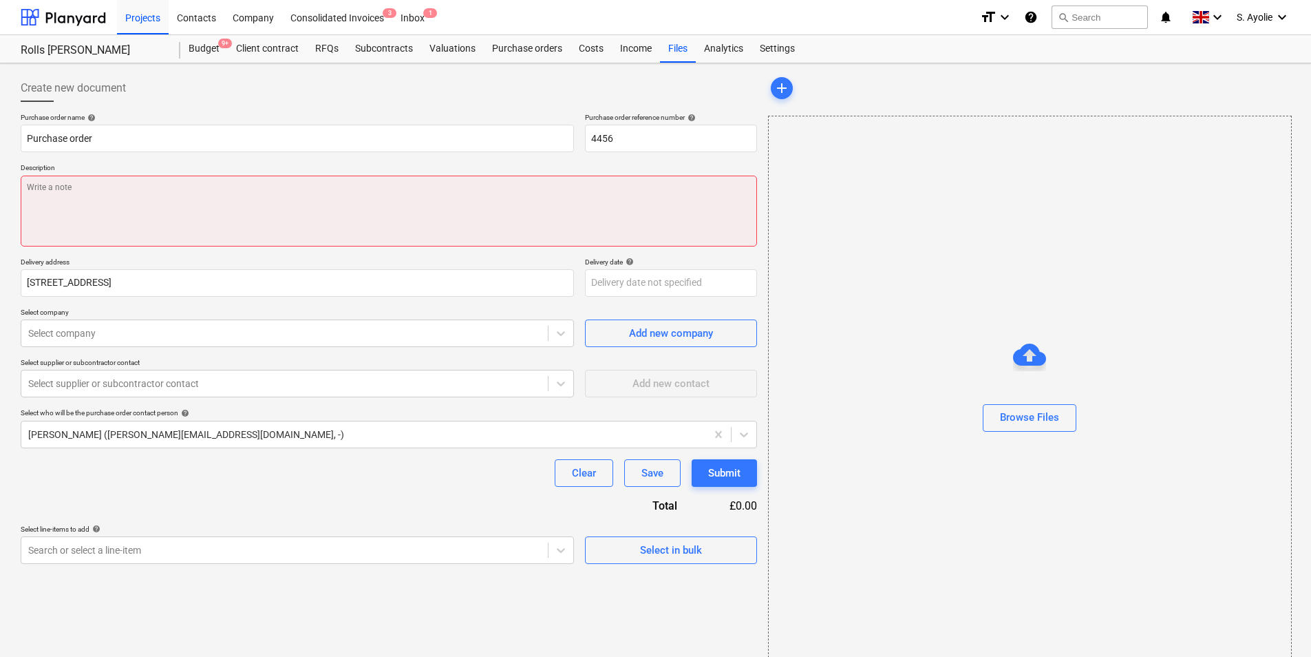
click at [372, 215] on textarea at bounding box center [389, 211] width 737 height 71
paste textarea "Site Contact [PERSON_NAME] [PHONE_NUMBER] or Skyler Office 01634791810.Driver t…"
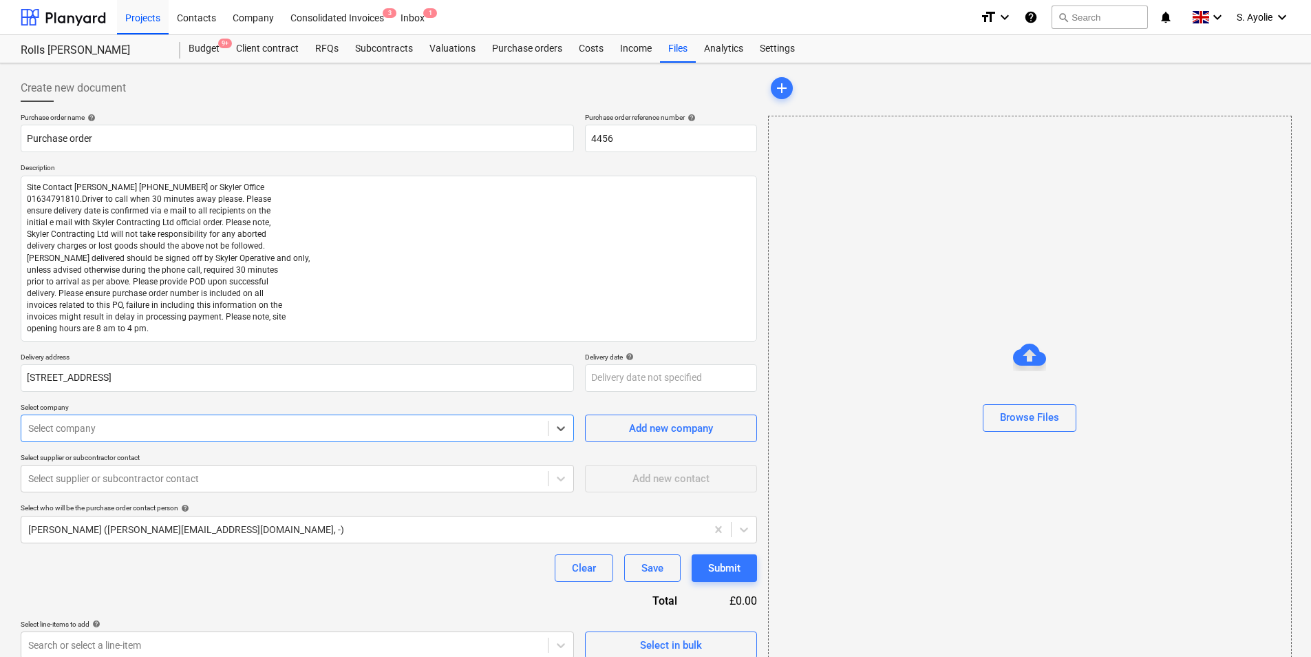
scroll to position [6, 0]
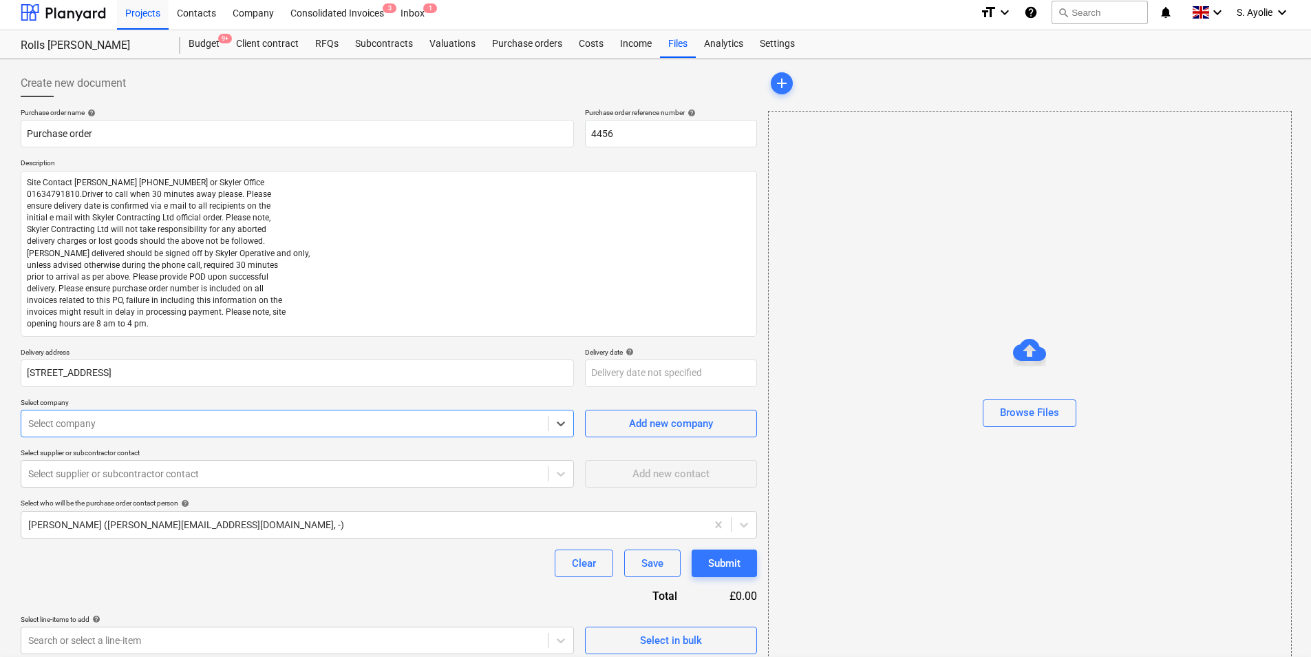
click at [203, 427] on div at bounding box center [284, 423] width 513 height 14
click at [189, 507] on div "Paptrim Products" at bounding box center [655, 668] width 1311 height 22
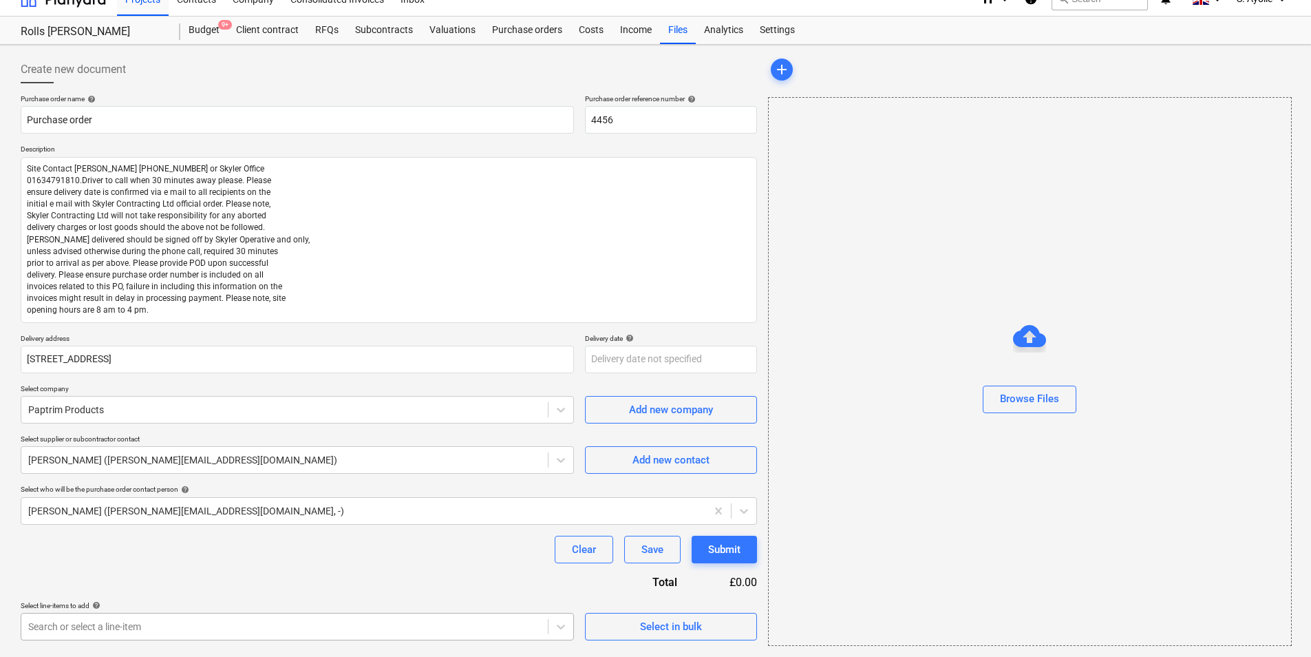
scroll to position [217, 0]
click at [169, 507] on body "Projects Contacts Company Consolidated Invoices 3 Inbox 1 format_size keyboard_…" at bounding box center [655, 309] width 1311 height 657
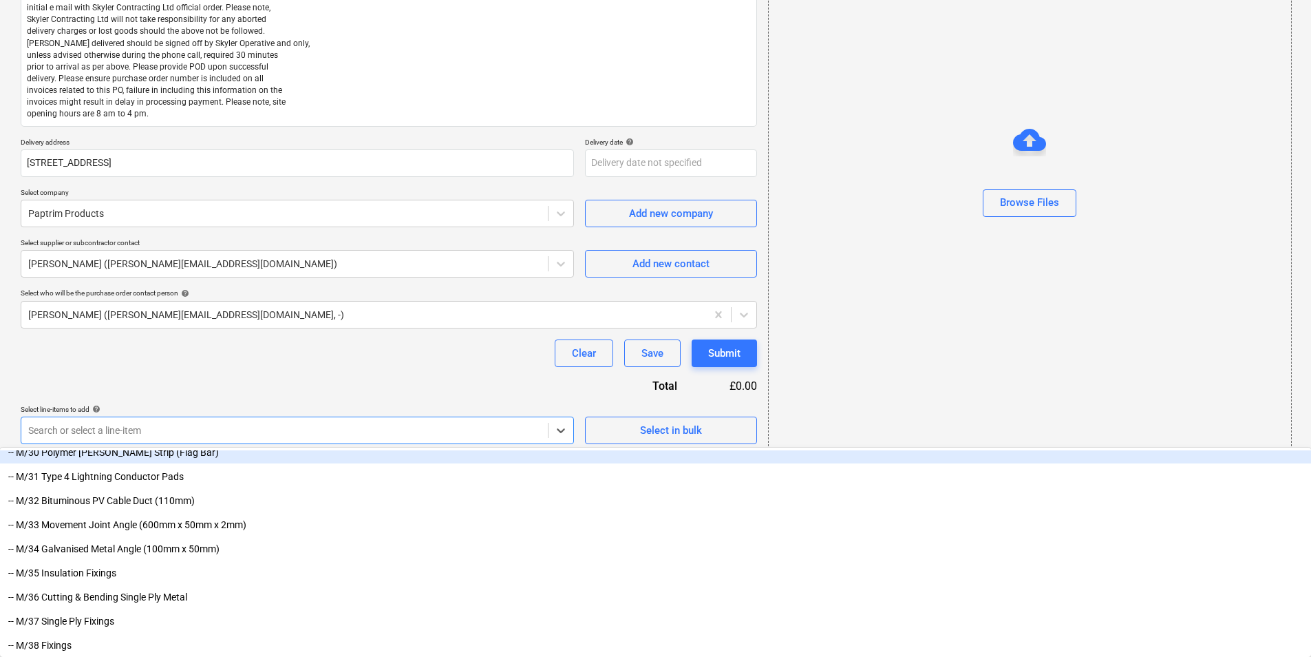
scroll to position [826, 0]
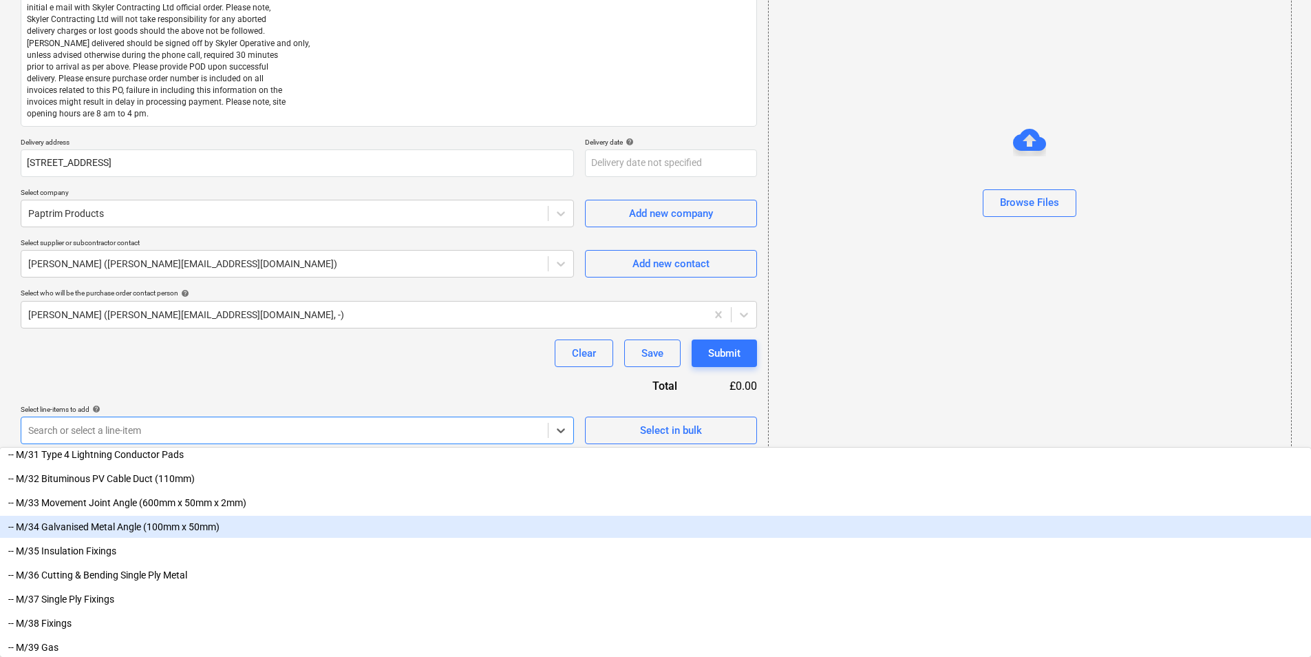
click at [154, 507] on div "-- M/34 Galvanised Metal Angle (100mm x 50mm)" at bounding box center [655, 527] width 1311 height 22
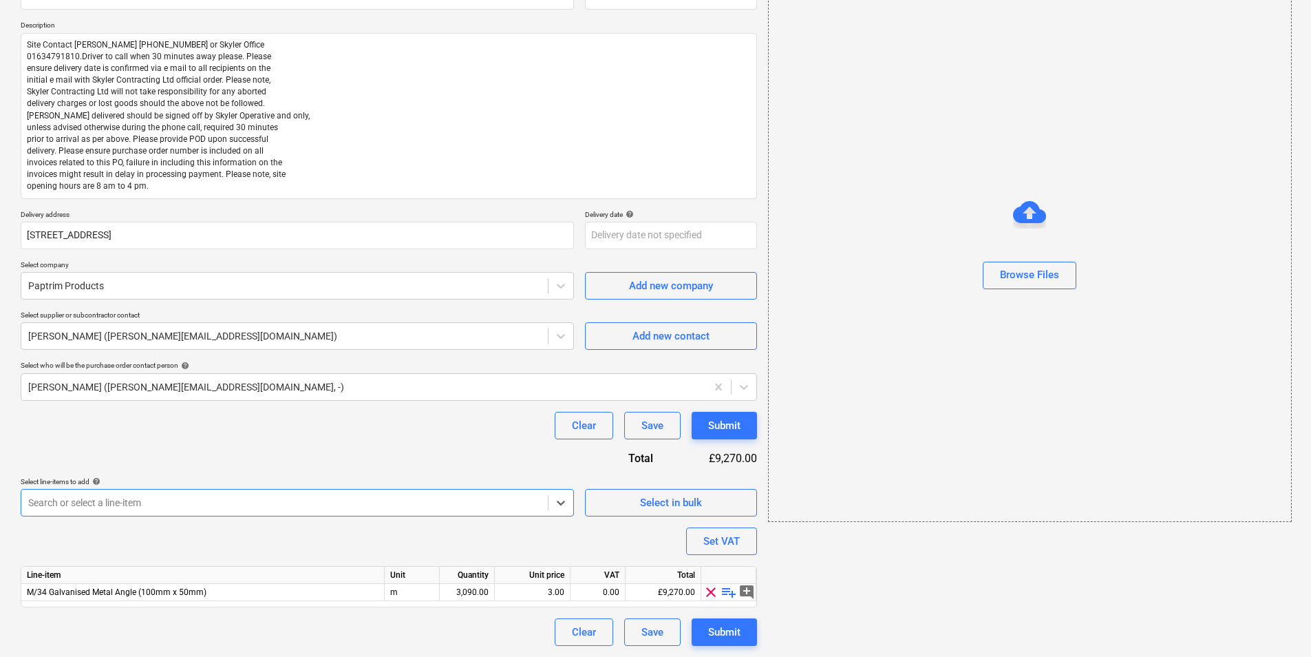
scroll to position [142, 0]
click at [728, 507] on span "playlist_add" at bounding box center [729, 592] width 17 height 17
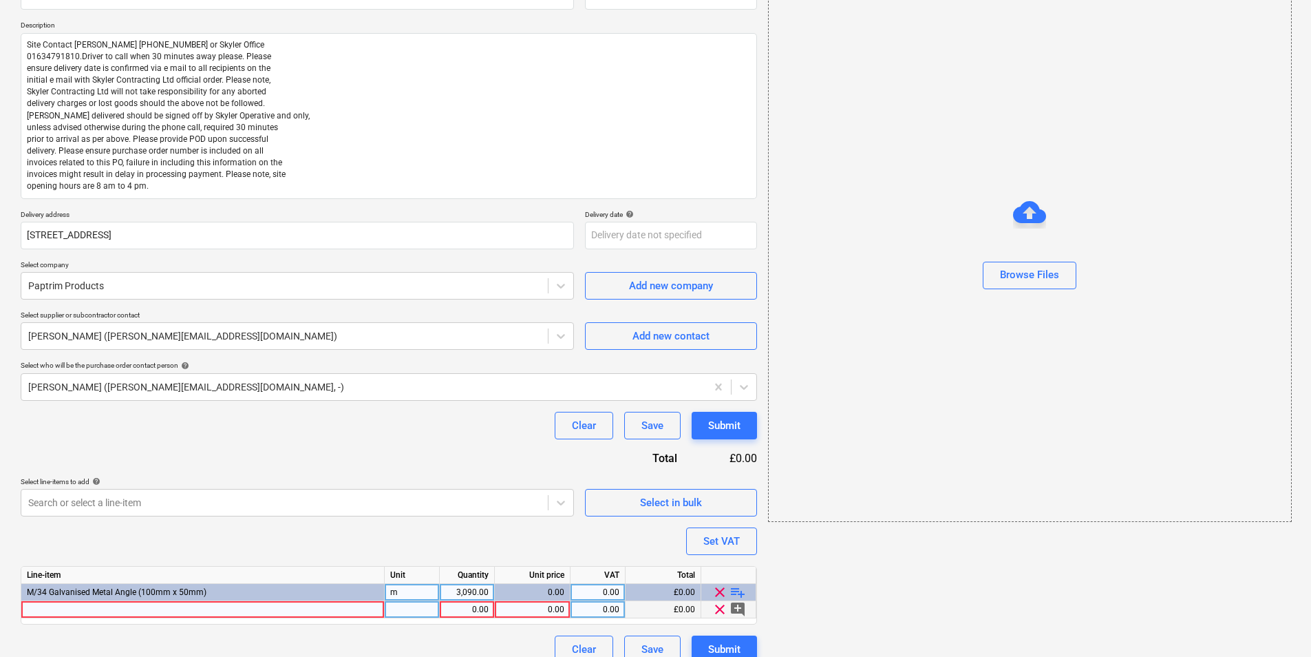
click at [177, 507] on div at bounding box center [202, 609] width 363 height 17
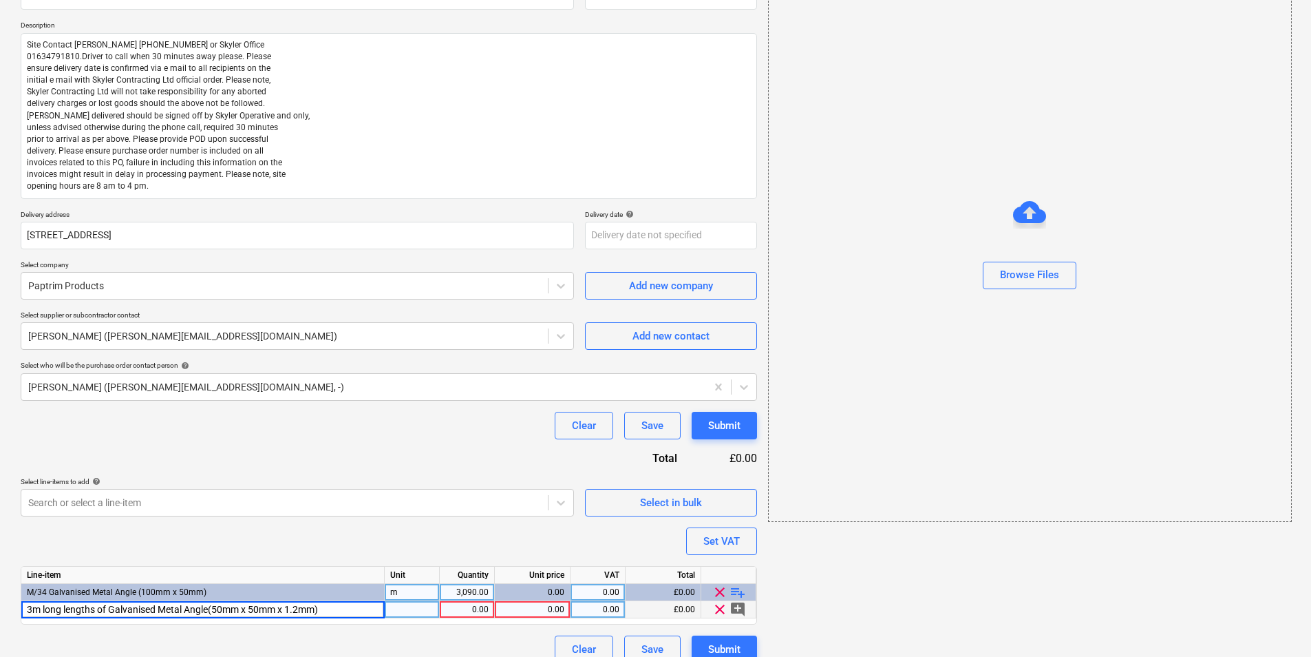
scroll to position [160, 0]
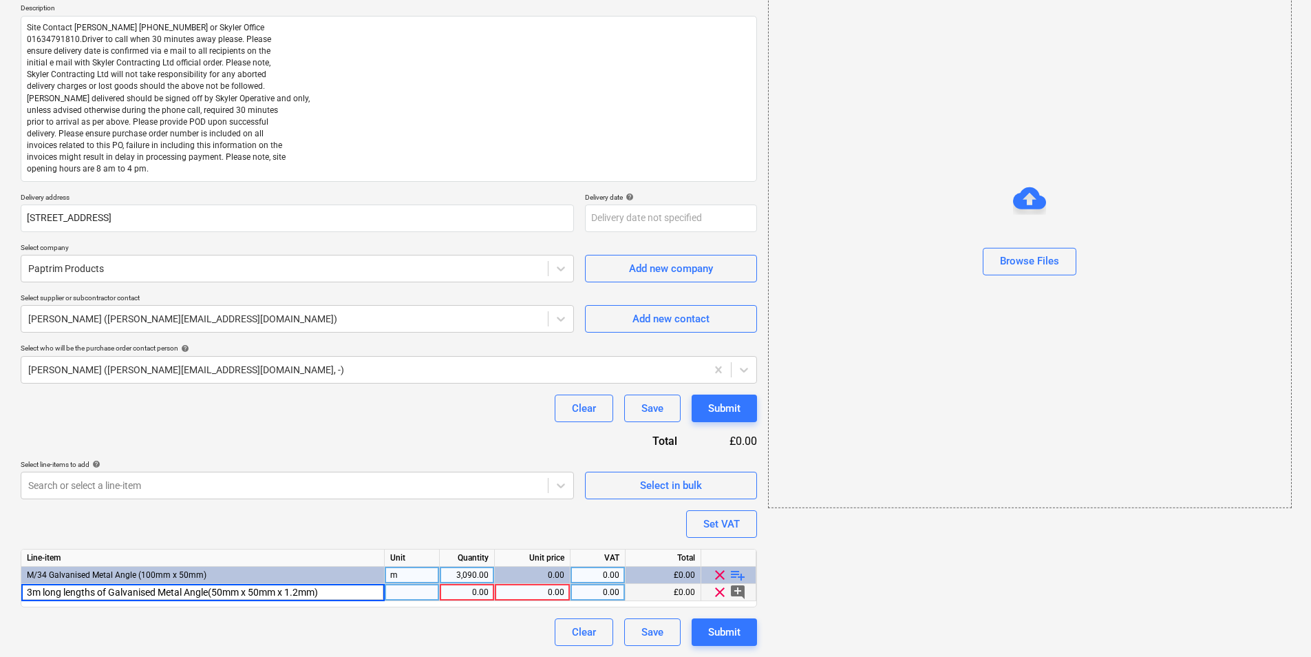
click at [430, 507] on div at bounding box center [412, 592] width 55 height 17
click at [474, 507] on div "1.00" at bounding box center [466, 592] width 43 height 17
click at [536, 507] on div "0.00" at bounding box center [532, 592] width 64 height 17
click at [468, 507] on div "100.00" at bounding box center [466, 592] width 43 height 17
click at [553, 507] on div "0.00" at bounding box center [532, 592] width 64 height 17
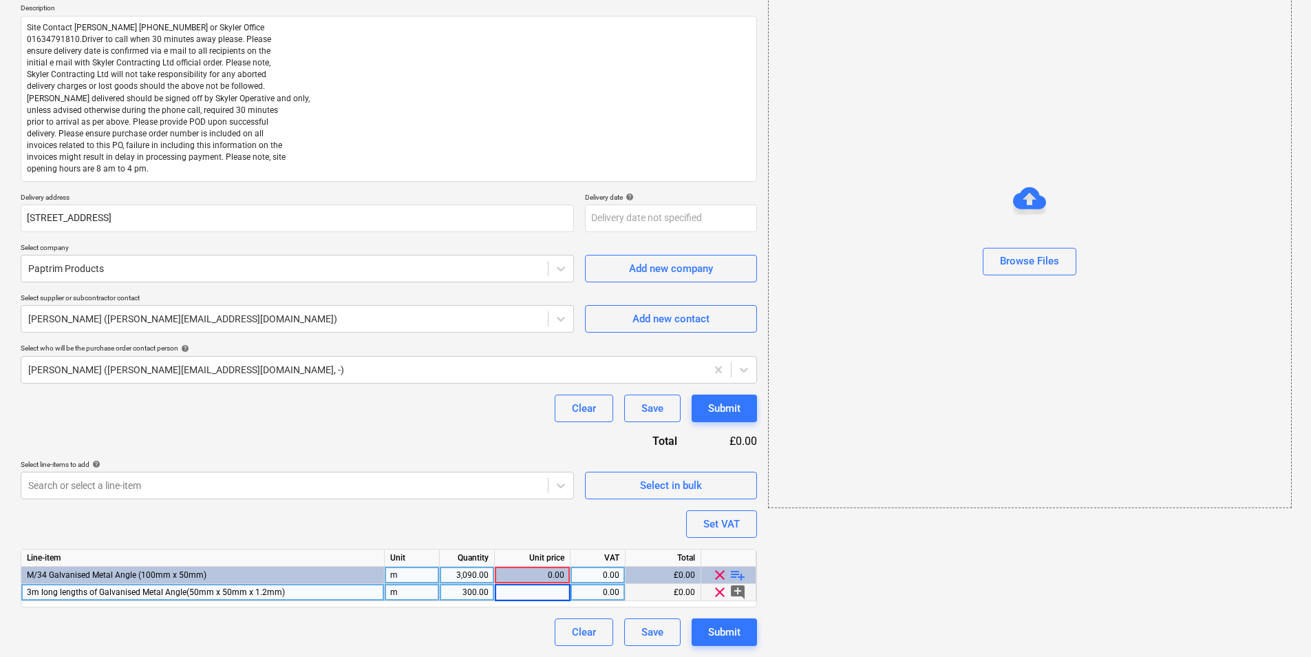
click at [553, 507] on input at bounding box center [532, 592] width 75 height 17
click at [480, 507] on div "3,090.00" at bounding box center [466, 575] width 43 height 17
click at [538, 507] on div "0.00" at bounding box center [532, 592] width 64 height 17
click at [485, 507] on div "3,090.00" at bounding box center [466, 575] width 43 height 17
click at [522, 507] on div "Purchase order name help Purchase order Purchase order reference number help 44…" at bounding box center [389, 299] width 737 height 692
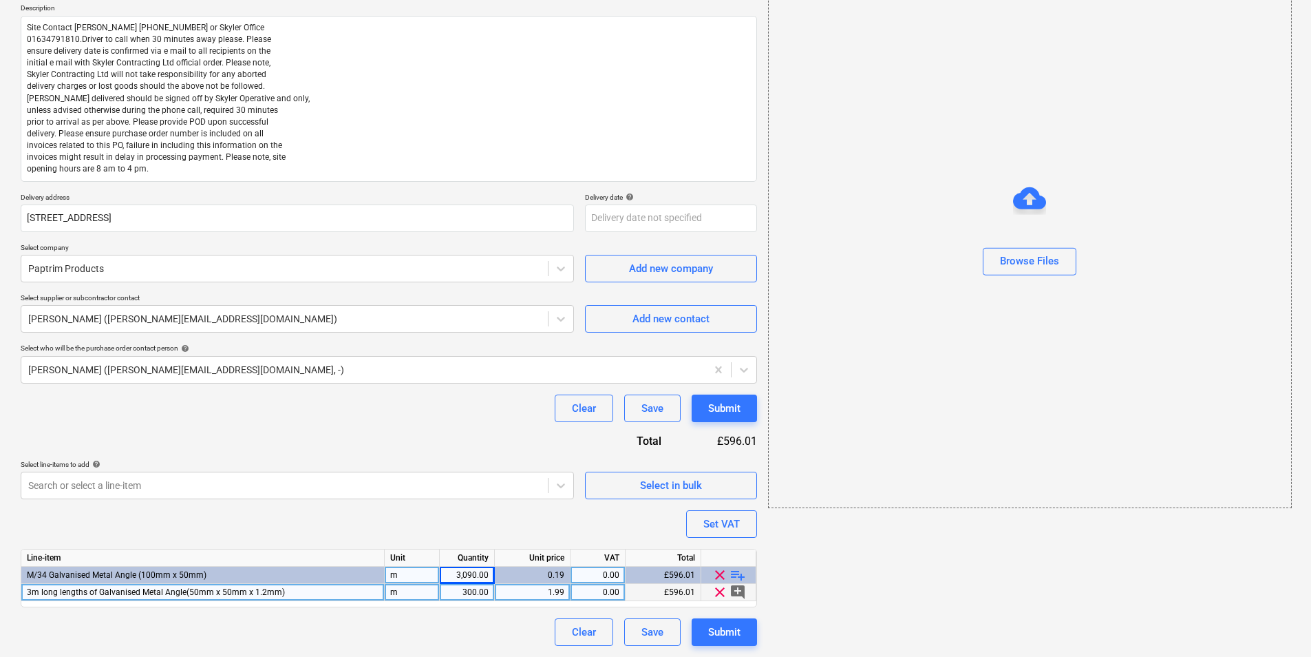
click at [737, 507] on span "playlist_add" at bounding box center [738, 575] width 17 height 17
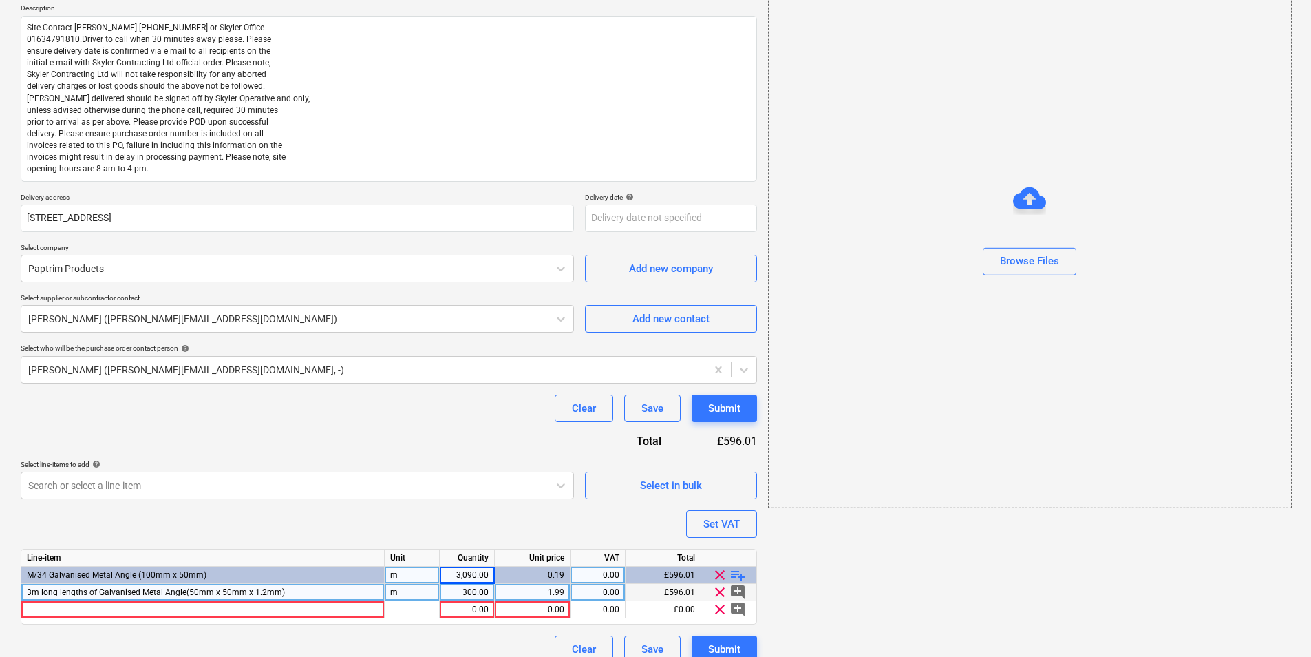
click at [737, 507] on span "playlist_add" at bounding box center [738, 575] width 17 height 17
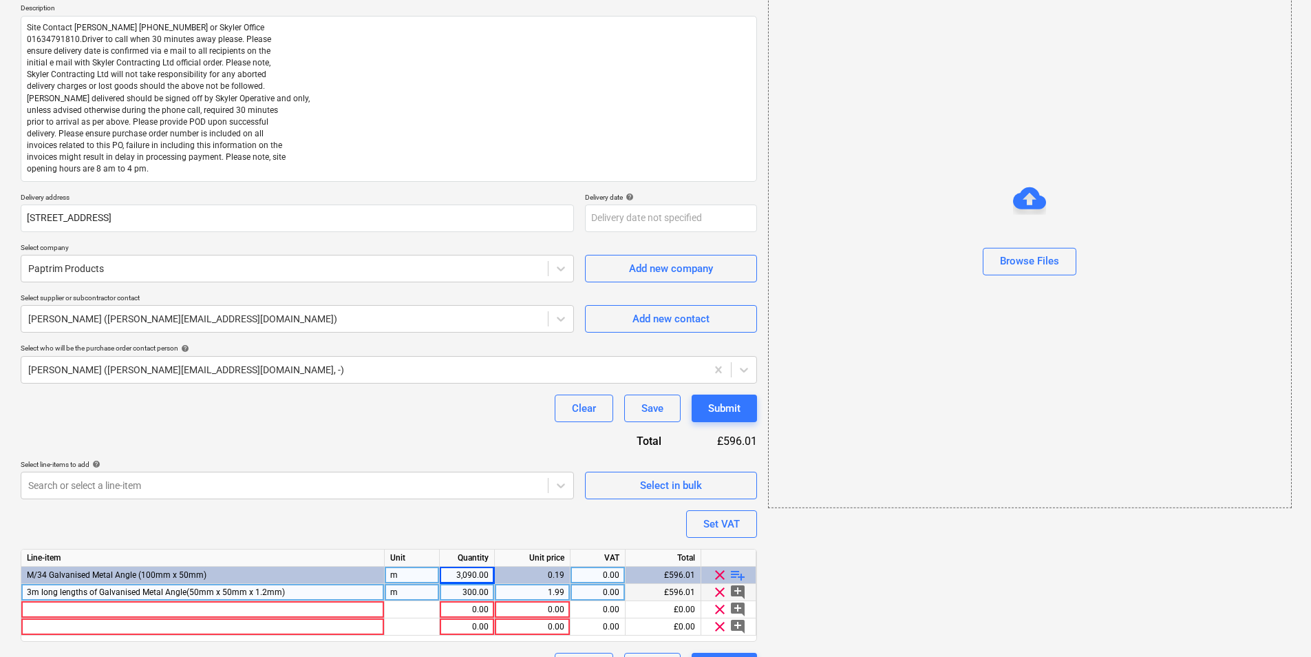
click at [737, 507] on span "playlist_add" at bounding box center [738, 575] width 17 height 17
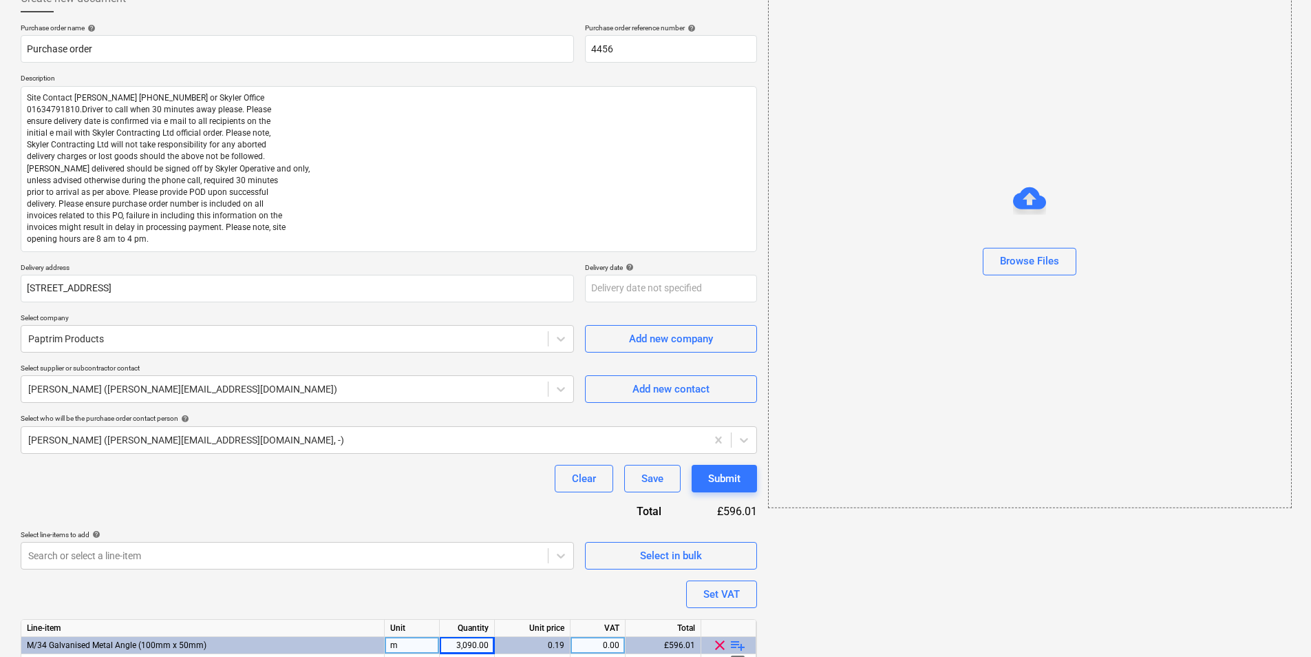
scroll to position [211, 0]
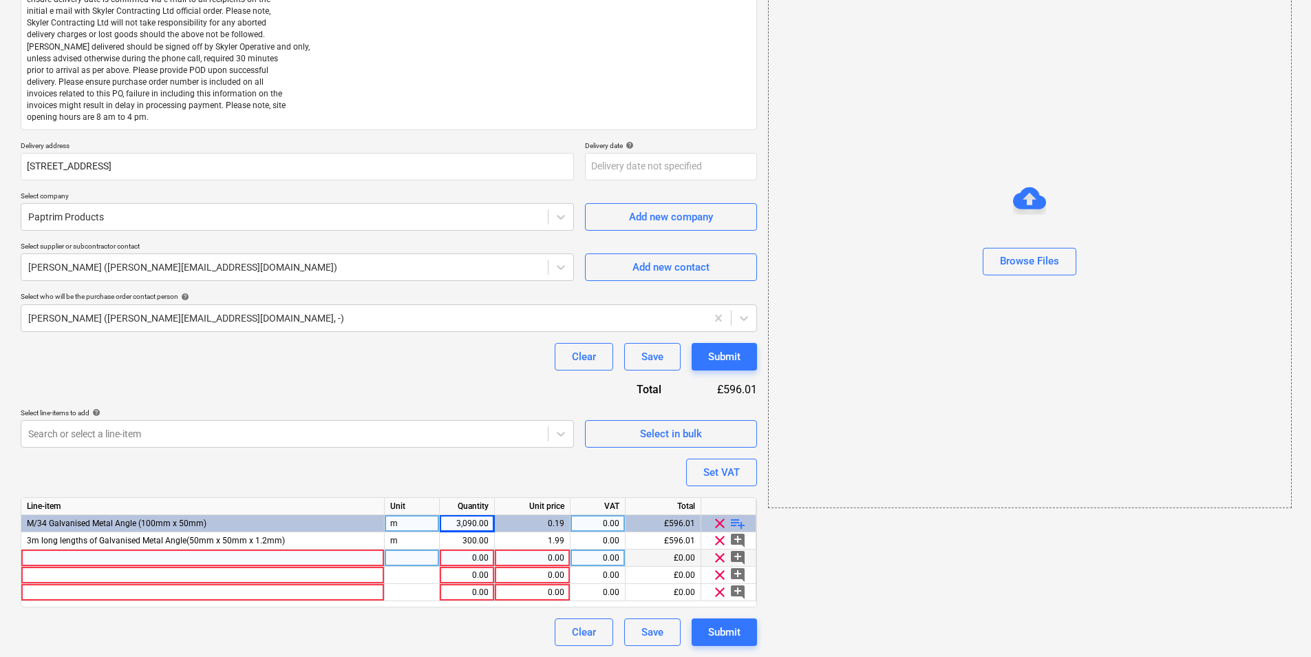
click at [220, 507] on div at bounding box center [202, 557] width 363 height 17
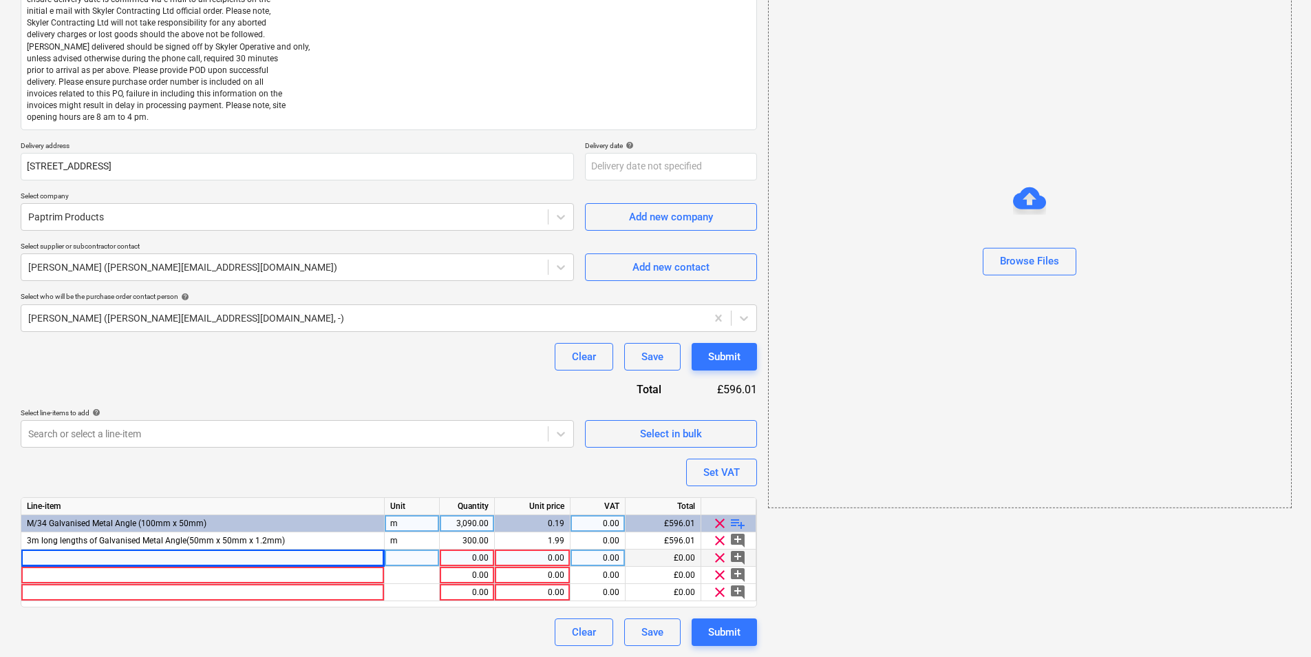
click at [266, 507] on div at bounding box center [202, 557] width 363 height 17
click at [413, 507] on div "pcs" at bounding box center [412, 557] width 55 height 17
click at [487, 507] on div "1.00" at bounding box center [466, 557] width 43 height 17
click at [555, 507] on div "0.00" at bounding box center [532, 557] width 64 height 17
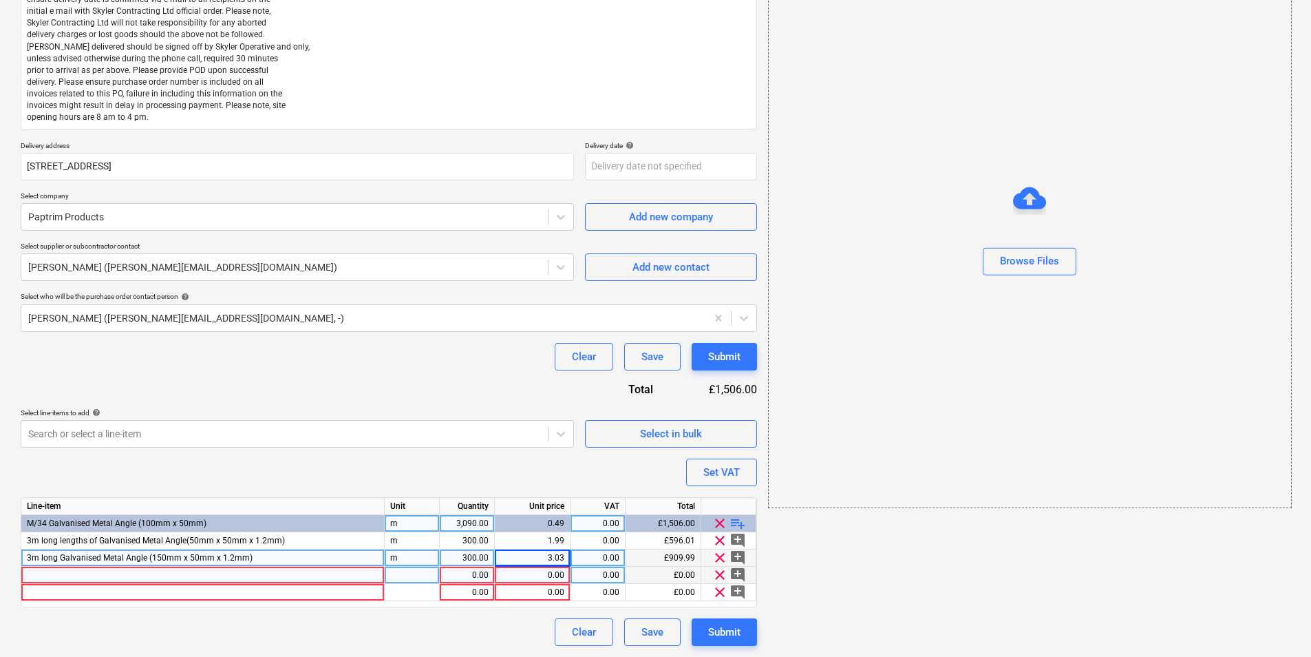
click at [357, 507] on div at bounding box center [202, 575] width 363 height 17
click at [150, 430] on div at bounding box center [284, 434] width 513 height 14
click at [723, 507] on span "clear" at bounding box center [720, 575] width 17 height 17
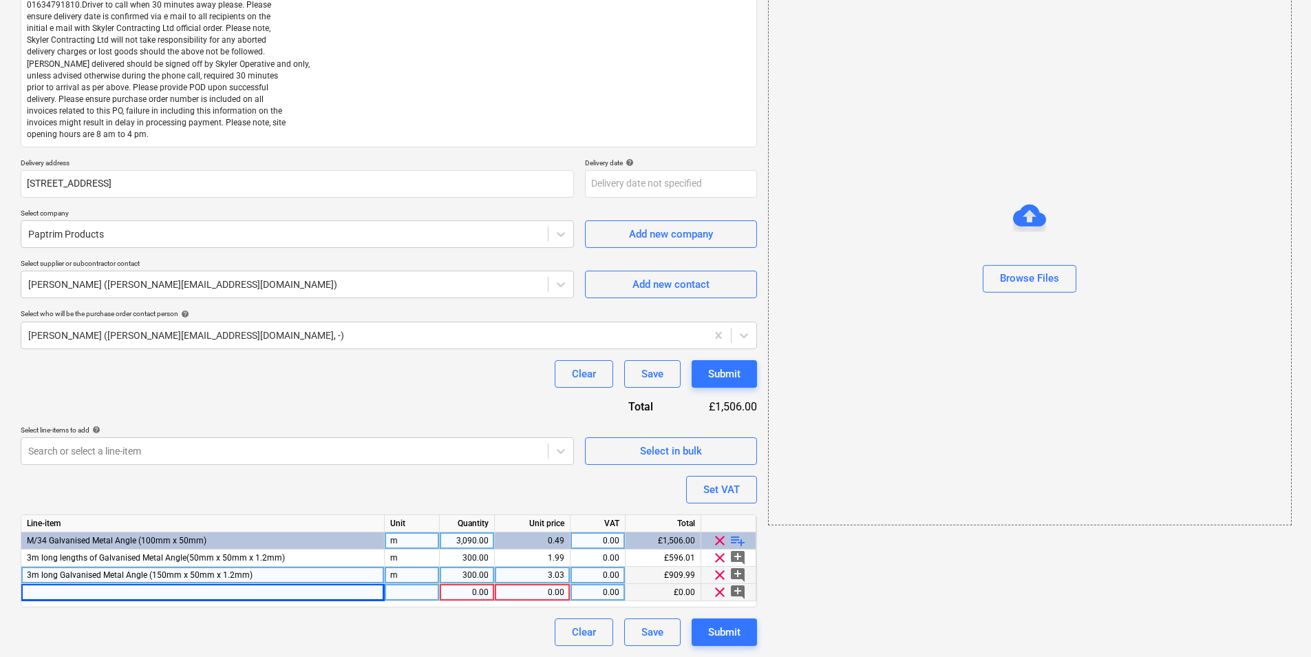
click at [719, 507] on span "clear" at bounding box center [720, 592] width 17 height 17
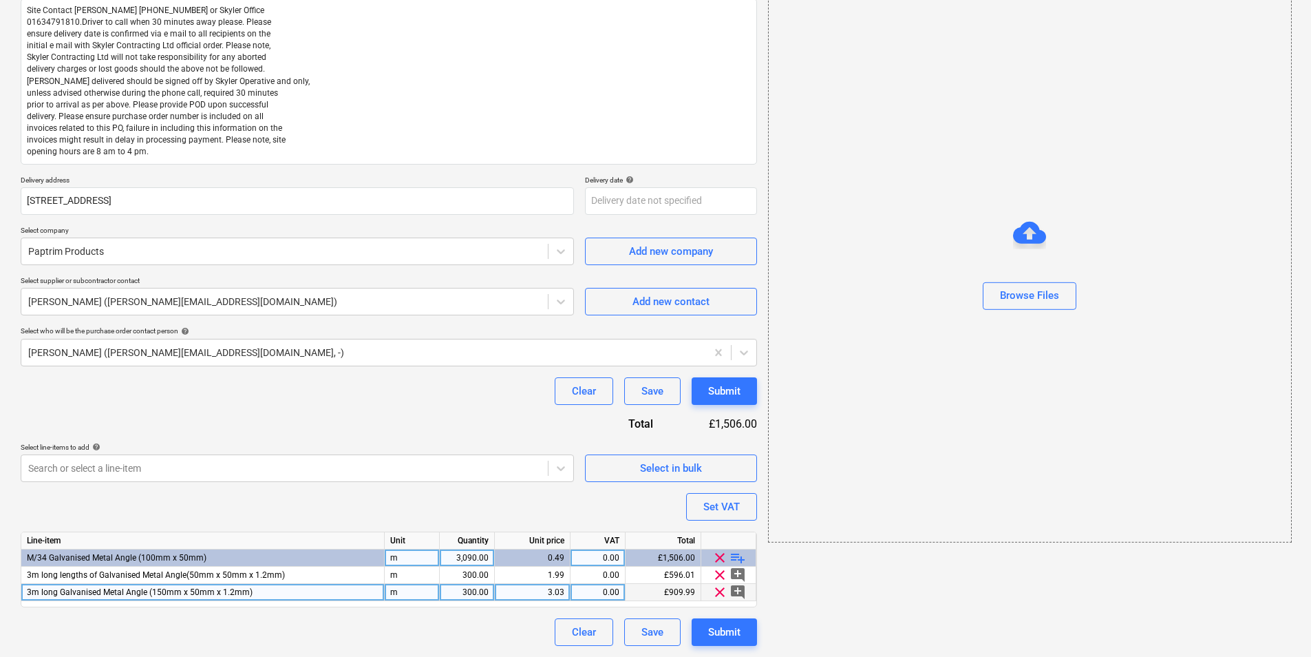
scroll to position [177, 0]
click at [478, 507] on div "3,090.00" at bounding box center [466, 557] width 43 height 17
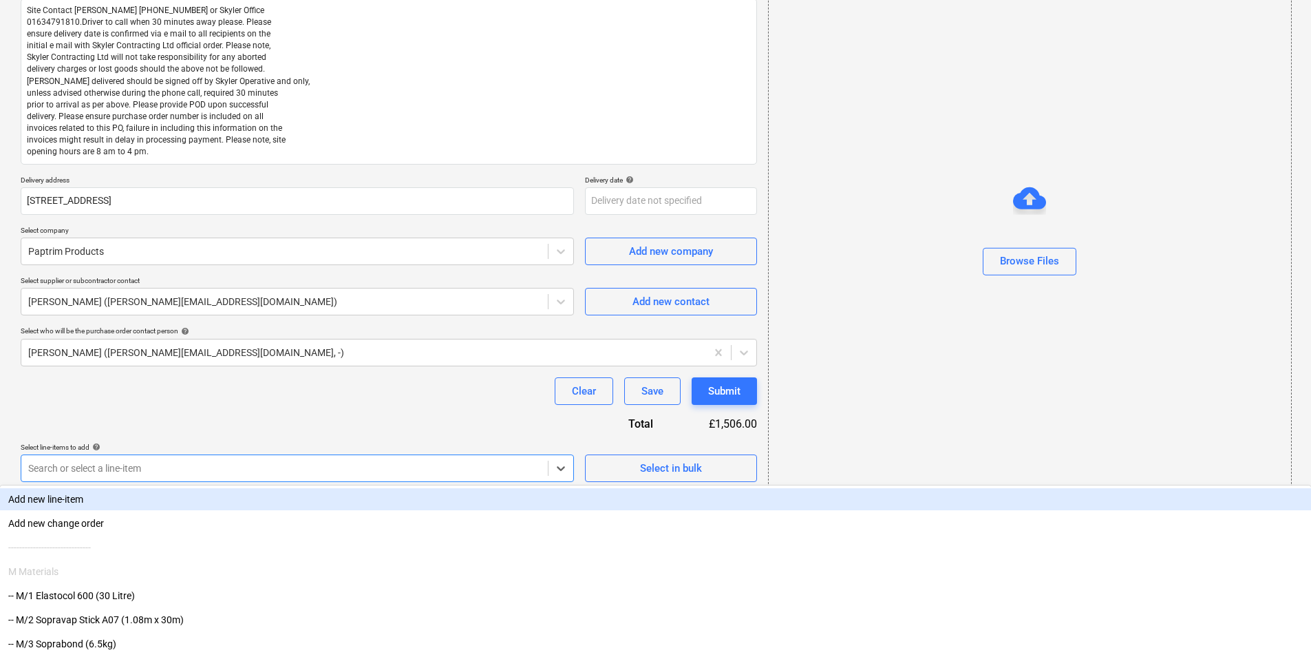
scroll to position [217, 0]
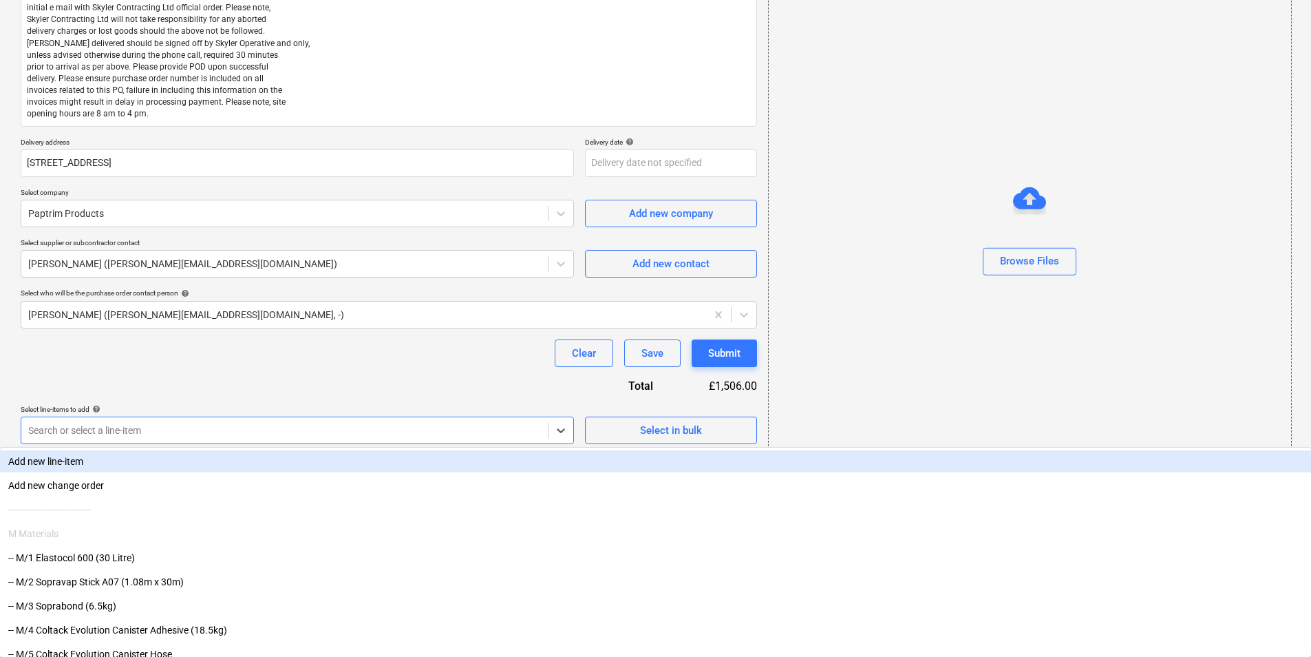
click at [390, 442] on body "Projects Contacts Company Consolidated Invoices 3 Inbox 1 format_size keyboard_…" at bounding box center [655, 113] width 1311 height 657
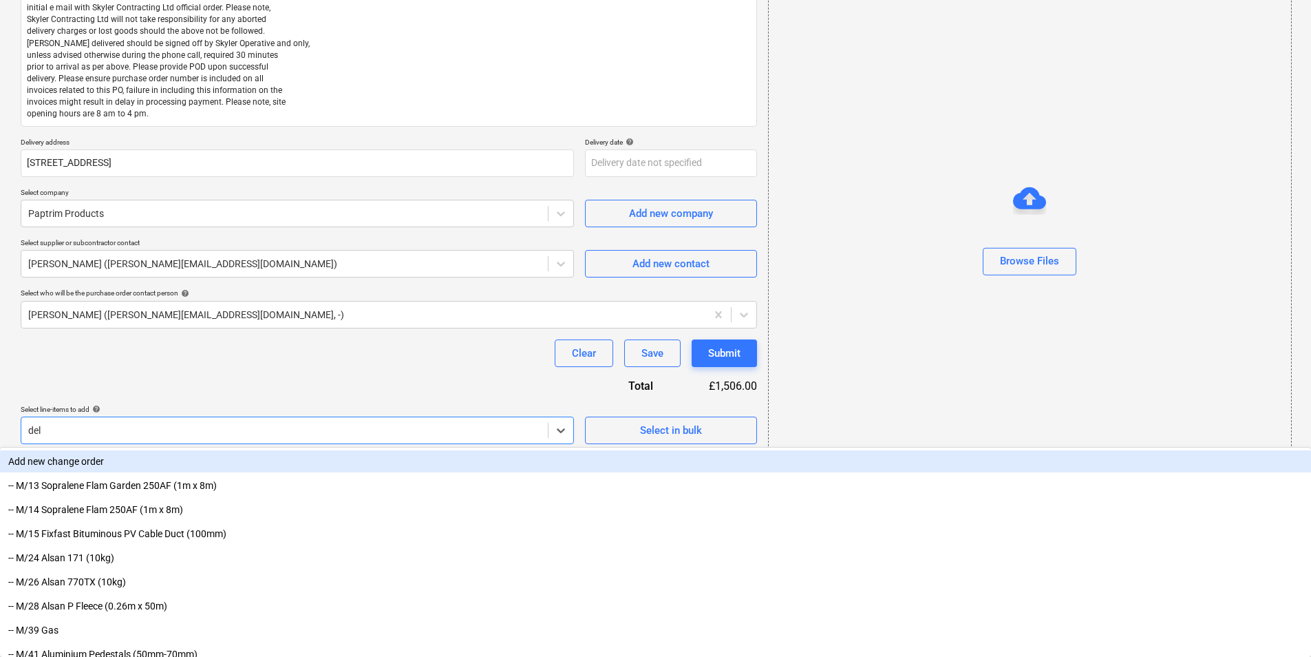
scroll to position [177, 0]
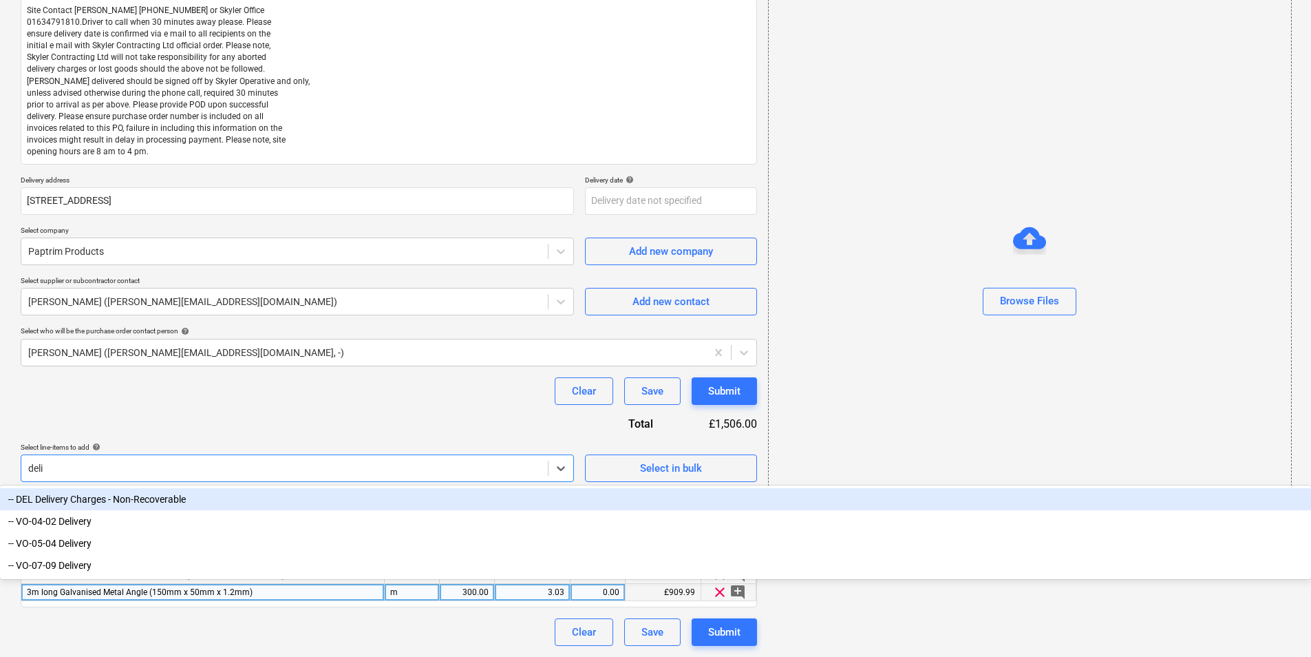
click at [98, 502] on div "-- DEL Delivery Charges - Non-Recoverable" at bounding box center [655, 499] width 1311 height 22
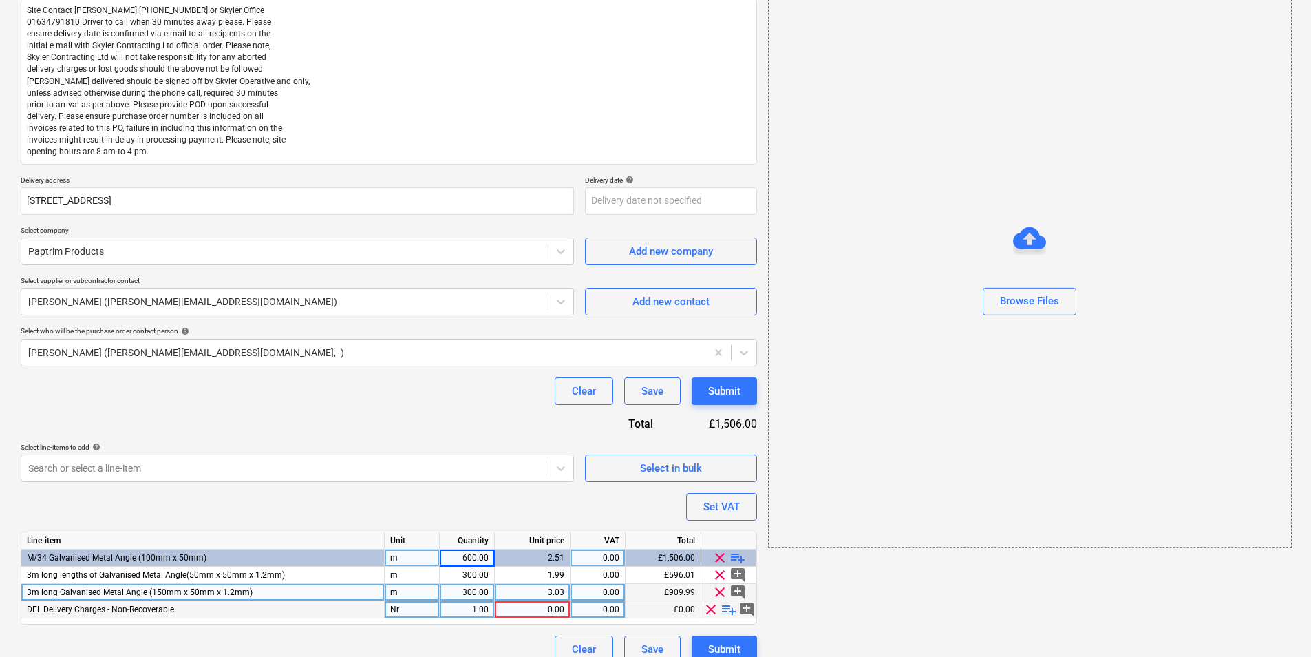
click at [432, 507] on div "Nr" at bounding box center [412, 609] width 55 height 17
click at [519, 507] on div "0.00" at bounding box center [532, 609] width 64 height 17
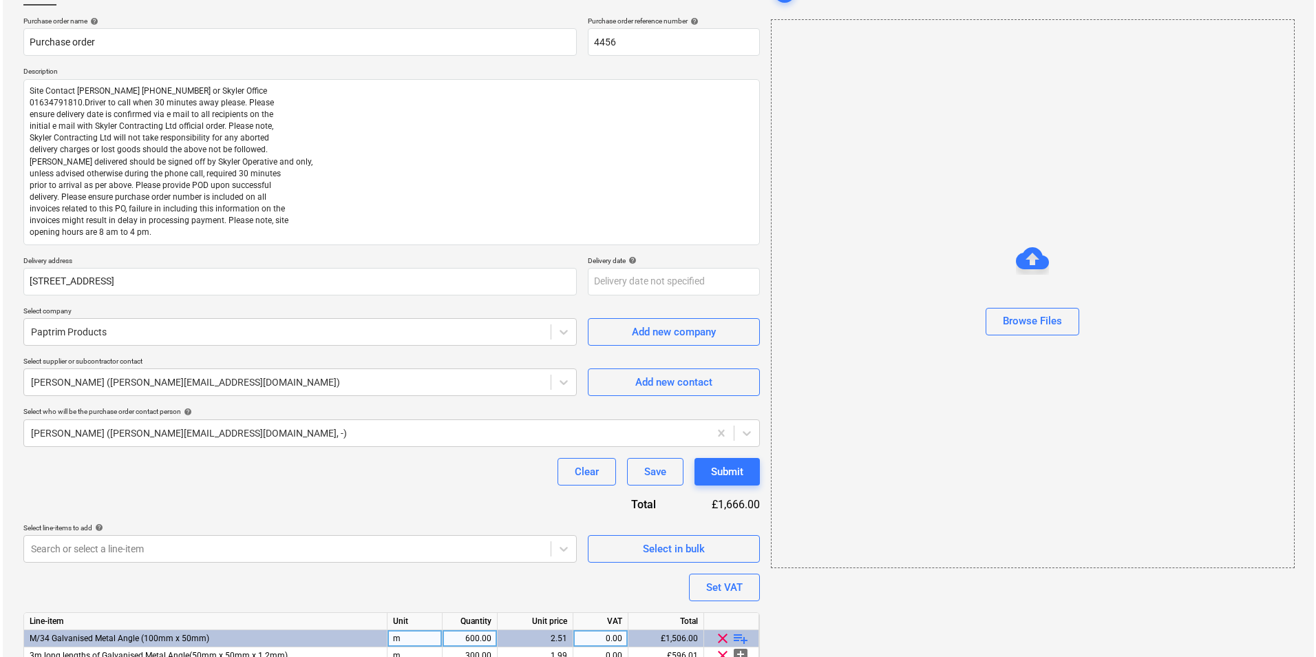
scroll to position [194, 0]
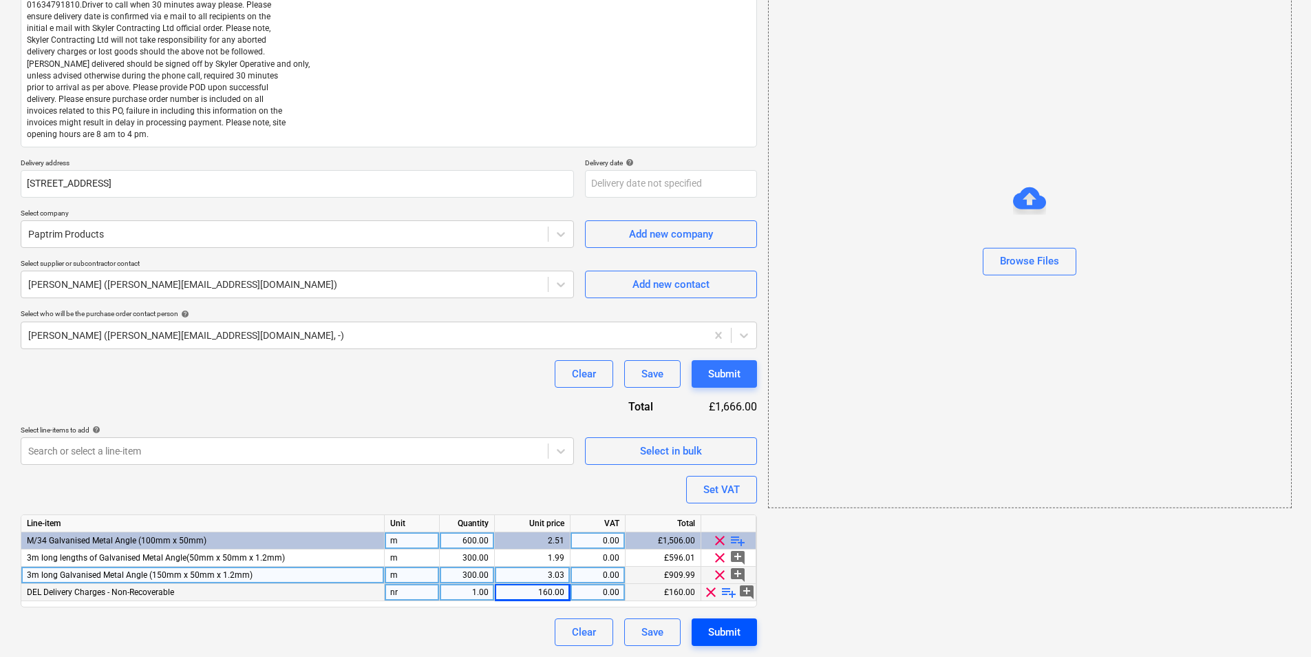
click at [736, 507] on div "Submit" at bounding box center [724, 632] width 32 height 18
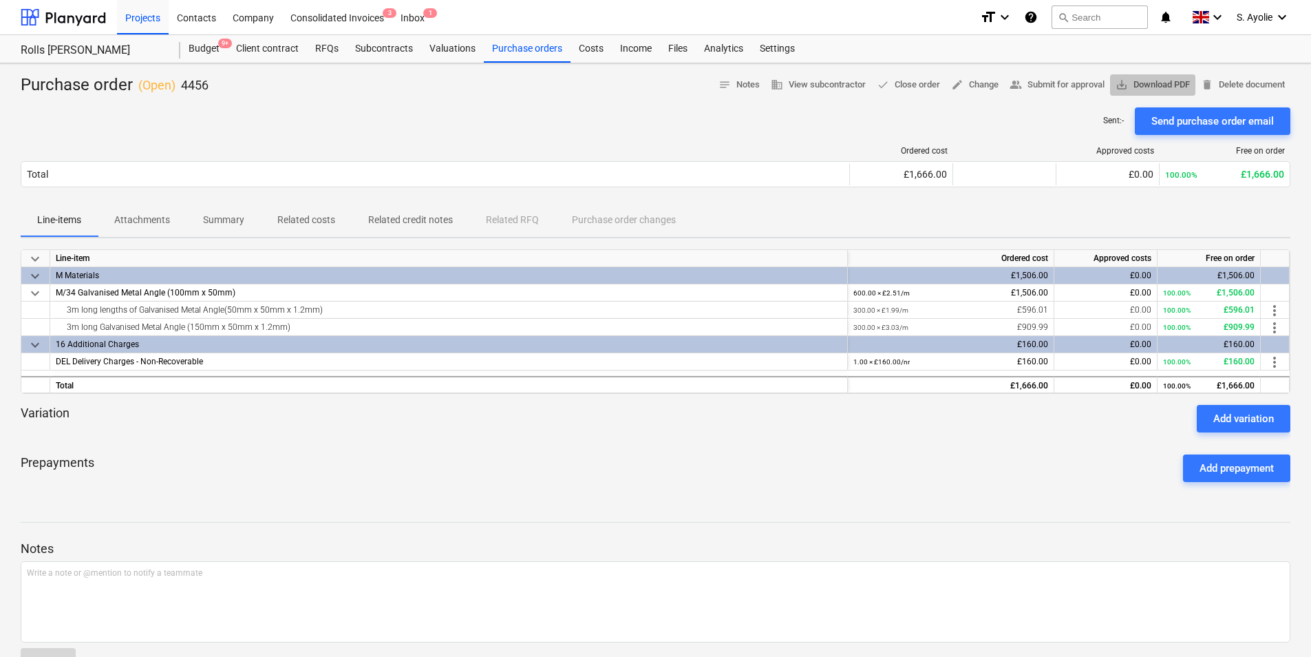
click at [1047, 83] on span "save_alt Download PDF" at bounding box center [1153, 85] width 74 height 16
click at [731, 137] on div "Ordered cost Approved costs Free on order Total £1,666.00 £0.00 100.00% £1,666.…" at bounding box center [656, 169] width 1270 height 69
click at [265, 430] on div "Variation Add variation" at bounding box center [656, 419] width 1270 height 28
click at [237, 122] on div "Sent : - Send purchase order email" at bounding box center [656, 121] width 1270 height 28
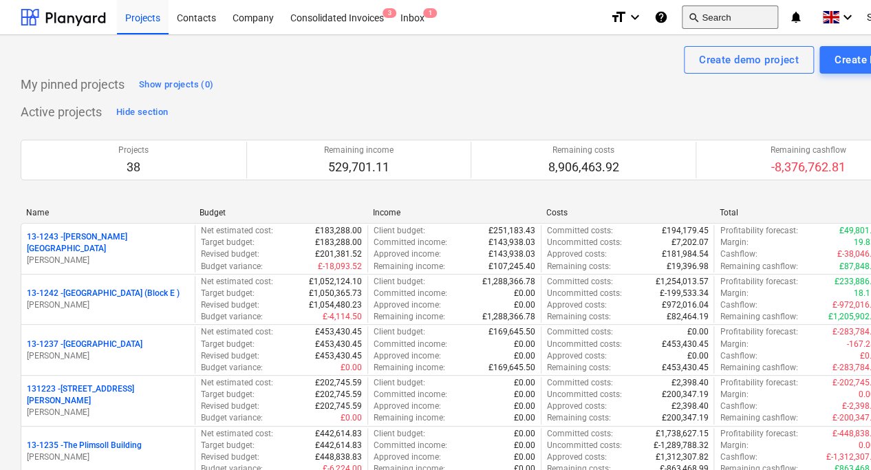
click at [735, 18] on button "search Search" at bounding box center [730, 17] width 96 height 23
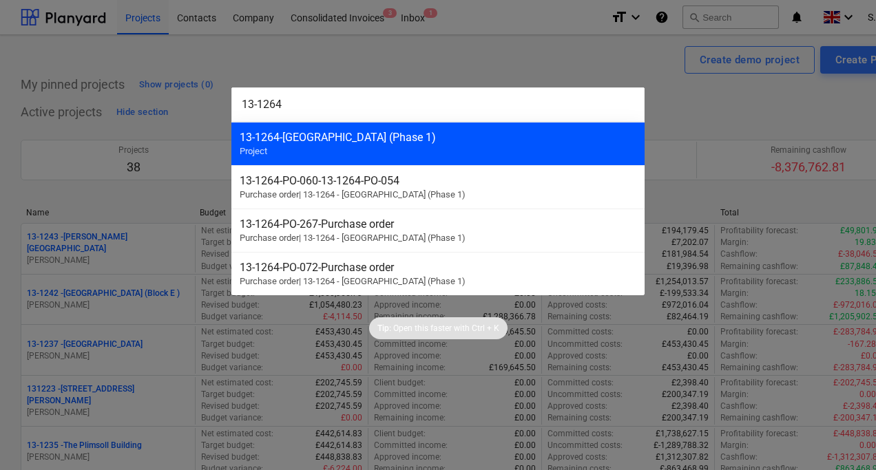
type input "13-1264"
click at [366, 140] on div "13-1264 - Plumstead West Thamesmead (Phase 1)" at bounding box center [438, 137] width 396 height 13
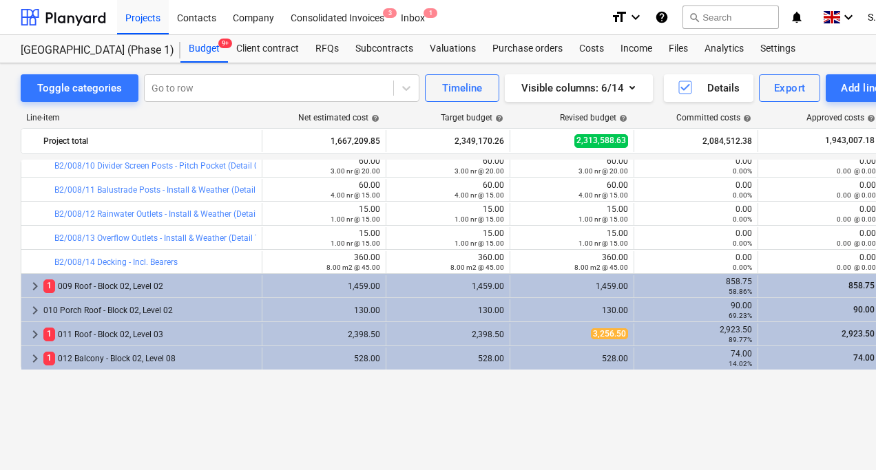
scroll to position [757, 0]
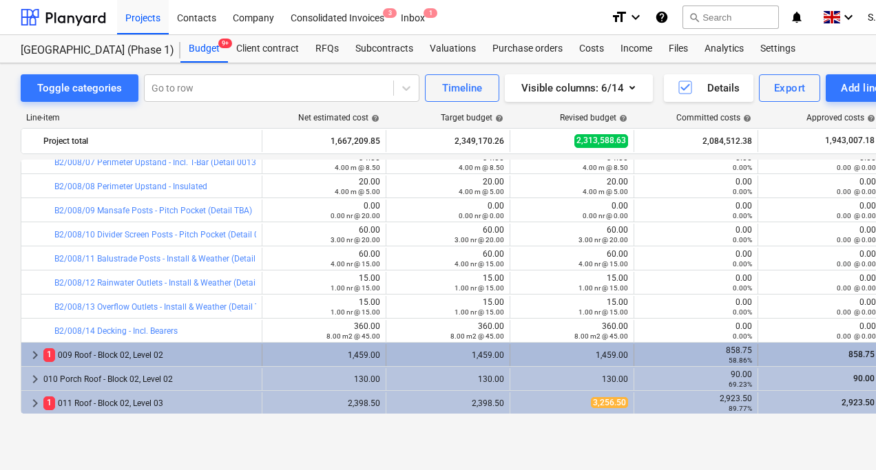
click at [36, 358] on span "keyboard_arrow_right" at bounding box center [35, 355] width 17 height 17
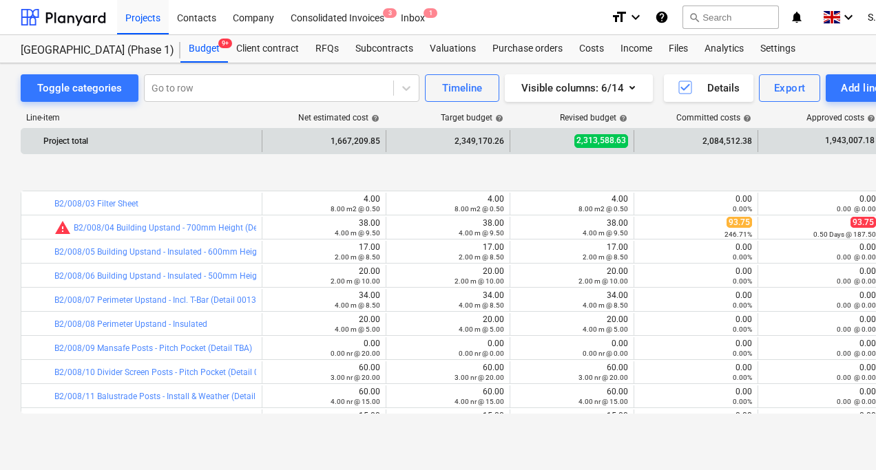
scroll to position [688, 0]
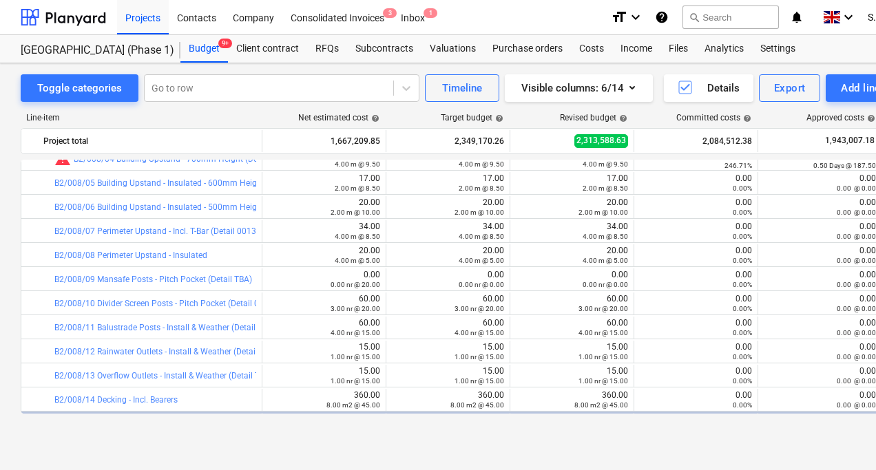
click at [749, 451] on div "Toggle categories Go to row Timeline Visible columns : 6/14 Details Export Add …" at bounding box center [471, 266] width 942 height 407
